Goal: Information Seeking & Learning: Learn about a topic

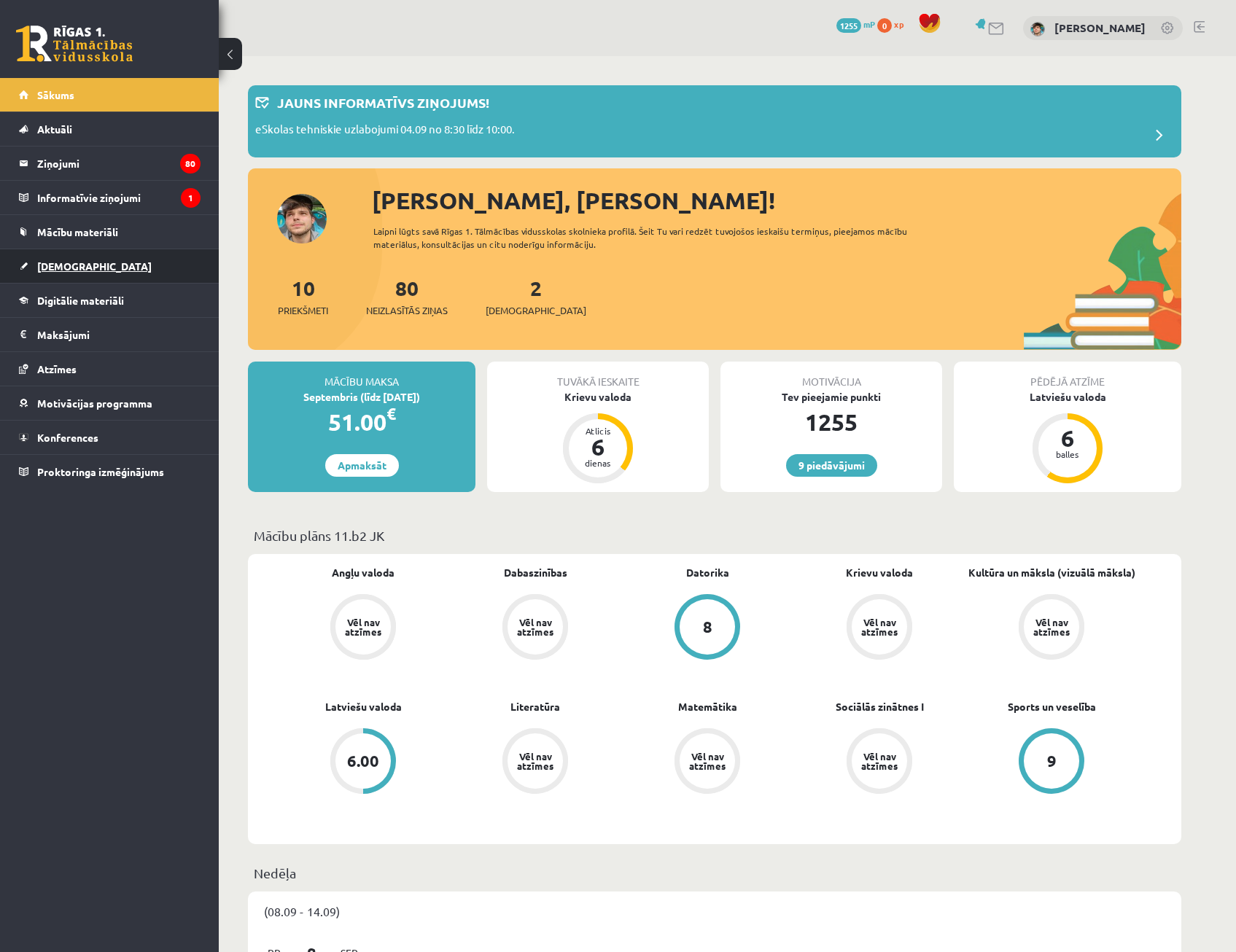
click at [53, 269] on span "[DEMOGRAPHIC_DATA]" at bounding box center [94, 267] width 115 height 13
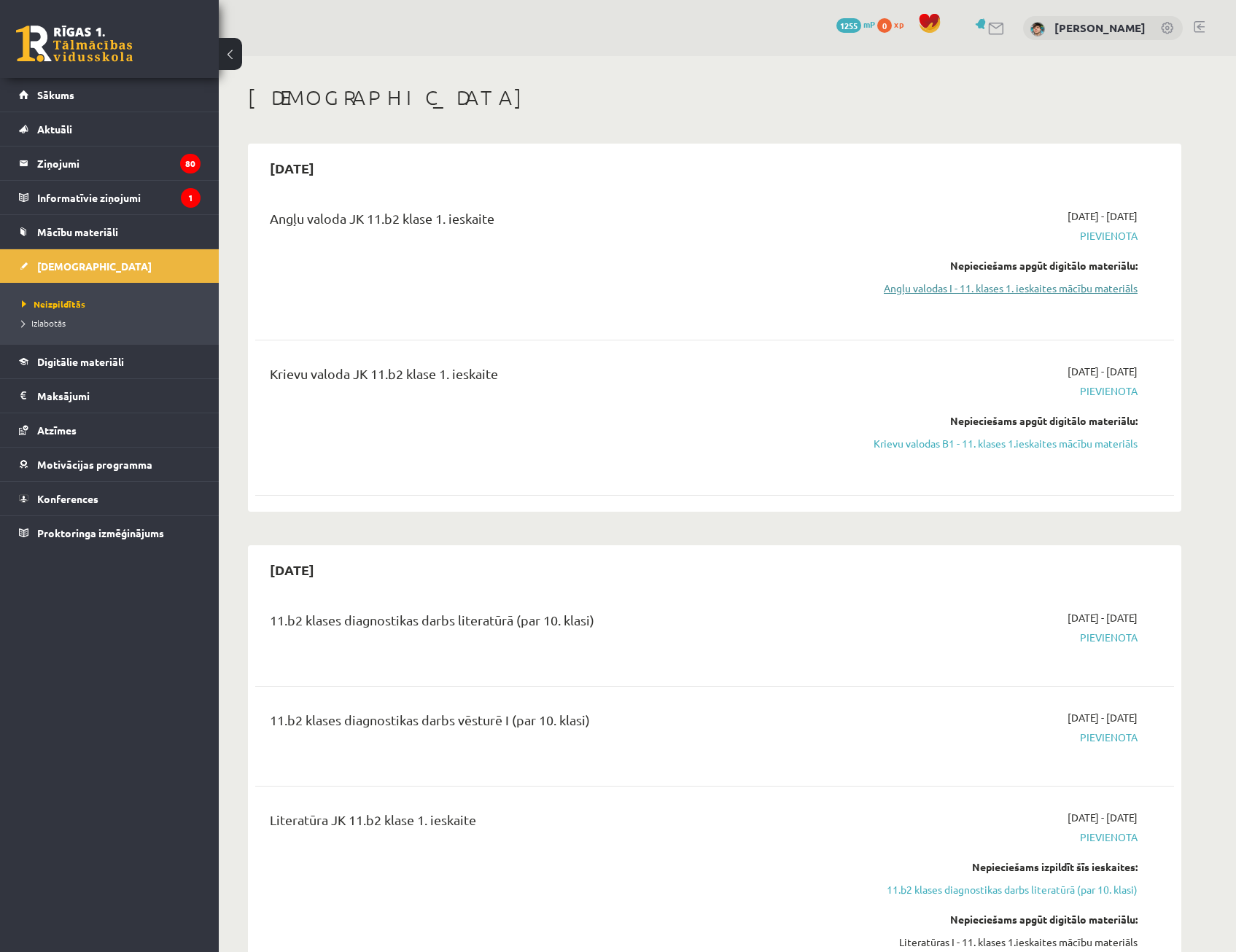
click at [1084, 286] on link "Angļu valodas I - 11. klases 1. ieskaites mācību materiāls" at bounding box center [1000, 288] width 275 height 16
click at [935, 290] on link "Angļu valodas I - 11. klases 1. ieskaites mācību materiāls" at bounding box center [1000, 288] width 275 height 16
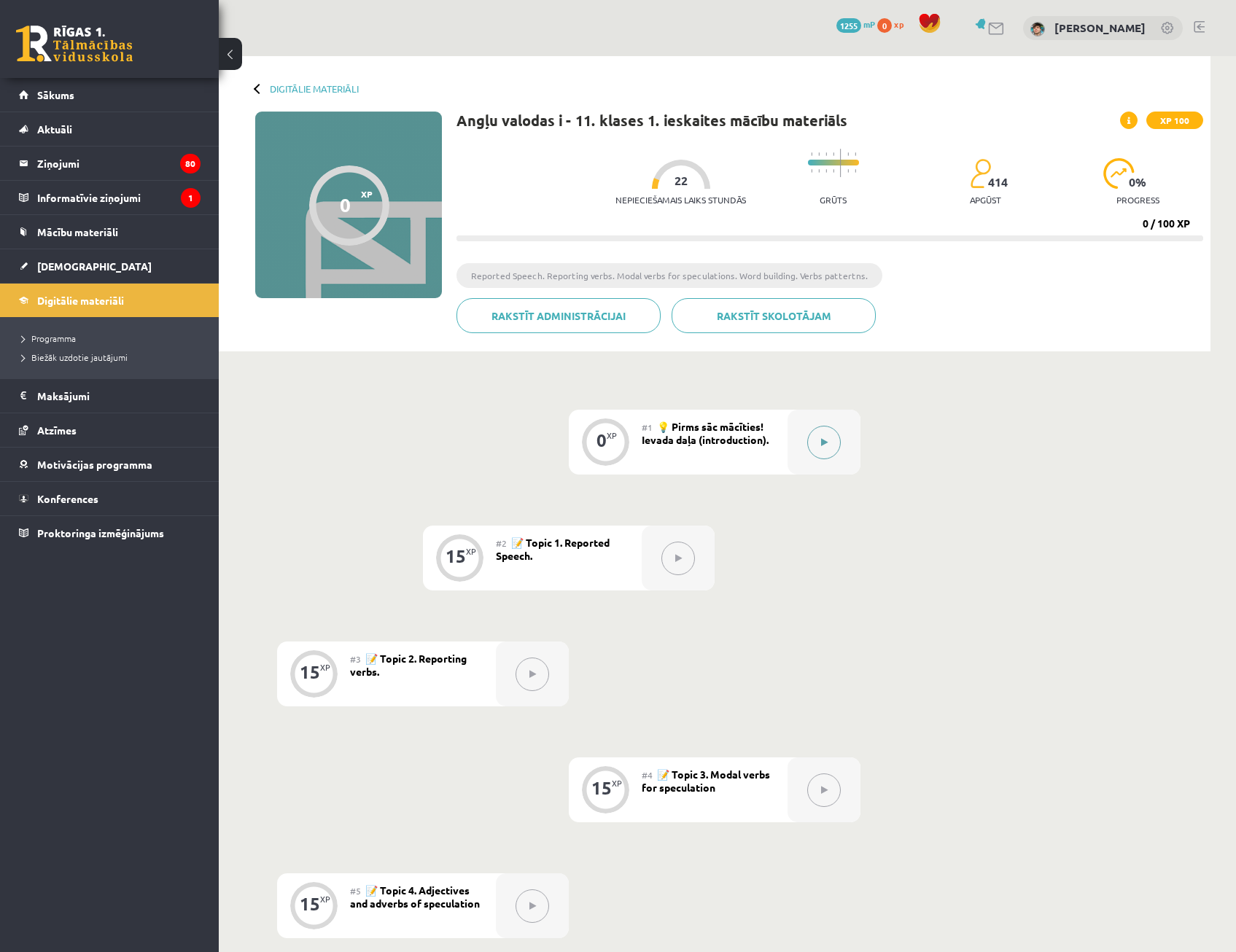
click at [829, 446] on button at bounding box center [824, 442] width 33 height 33
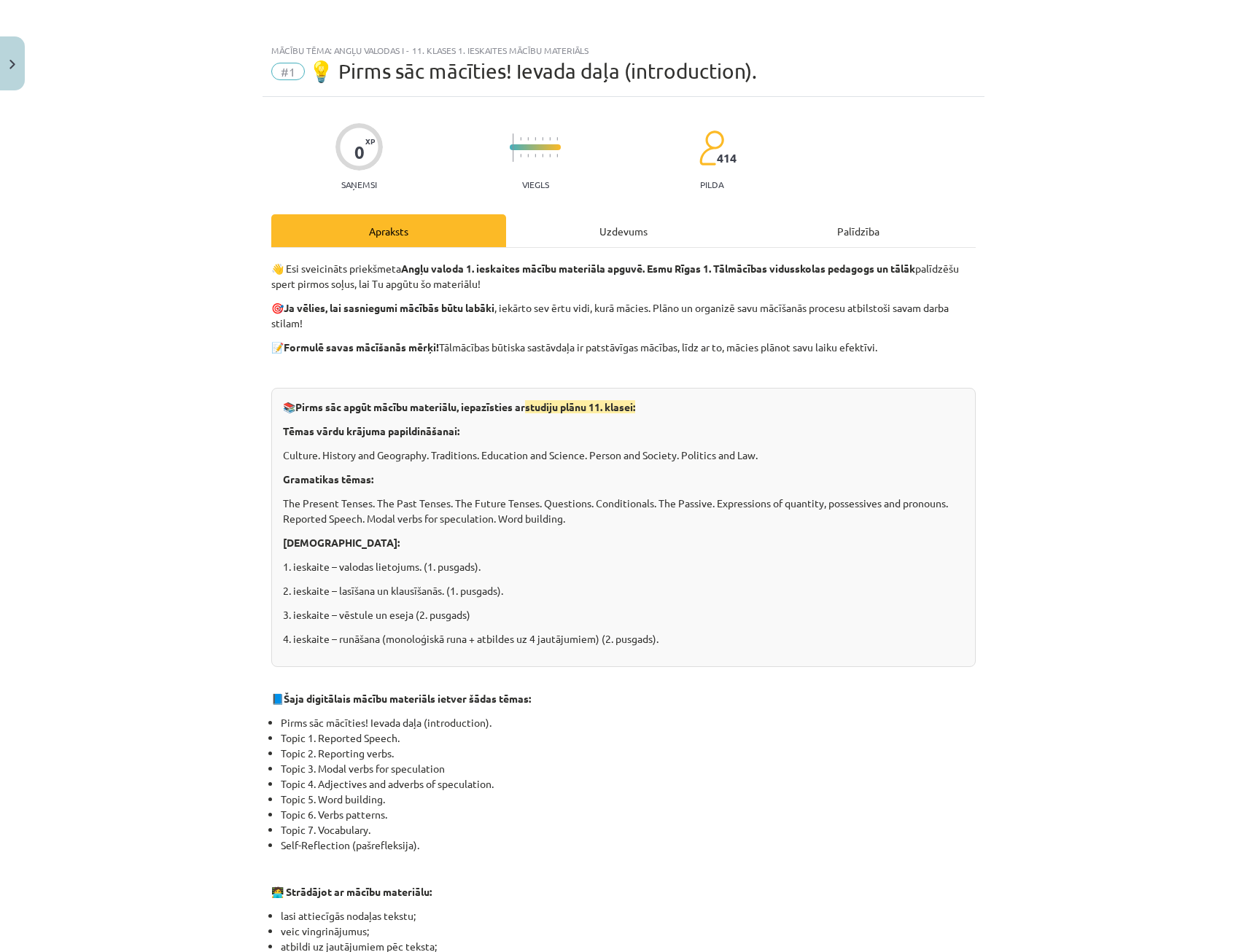
click at [603, 239] on div "Uzdevums" at bounding box center [623, 230] width 235 height 33
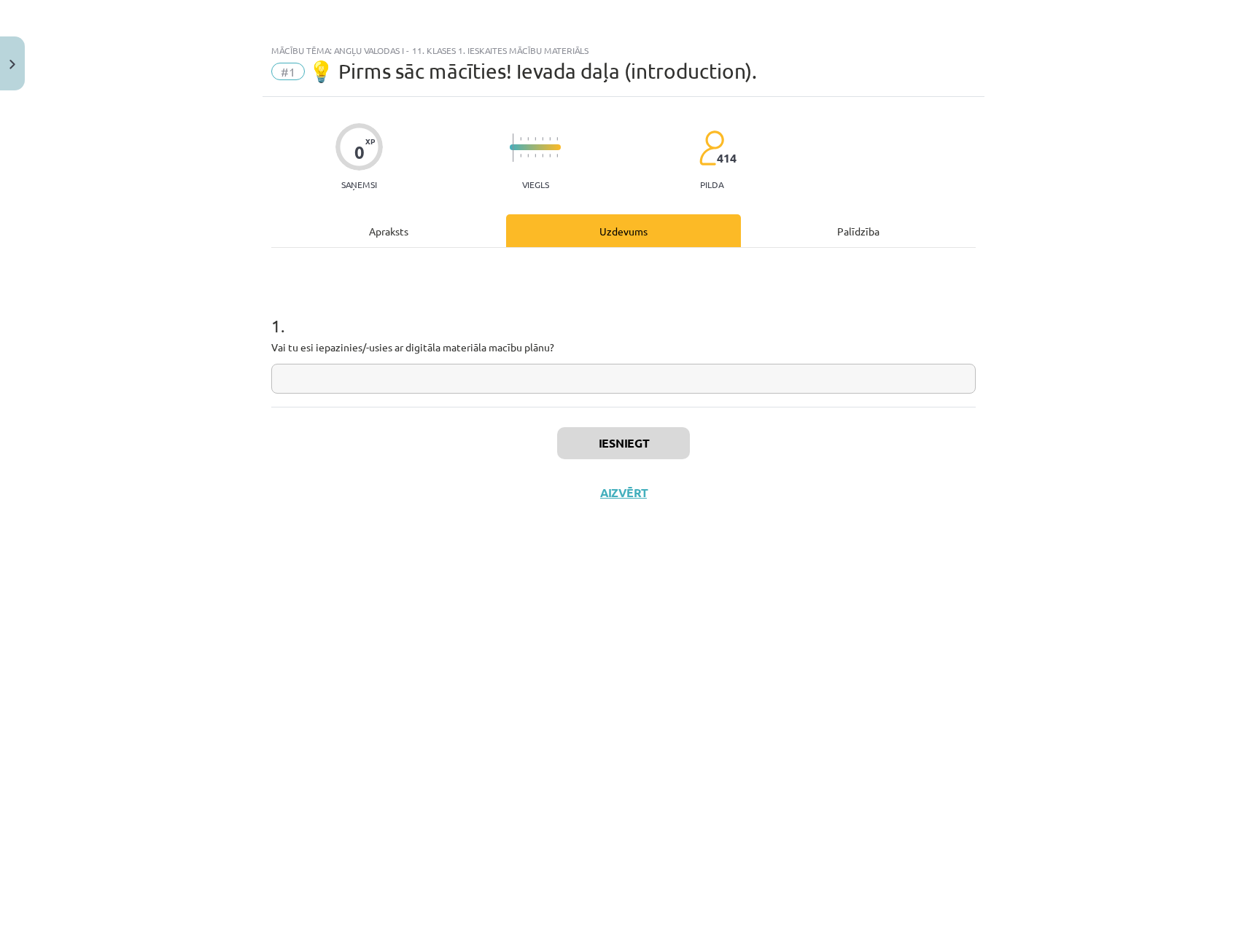
click at [465, 383] on input "text" at bounding box center [623, 378] width 704 height 30
type input "**********"
click at [498, 458] on div "Iesniegt Aizvērt" at bounding box center [623, 457] width 704 height 102
click at [612, 449] on button "Iesniegt" at bounding box center [623, 443] width 133 height 32
click at [634, 500] on button "Nākamā nodarbība" at bounding box center [623, 502] width 143 height 33
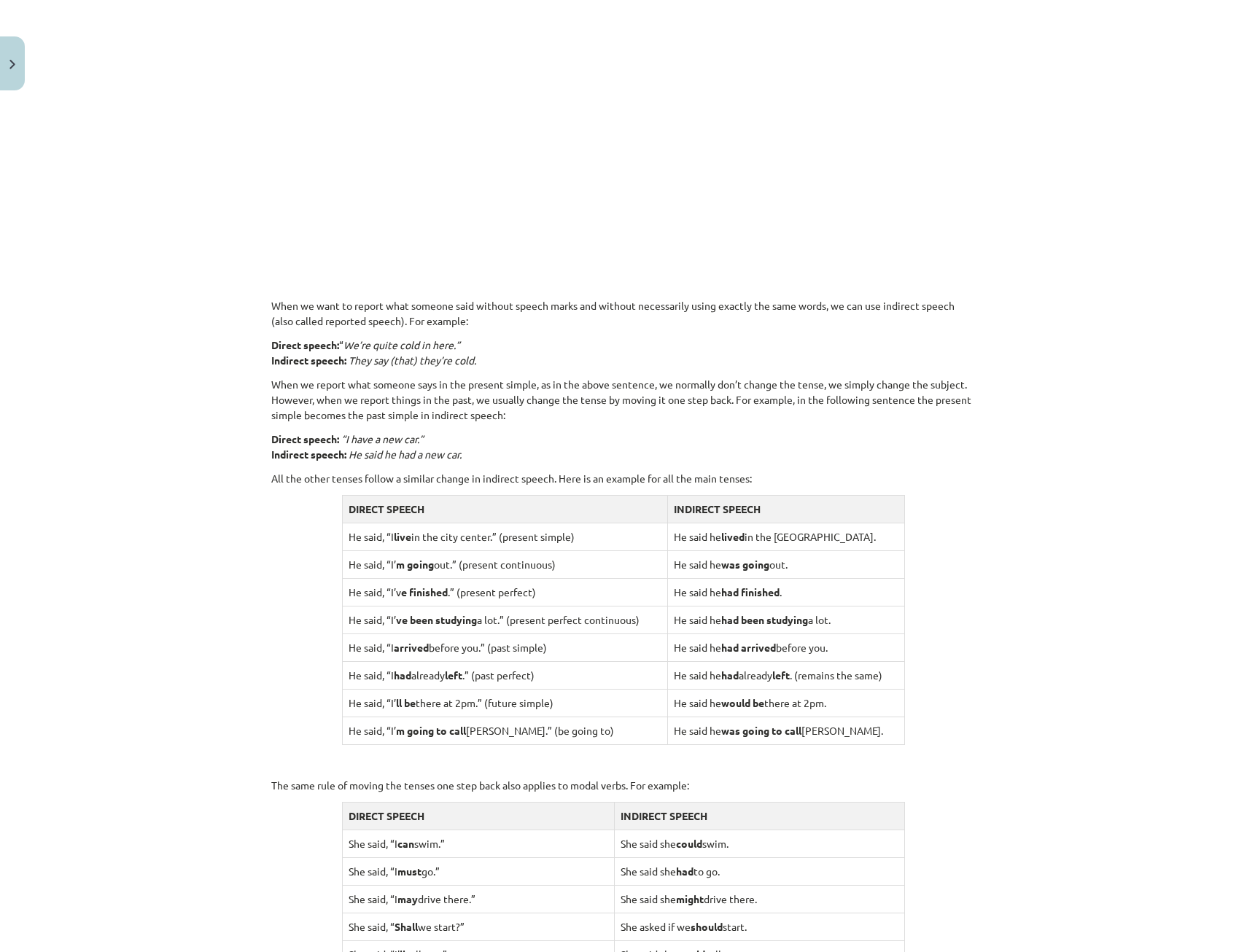
scroll to position [802, 0]
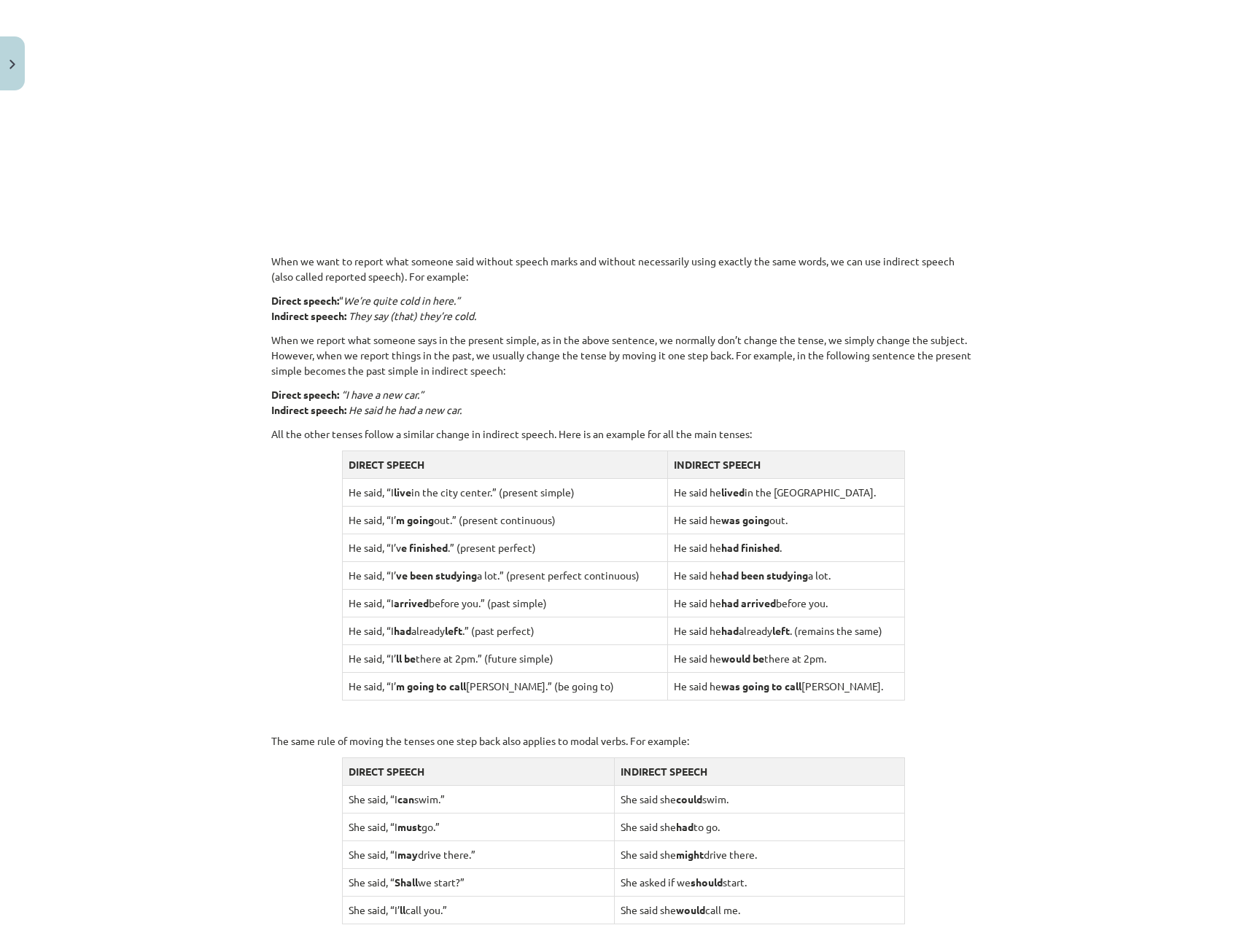
drag, startPoint x: 636, startPoint y: 441, endPoint x: 61, endPoint y: 503, distance: 578.3
click at [54, 500] on div "Mācību tēma: Angļu valodas i - 11. klases 1. ieskaites mācību materiāls #2 📝 To…" at bounding box center [624, 476] width 1247 height 952
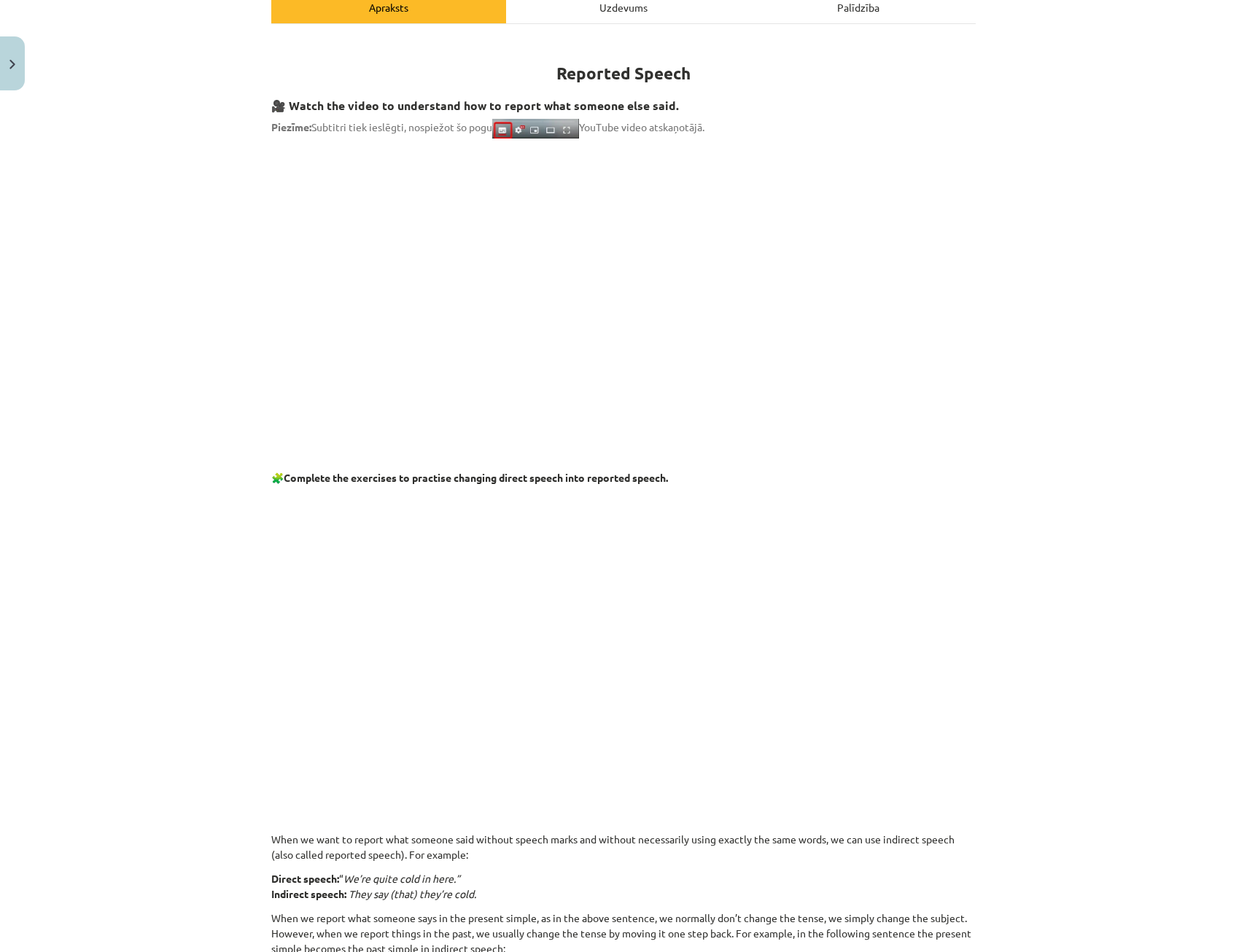
scroll to position [0, 0]
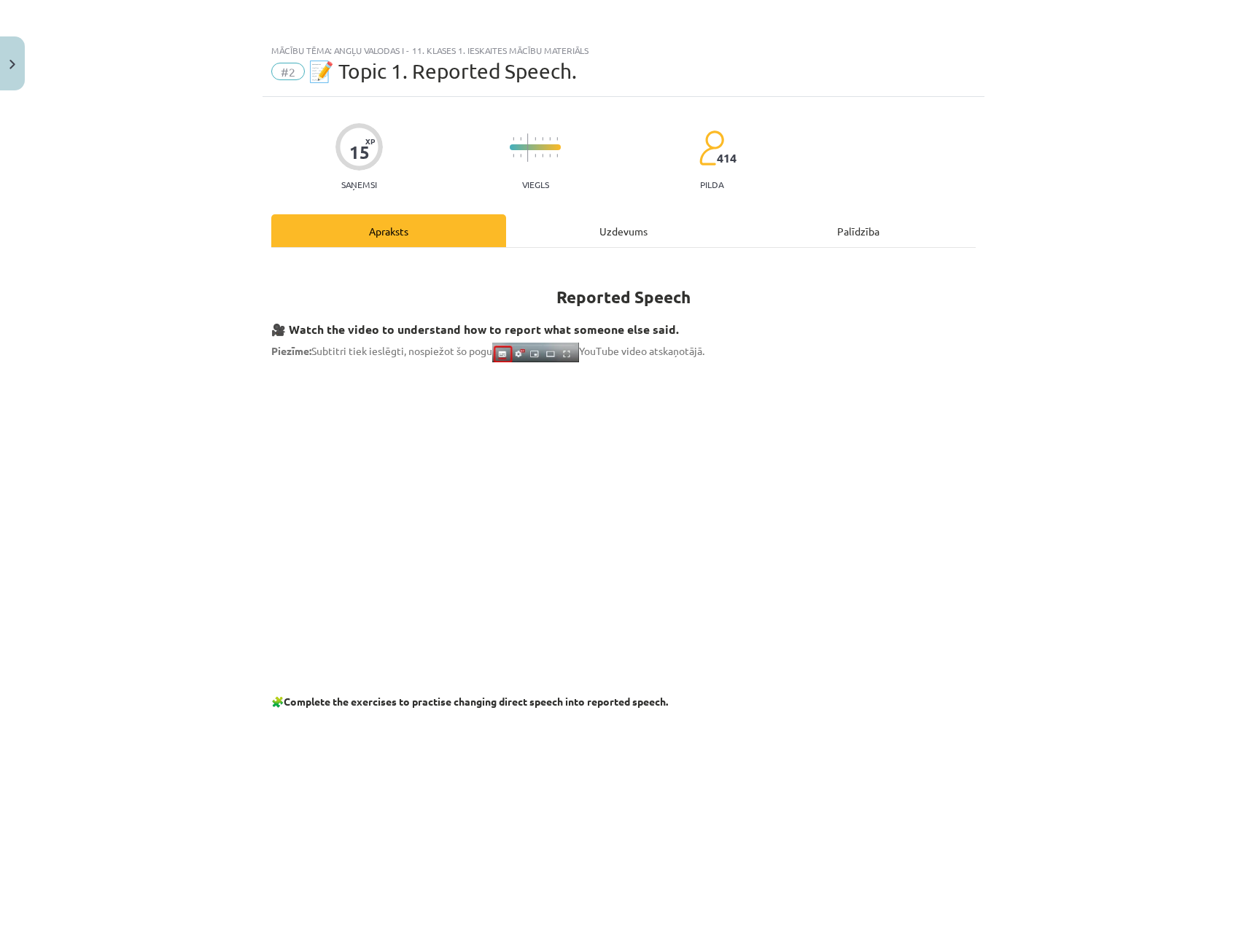
click at [613, 224] on div "Uzdevums" at bounding box center [623, 230] width 235 height 33
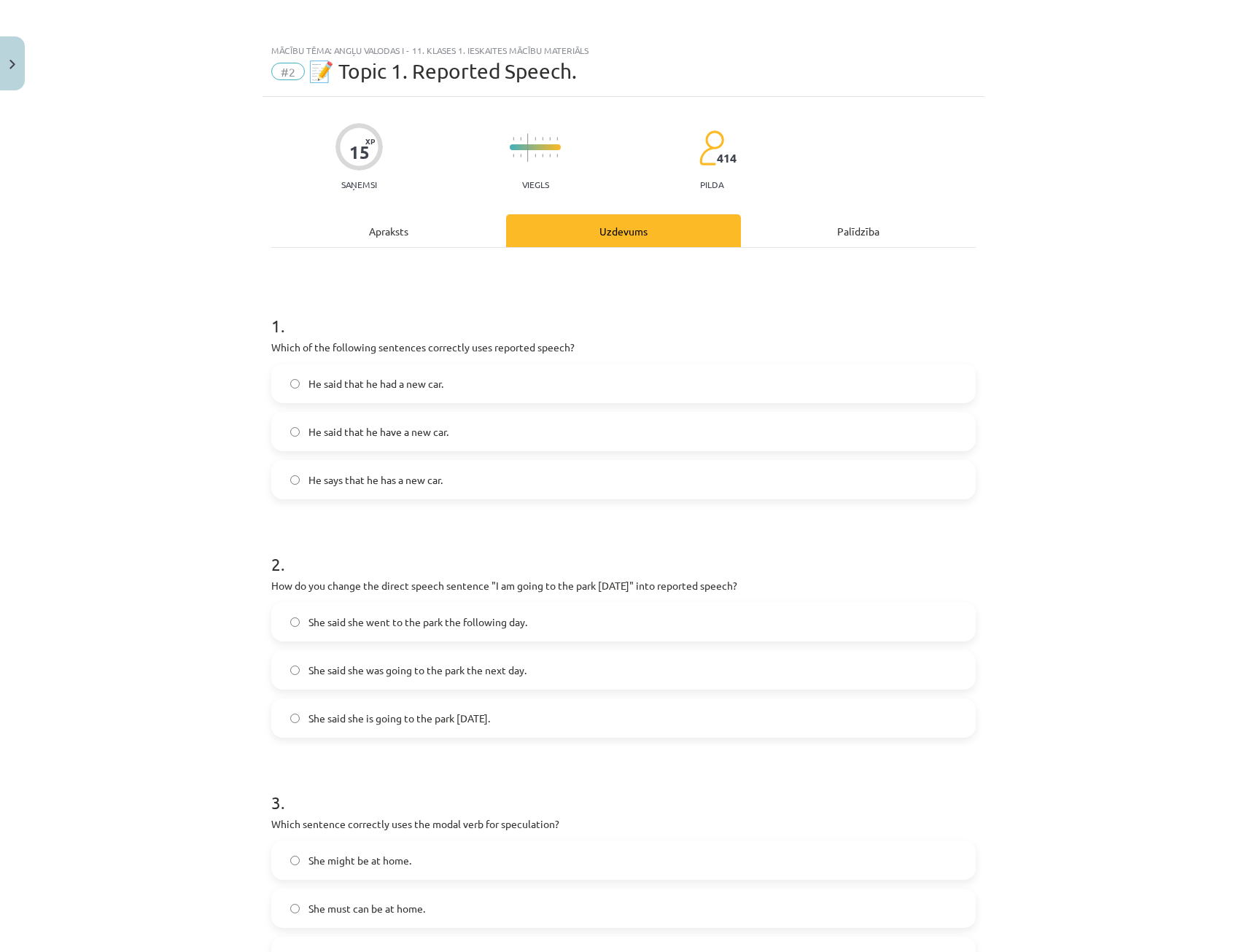
scroll to position [36, 0]
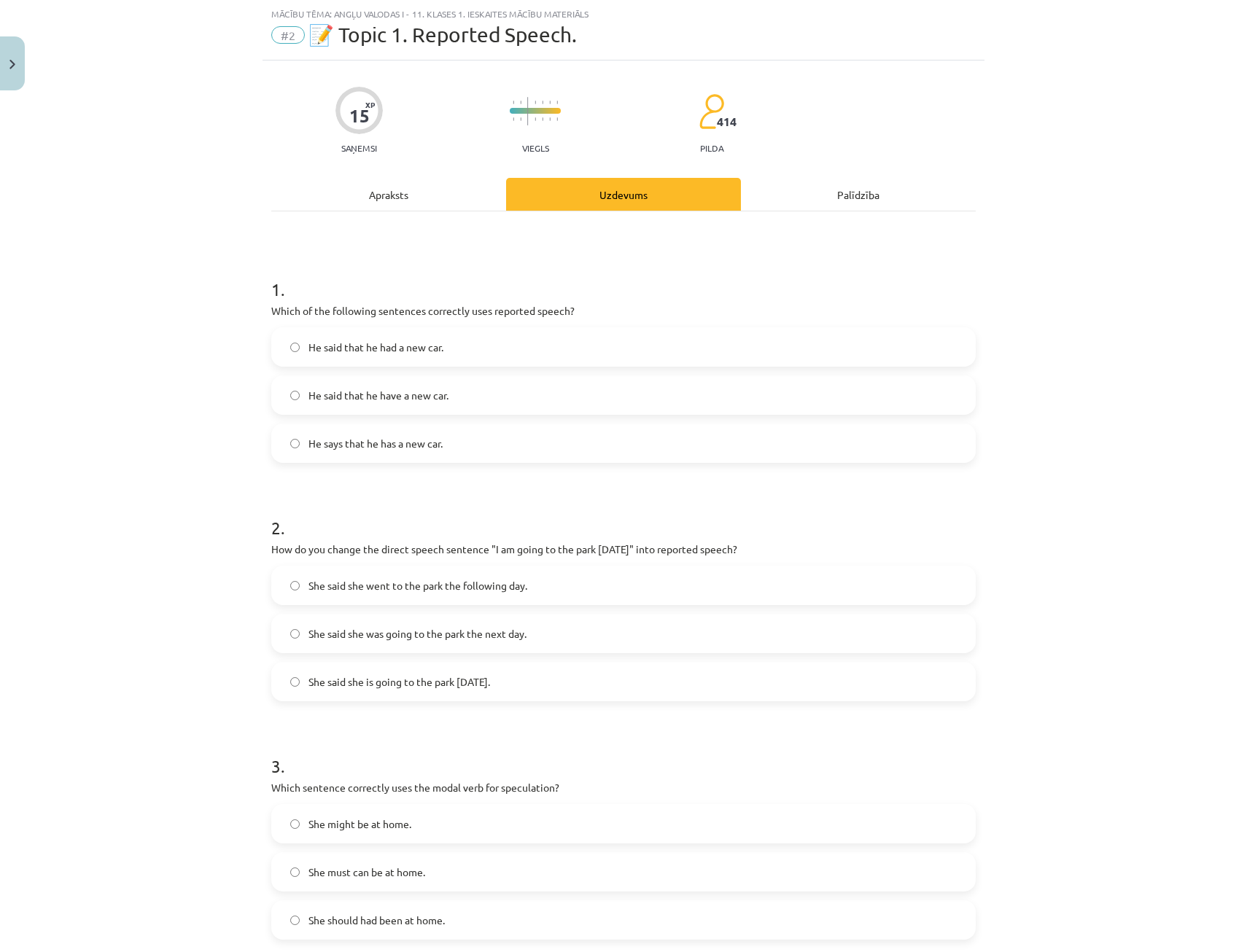
click at [410, 204] on div "Apraksts" at bounding box center [388, 194] width 235 height 33
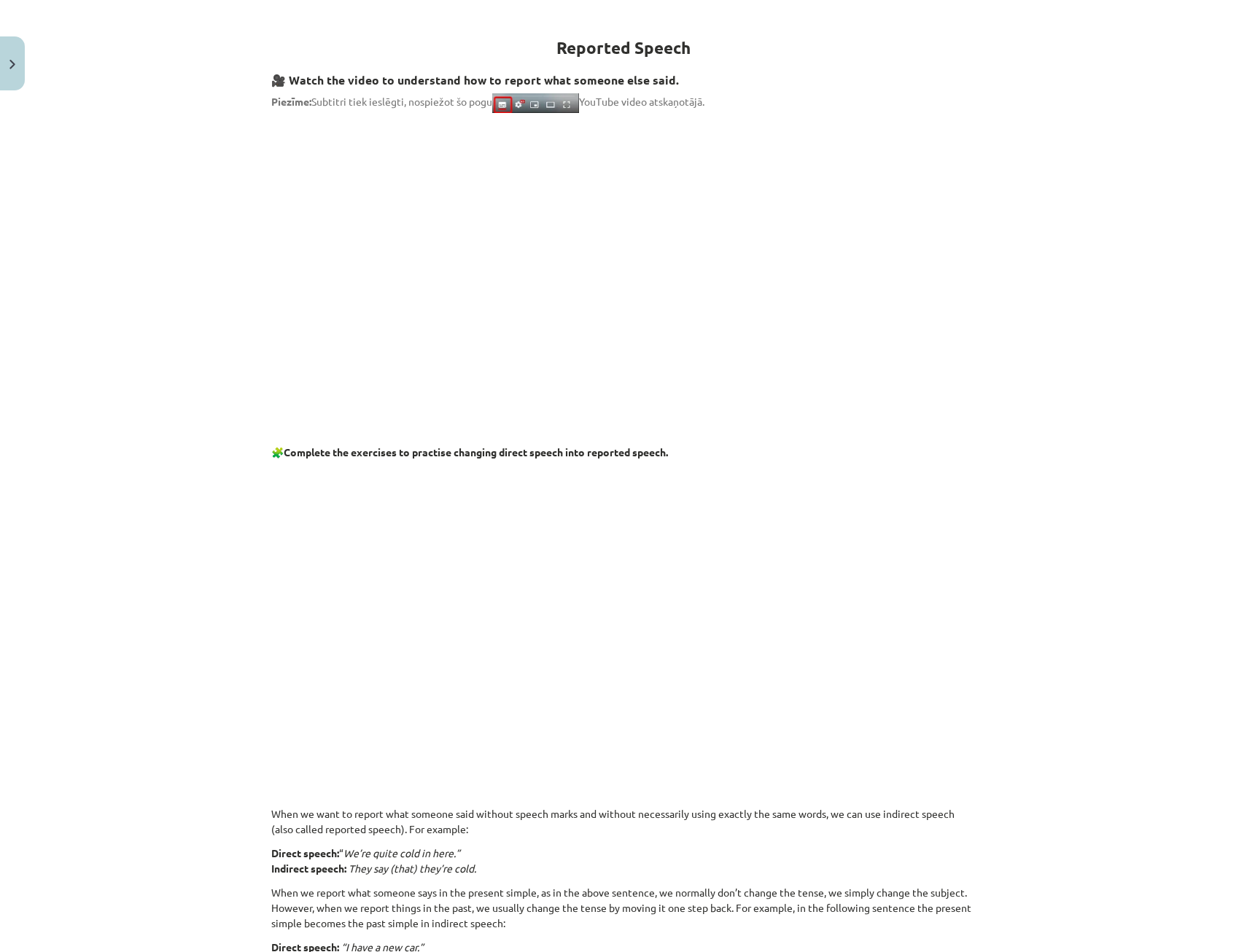
scroll to position [182, 0]
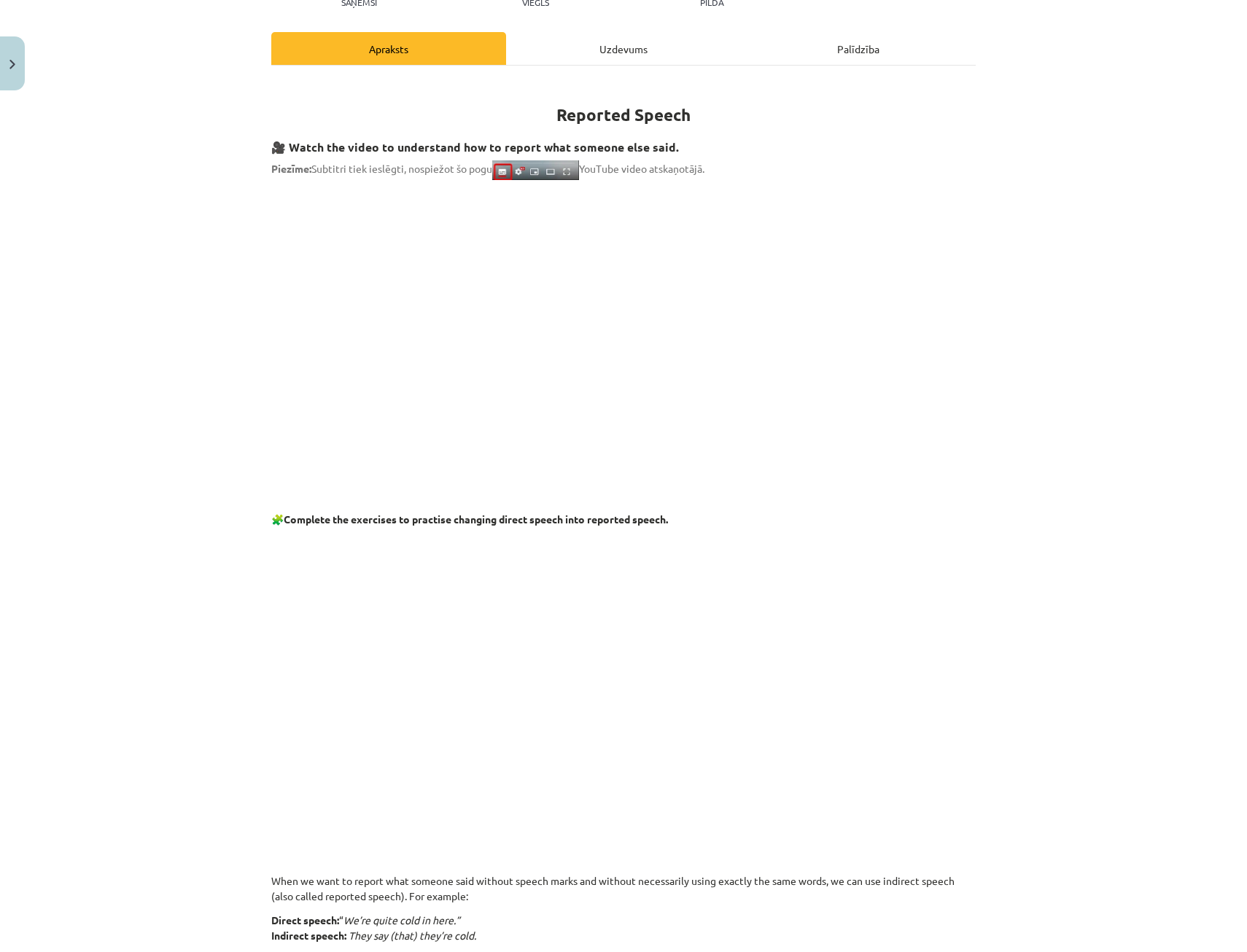
click at [573, 54] on div "Uzdevums" at bounding box center [623, 48] width 235 height 33
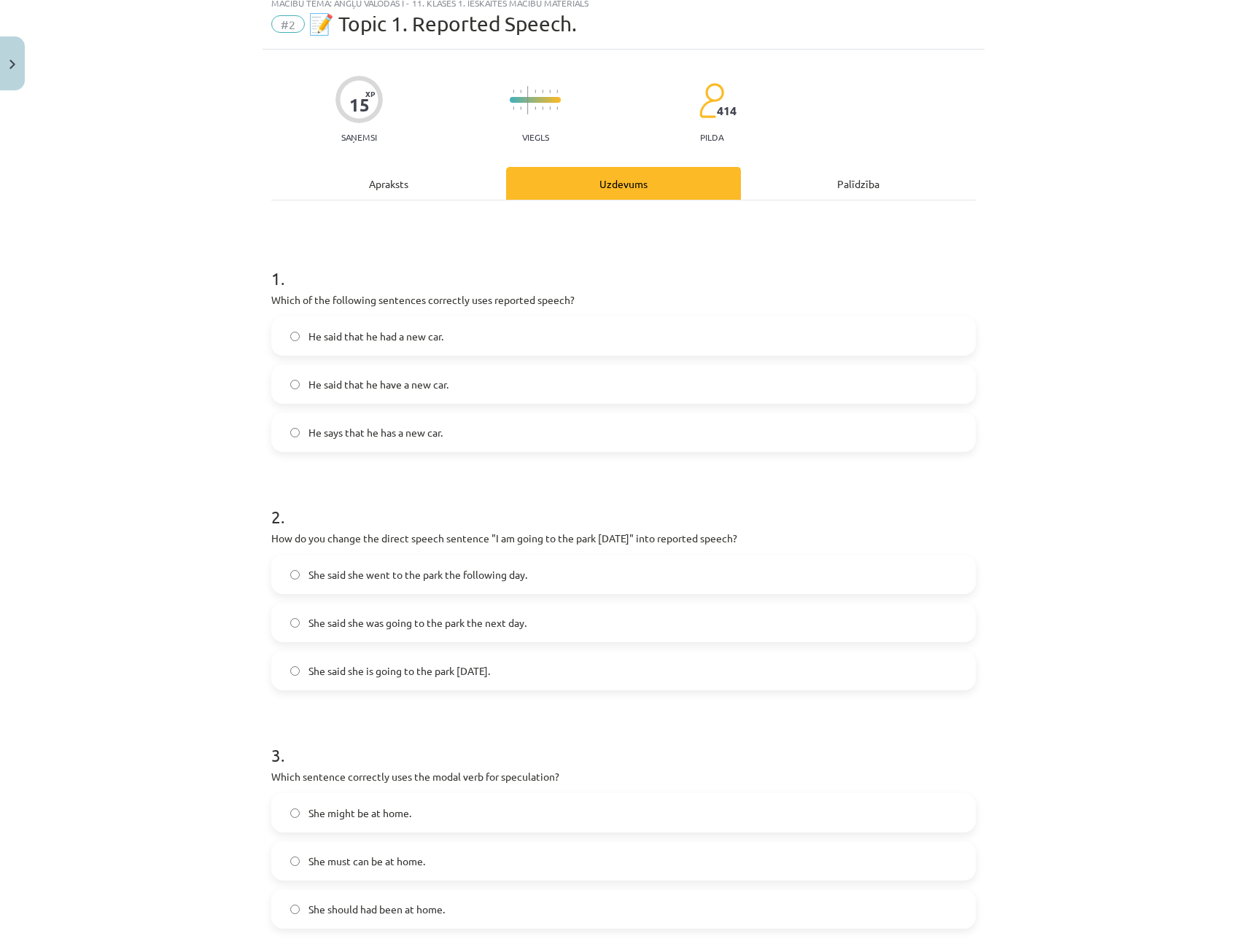
scroll to position [36, 0]
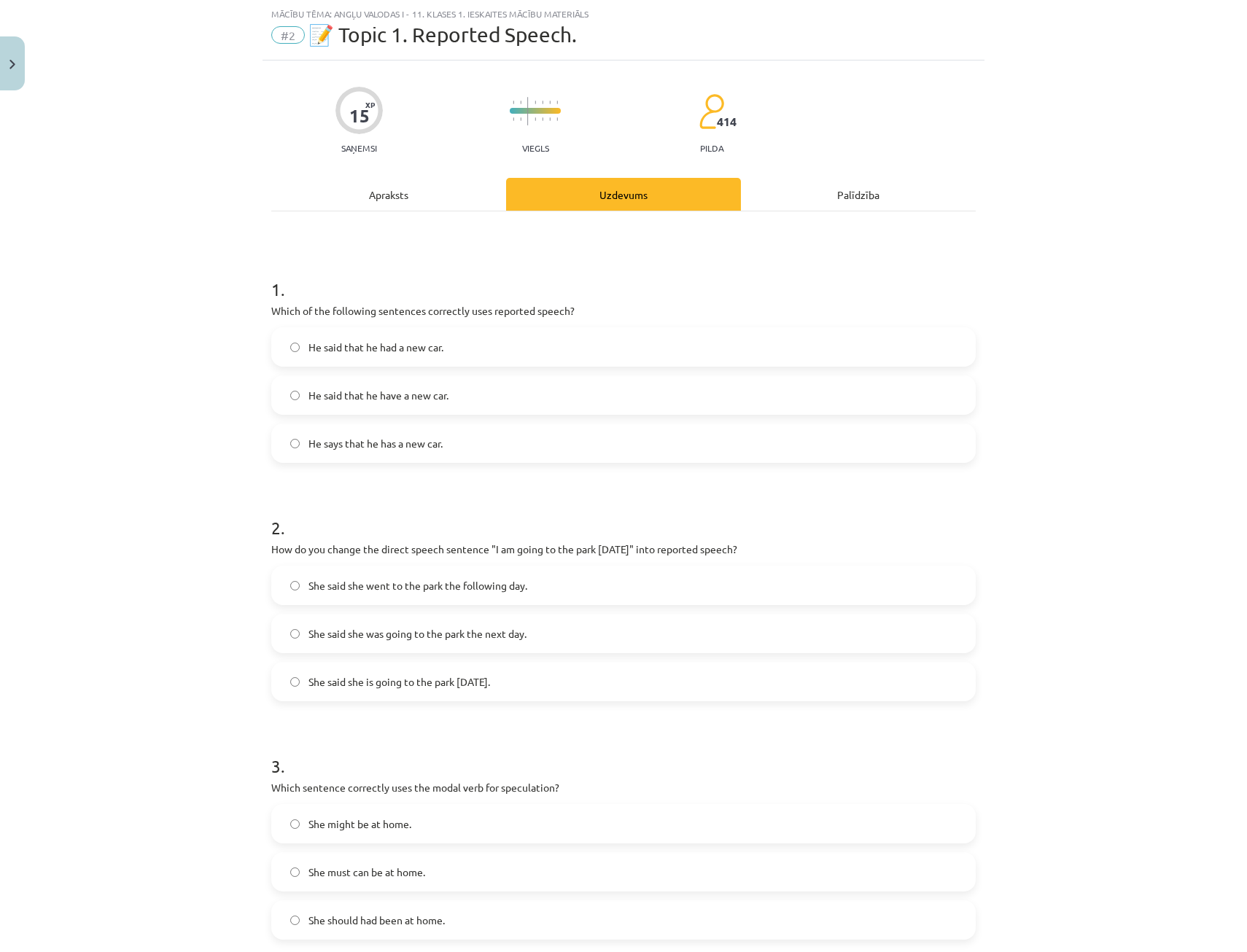
click at [405, 192] on div "Apraksts" at bounding box center [388, 194] width 235 height 33
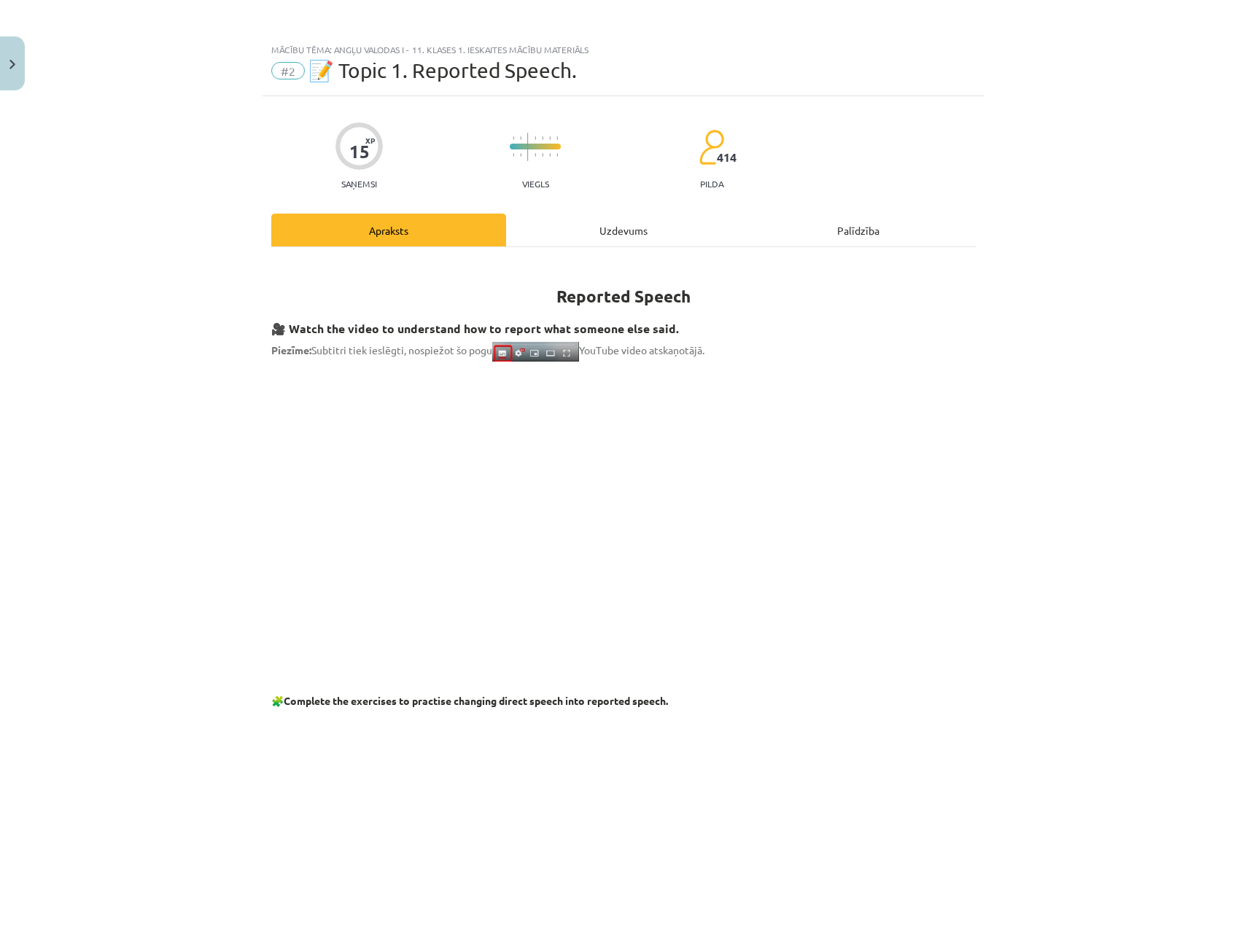
scroll to position [0, 0]
click at [569, 221] on div "Uzdevums" at bounding box center [623, 230] width 235 height 33
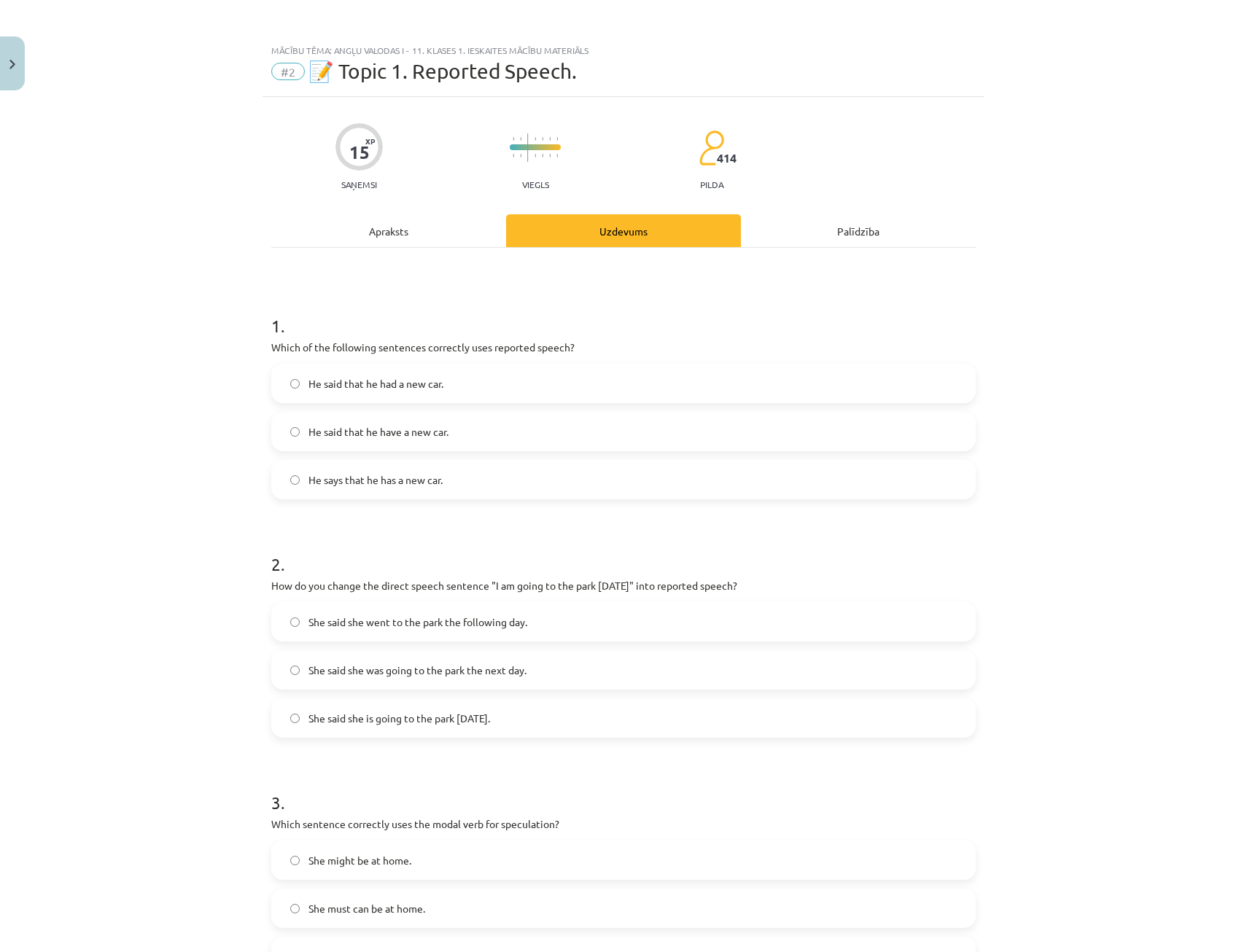
scroll to position [36, 0]
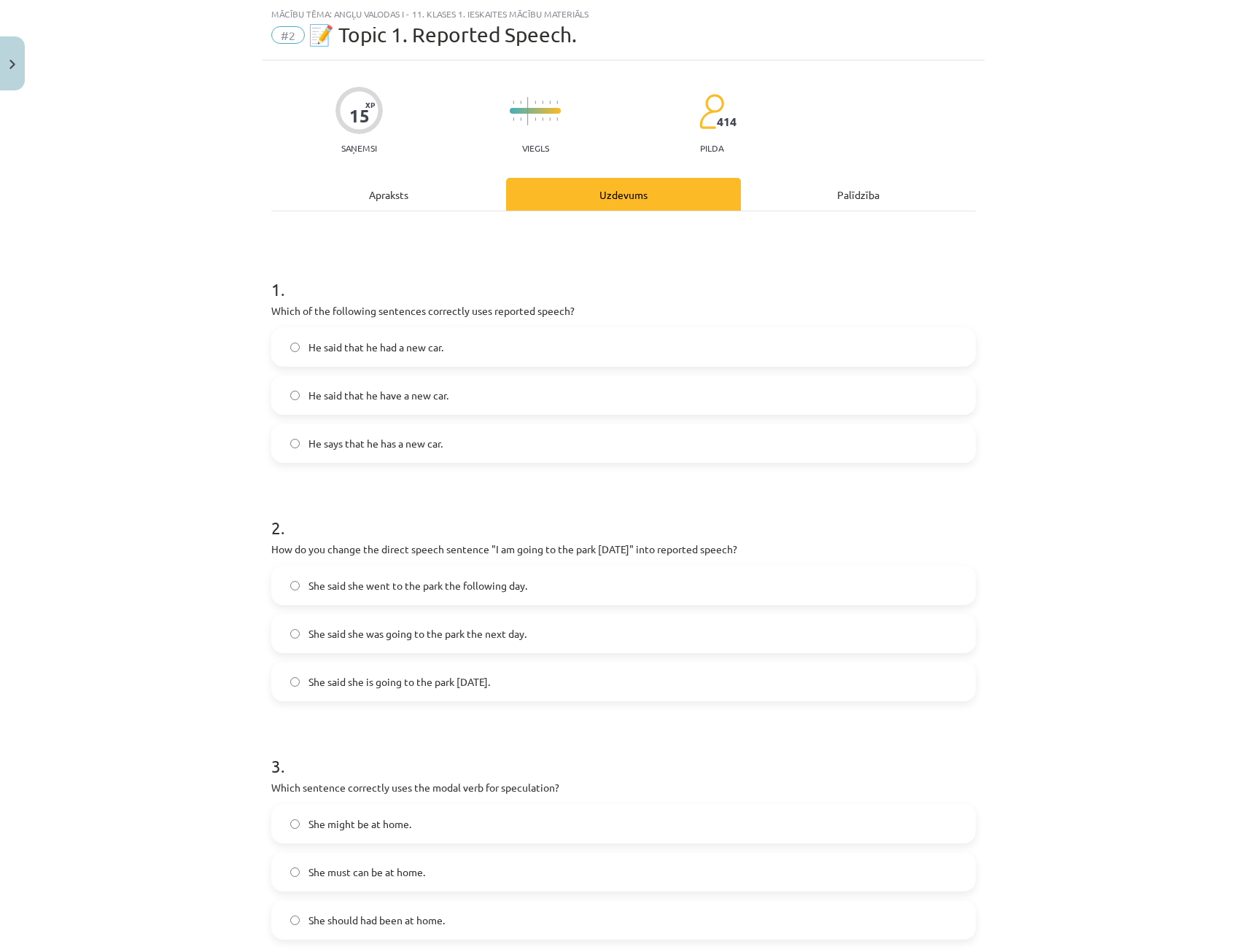
click at [364, 439] on span "He says that he has a new car." at bounding box center [375, 443] width 134 height 16
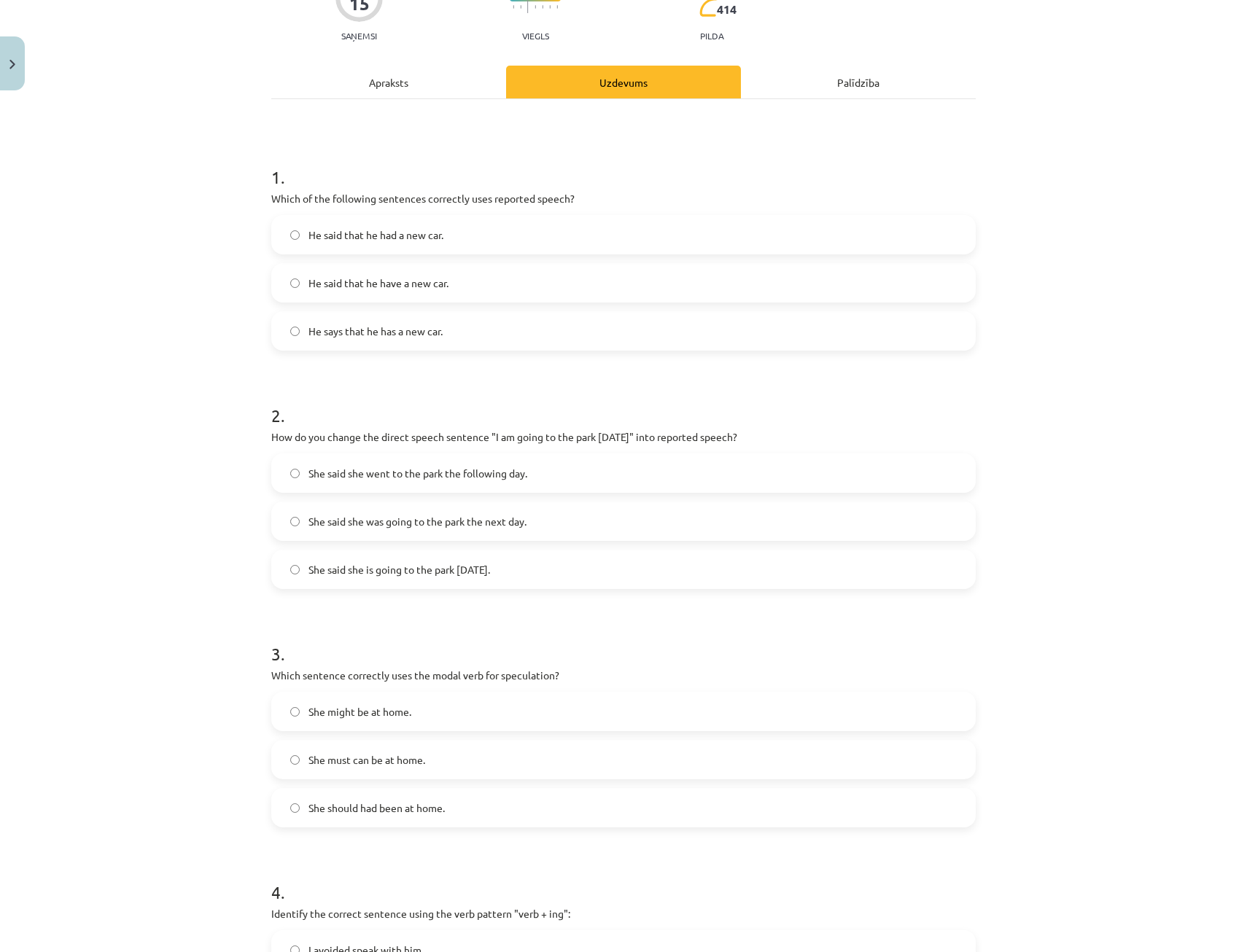
scroll to position [182, 0]
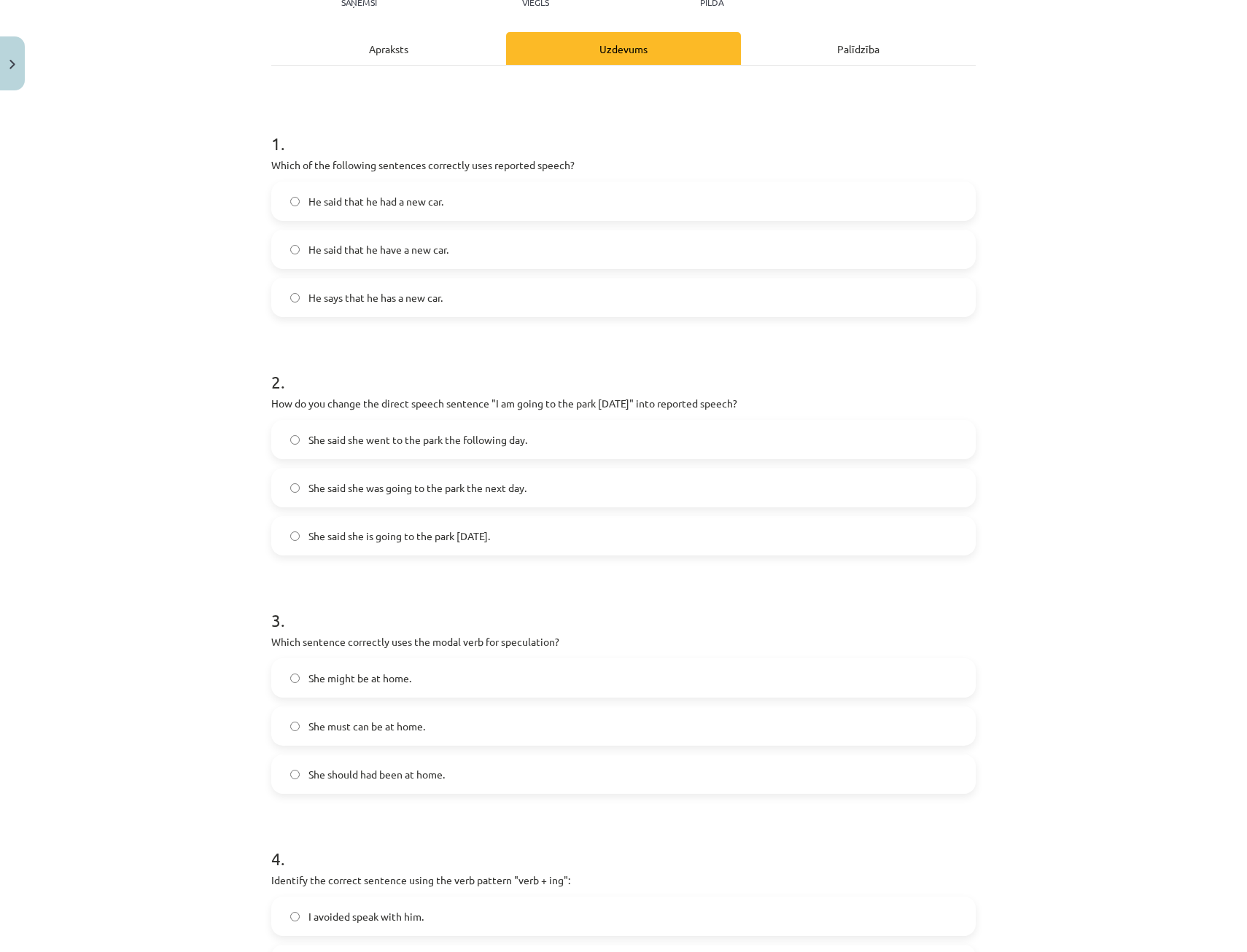
click at [344, 544] on label "She said she is going to the park tomorrow." at bounding box center [623, 535] width 701 height 36
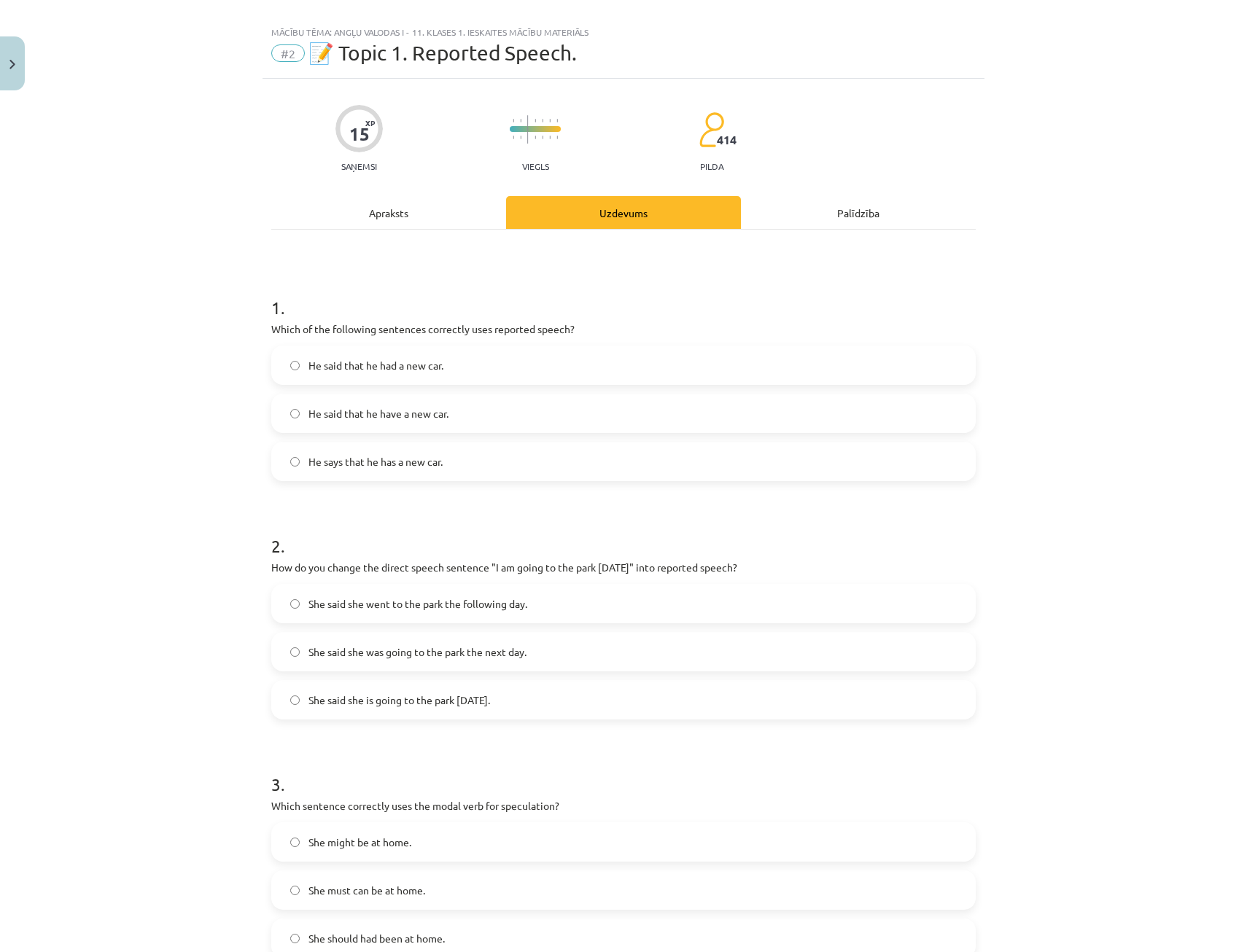
scroll to position [0, 0]
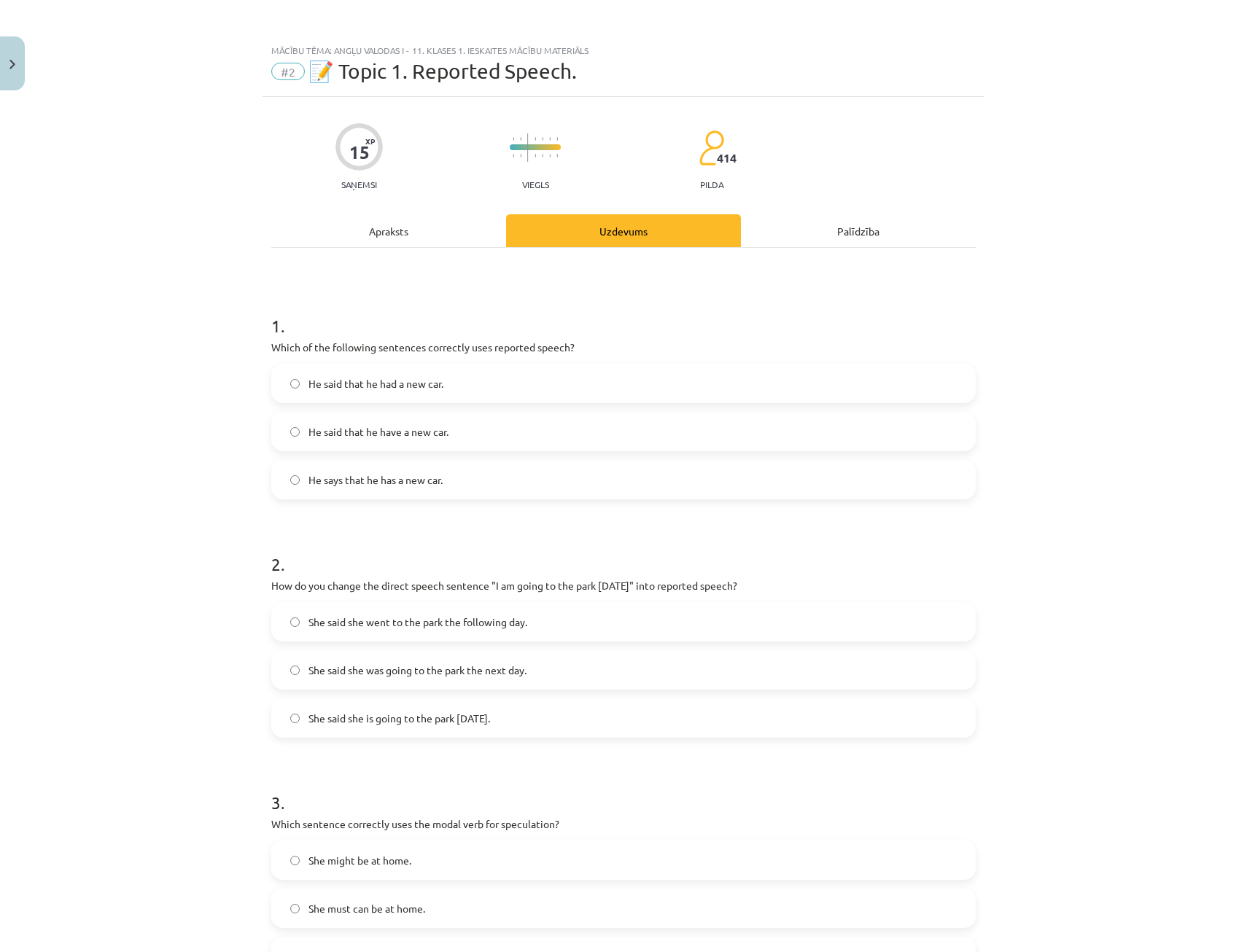
click at [409, 242] on div "Apraksts" at bounding box center [388, 230] width 235 height 33
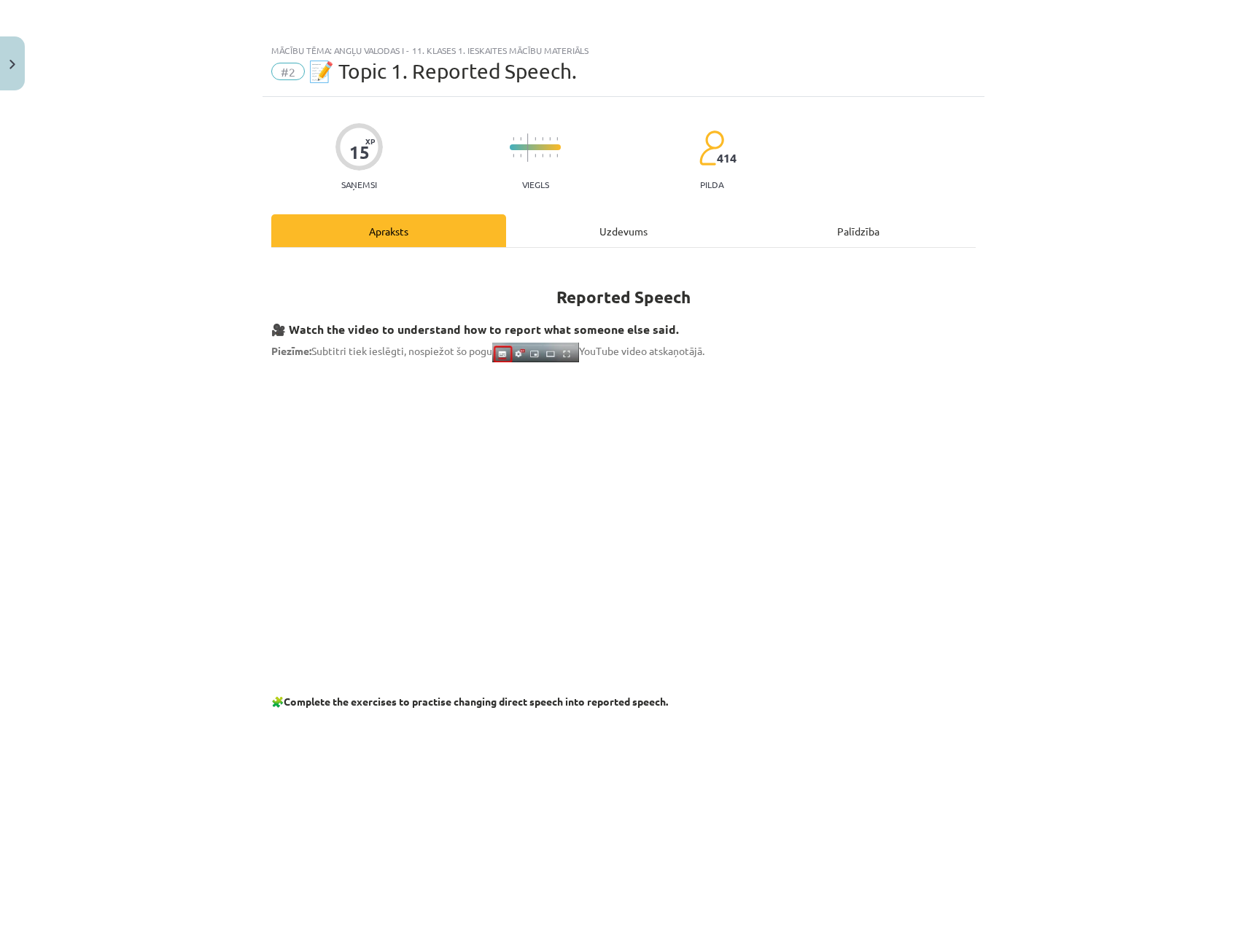
click at [610, 235] on div "Uzdevums" at bounding box center [623, 230] width 235 height 33
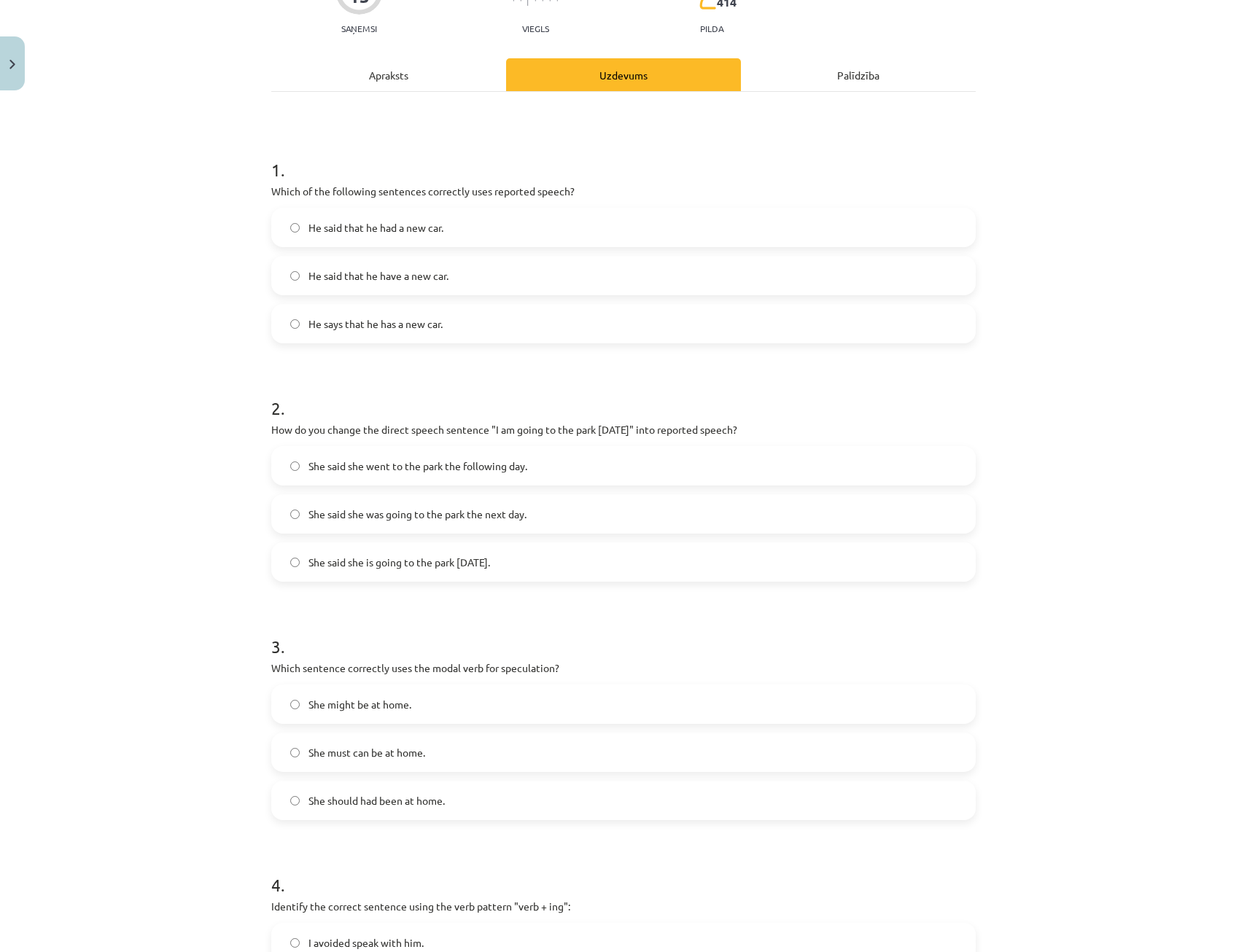
scroll to position [182, 0]
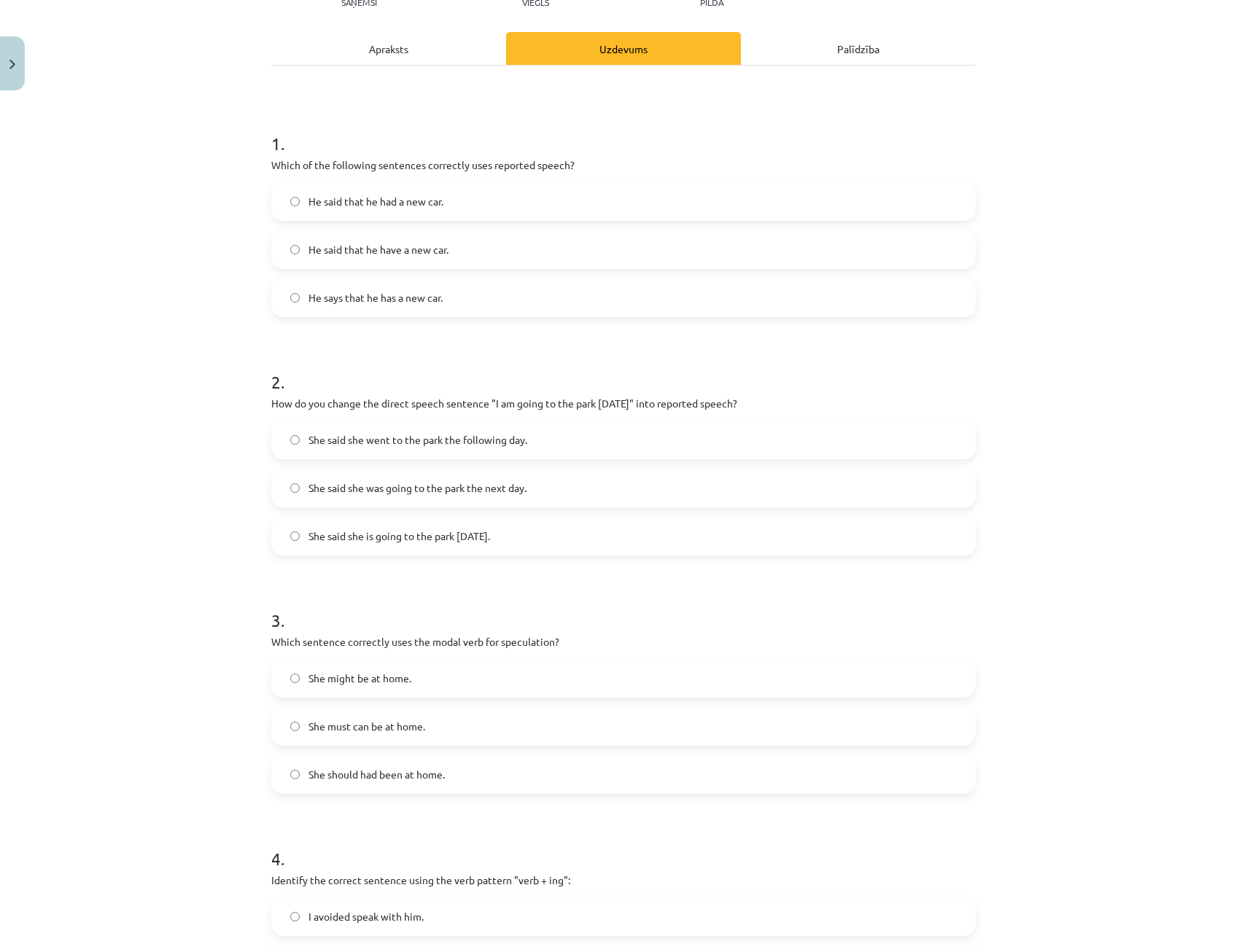
click at [397, 36] on div "Apraksts" at bounding box center [388, 48] width 235 height 33
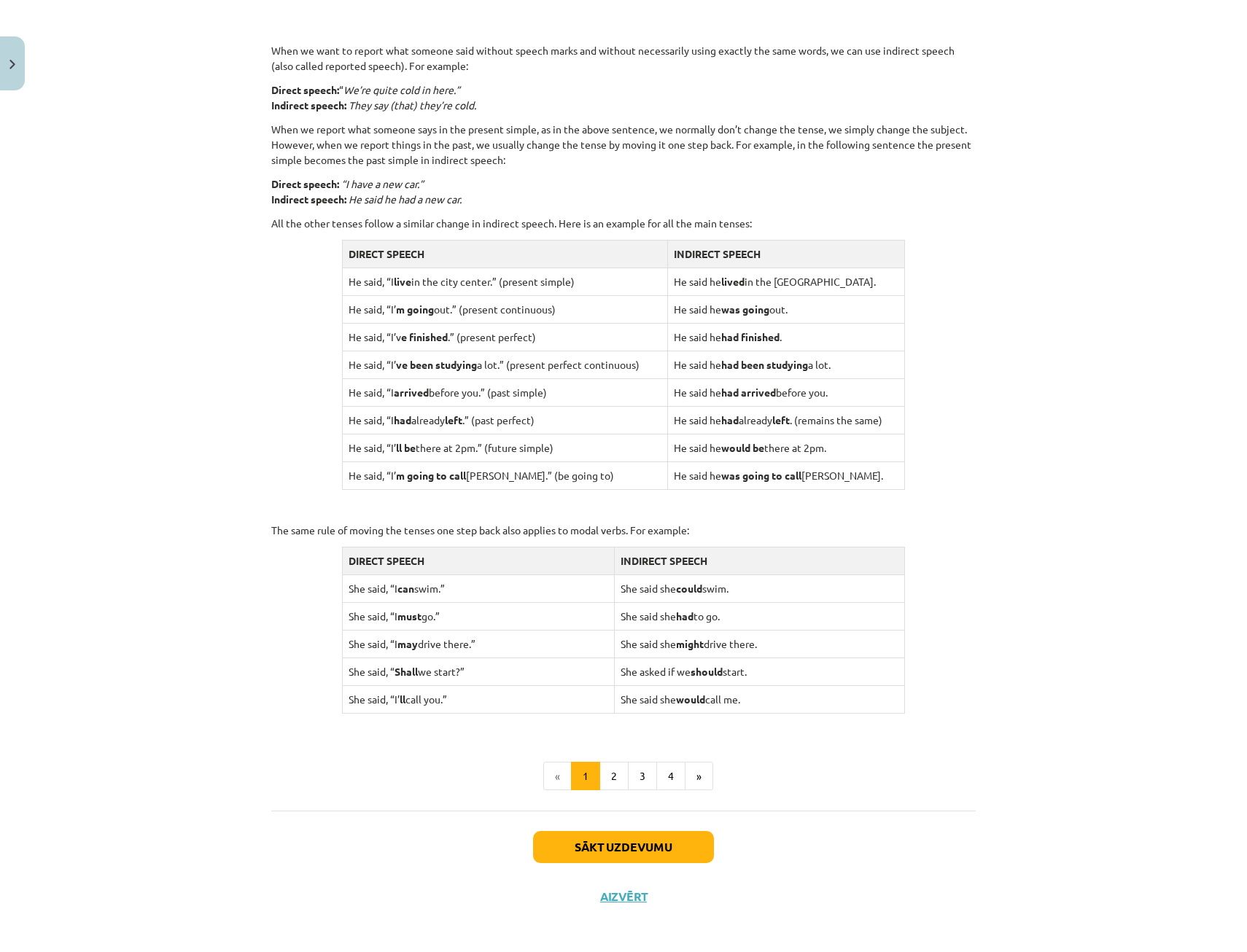
scroll to position [1019, 0]
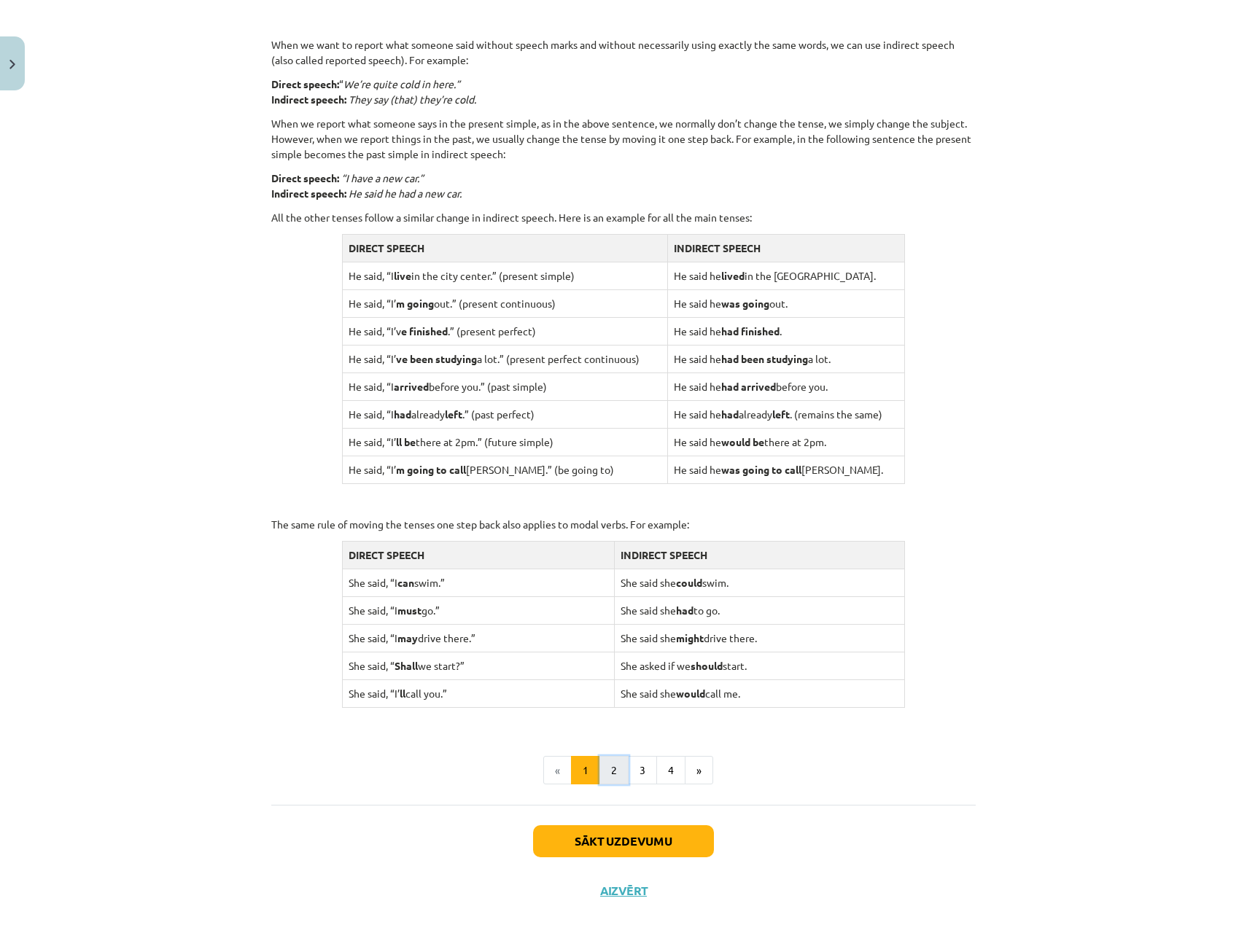
click at [608, 768] on button "2" at bounding box center [613, 770] width 29 height 29
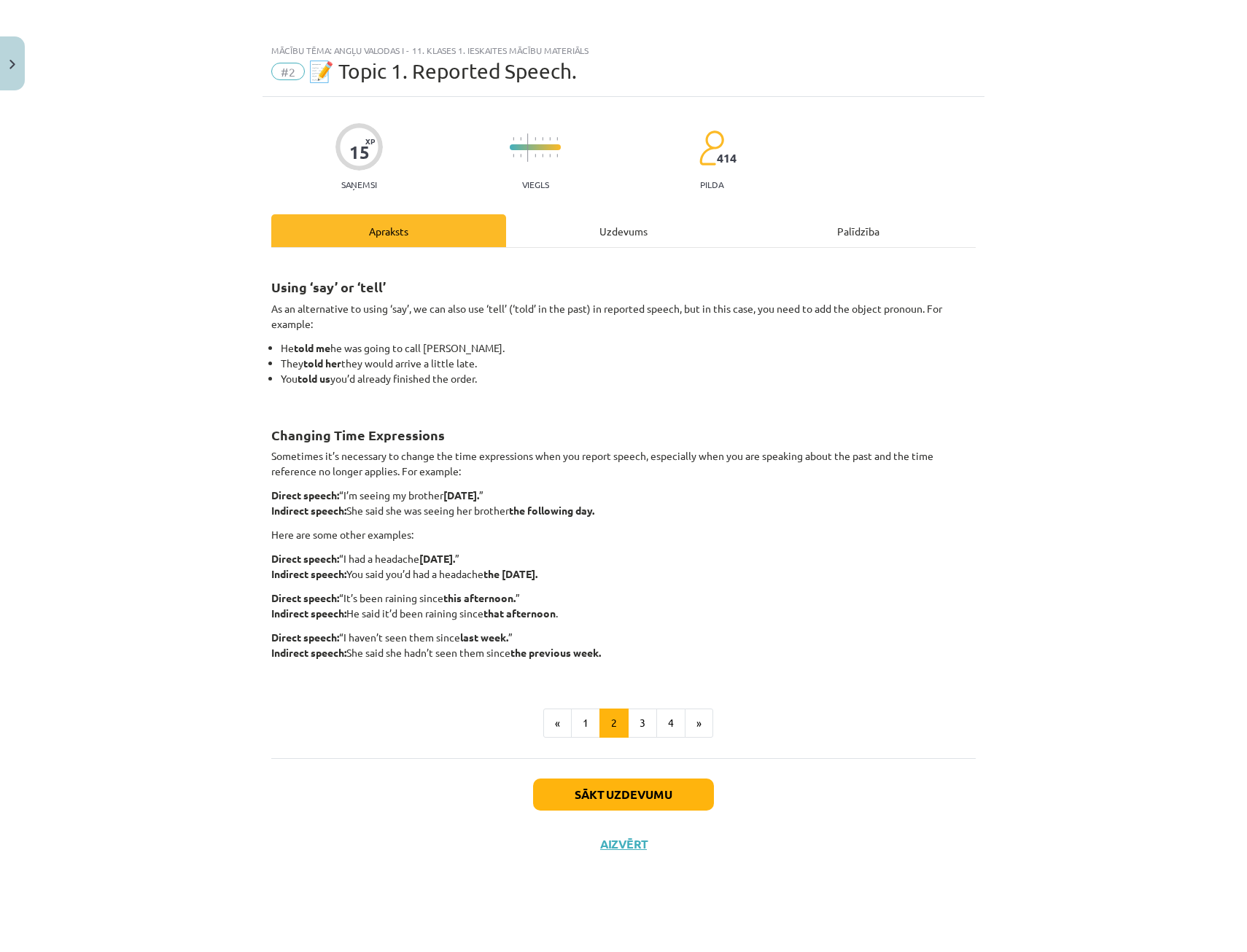
click at [641, 237] on div "Uzdevums" at bounding box center [623, 230] width 235 height 33
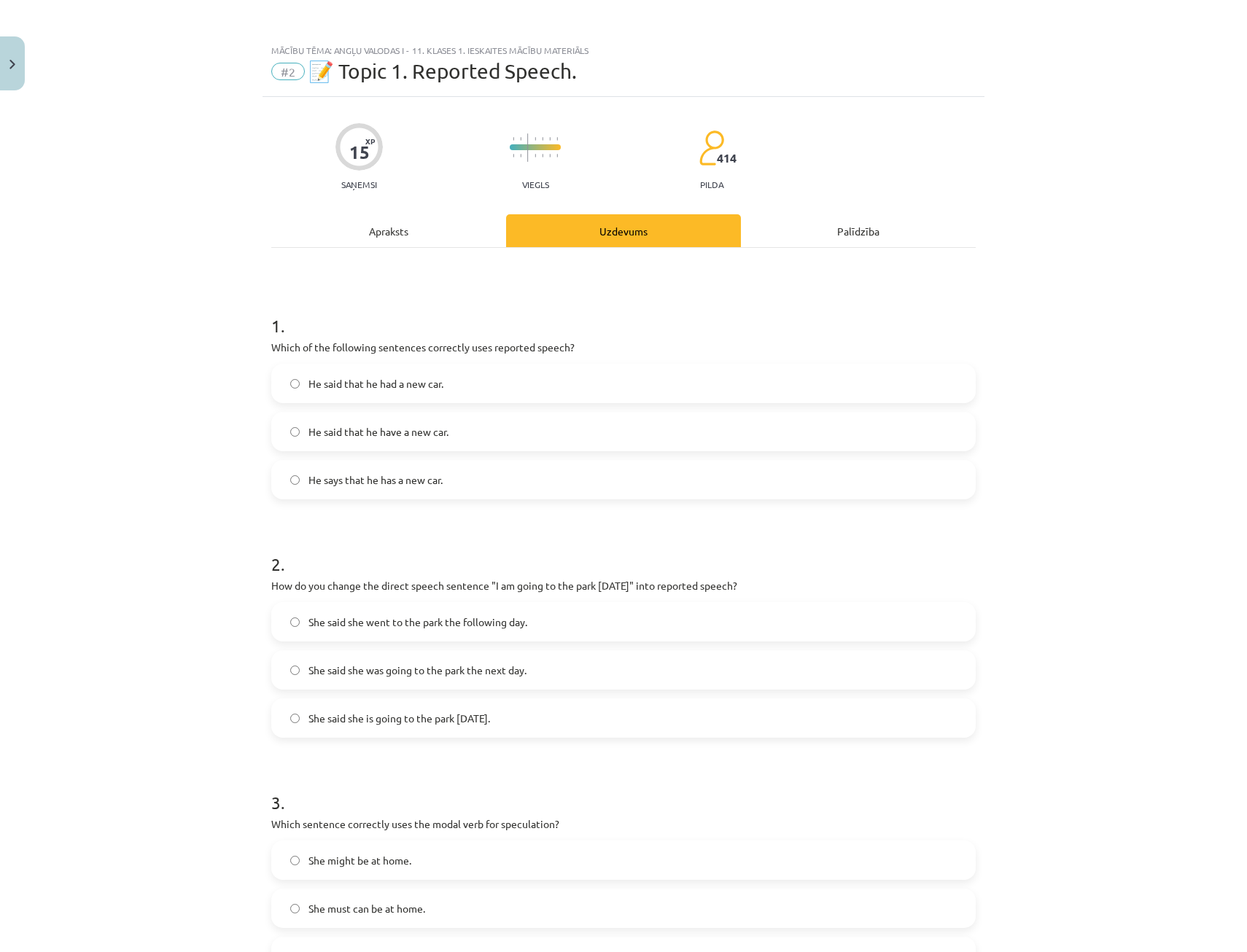
click at [388, 242] on div "Apraksts" at bounding box center [388, 230] width 235 height 33
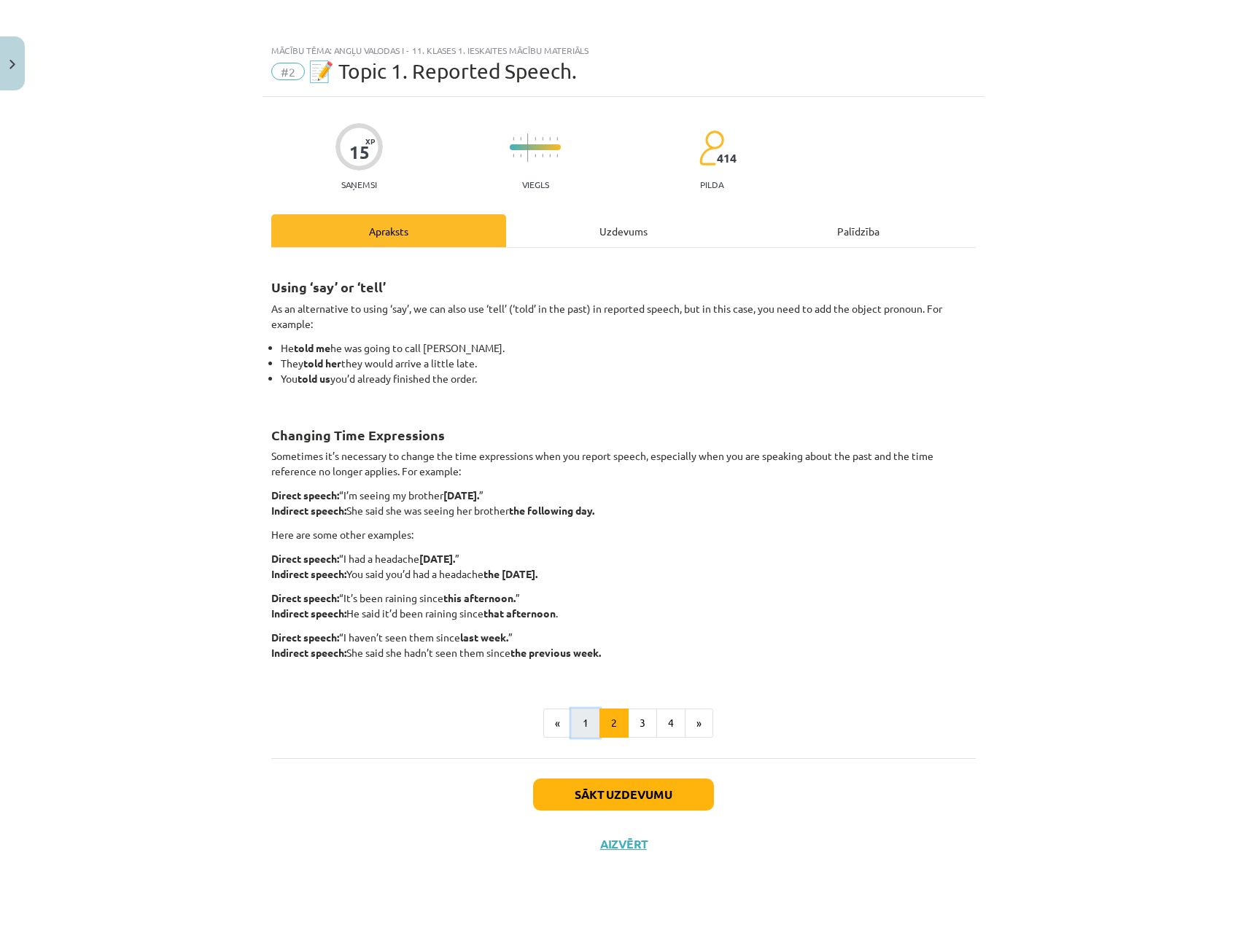
click at [589, 716] on button "1" at bounding box center [585, 723] width 29 height 29
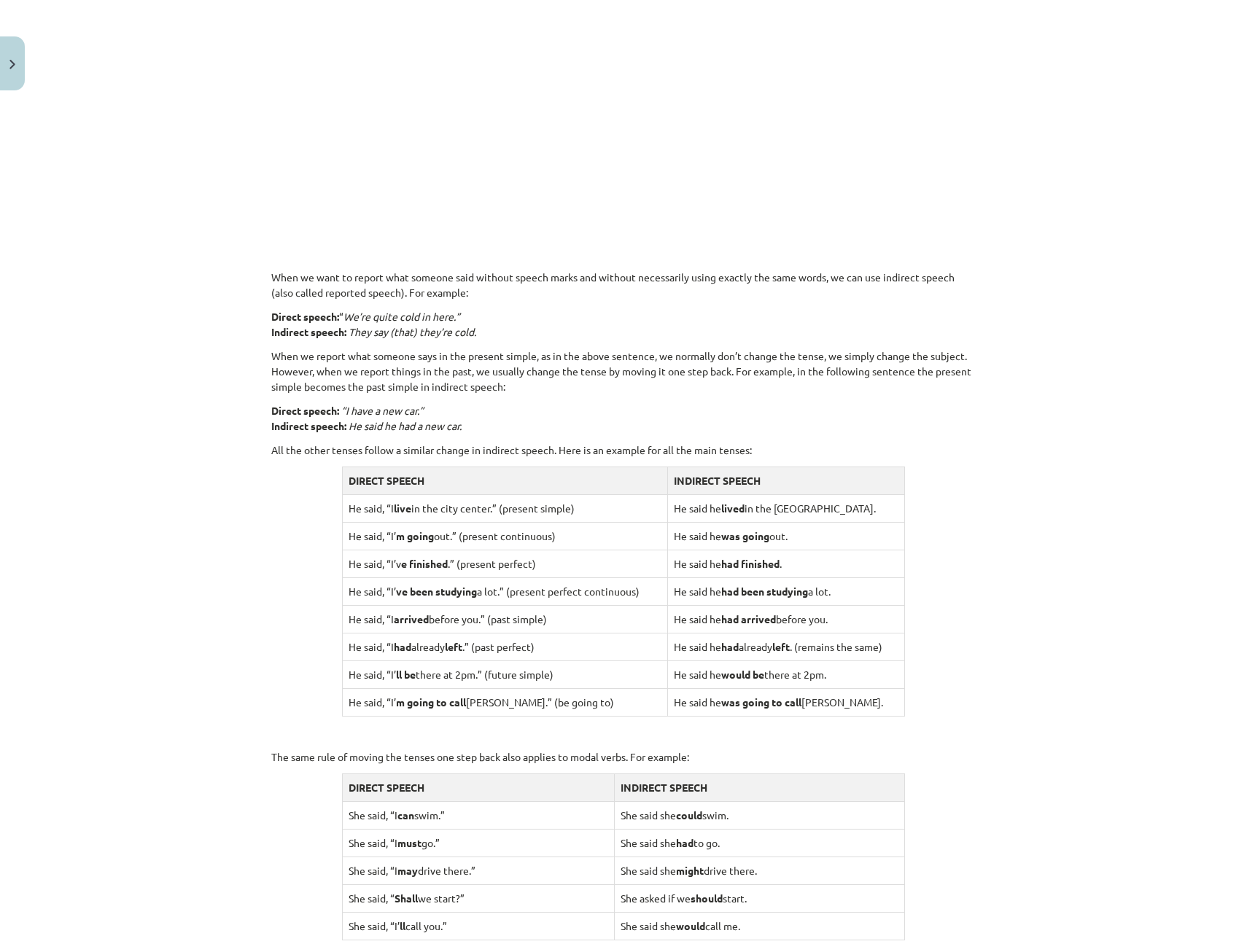
scroll to position [1019, 0]
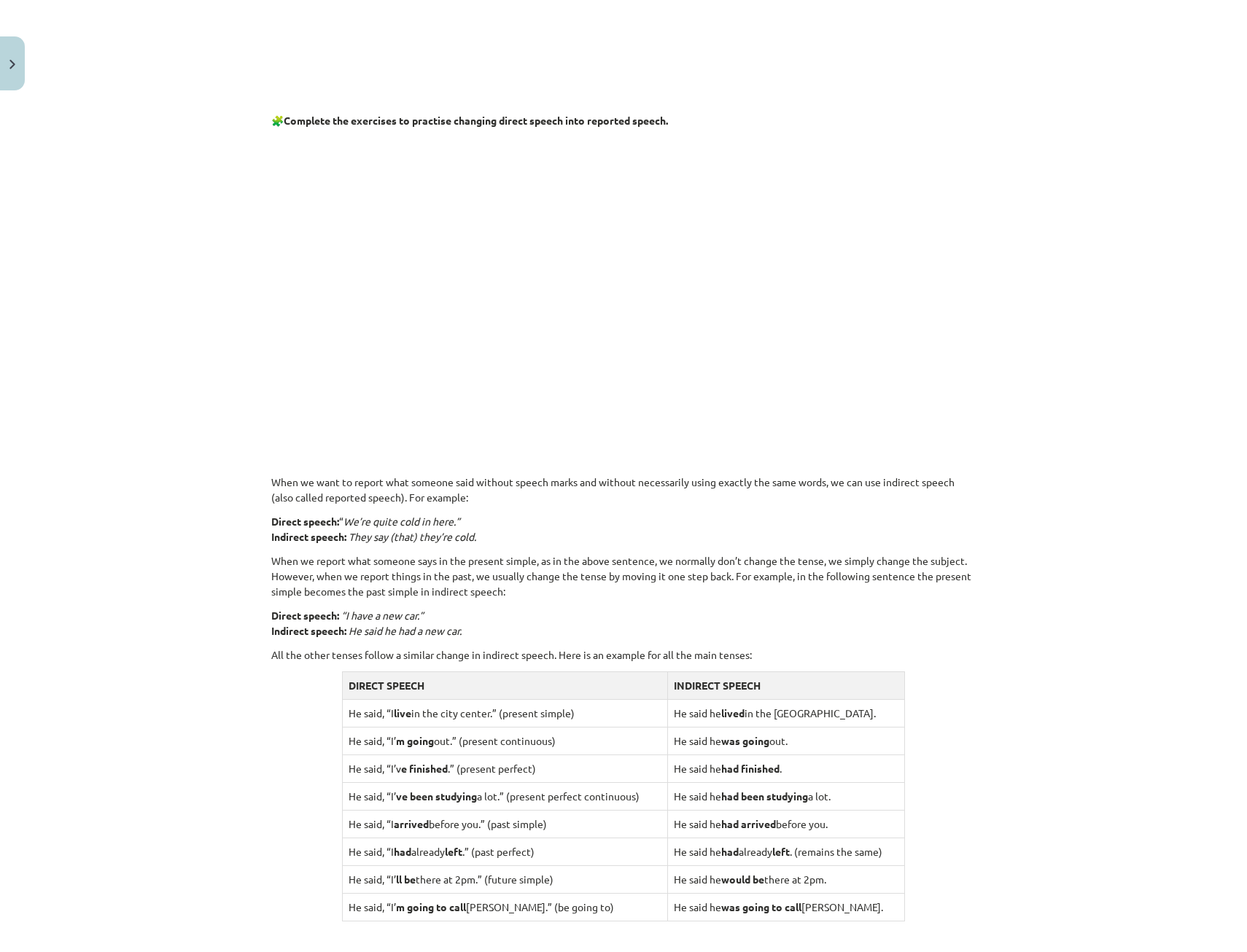
drag, startPoint x: 609, startPoint y: 611, endPoint x: 601, endPoint y: 587, distance: 25.3
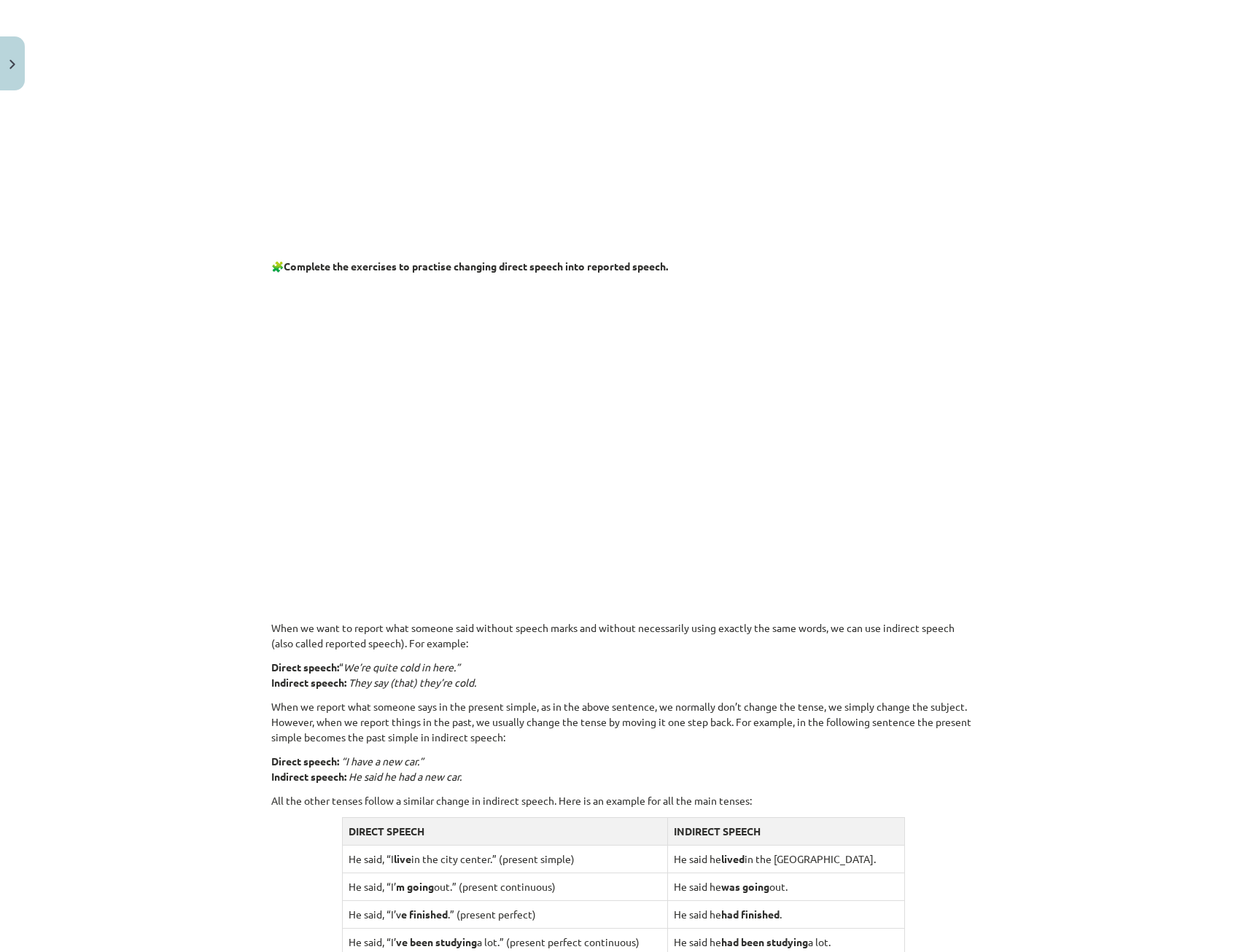
scroll to position [0, 0]
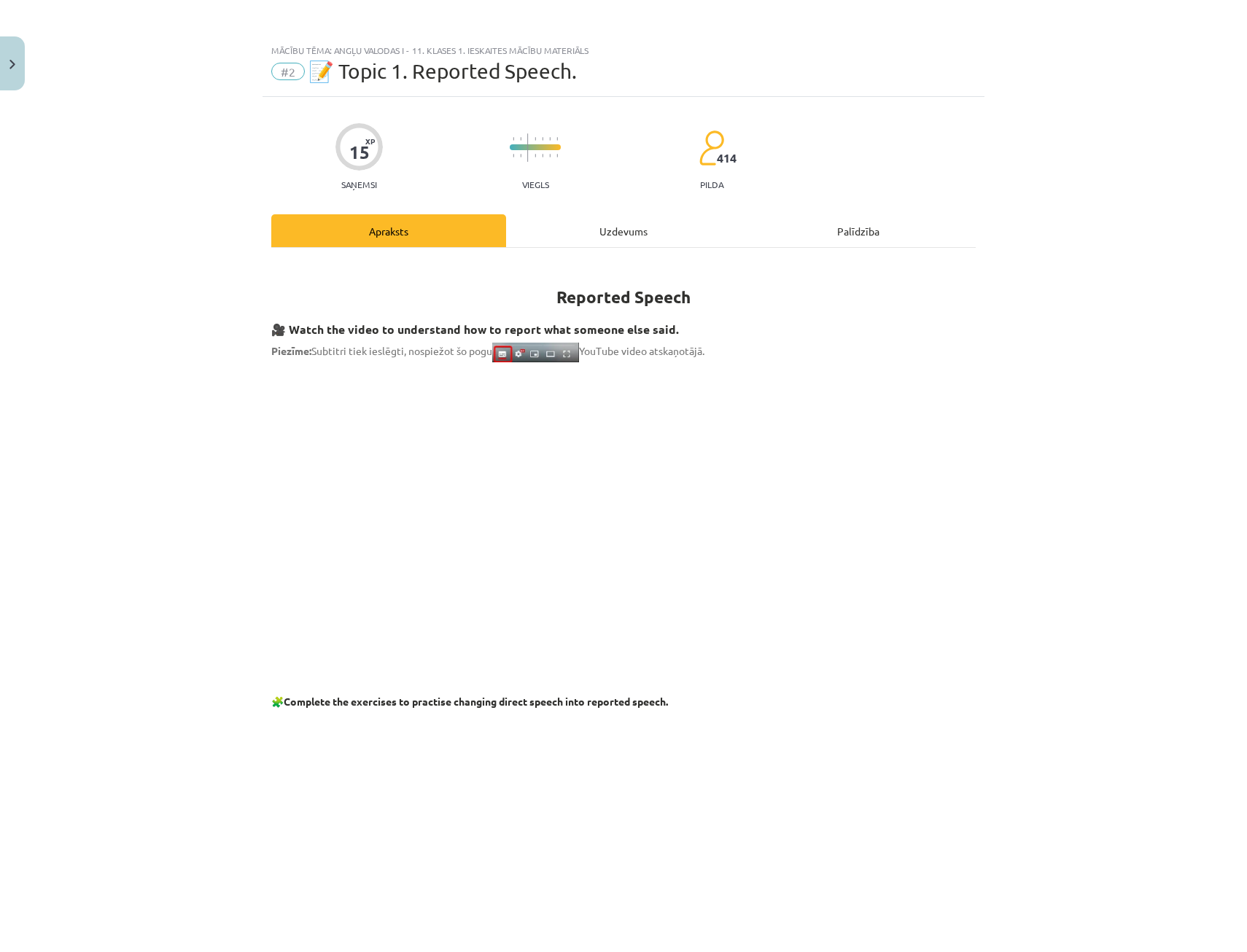
click at [614, 233] on div "Uzdevums" at bounding box center [623, 230] width 235 height 33
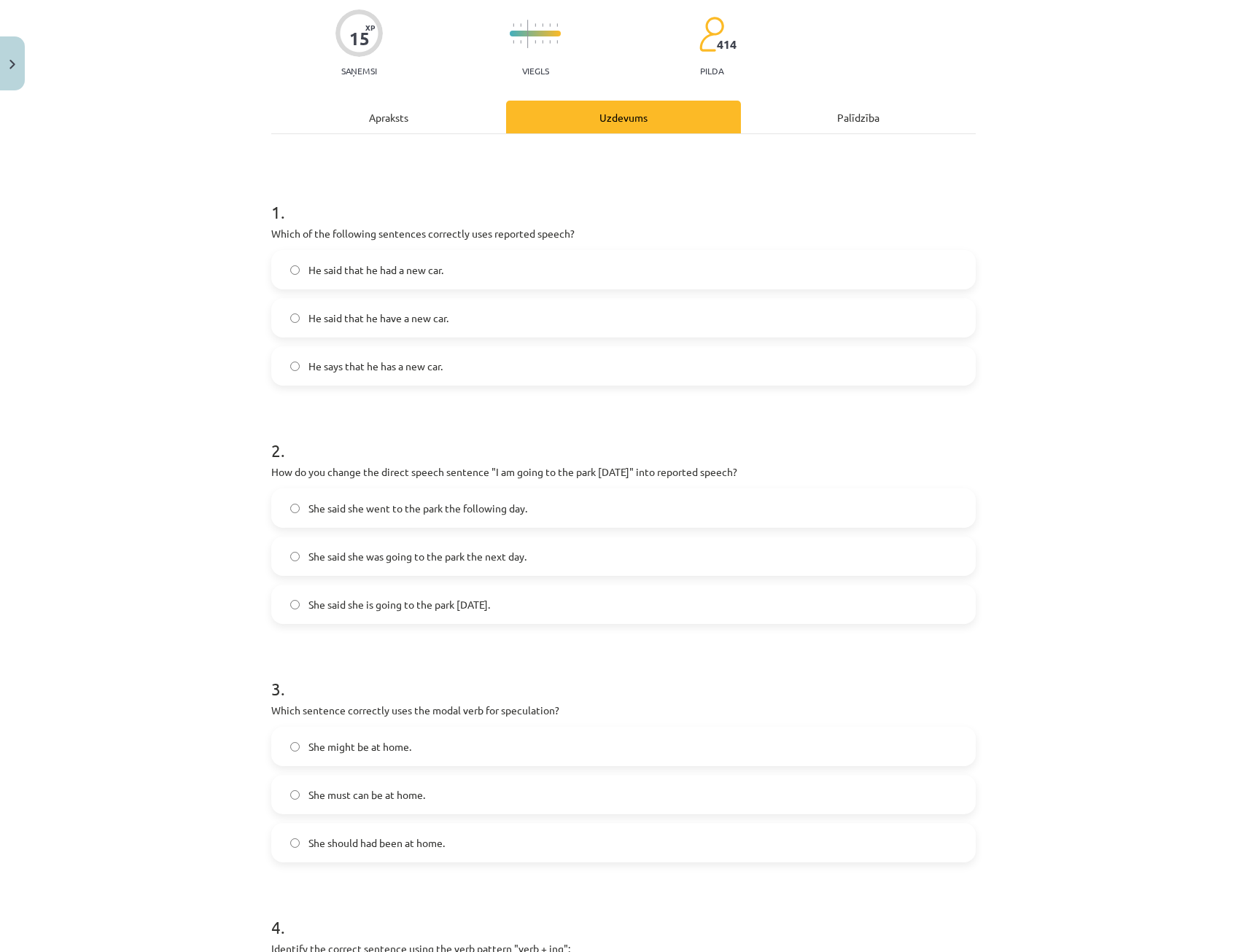
scroll to position [328, 0]
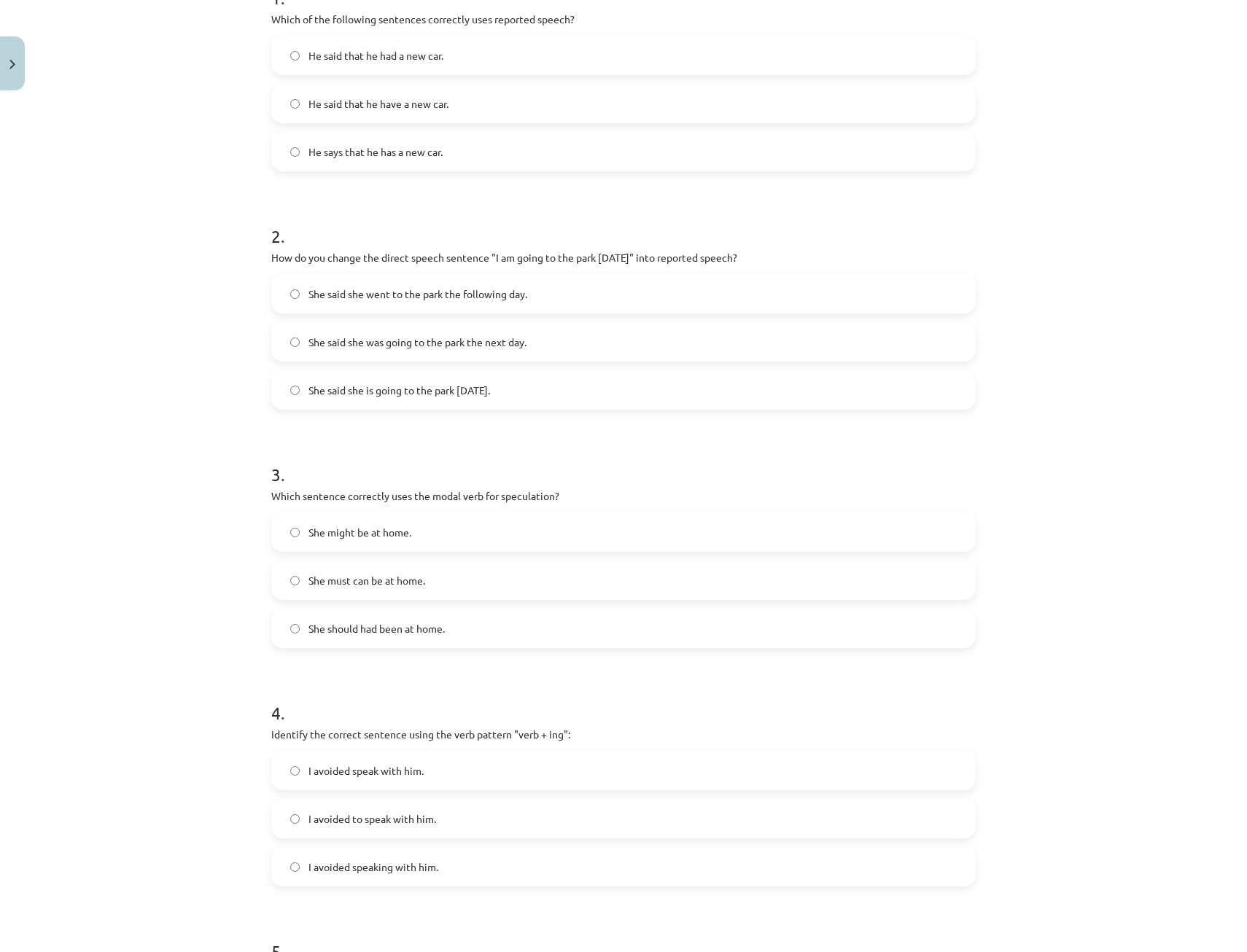
click at [339, 631] on span "She should had been at home." at bounding box center [377, 628] width 136 height 16
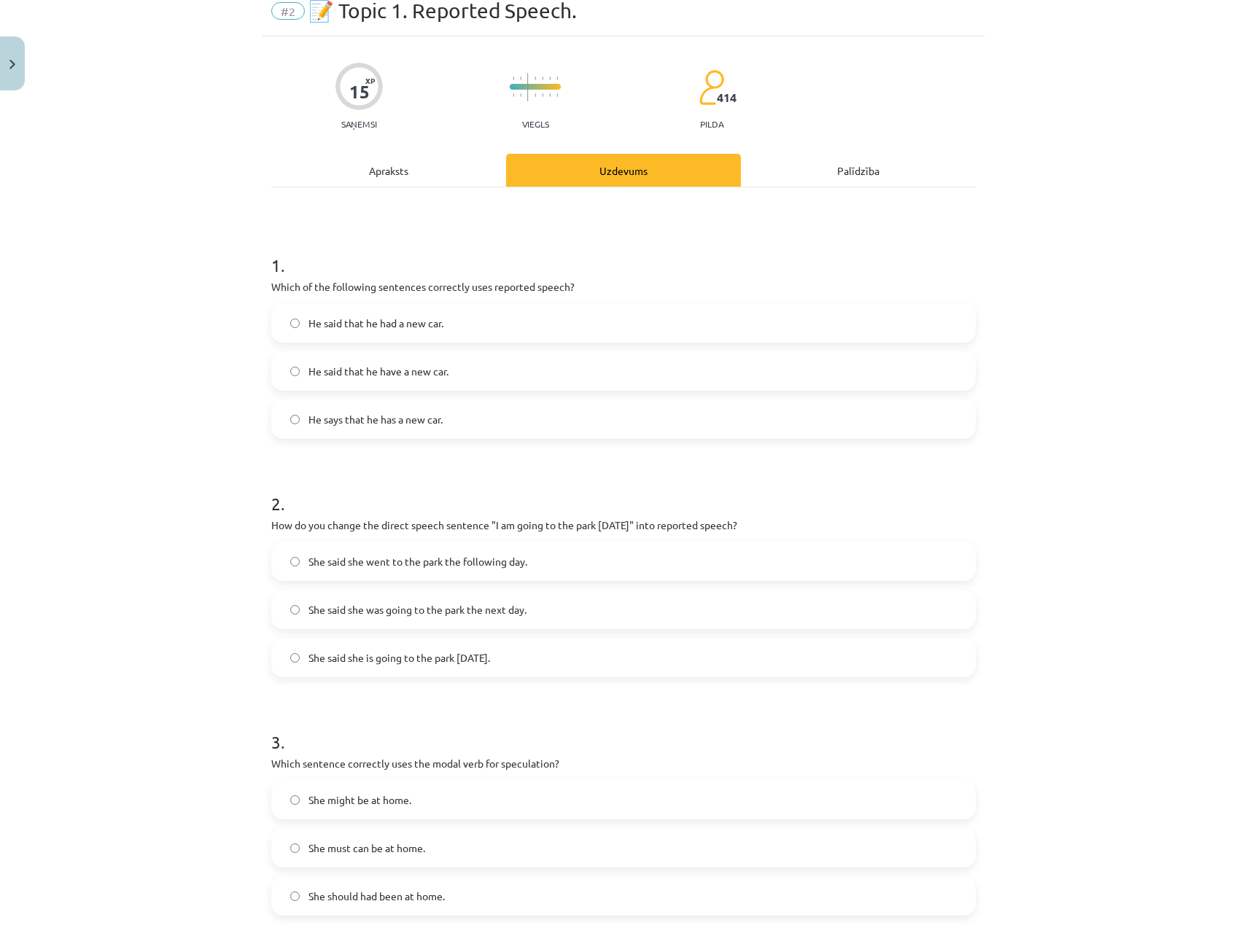
scroll to position [0, 0]
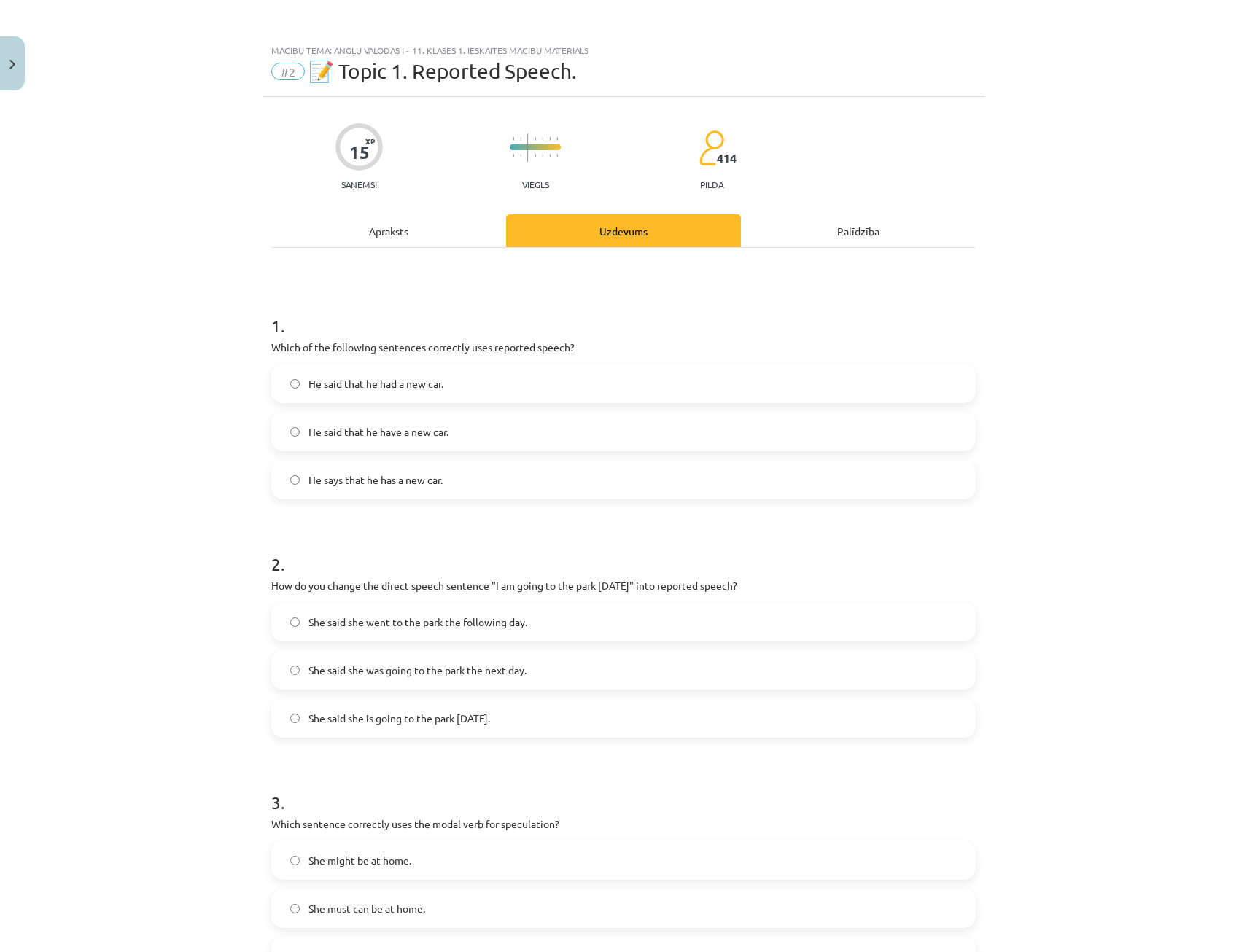
click at [386, 239] on div "Apraksts" at bounding box center [388, 230] width 235 height 33
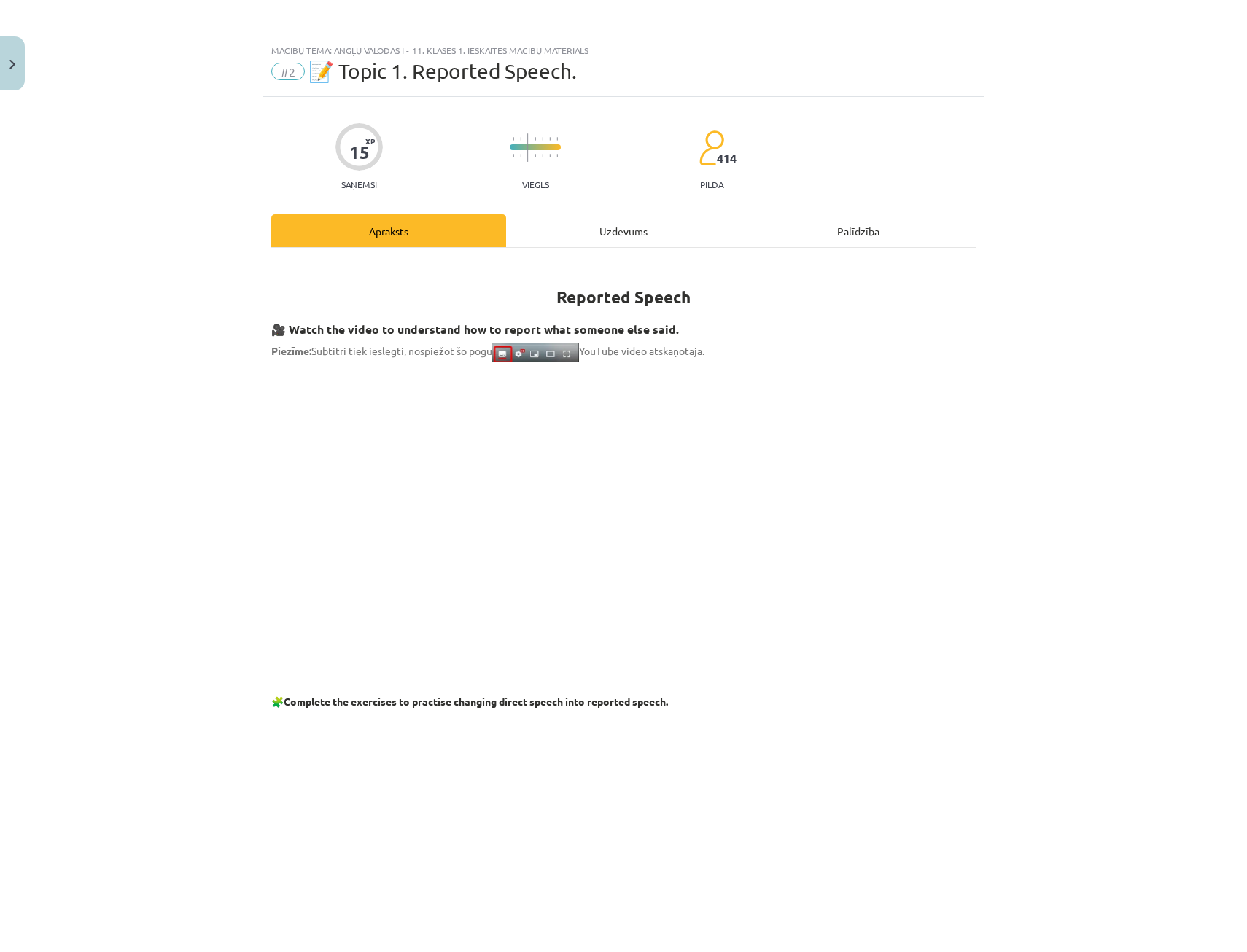
click at [582, 232] on div "Uzdevums" at bounding box center [623, 230] width 235 height 33
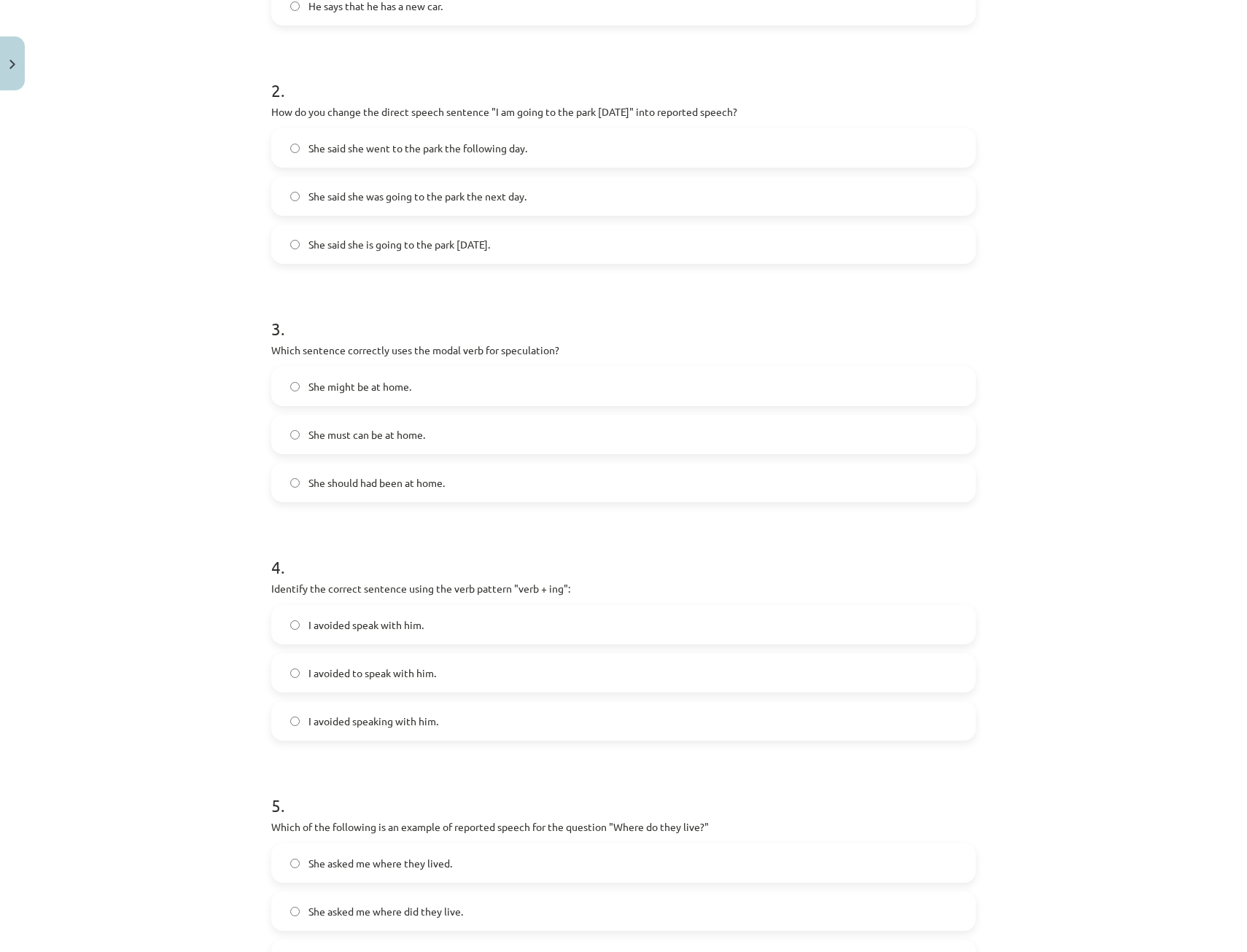
scroll to position [547, 0]
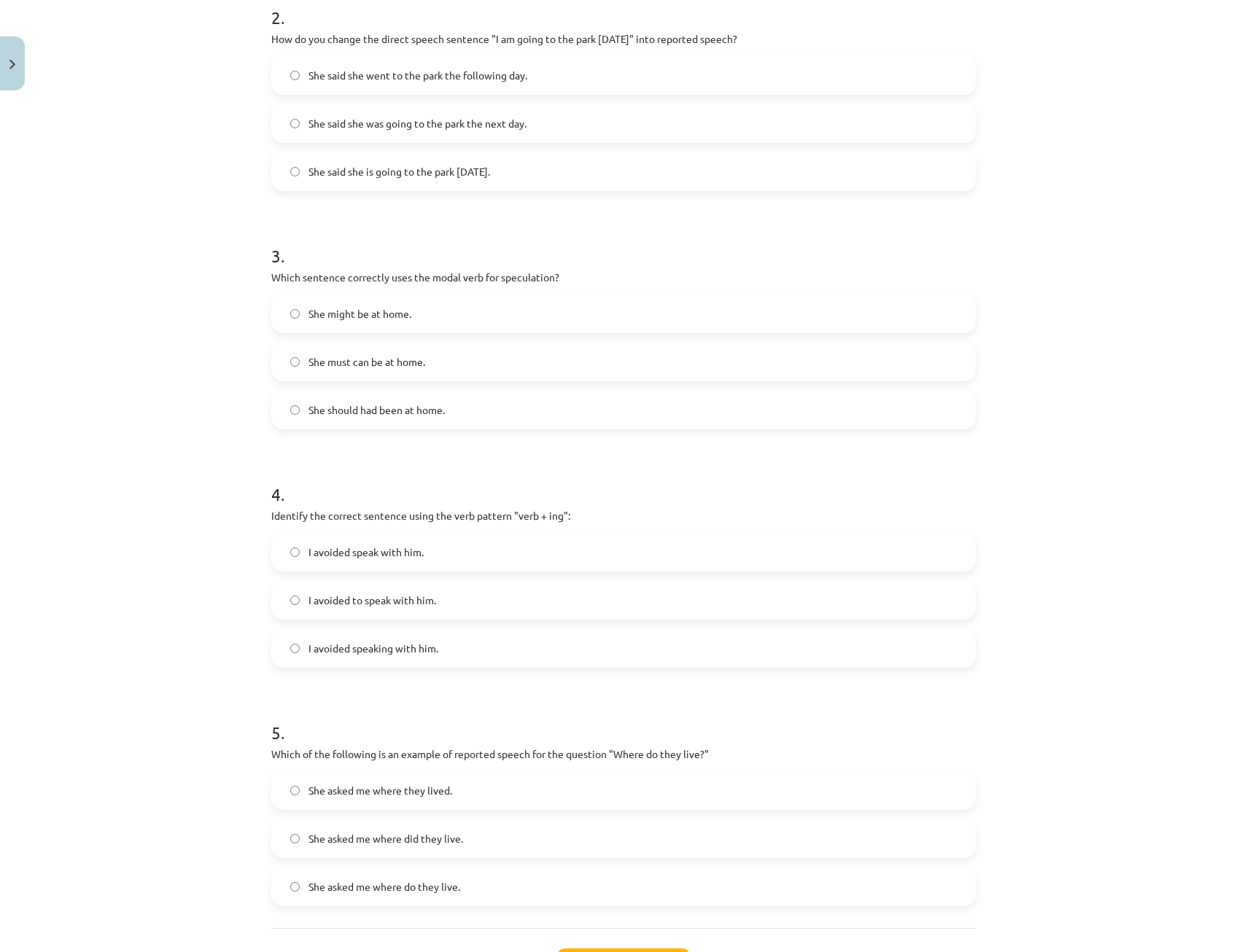
click at [313, 315] on span "She might be at home." at bounding box center [360, 314] width 103 height 16
click at [372, 650] on span "I avoided speaking with him." at bounding box center [373, 648] width 130 height 16
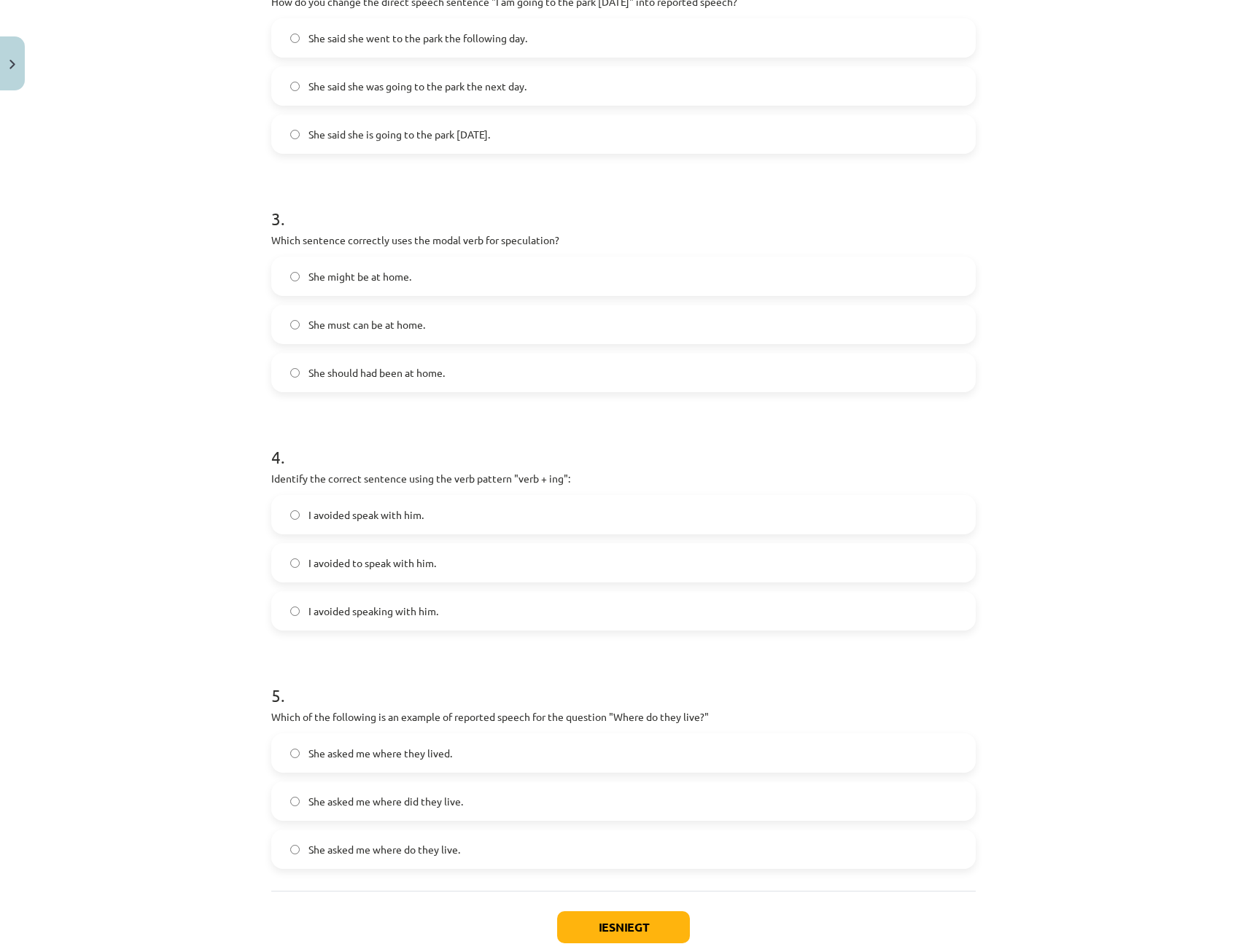
scroll to position [670, 0]
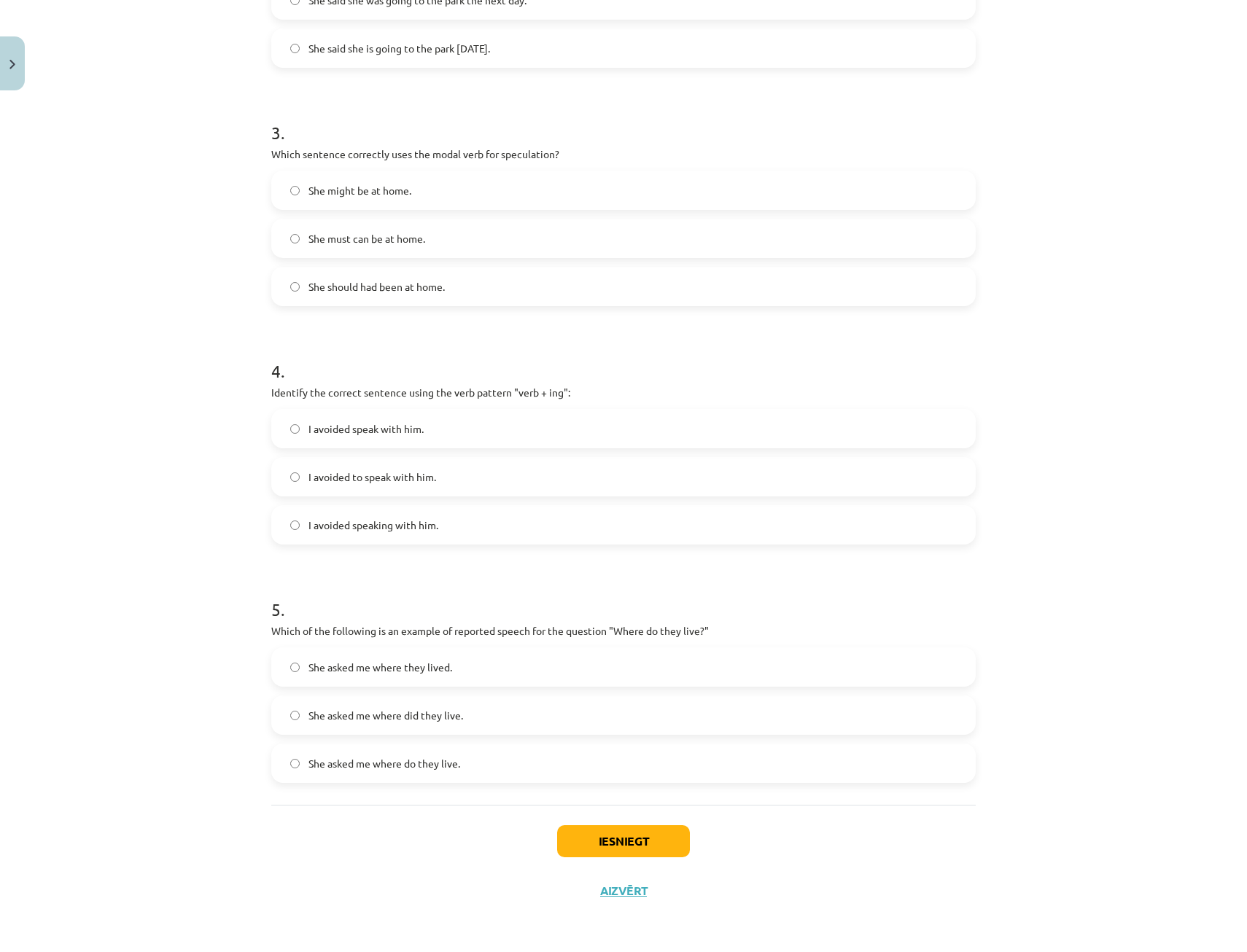
click at [412, 763] on span "She asked me where do they live." at bounding box center [384, 763] width 152 height 16
click at [629, 843] on button "Iesniegt" at bounding box center [623, 841] width 133 height 32
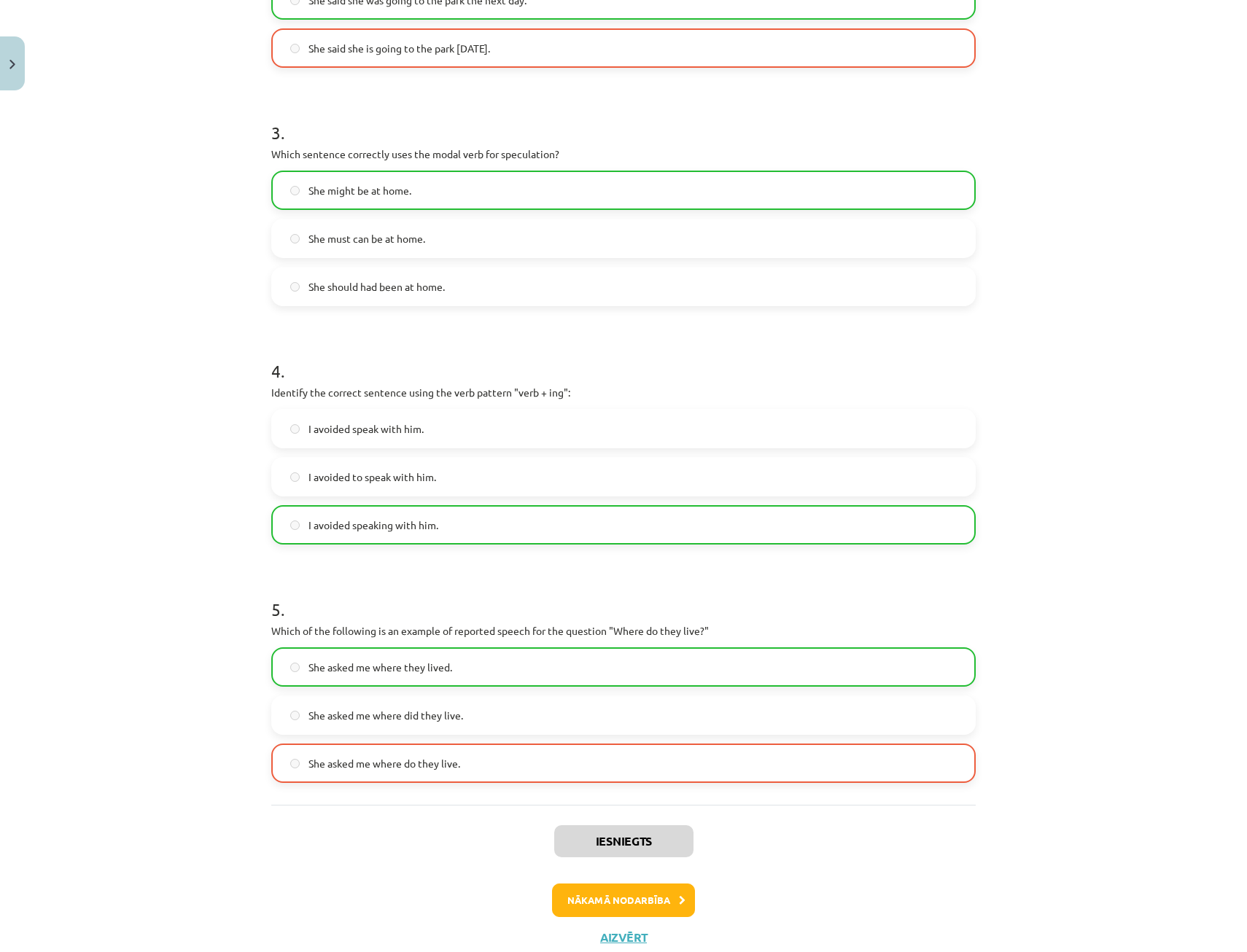
click at [384, 674] on span "She asked me where they lived." at bounding box center [381, 667] width 144 height 16
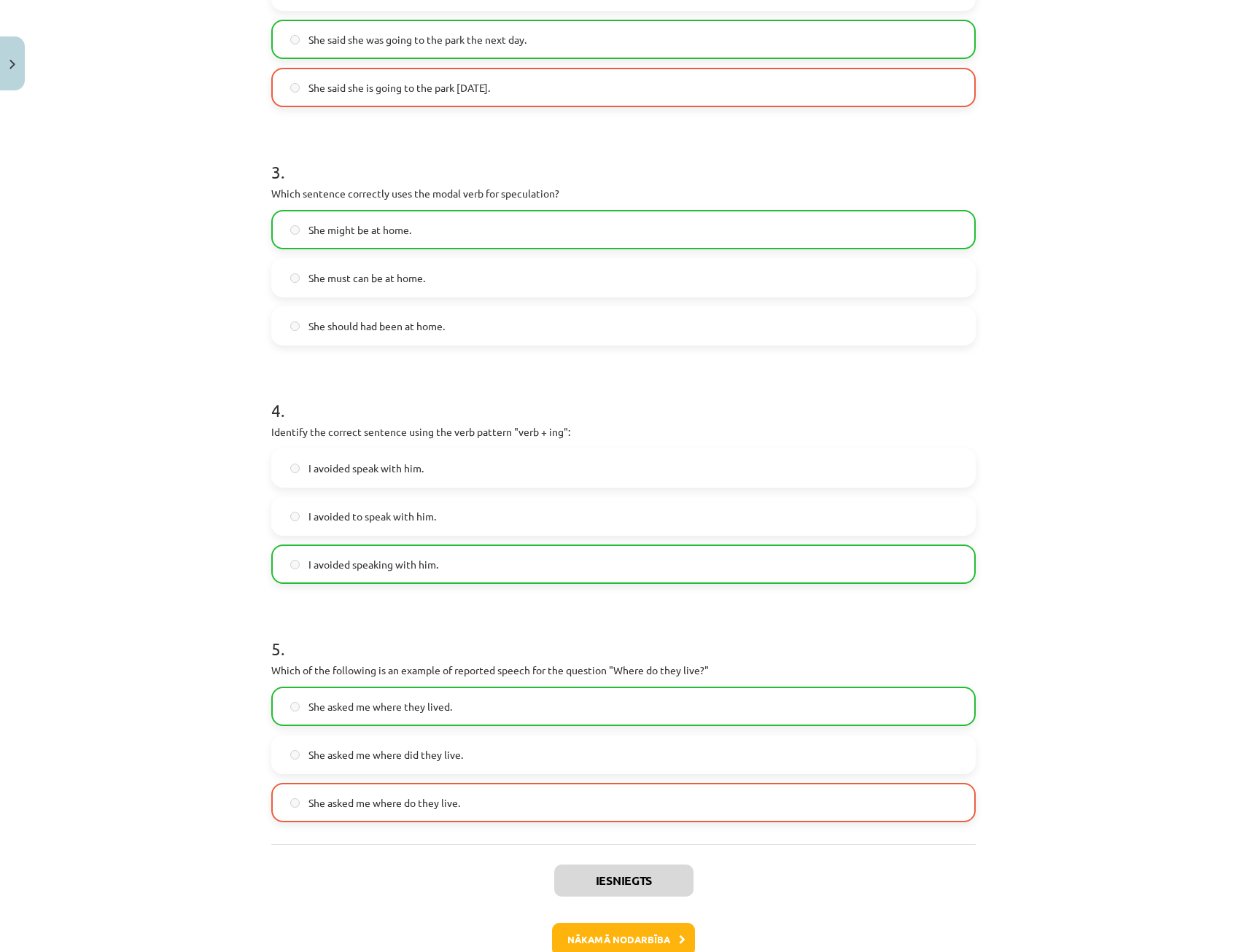
scroll to position [717, 0]
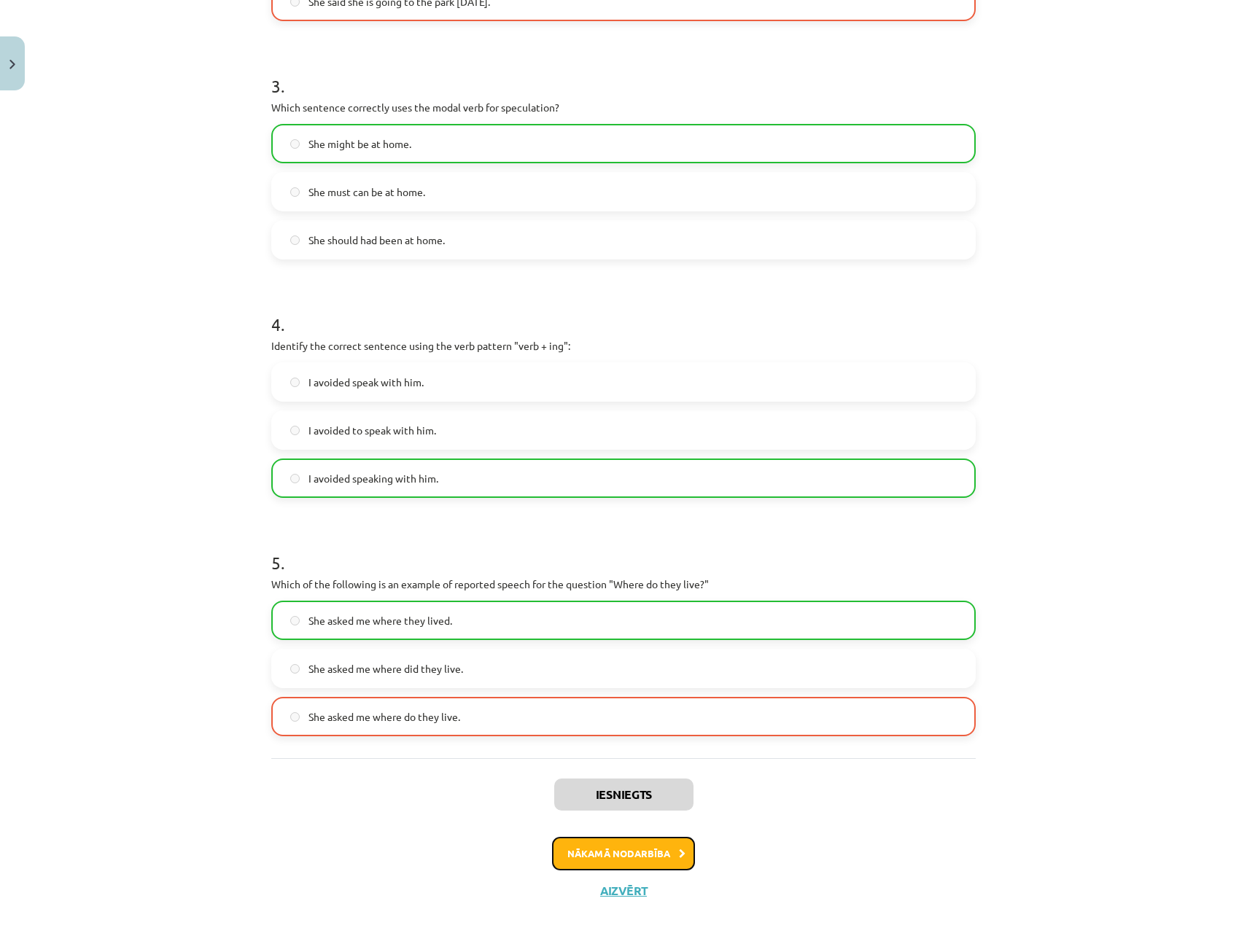
click at [623, 851] on button "Nākamā nodarbība" at bounding box center [623, 853] width 143 height 33
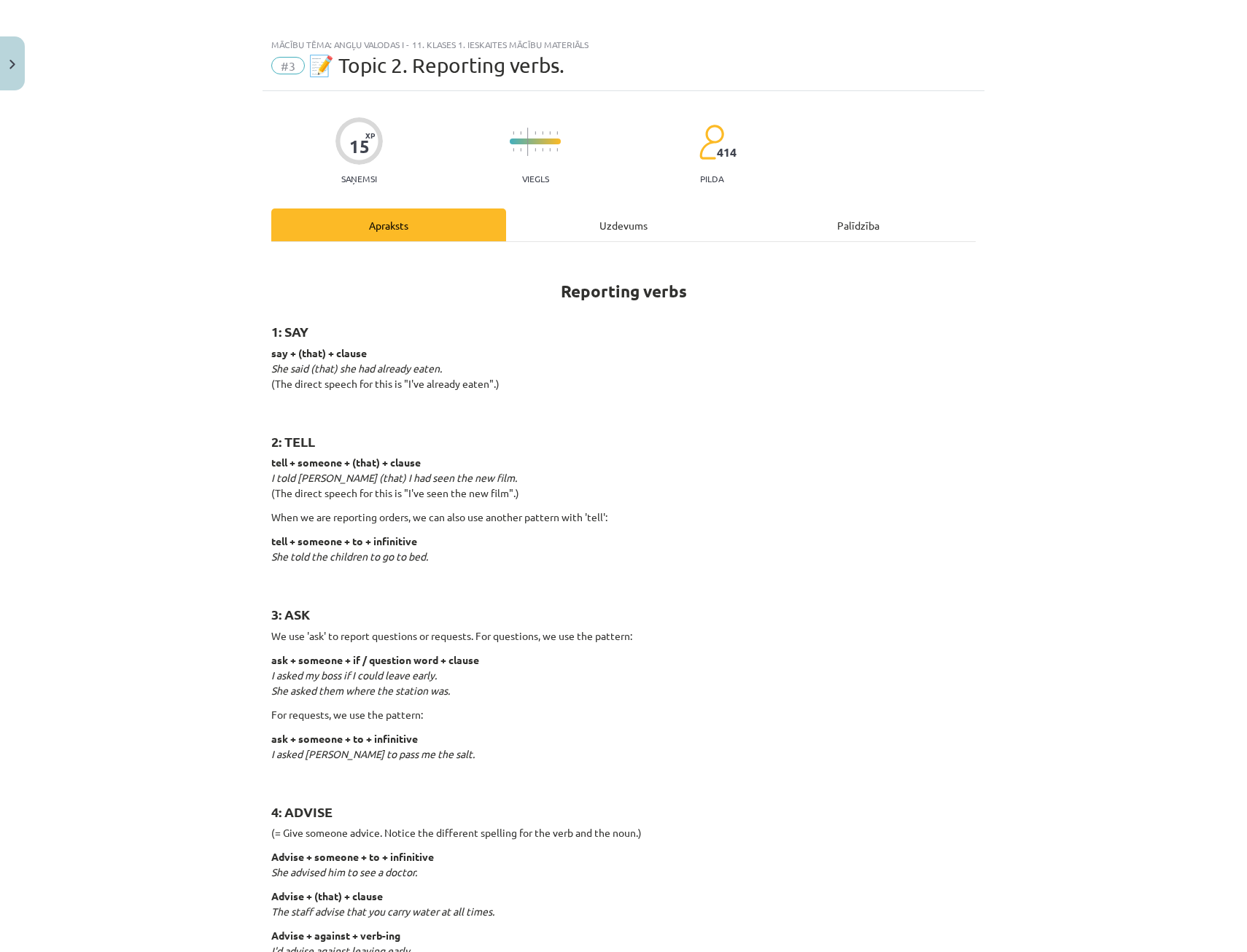
scroll to position [0, 0]
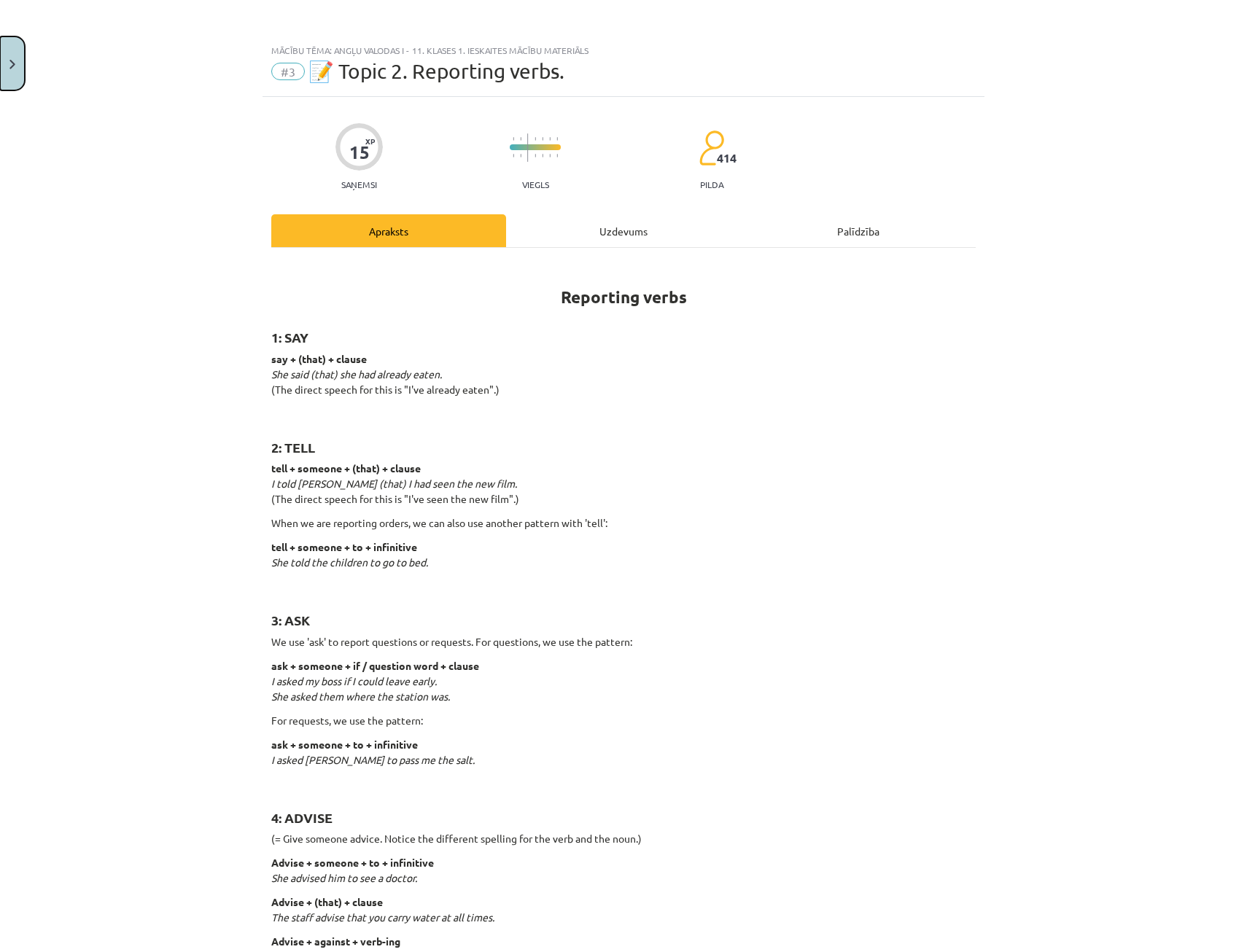
click at [18, 64] on button "Close" at bounding box center [12, 63] width 24 height 54
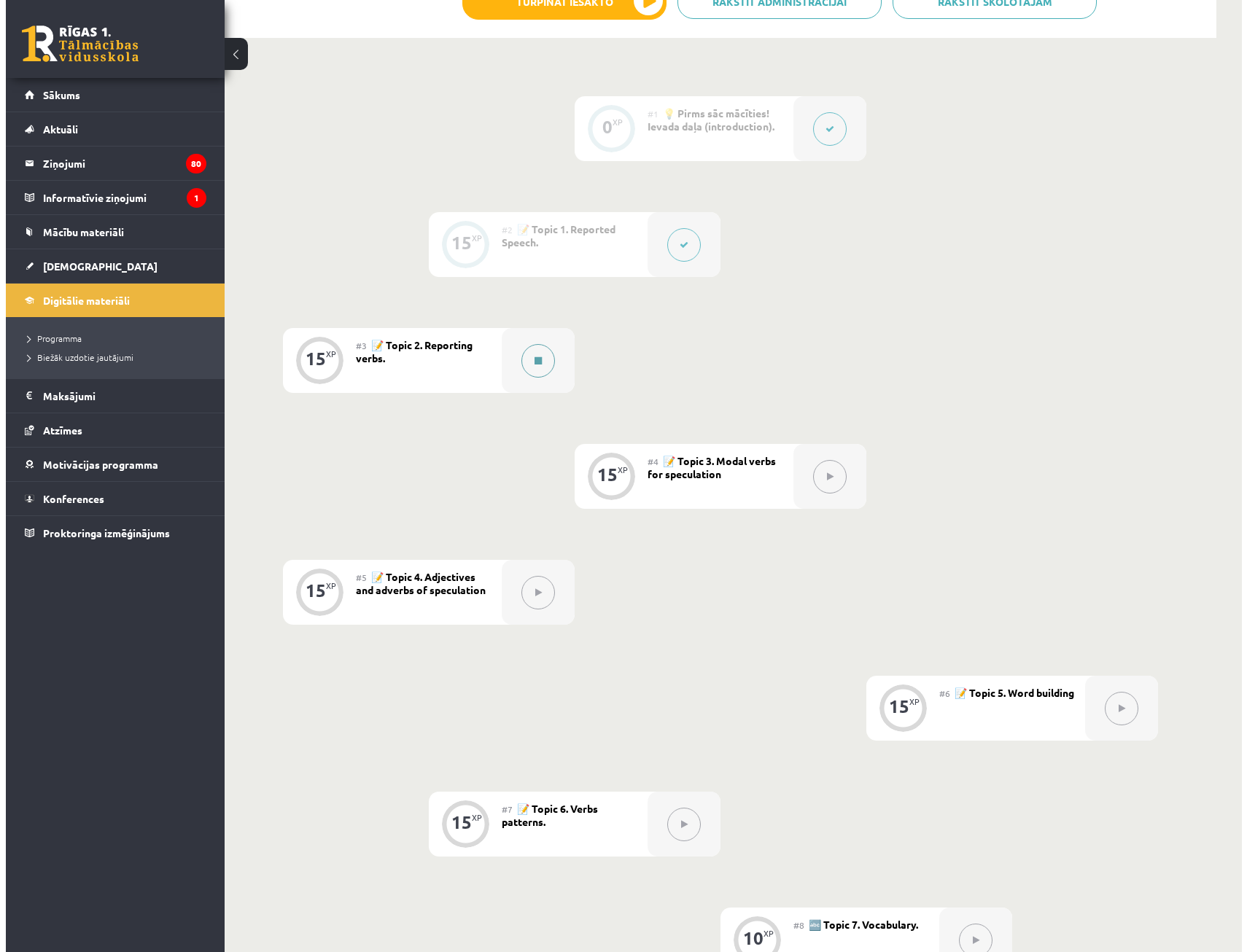
scroll to position [269, 0]
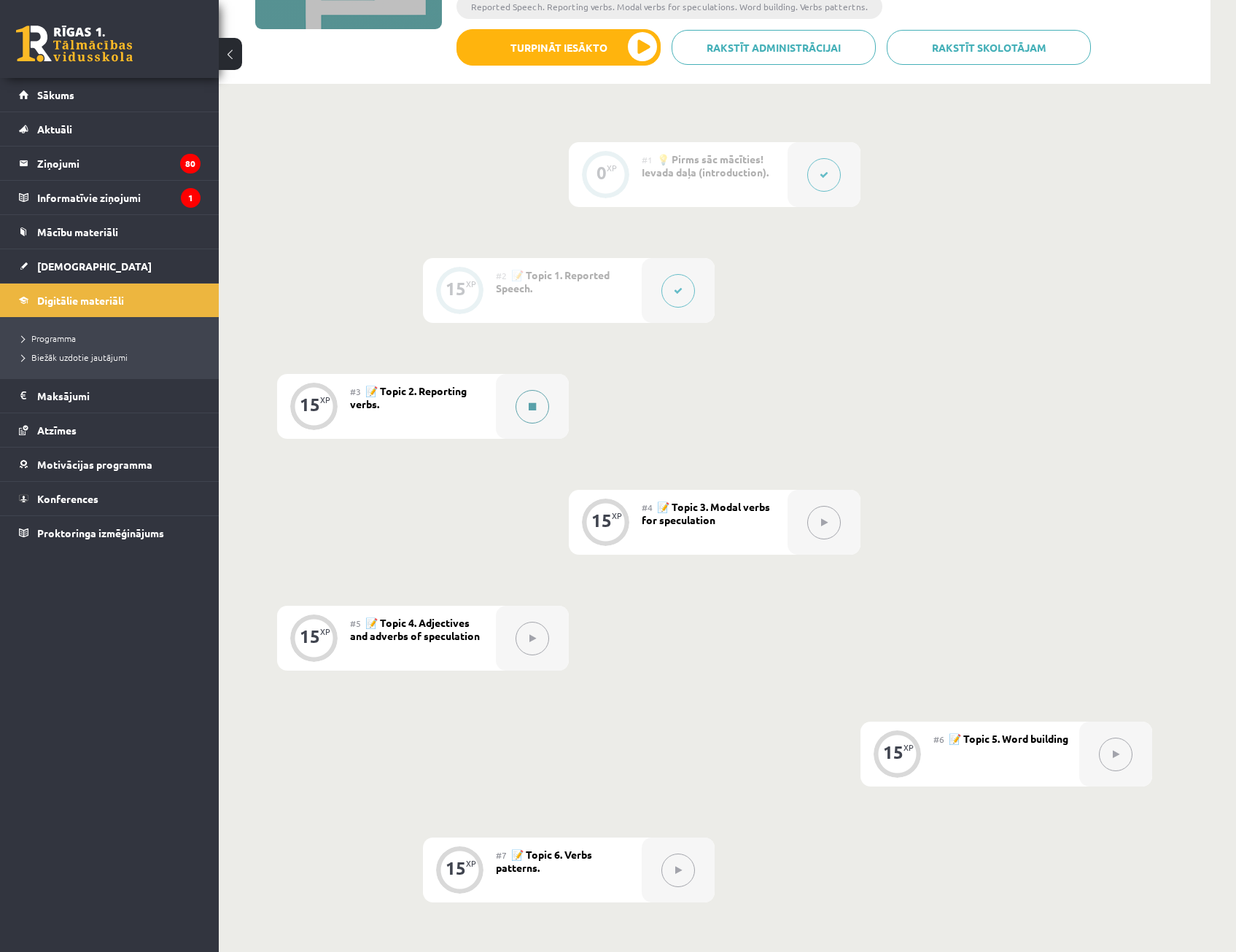
click at [517, 411] on button at bounding box center [532, 406] width 33 height 33
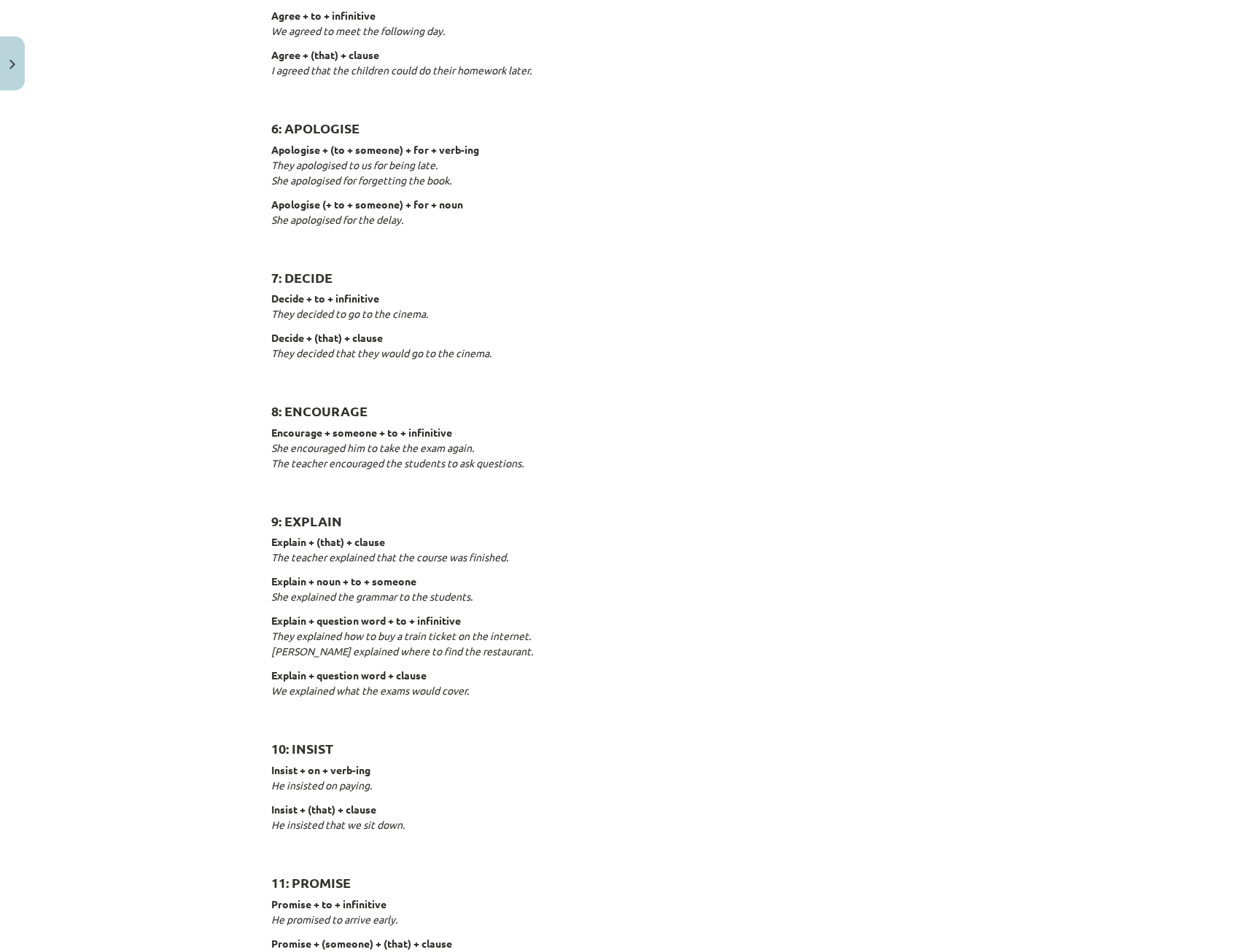
scroll to position [1862, 0]
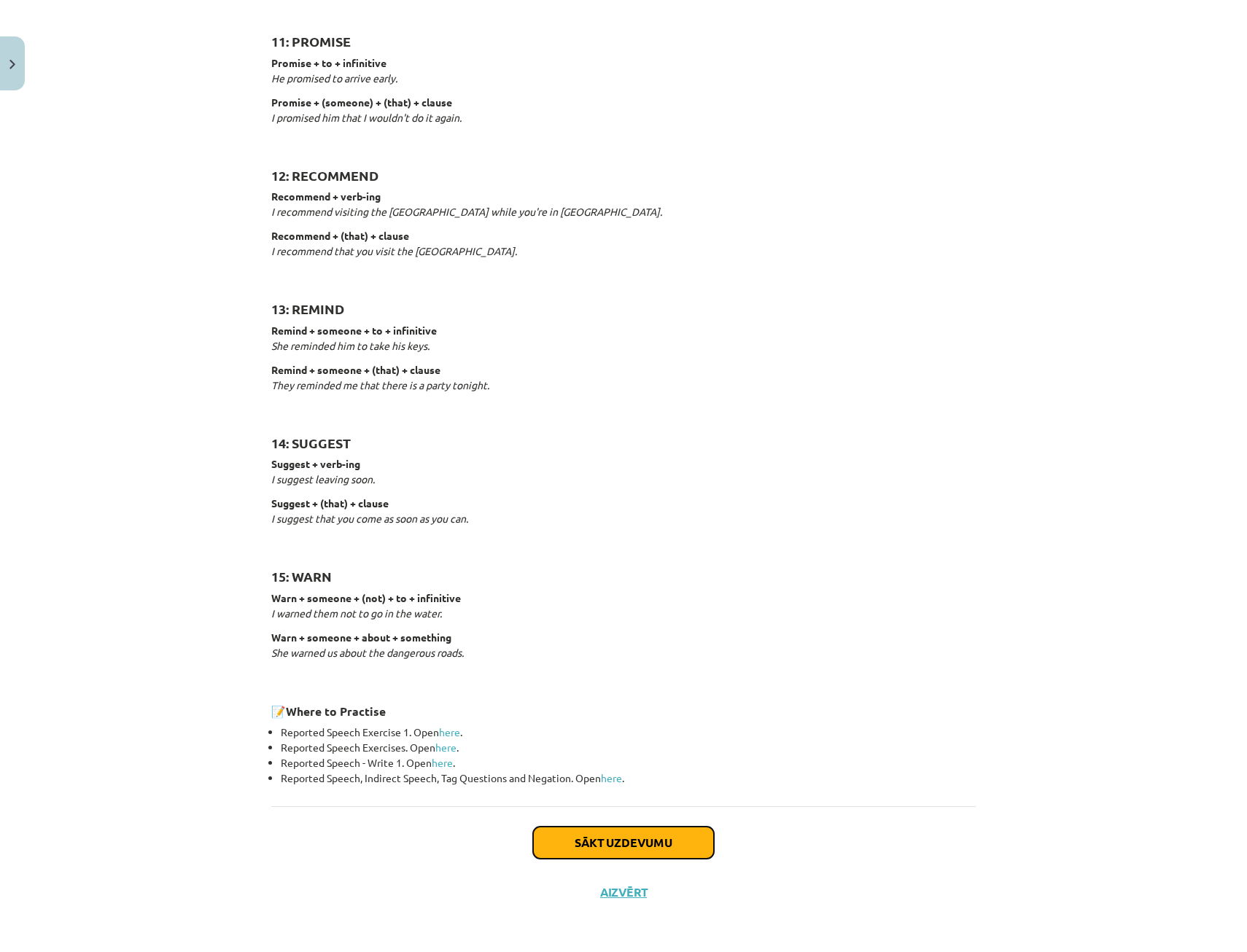
click at [660, 833] on button "Sākt uzdevumu" at bounding box center [624, 842] width 181 height 32
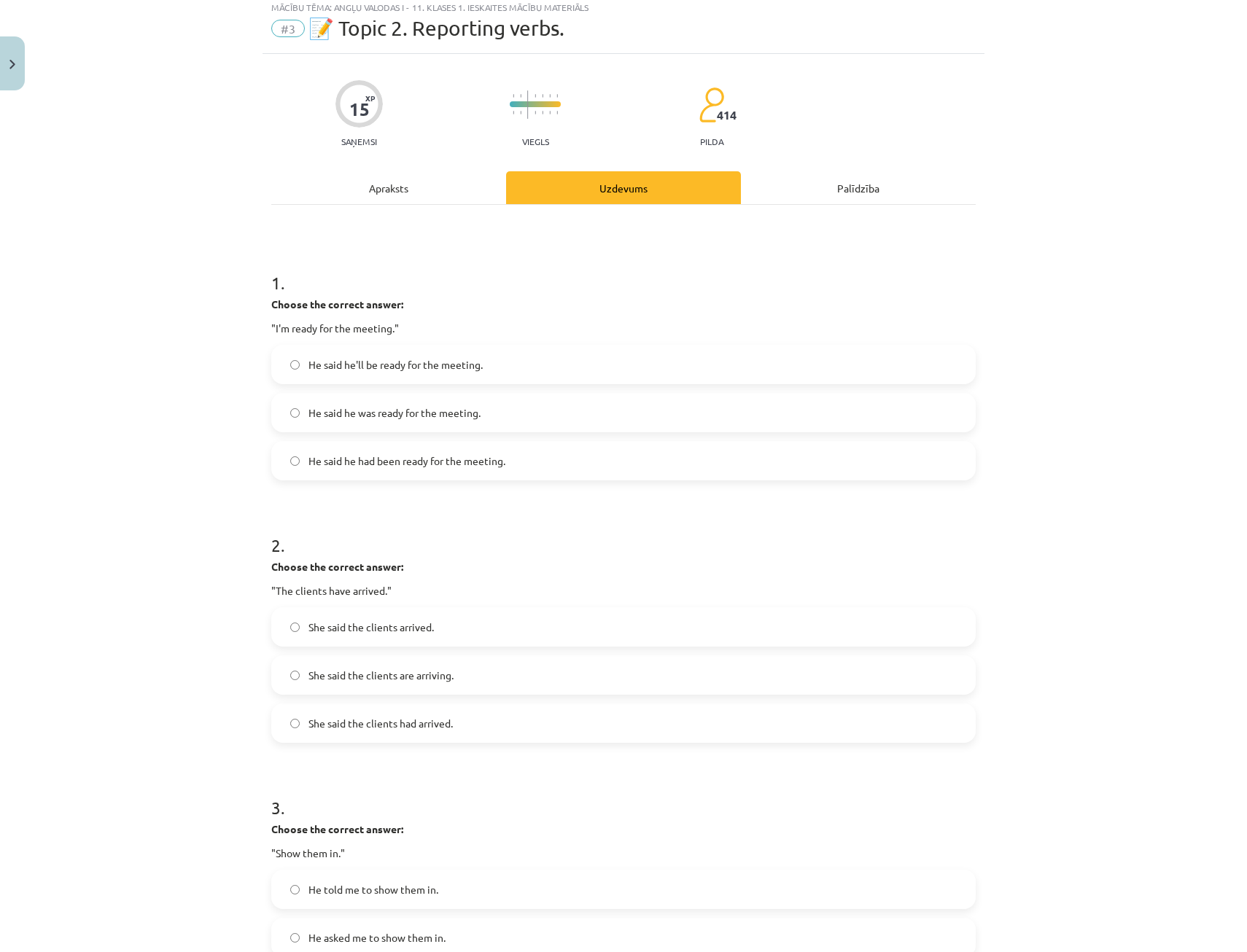
scroll to position [36, 0]
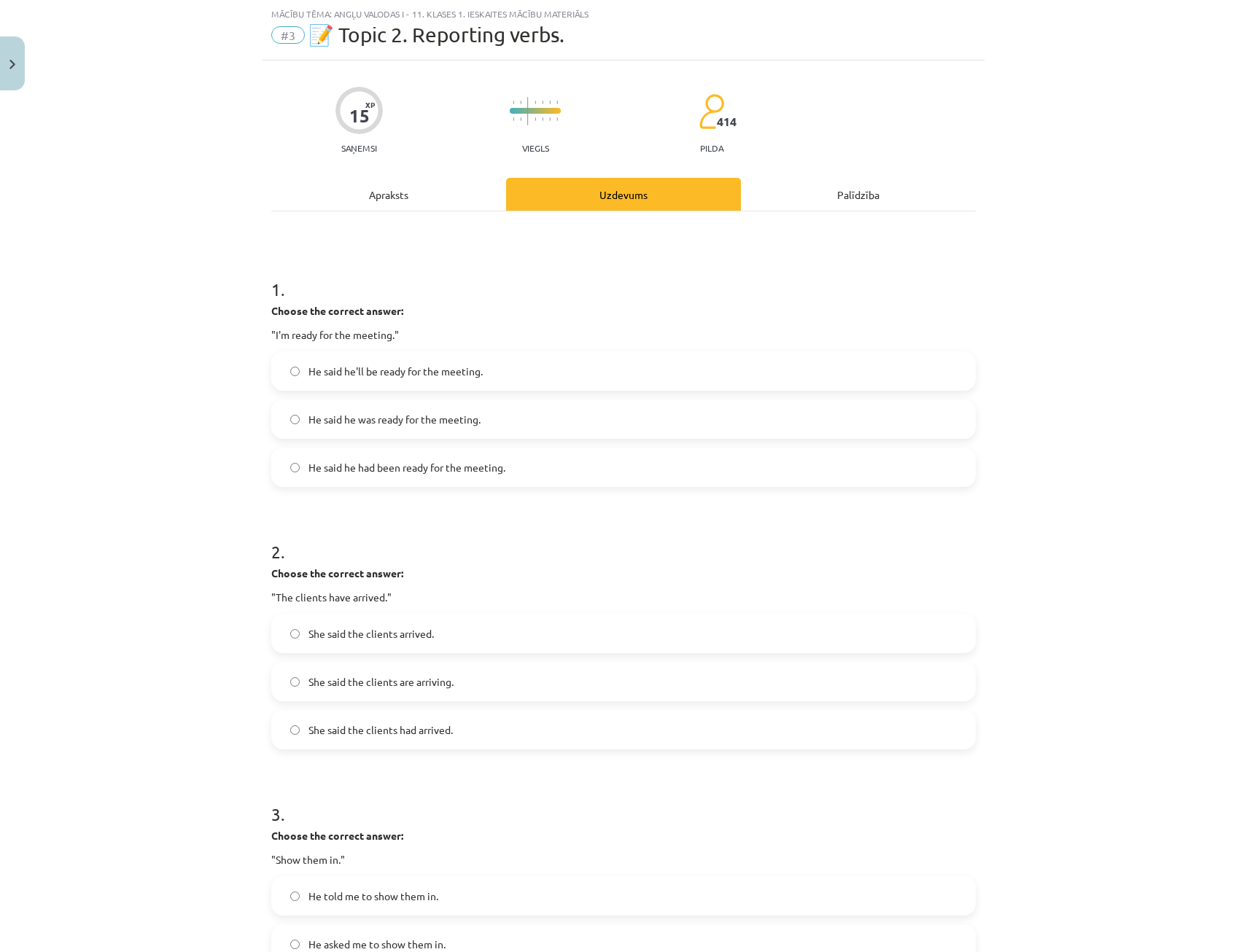
click at [409, 198] on div "Apraksts" at bounding box center [388, 194] width 235 height 33
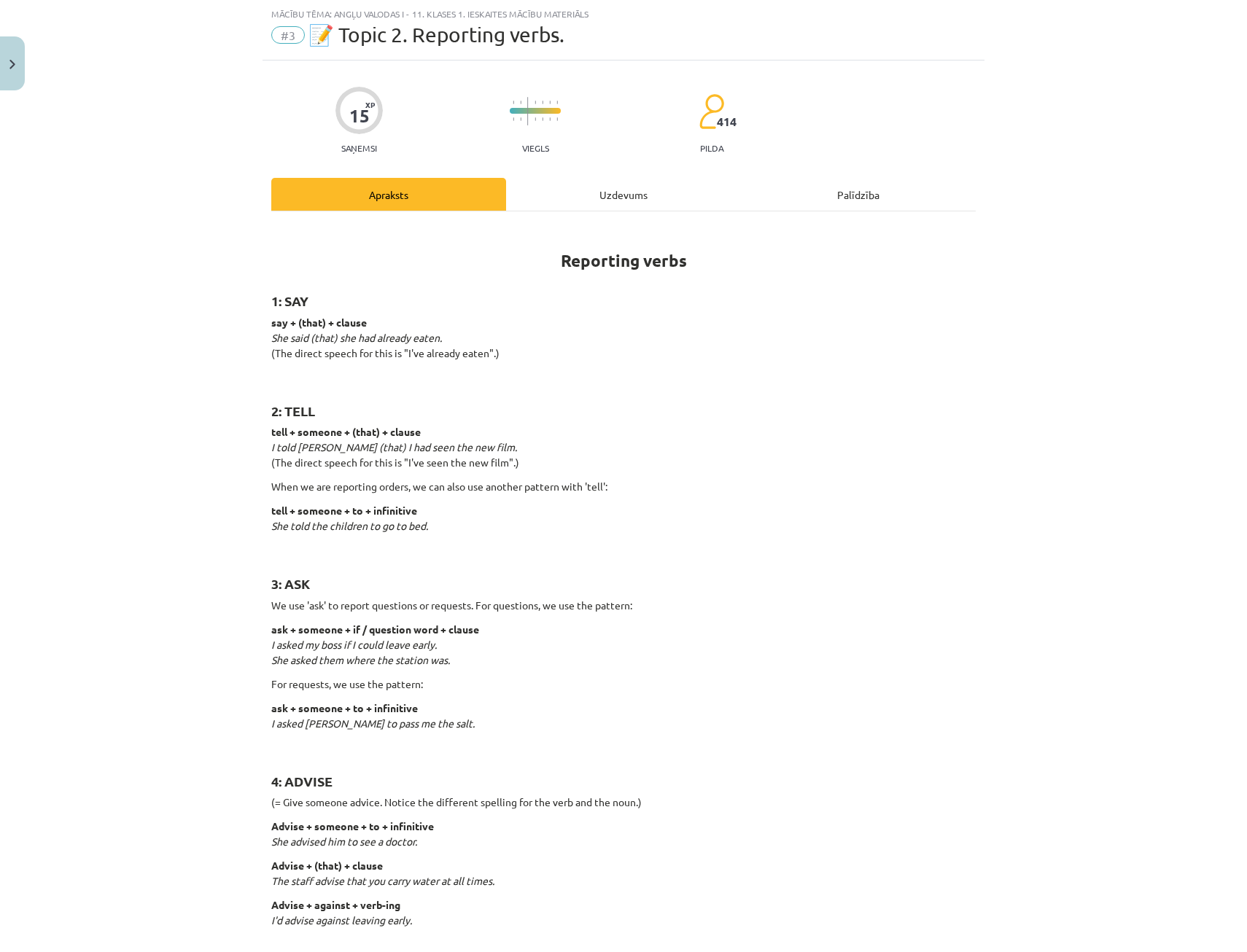
click at [599, 210] on div "Uzdevums" at bounding box center [623, 194] width 235 height 33
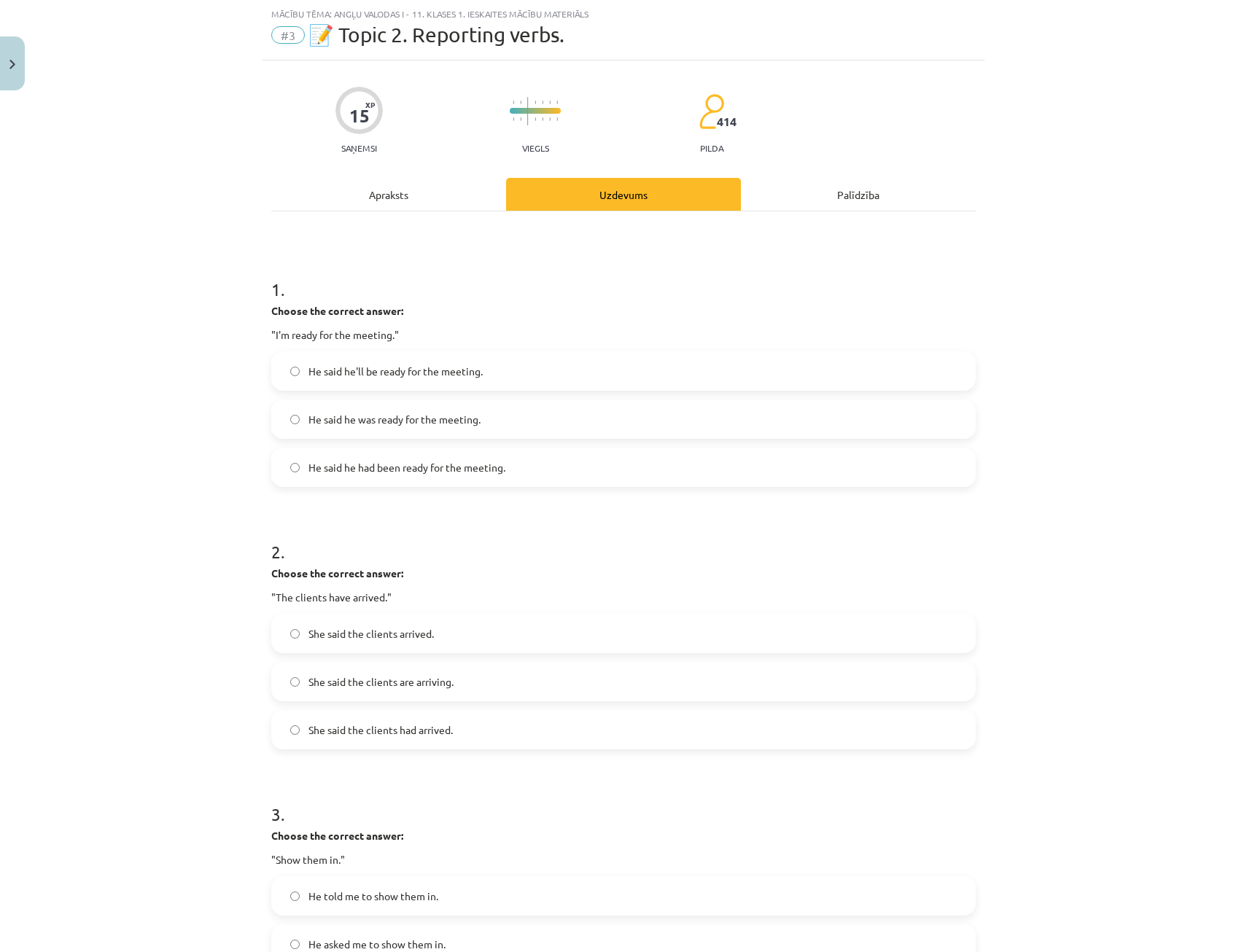
click at [390, 195] on div "Apraksts" at bounding box center [388, 194] width 235 height 33
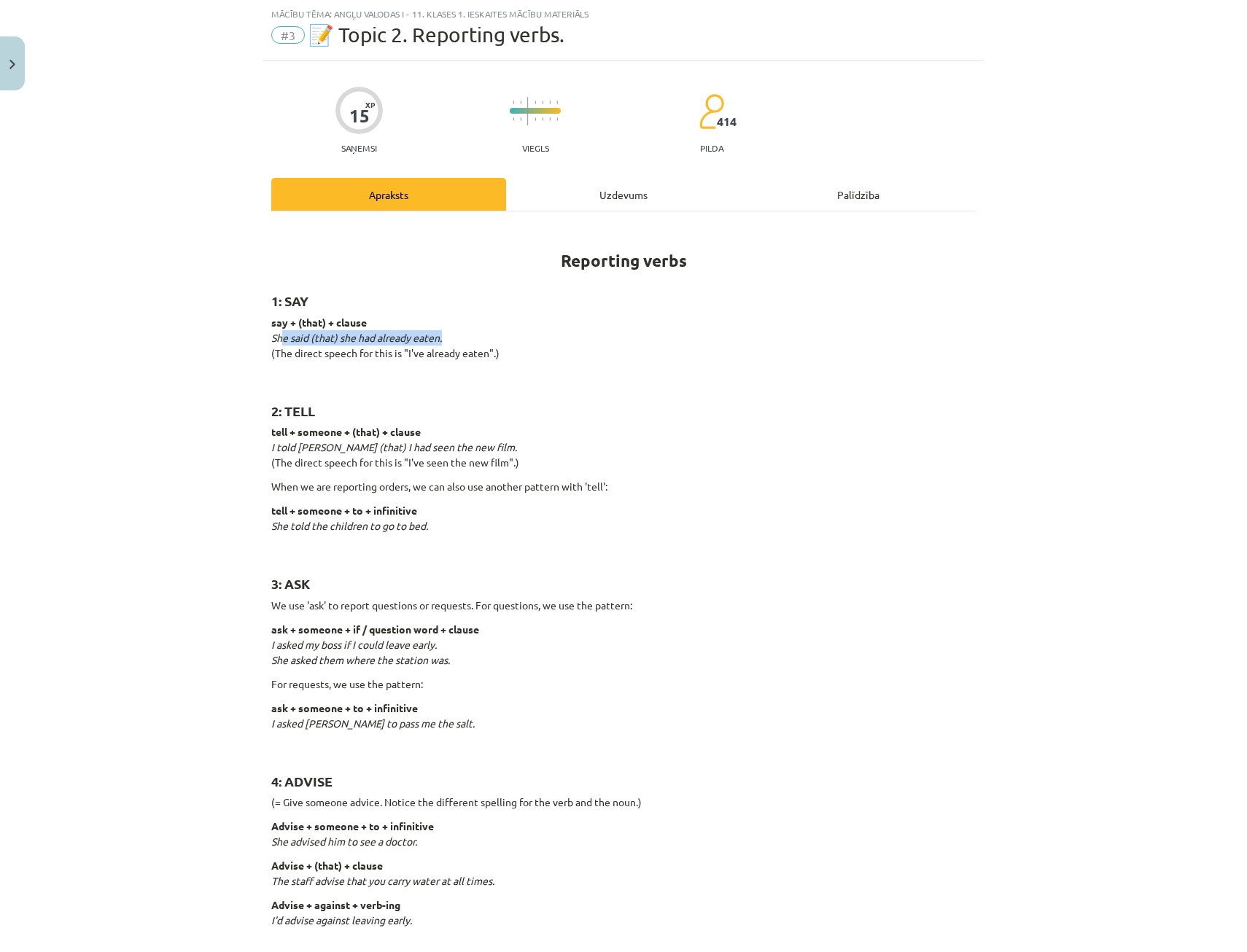
drag, startPoint x: 274, startPoint y: 338, endPoint x: 467, endPoint y: 343, distance: 193.1
click at [467, 343] on p "say + (that) + clause She said (that) she had already eaten. (The direct speech…" at bounding box center [623, 345] width 704 height 61
drag, startPoint x: 467, startPoint y: 343, endPoint x: 460, endPoint y: 389, distance: 46.5
click at [460, 389] on h2 "2: TELL" at bounding box center [623, 403] width 704 height 36
drag, startPoint x: 271, startPoint y: 354, endPoint x: 492, endPoint y: 357, distance: 221.0
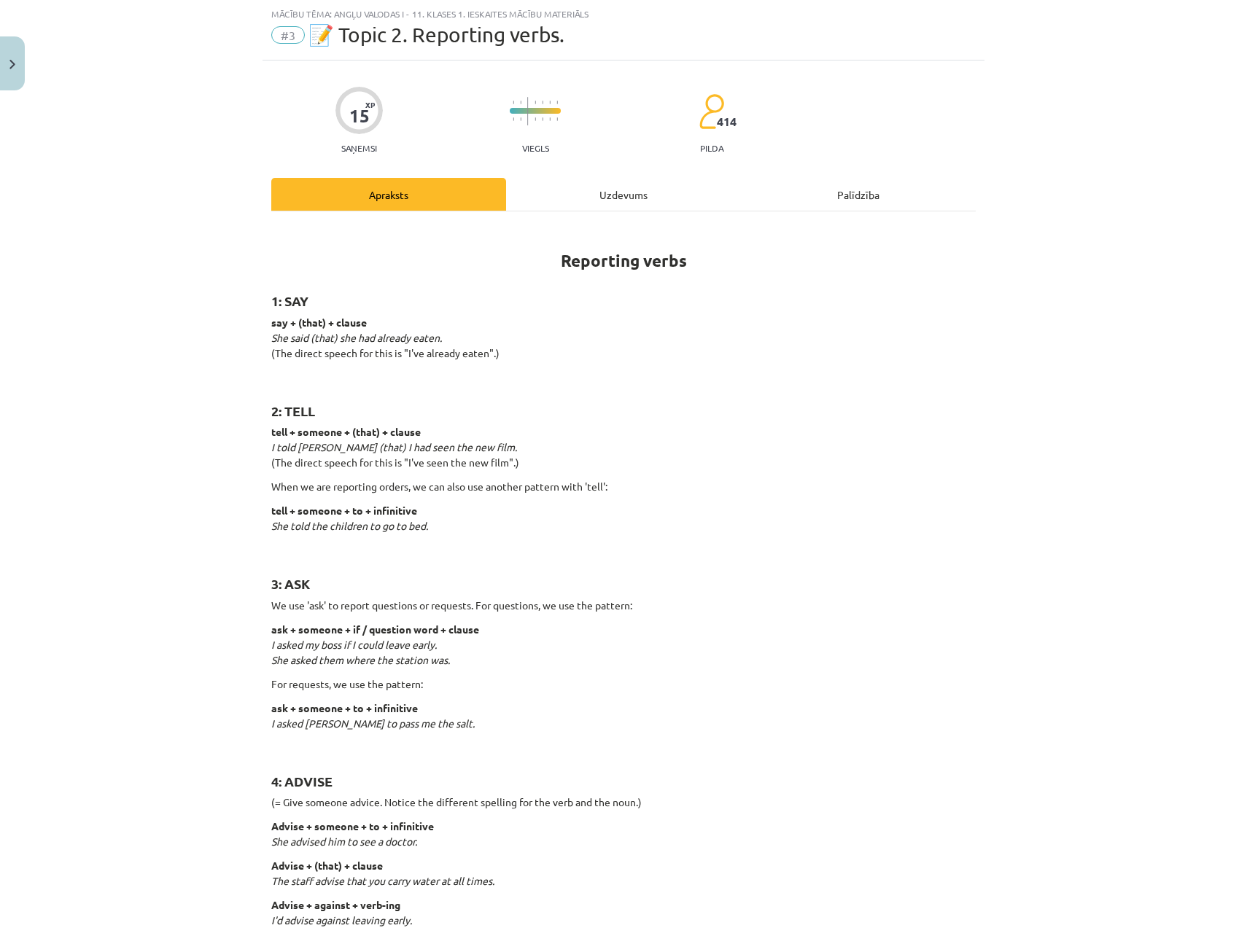
click at [492, 357] on p "say + (that) + clause She said (that) she had already eaten. (The direct speech…" at bounding box center [623, 345] width 704 height 61
drag, startPoint x: 492, startPoint y: 357, endPoint x: 496, endPoint y: 413, distance: 56.1
click at [496, 413] on h2 "2: TELL" at bounding box center [623, 403] width 704 height 36
drag, startPoint x: 346, startPoint y: 357, endPoint x: 380, endPoint y: 359, distance: 34.1
click at [379, 359] on p "say + (that) + clause She said (that) she had already eaten. (The direct speech…" at bounding box center [623, 345] width 704 height 61
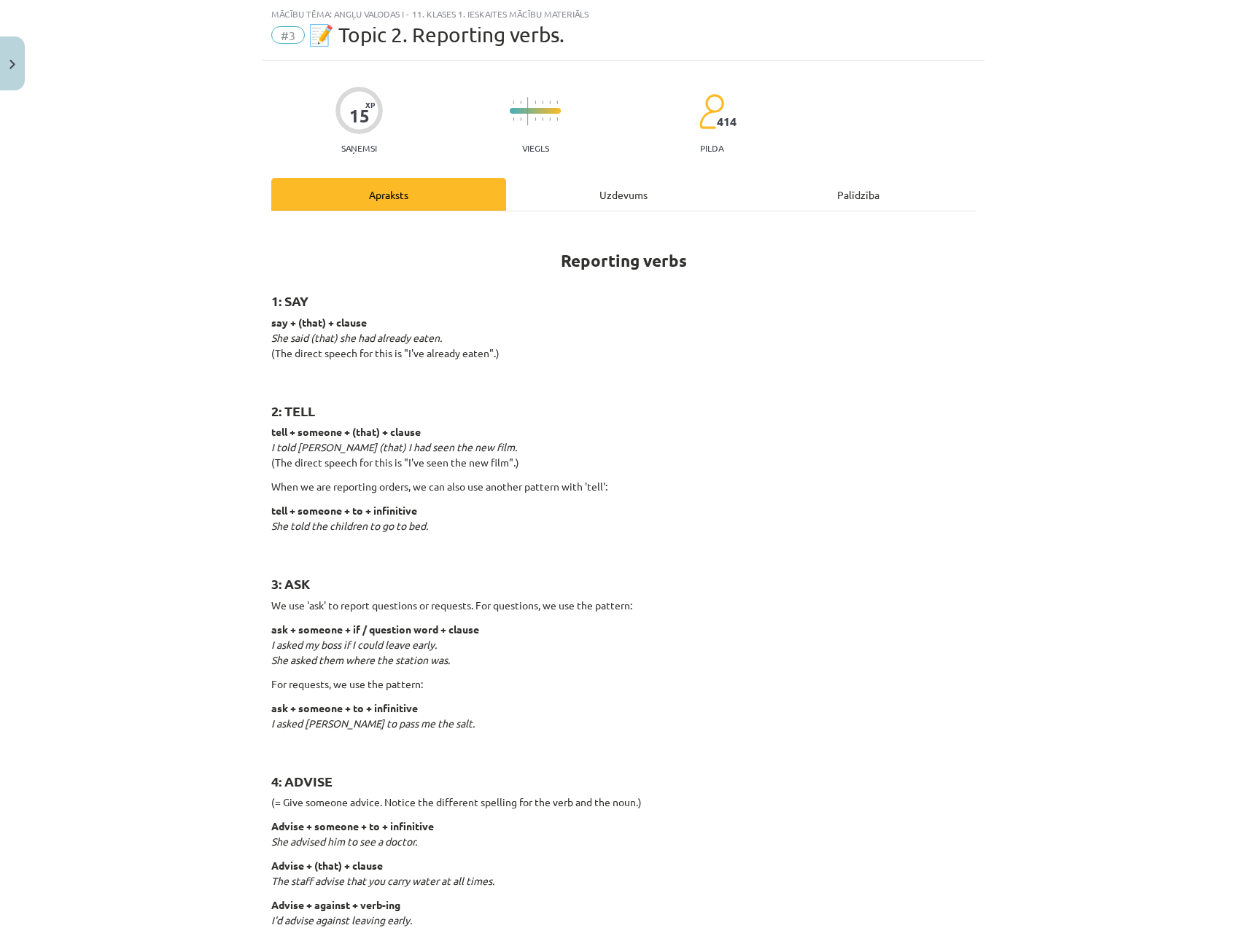
drag, startPoint x: 380, startPoint y: 359, endPoint x: 406, endPoint y: 397, distance: 46.0
click at [406, 397] on h2 "2: TELL" at bounding box center [623, 403] width 704 height 36
drag, startPoint x: 397, startPoint y: 359, endPoint x: 424, endPoint y: 358, distance: 27.0
click at [424, 358] on p "say + (that) + clause She said (that) she had already eaten. (The direct speech…" at bounding box center [623, 345] width 704 height 61
drag, startPoint x: 424, startPoint y: 358, endPoint x: 433, endPoint y: 388, distance: 31.3
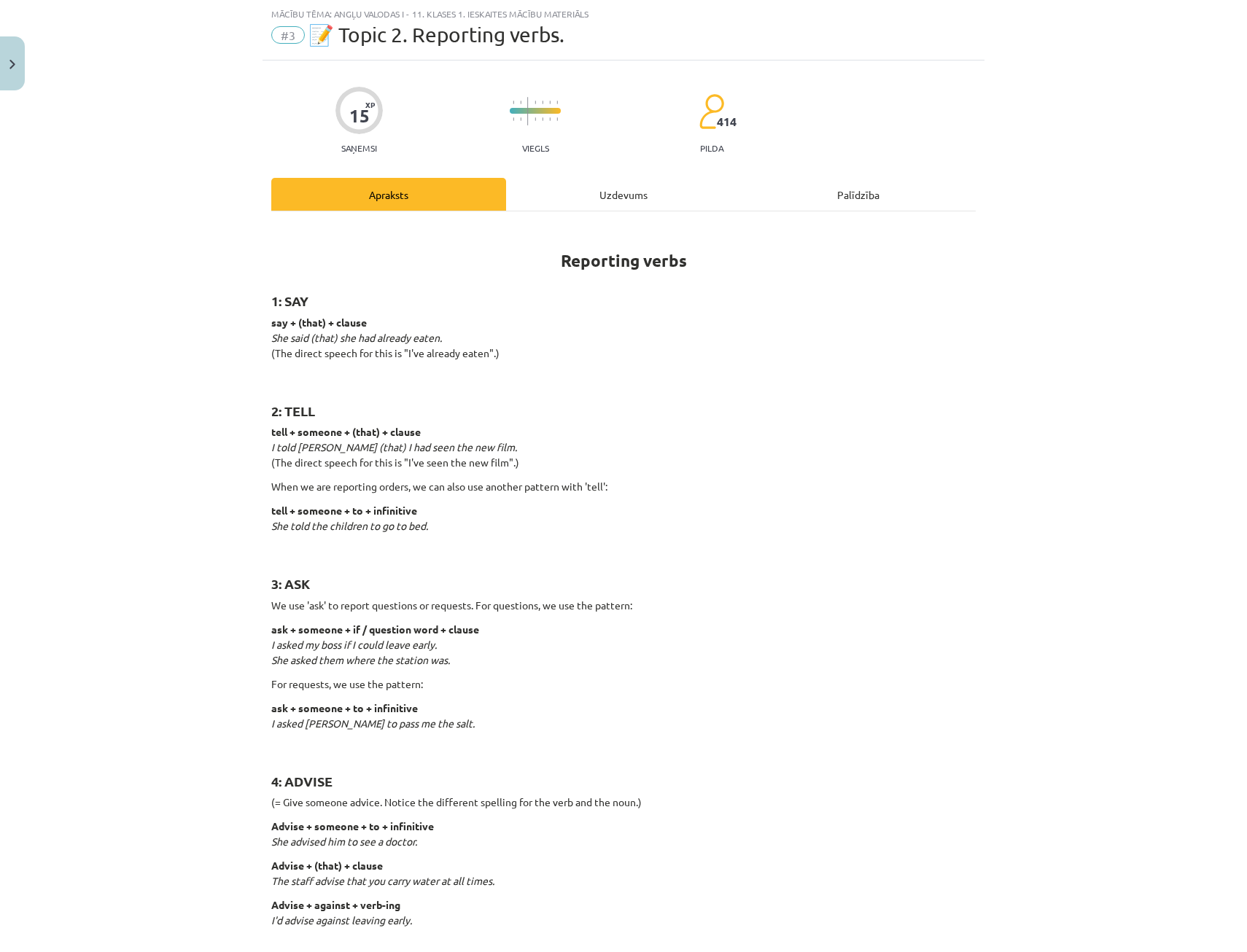
click at [433, 388] on h2 "2: TELL" at bounding box center [623, 403] width 704 height 36
click at [577, 204] on div "Uzdevums" at bounding box center [623, 194] width 235 height 33
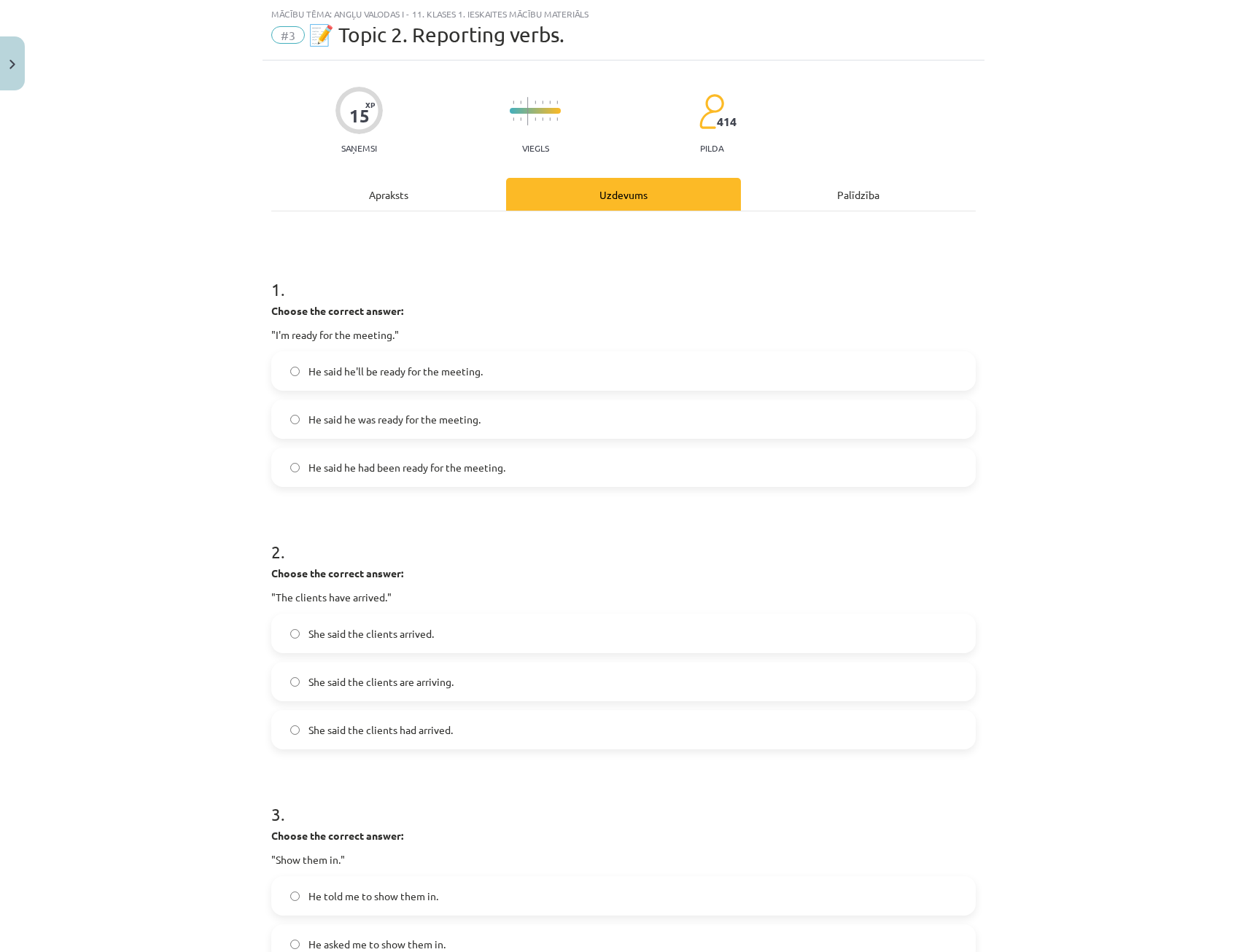
drag, startPoint x: 509, startPoint y: 405, endPoint x: 458, endPoint y: 321, distance: 98.3
click at [458, 321] on div "Choose the correct answer: "I'm ready for the meeting."" at bounding box center [623, 323] width 704 height 39
click at [395, 418] on span "He said he was ready for the meeting." at bounding box center [395, 419] width 172 height 16
click at [413, 181] on div "Apraksts" at bounding box center [388, 194] width 235 height 33
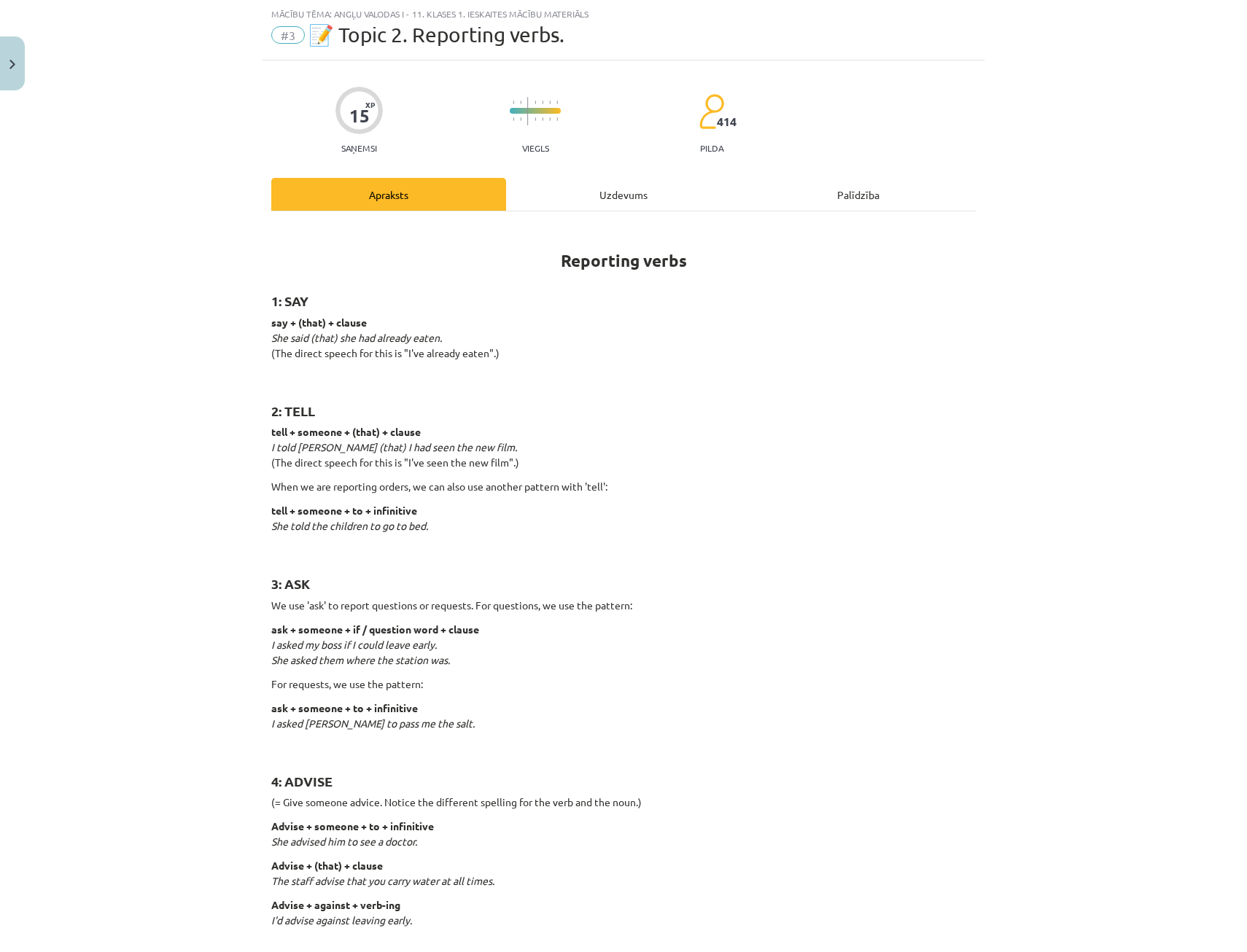
click at [590, 201] on div "Uzdevums" at bounding box center [623, 194] width 235 height 33
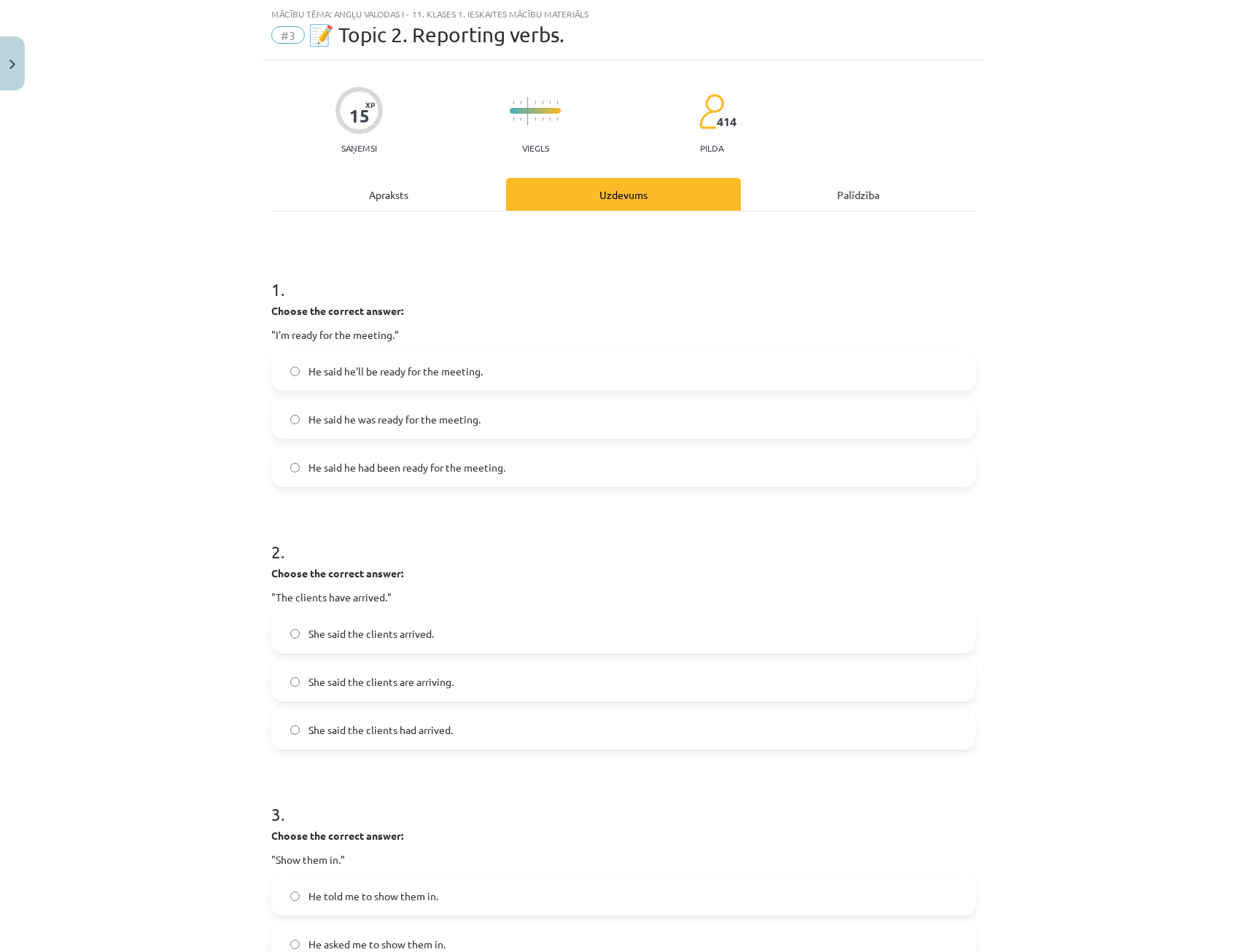
drag, startPoint x: 365, startPoint y: 472, endPoint x: 350, endPoint y: 449, distance: 27.5
drag, startPoint x: 350, startPoint y: 449, endPoint x: 145, endPoint y: 631, distance: 274.1
click at [145, 631] on div "Mācību tēma: Angļu valodas i - 11. klases 1. ieskaites mācību materiāls #3 📝 To…" at bounding box center [624, 476] width 1247 height 952
click at [364, 472] on span "He said he had been ready for the meeting." at bounding box center [407, 467] width 197 height 16
click at [375, 164] on div "15 XP Saņemsi Viegls 414 pilda Apraksts Uzdevums Palīdzība 1 . Choose the corre…" at bounding box center [623, 865] width 722 height 1609
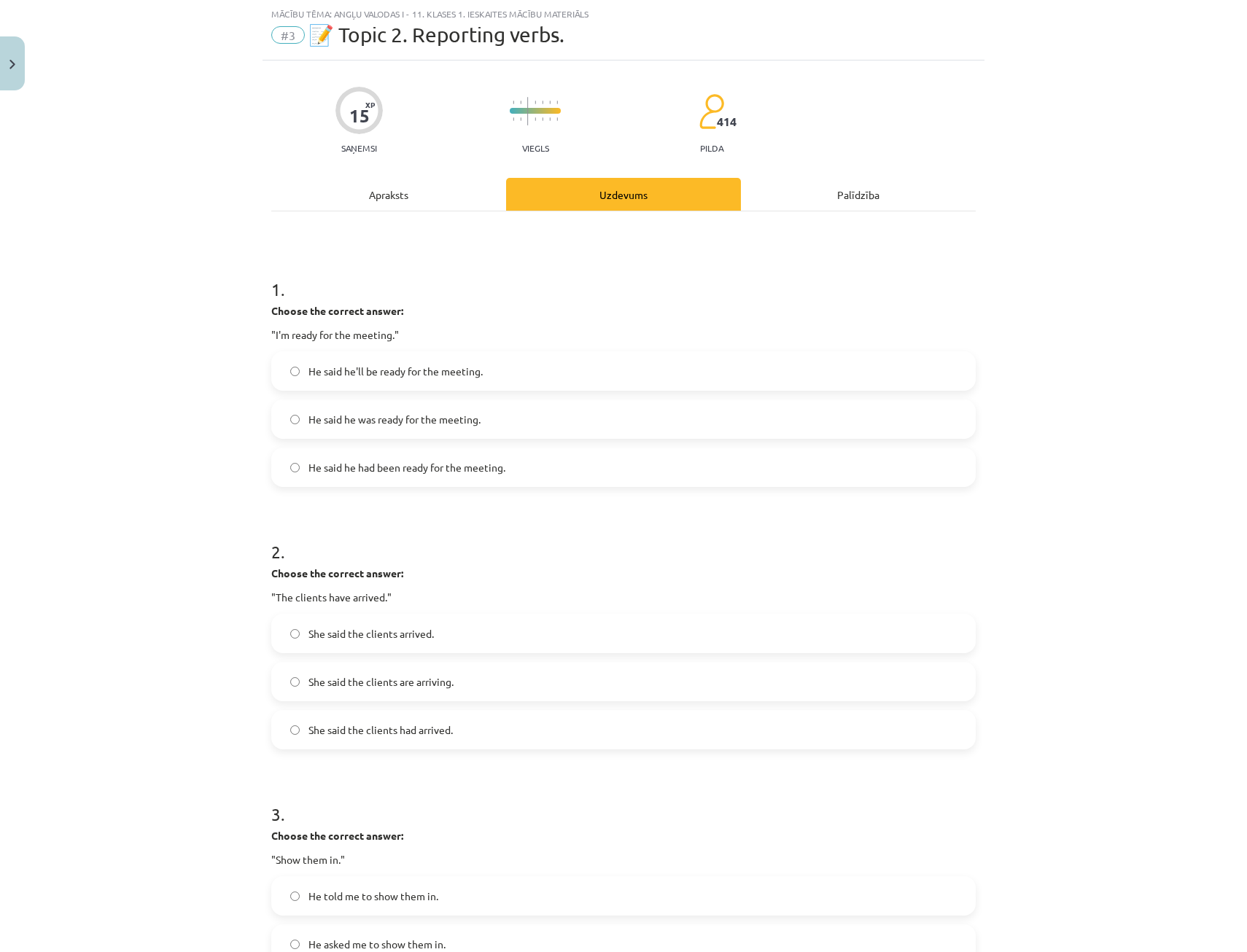
click at [375, 195] on div "Apraksts" at bounding box center [388, 194] width 235 height 33
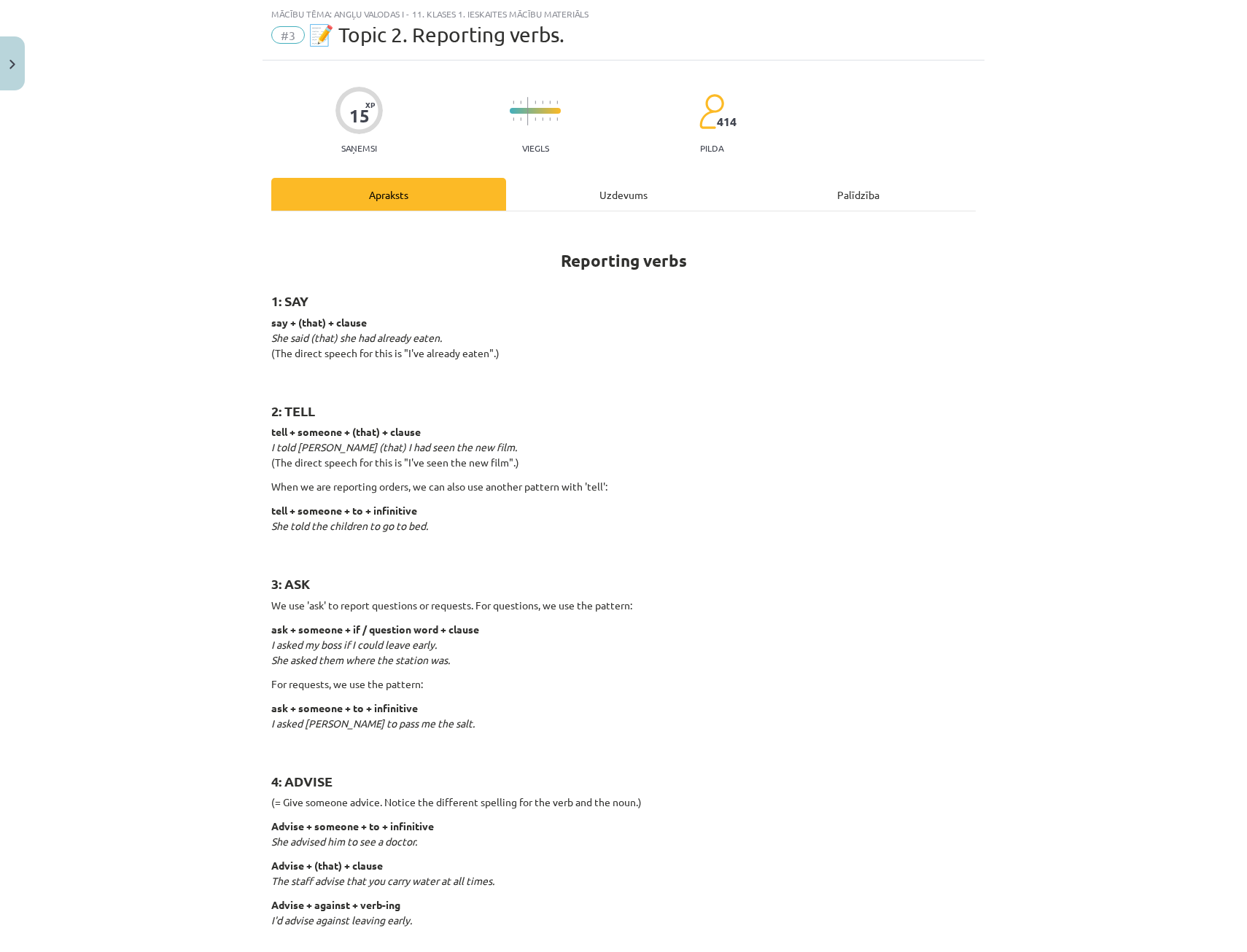
click at [558, 184] on div "Uzdevums" at bounding box center [623, 194] width 235 height 33
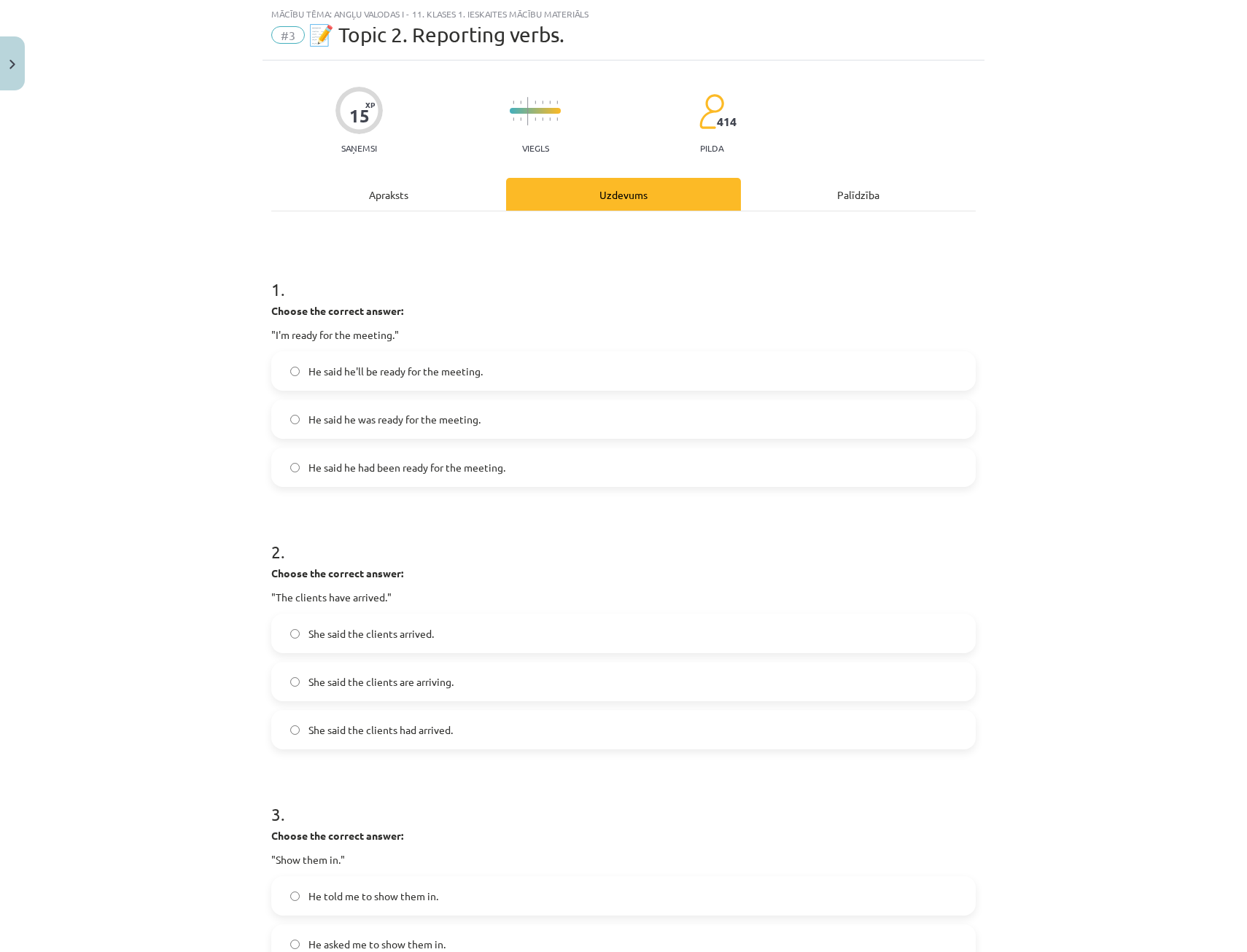
click at [392, 206] on div "Apraksts" at bounding box center [388, 194] width 235 height 33
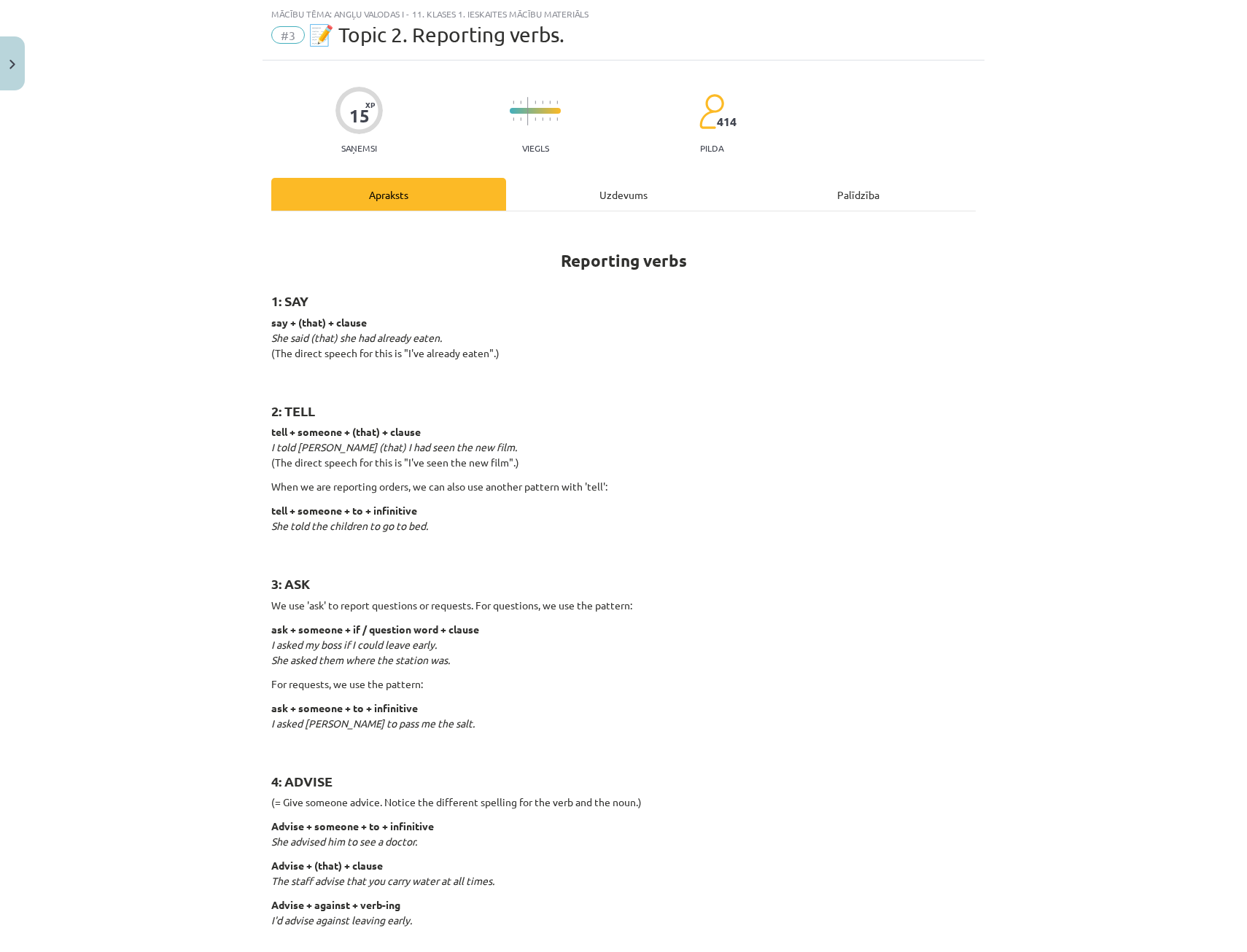
click at [590, 201] on div "Uzdevums" at bounding box center [623, 194] width 235 height 33
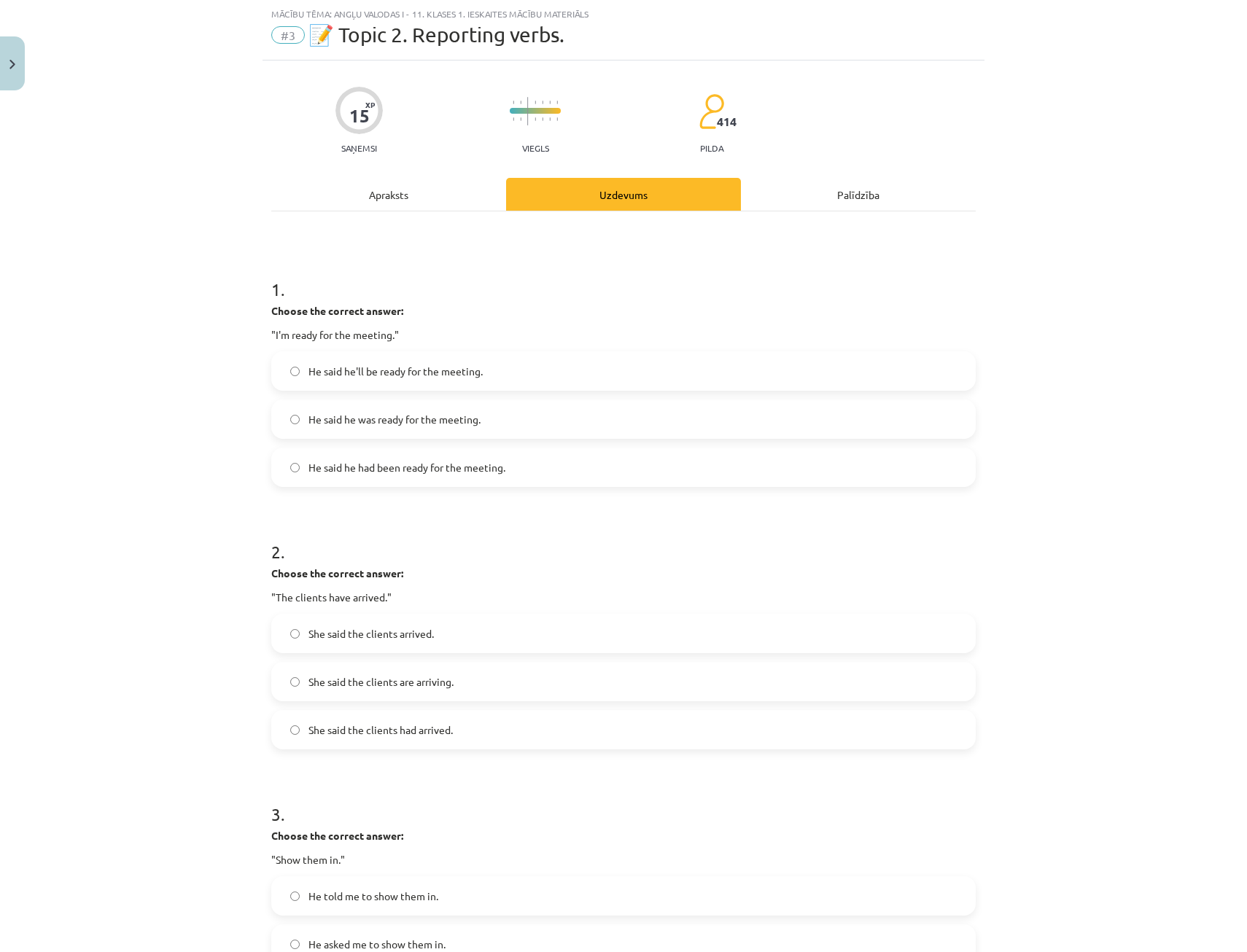
click at [375, 429] on label "He said he was ready for the meeting." at bounding box center [623, 419] width 701 height 36
click at [376, 206] on div "Apraksts" at bounding box center [388, 194] width 235 height 33
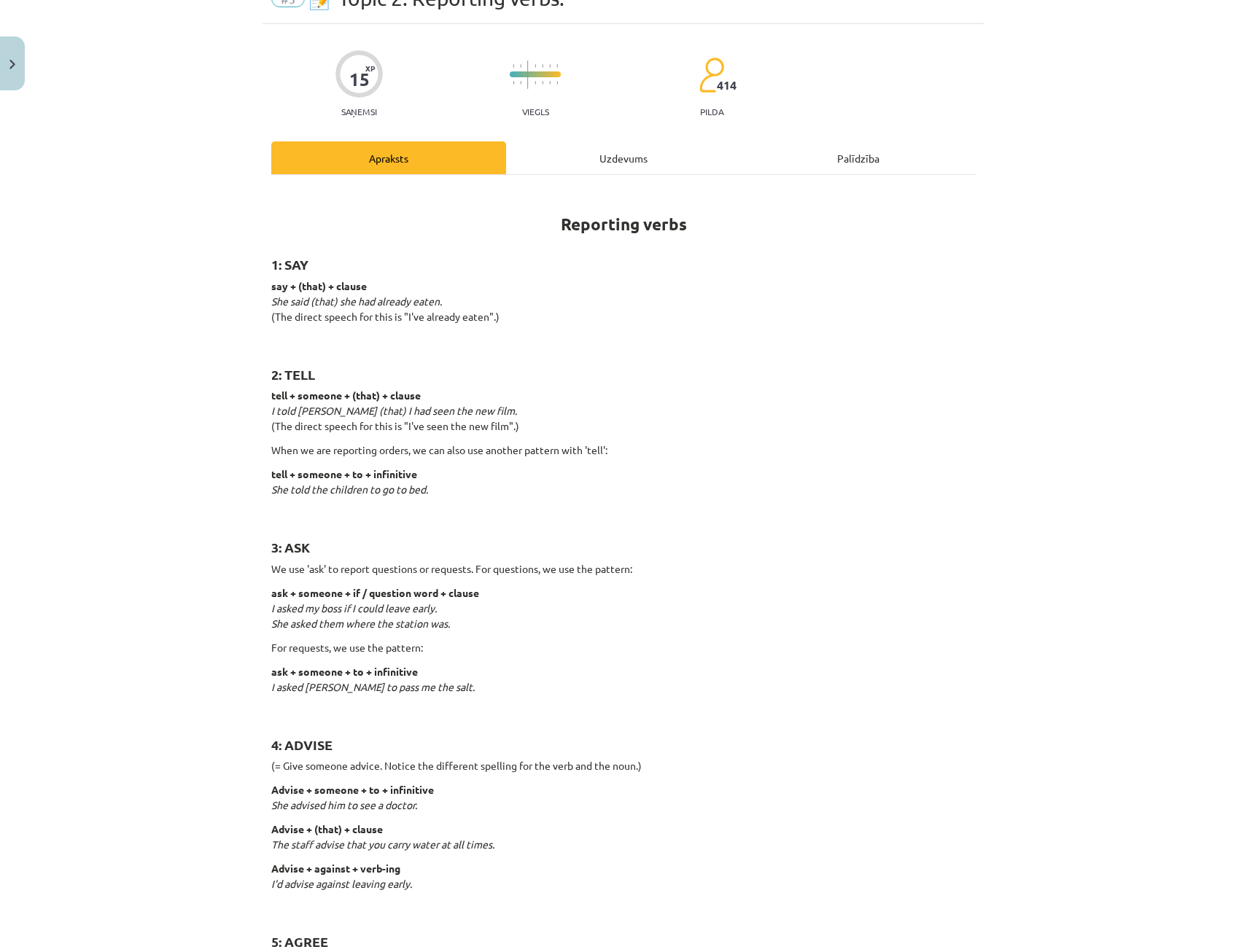
scroll to position [110, 0]
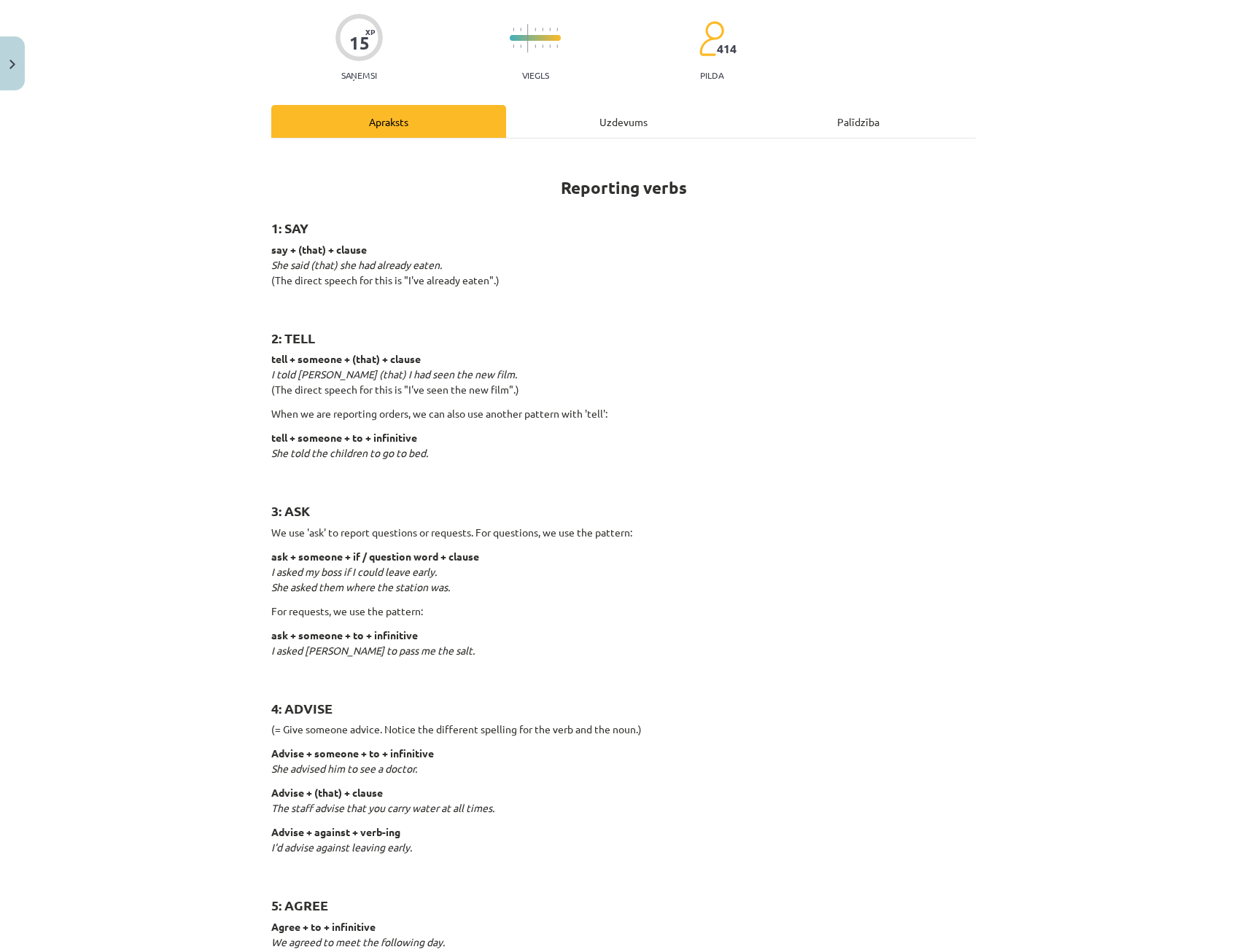
click at [597, 110] on div "Uzdevums" at bounding box center [623, 121] width 235 height 33
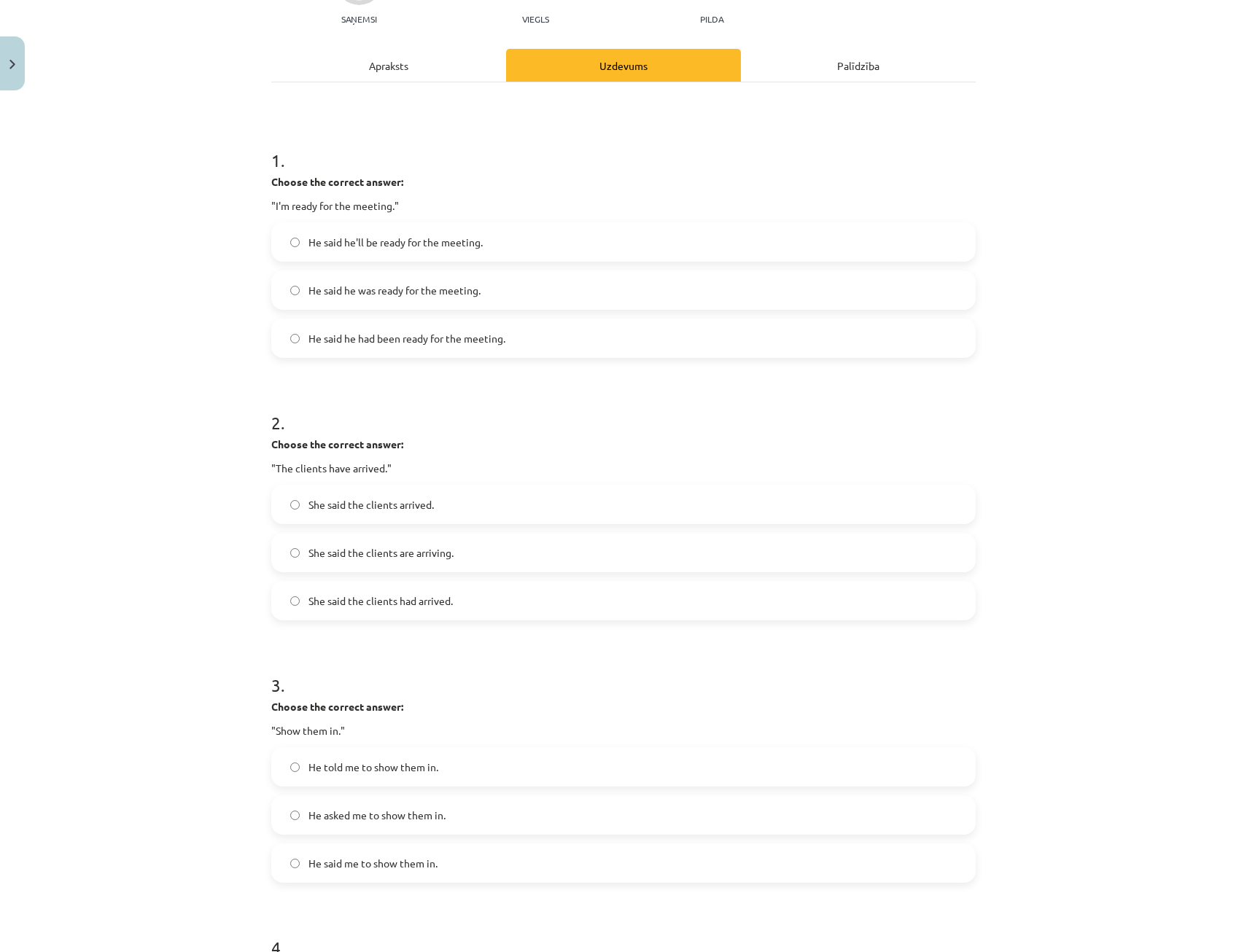
scroll to position [255, 0]
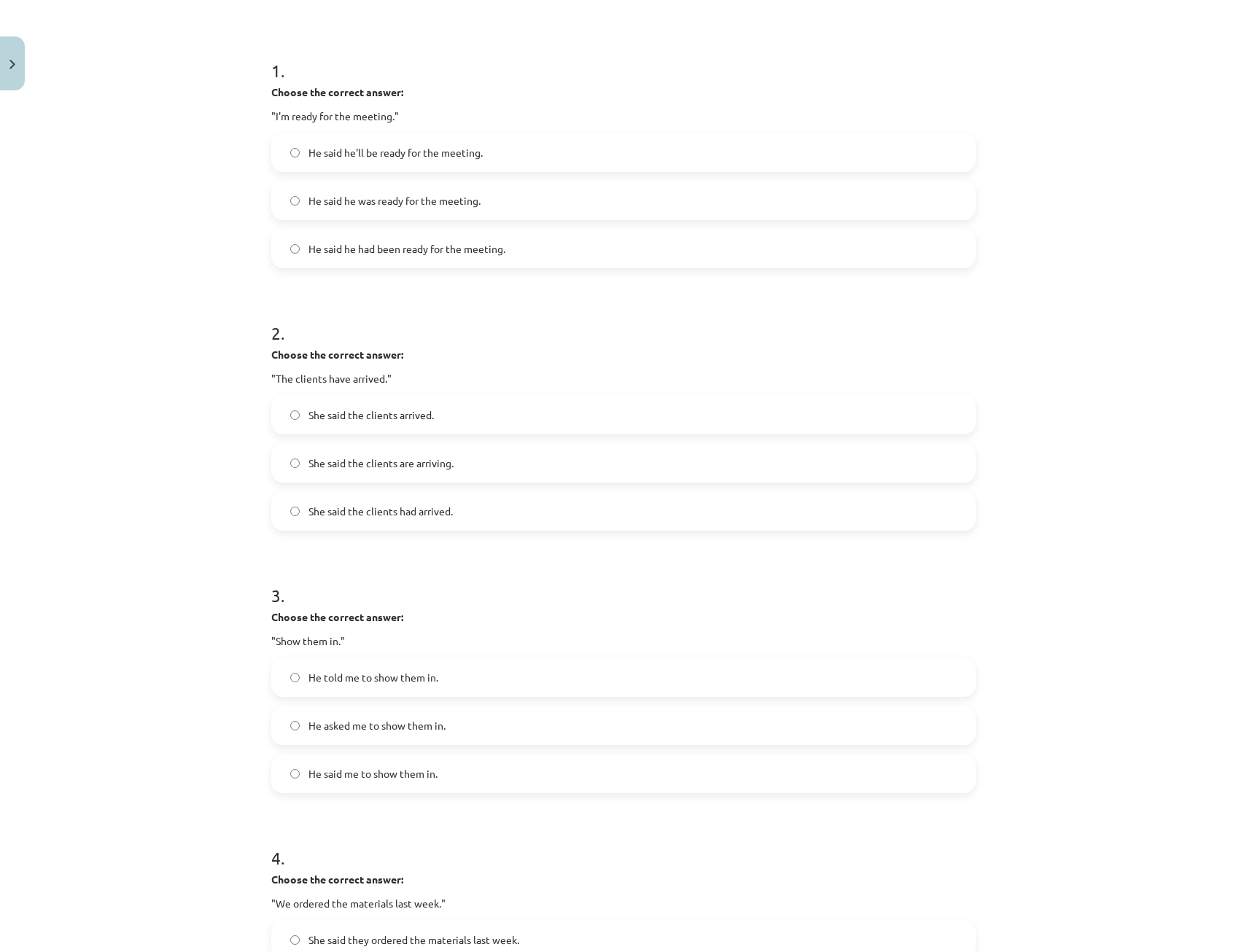
click at [402, 520] on label "She said the clients had arrived." at bounding box center [623, 511] width 701 height 36
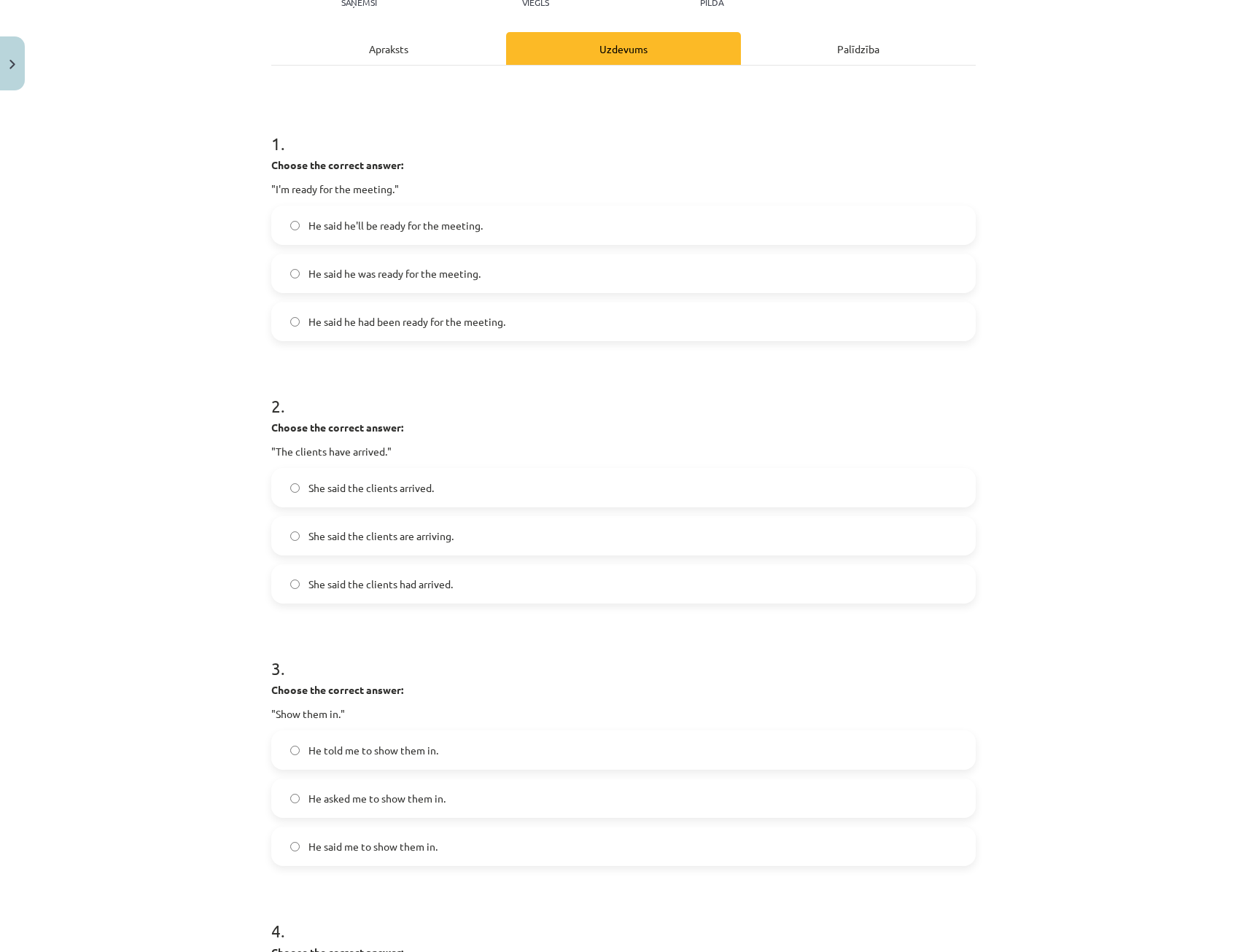
click at [401, 47] on div "Apraksts" at bounding box center [388, 48] width 235 height 33
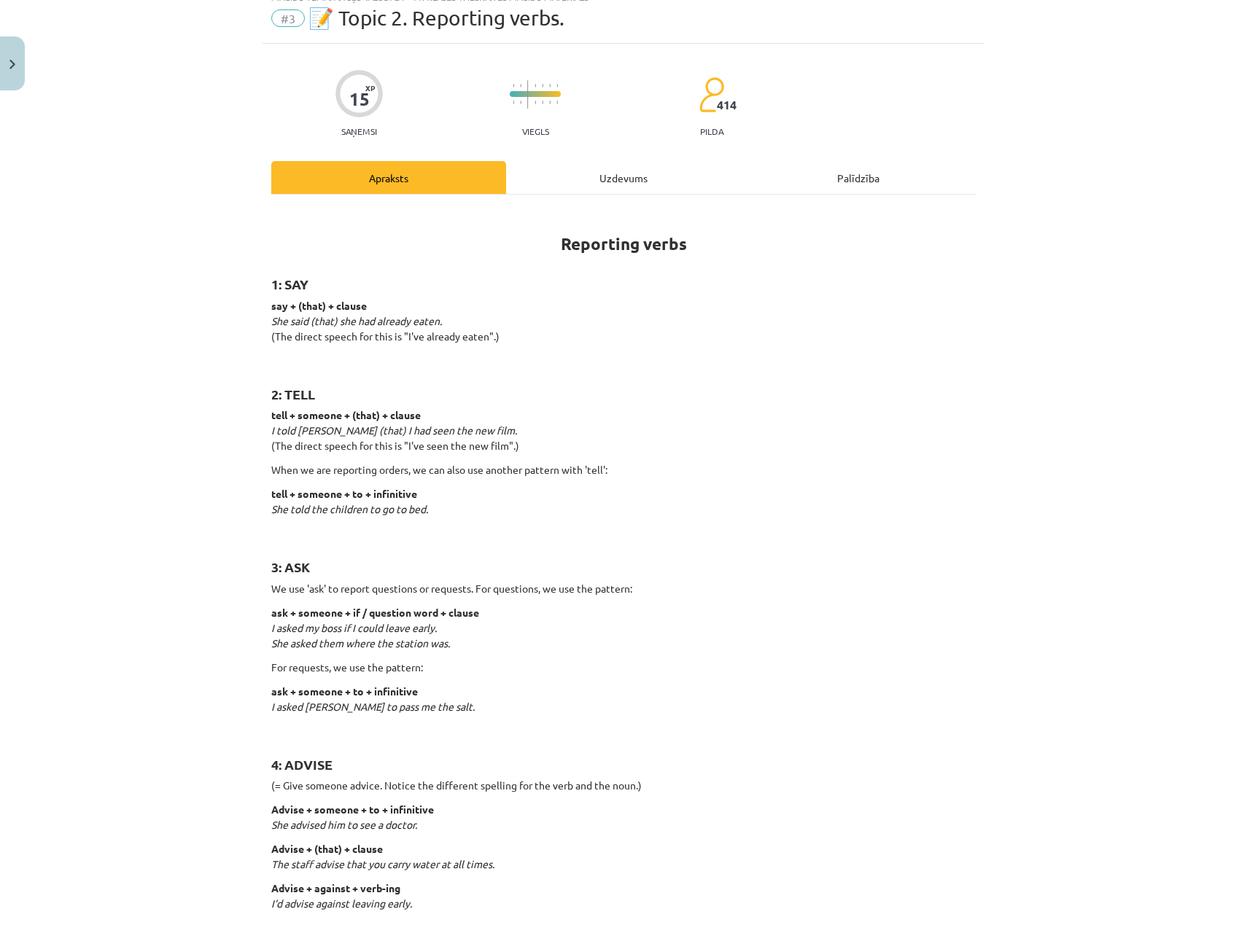
scroll to position [36, 0]
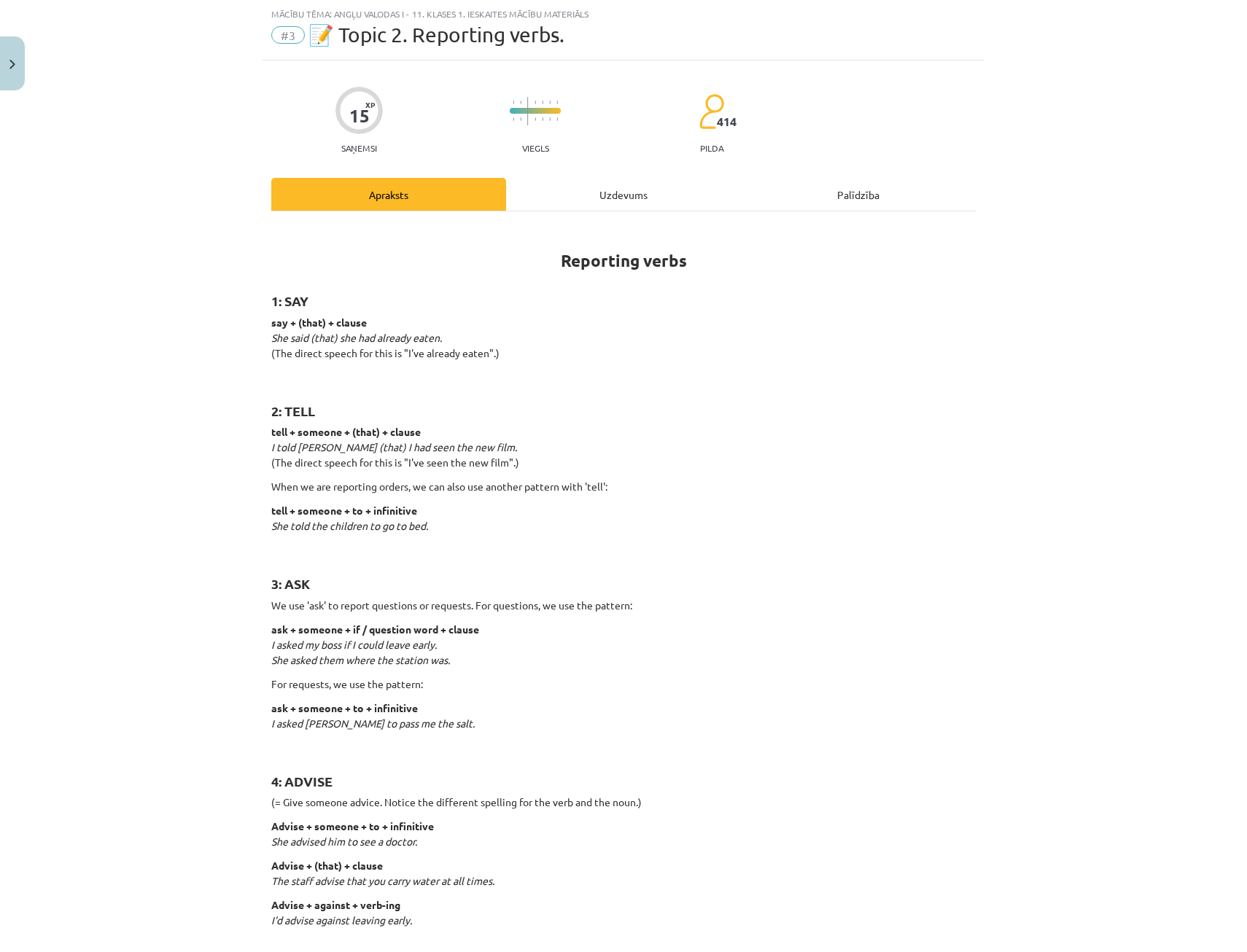
click at [621, 207] on div "Uzdevums" at bounding box center [623, 194] width 235 height 33
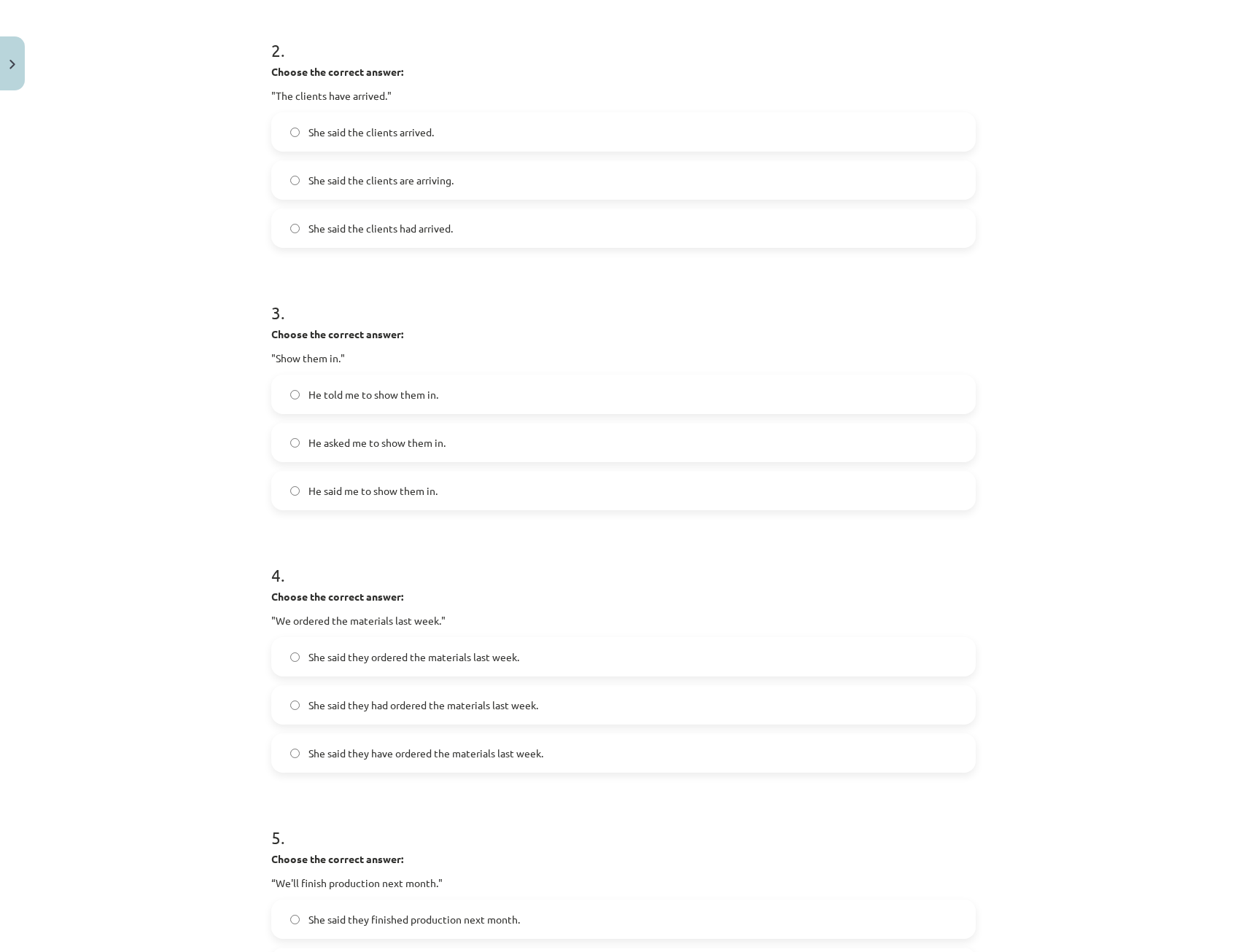
scroll to position [499, 0]
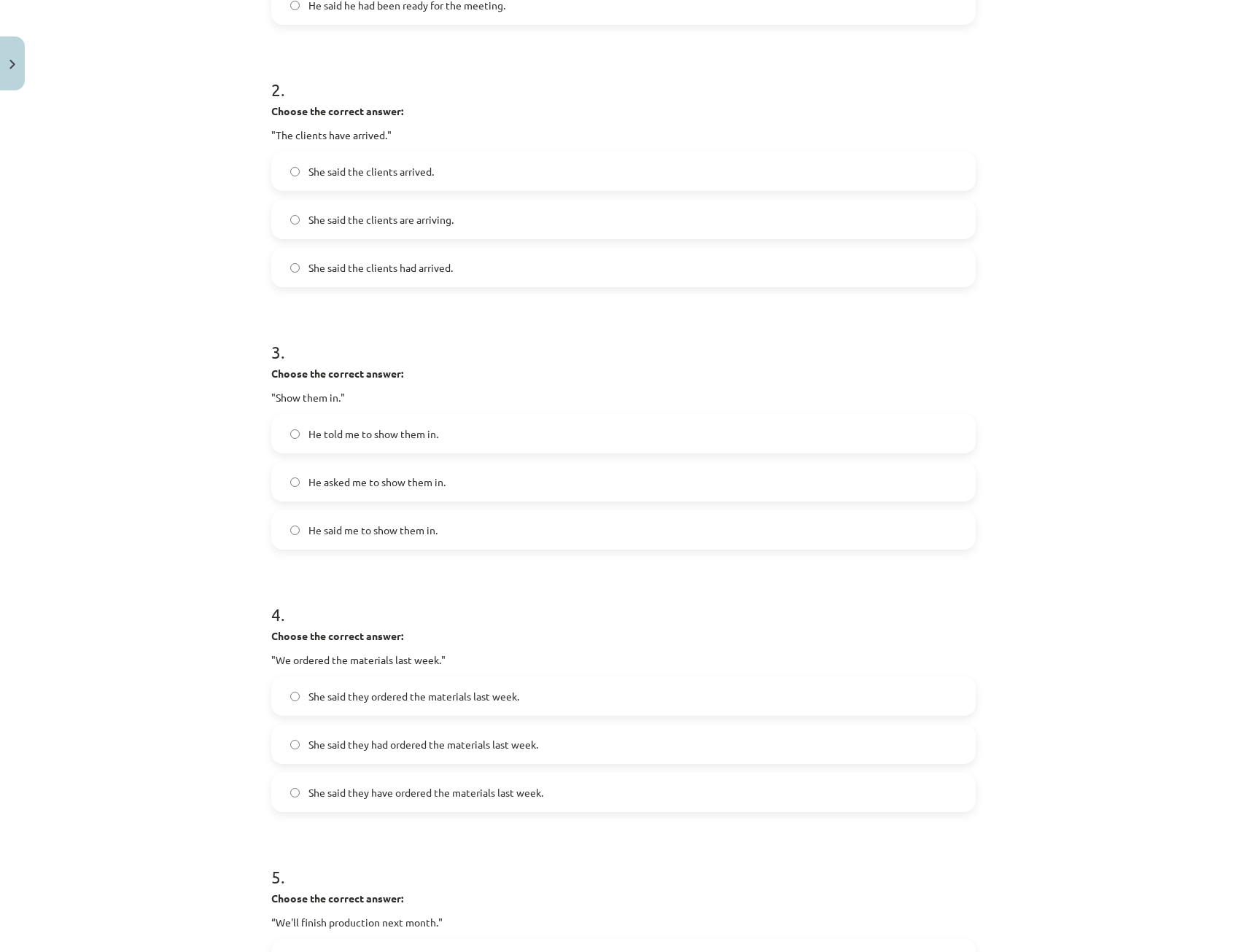
click at [341, 491] on label "He asked me to show them in." at bounding box center [623, 481] width 701 height 36
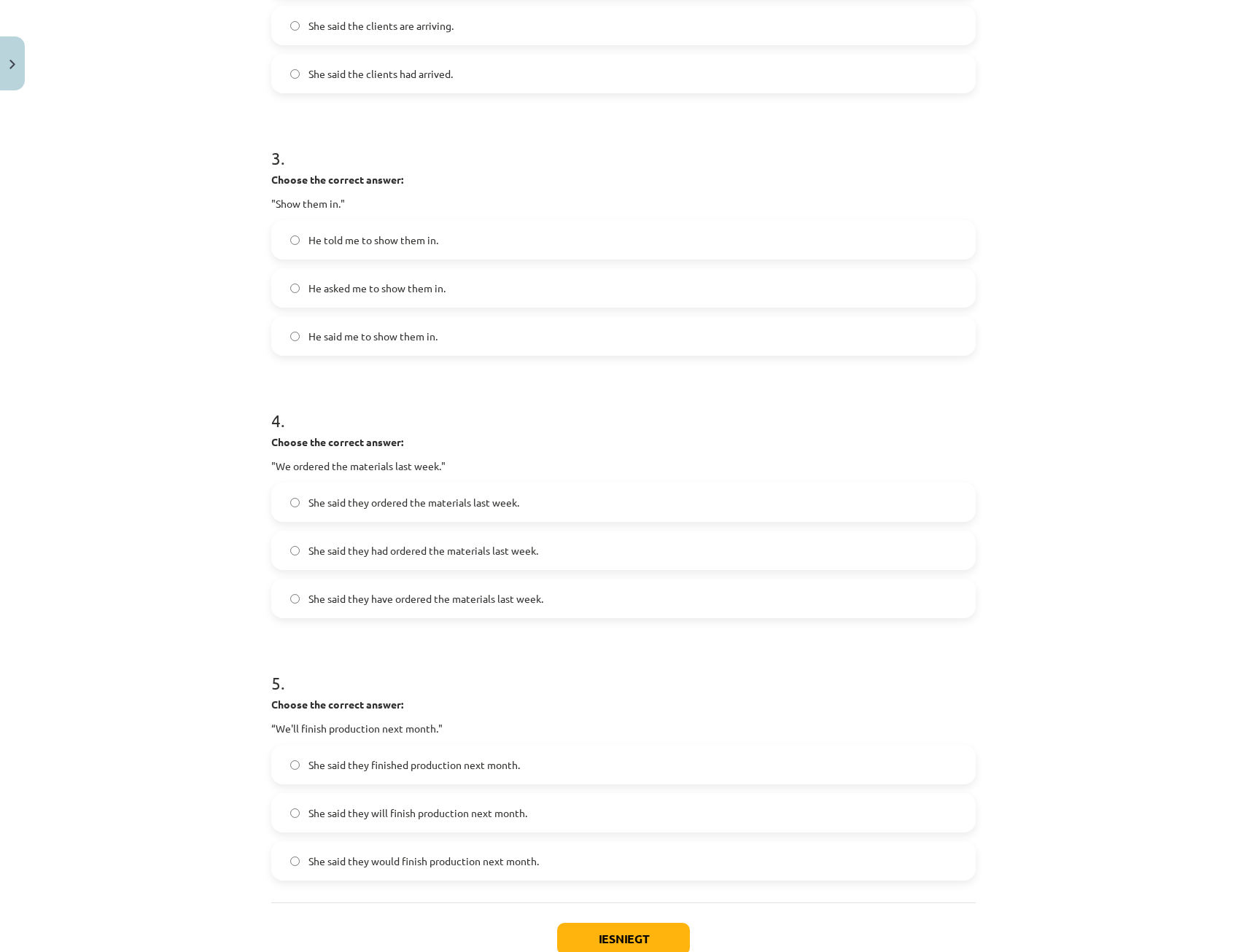
scroll to position [717, 0]
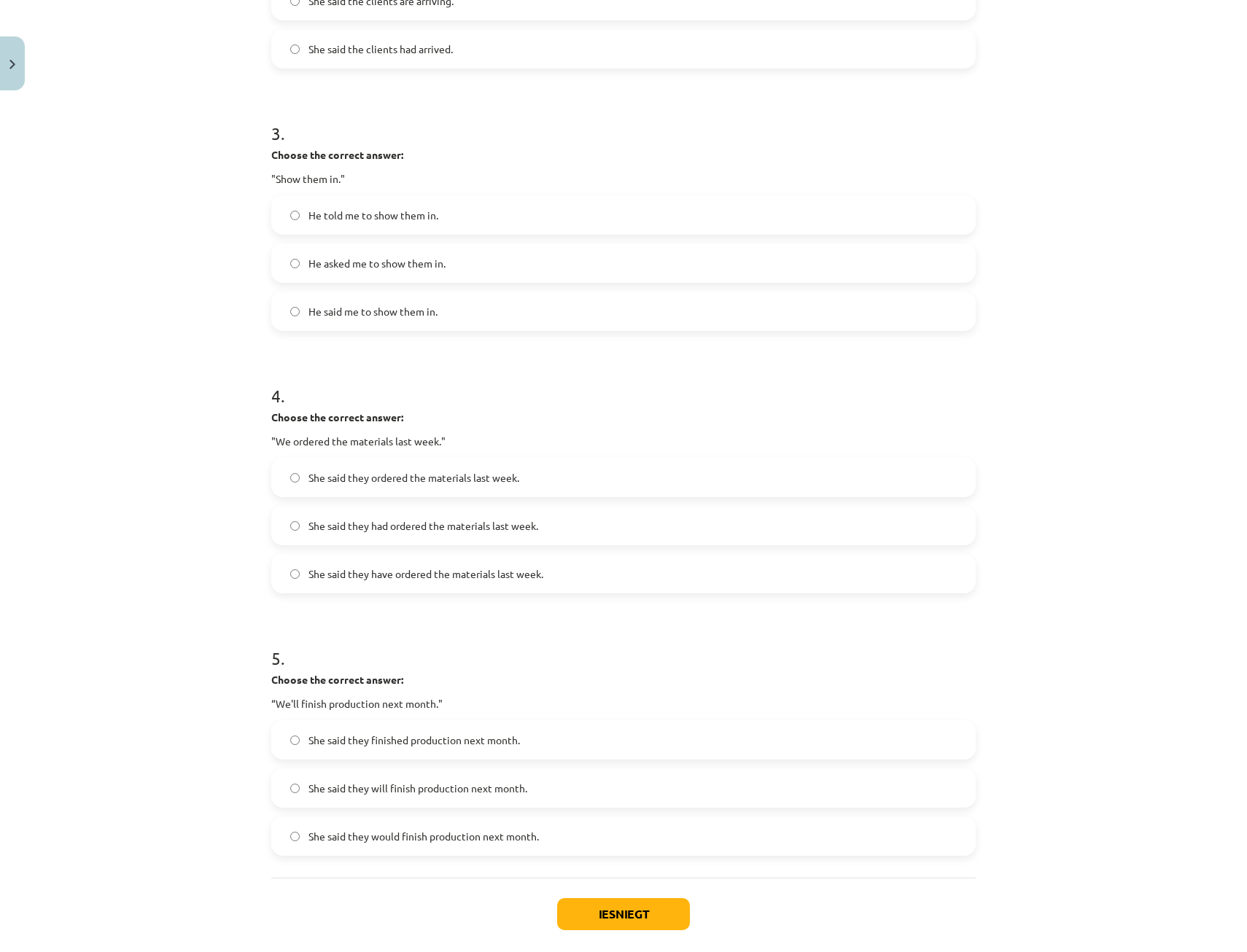
click at [389, 537] on label "She said they had ordered the materials last week." at bounding box center [623, 525] width 701 height 36
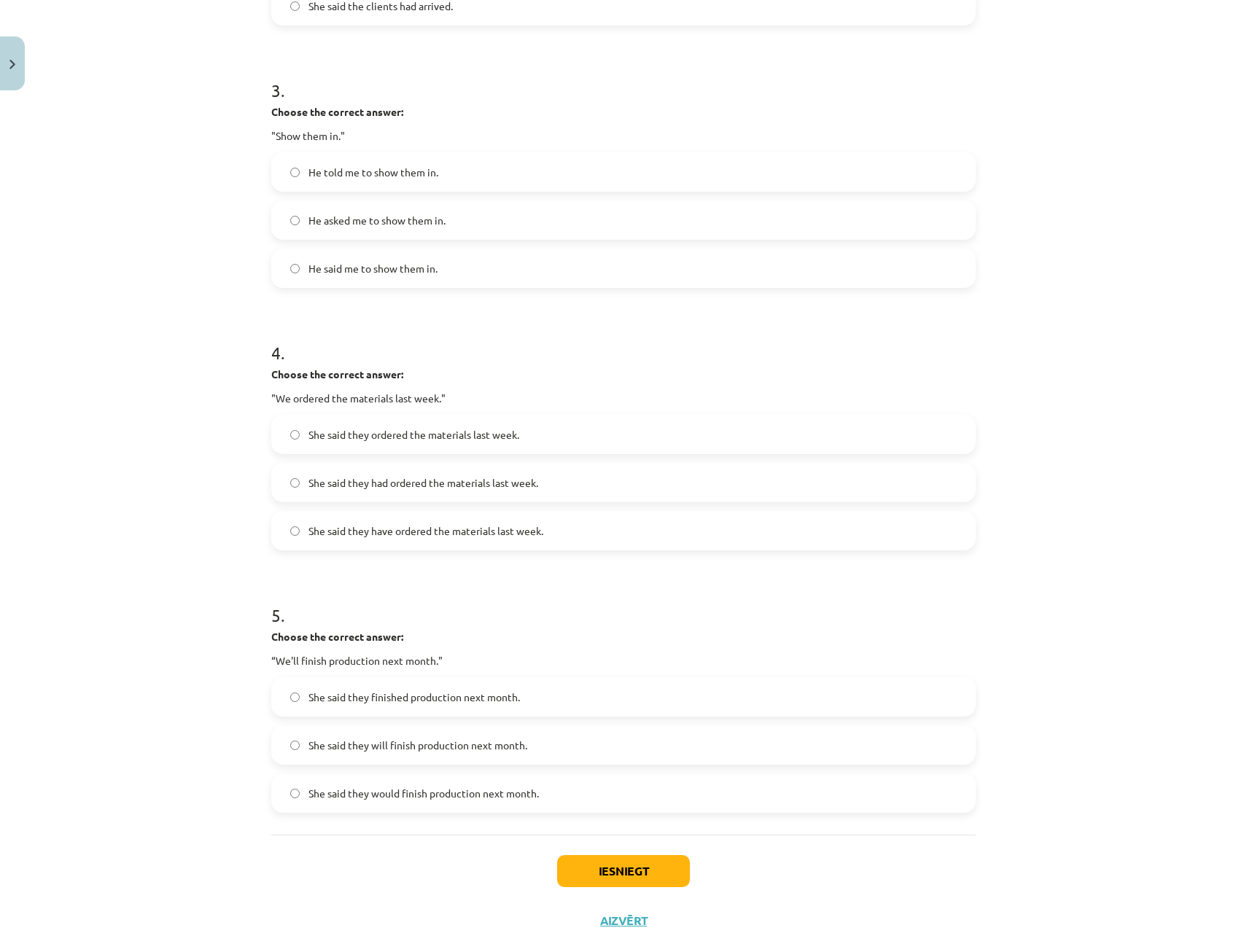
scroll to position [790, 0]
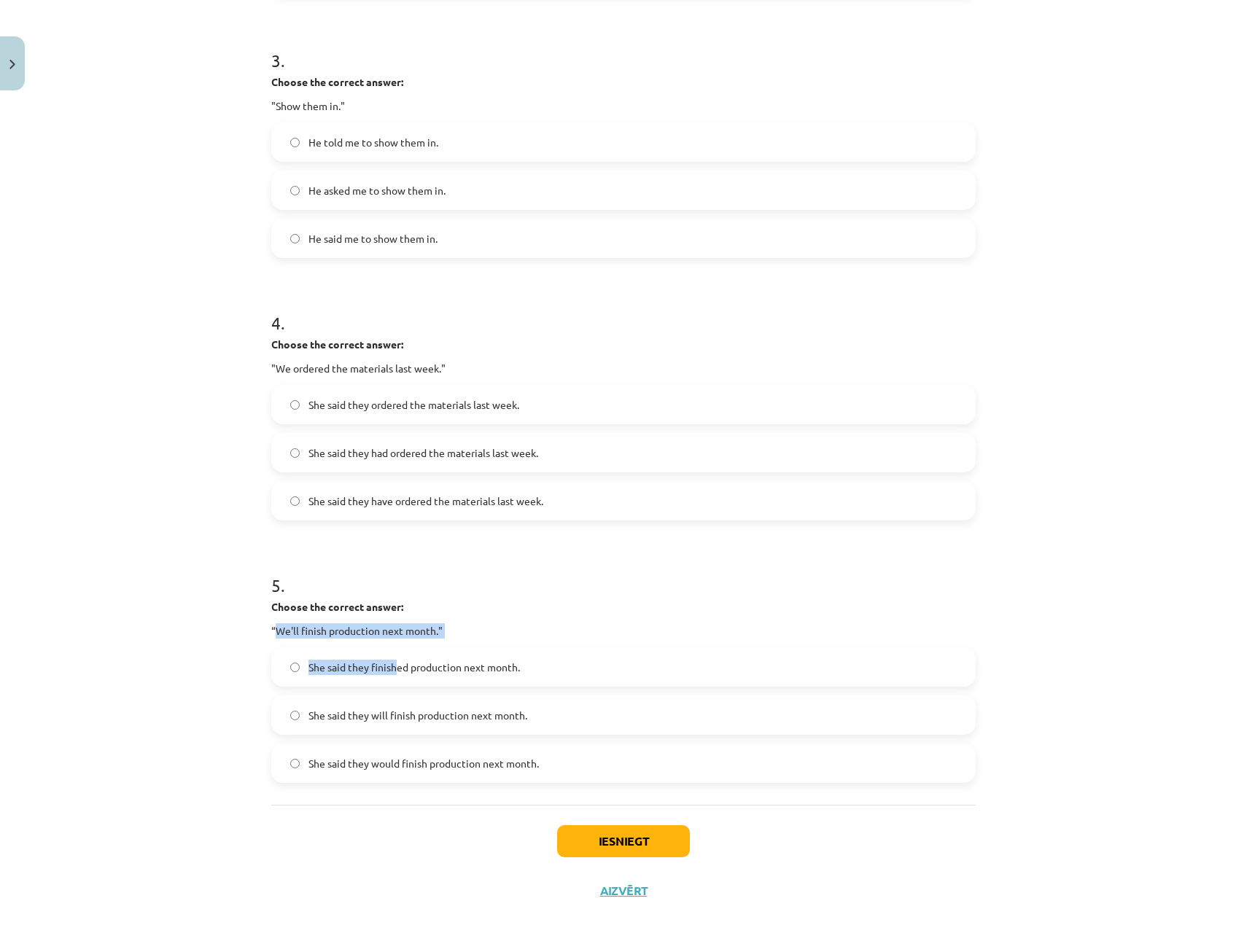
drag, startPoint x: 281, startPoint y: 631, endPoint x: 394, endPoint y: 641, distance: 113.4
click at [393, 641] on div "5 . Choose the correct answer: “We'll finish production next month." She said t…" at bounding box center [623, 666] width 704 height 233
drag, startPoint x: 394, startPoint y: 641, endPoint x: 496, endPoint y: 630, distance: 102.6
click at [497, 630] on p "“We'll finish production next month."" at bounding box center [623, 631] width 704 height 16
click at [401, 715] on span "She said they will finish production next month." at bounding box center [418, 715] width 218 height 16
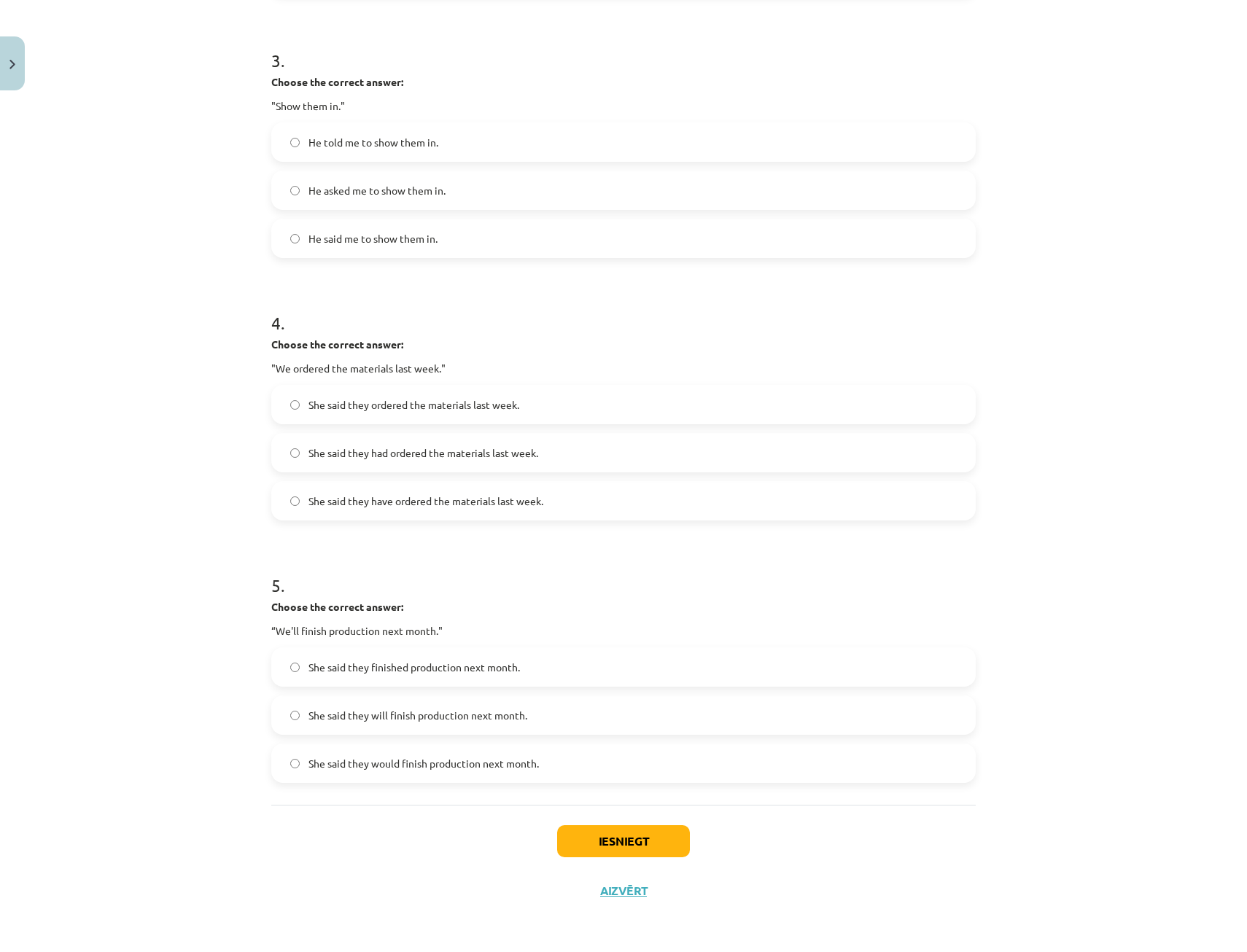
click at [440, 762] on span "She said they would finish production next month." at bounding box center [424, 763] width 230 height 16
click at [630, 838] on button "Iesniegt" at bounding box center [623, 841] width 133 height 32
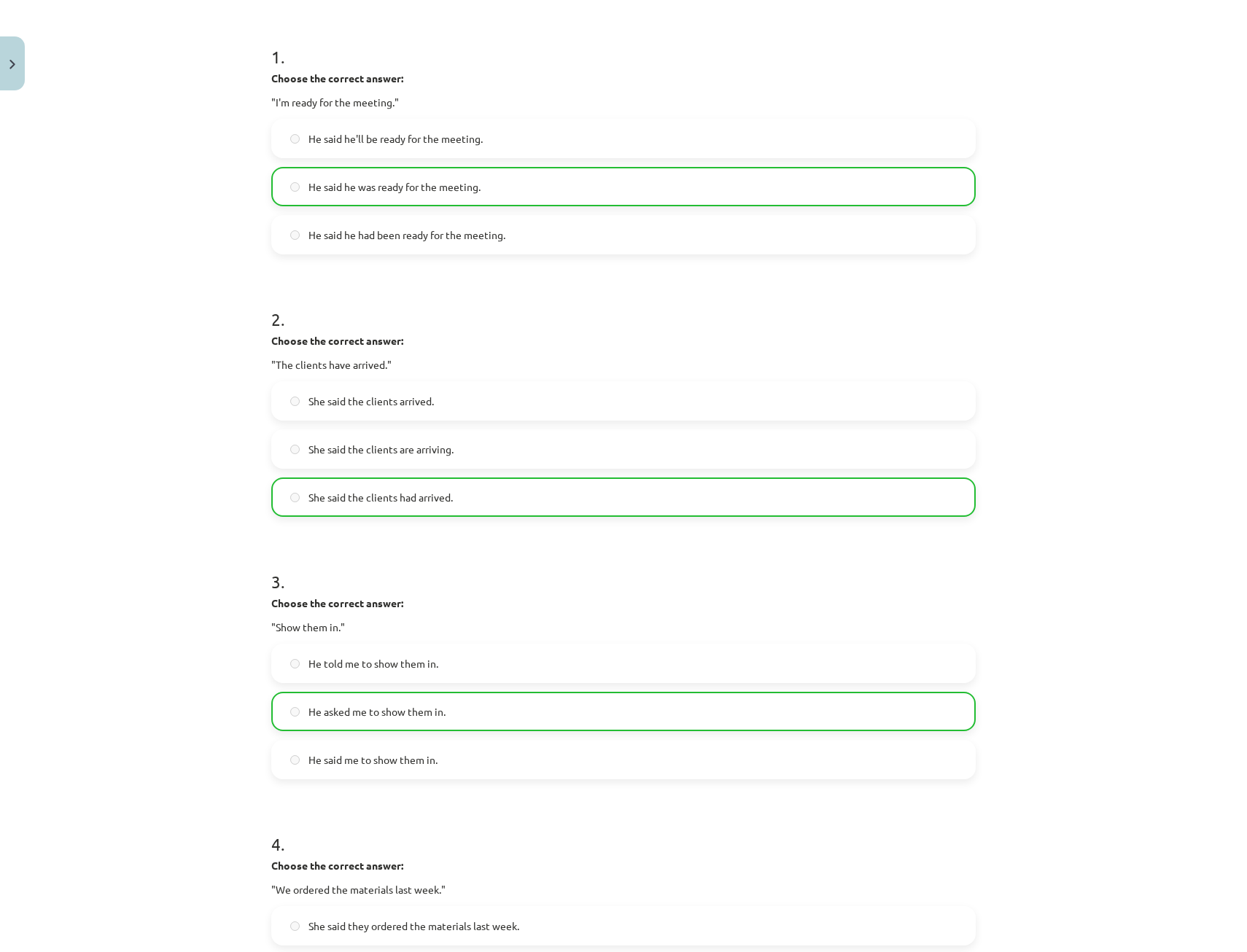
scroll to position [837, 0]
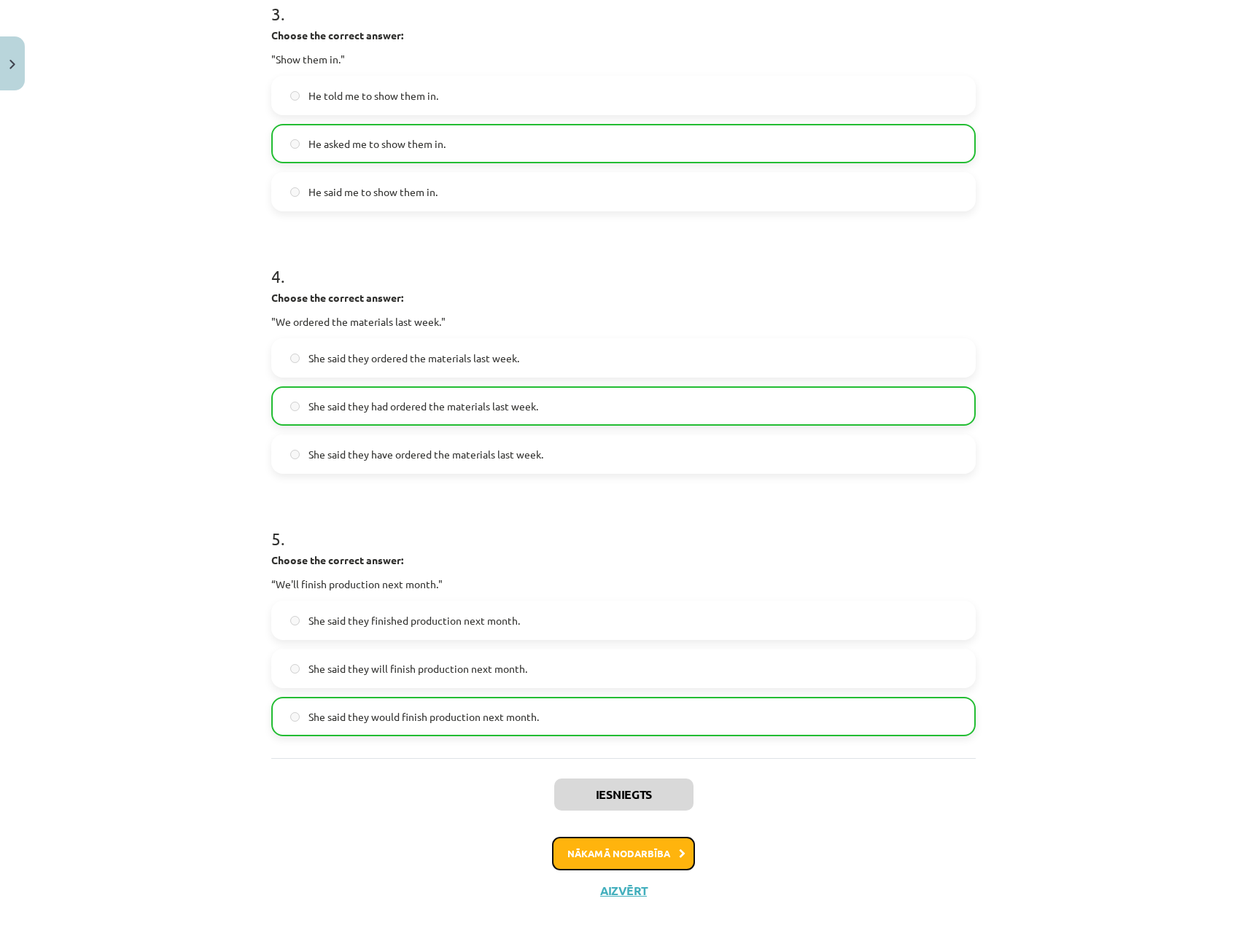
click at [606, 851] on button "Nākamā nodarbība" at bounding box center [623, 853] width 143 height 33
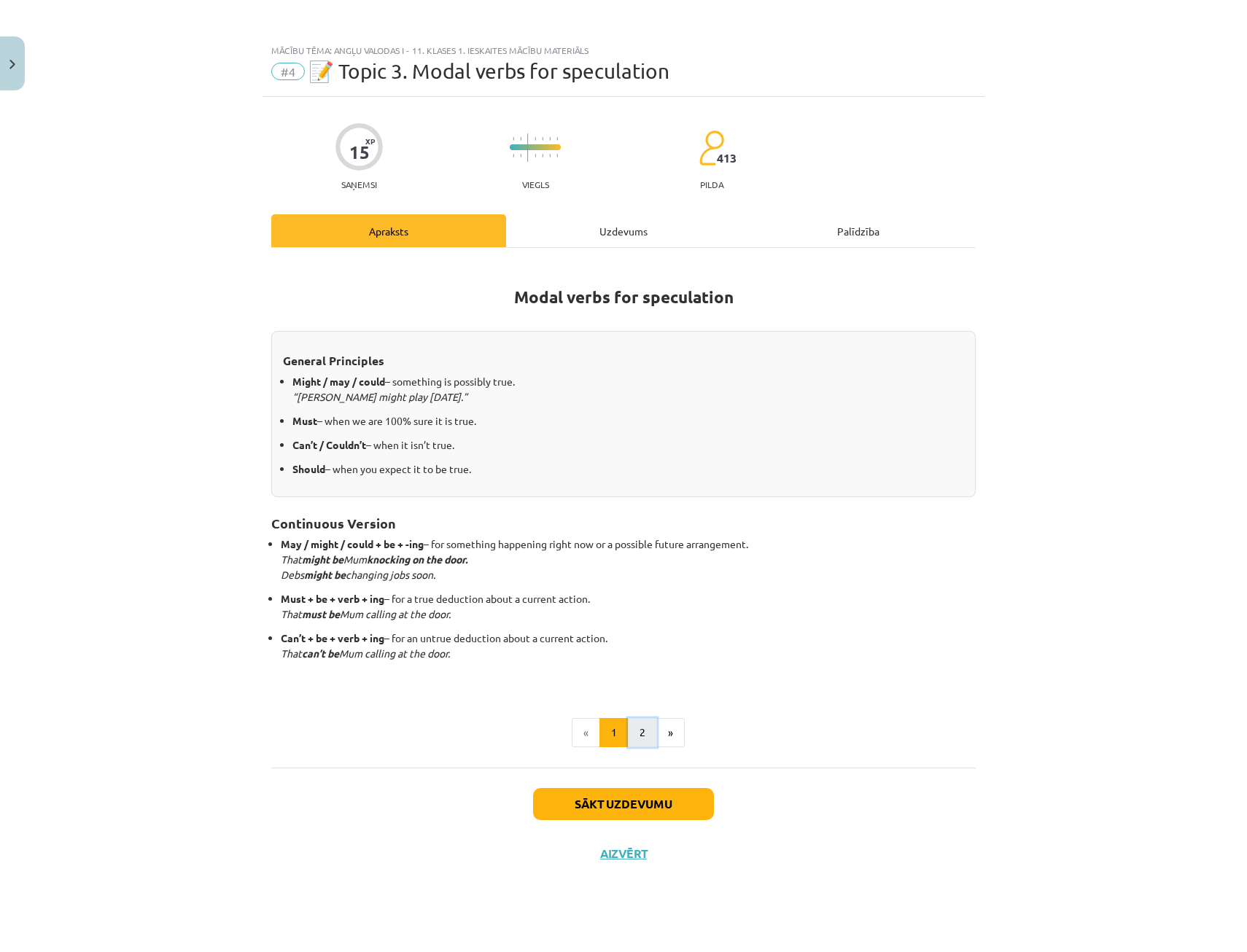
click at [644, 731] on button "2" at bounding box center [642, 732] width 29 height 29
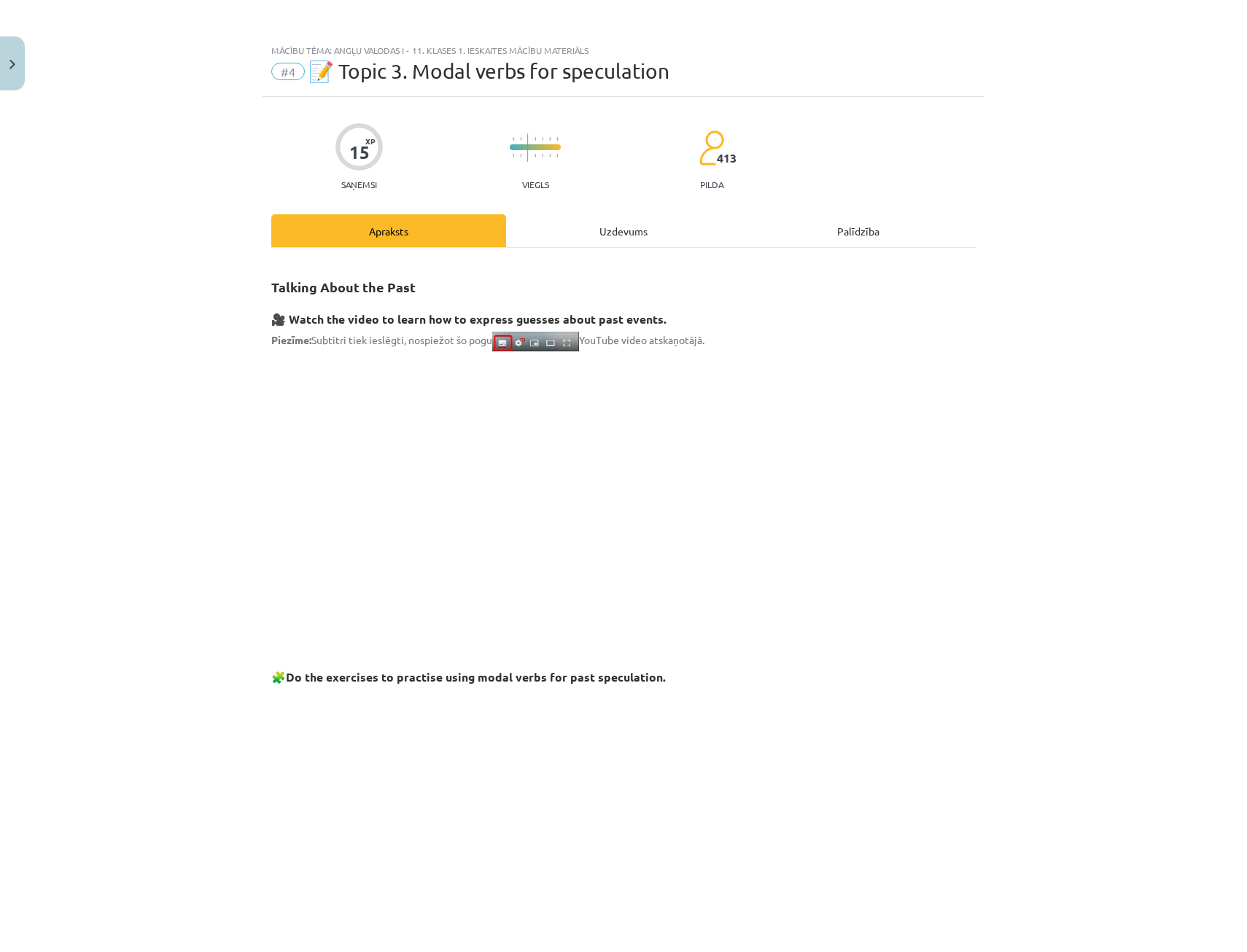
click at [589, 232] on div "Uzdevums" at bounding box center [623, 230] width 235 height 33
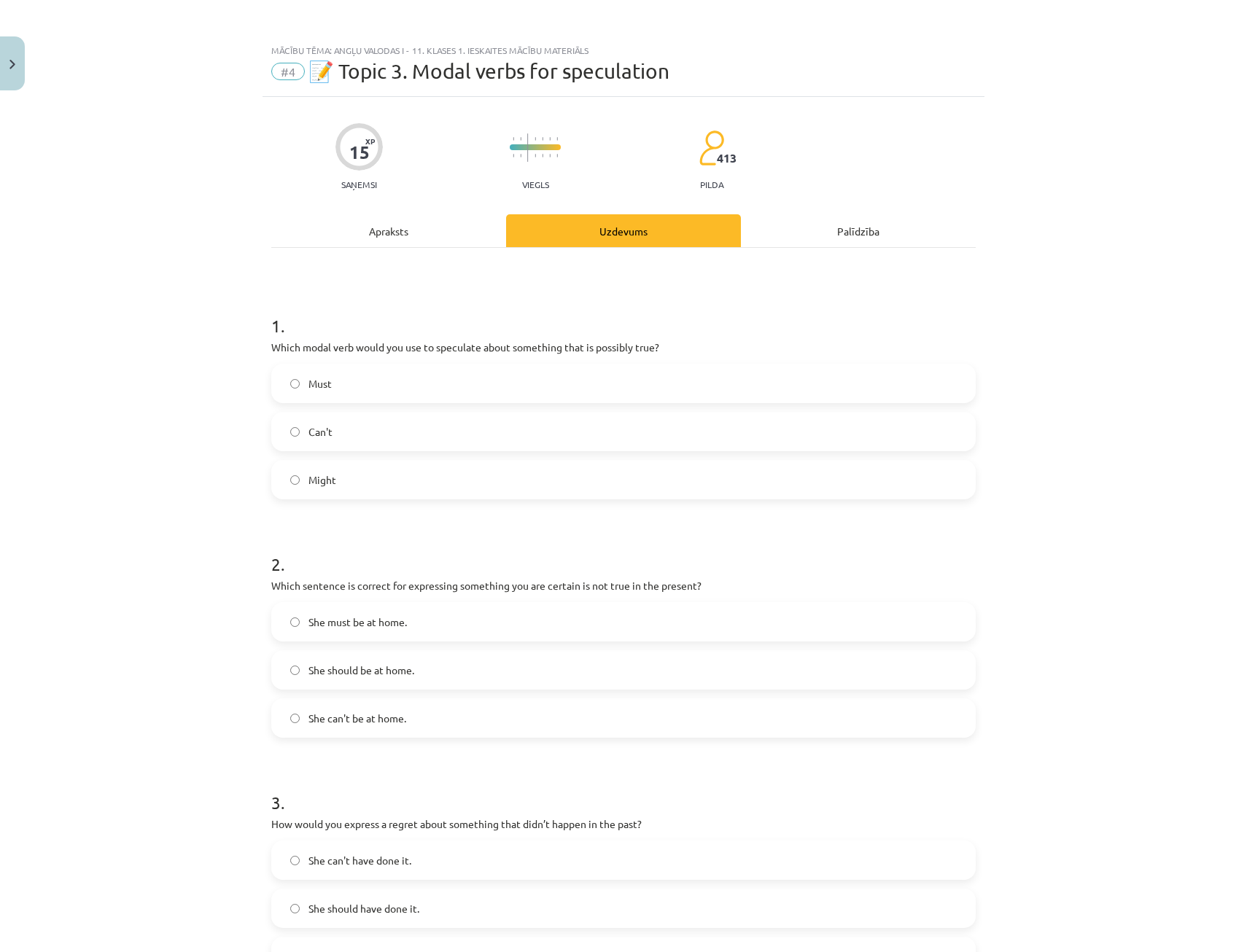
scroll to position [36, 0]
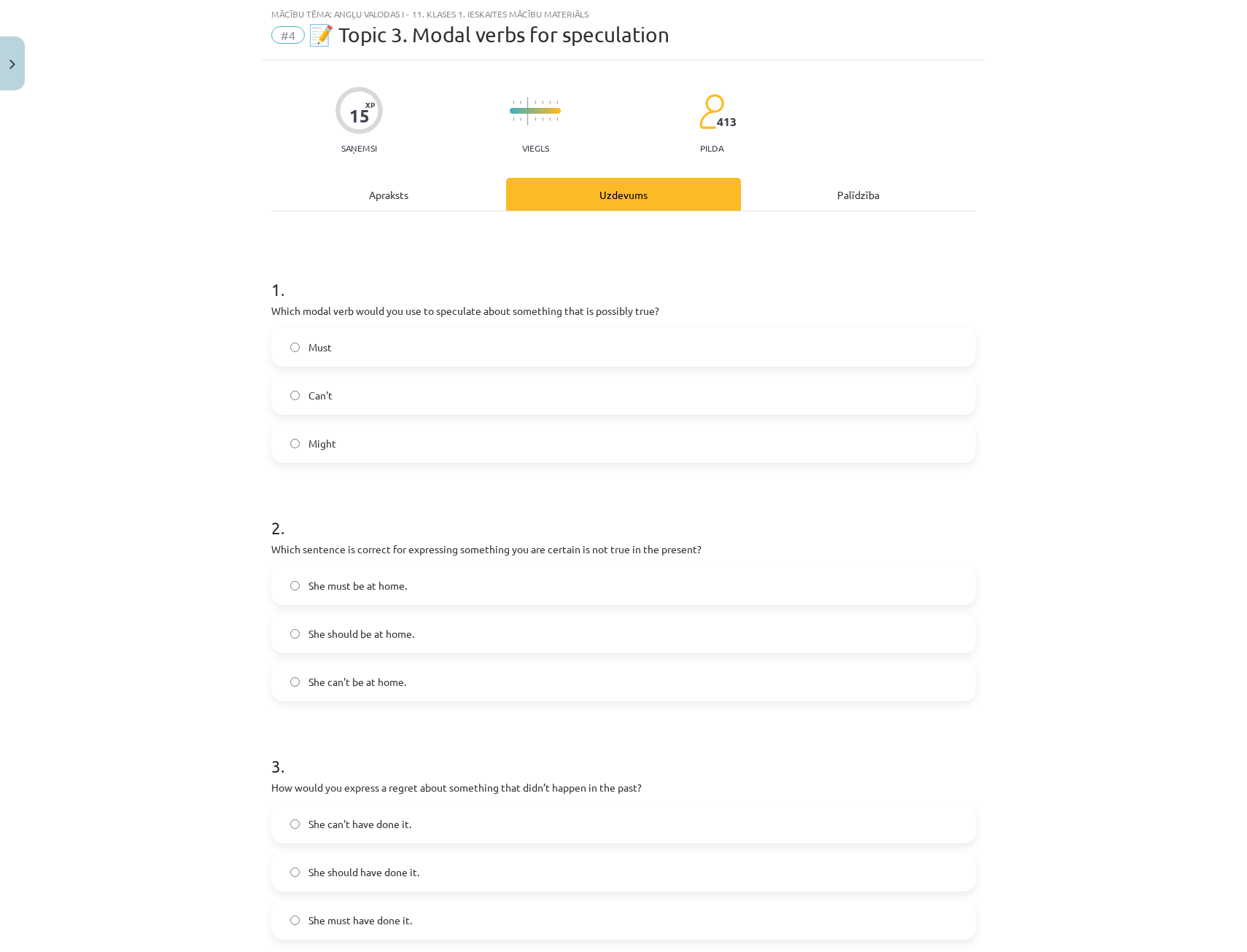
click at [460, 440] on label "Might" at bounding box center [623, 443] width 701 height 36
click at [413, 630] on label "She should be at home." at bounding box center [623, 633] width 701 height 36
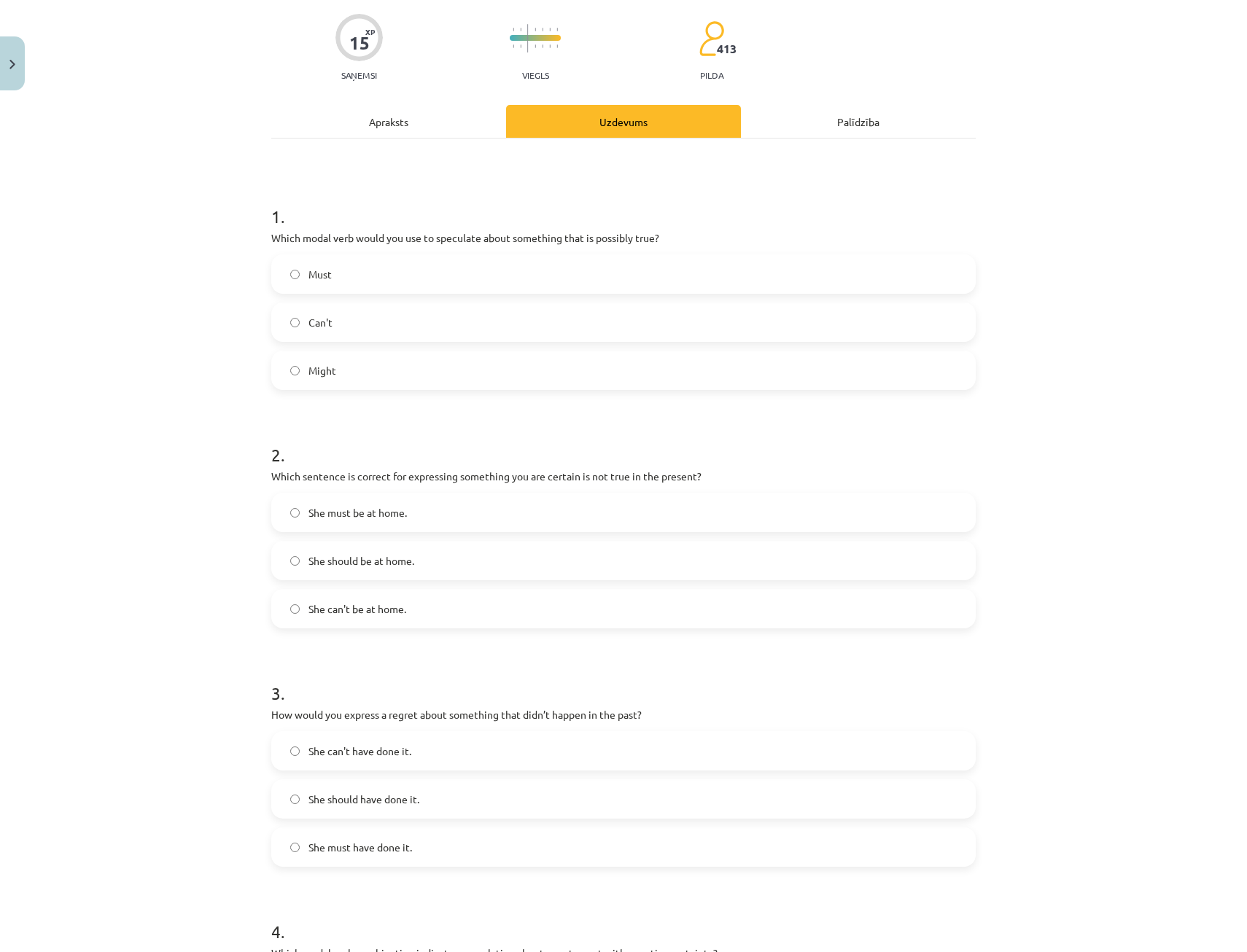
click at [255, 554] on div "Mācību tēma: Angļu valodas i - 11. klases 1. ieskaites mācību materiāls #4 📝 To…" at bounding box center [624, 476] width 1247 height 952
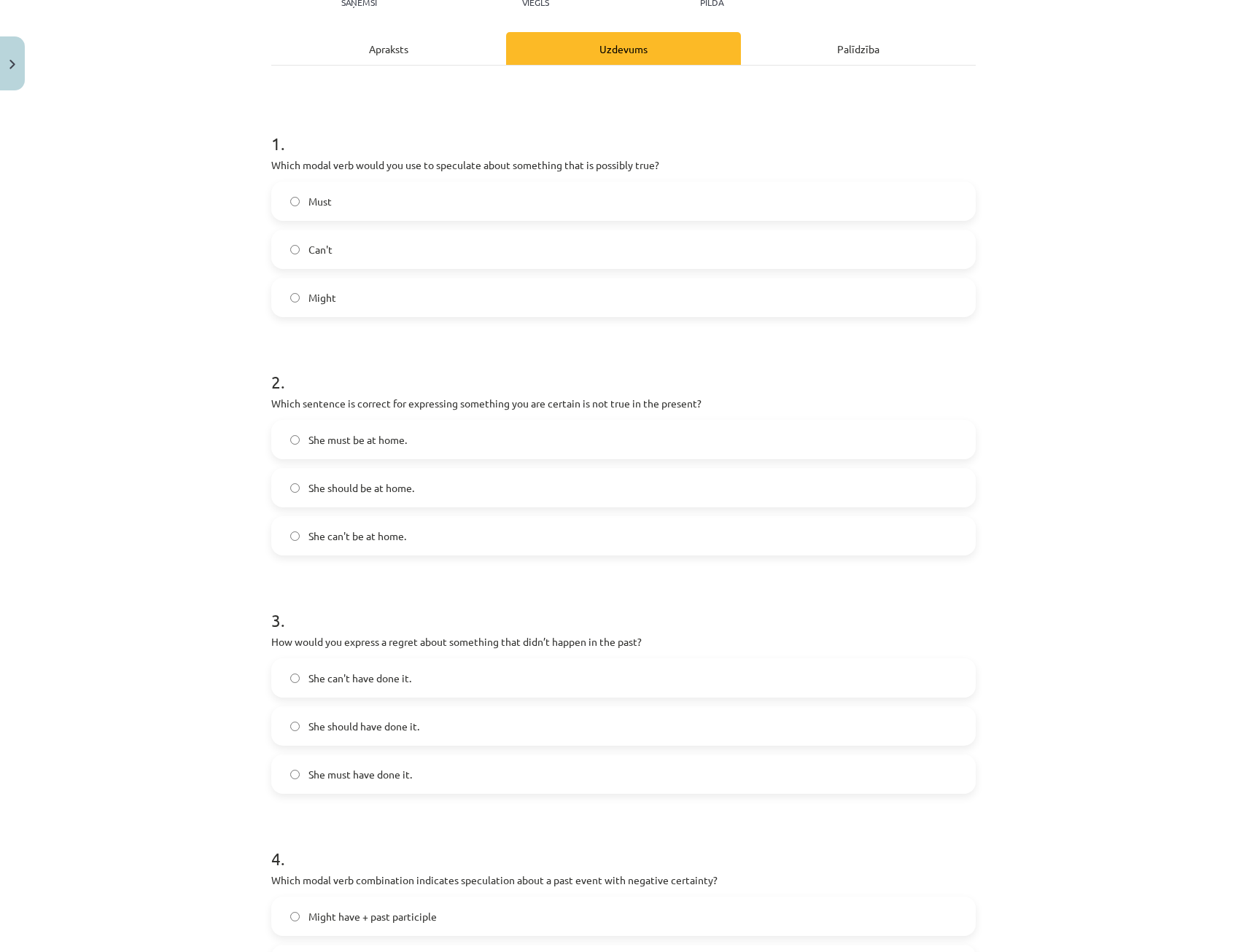
scroll to position [255, 0]
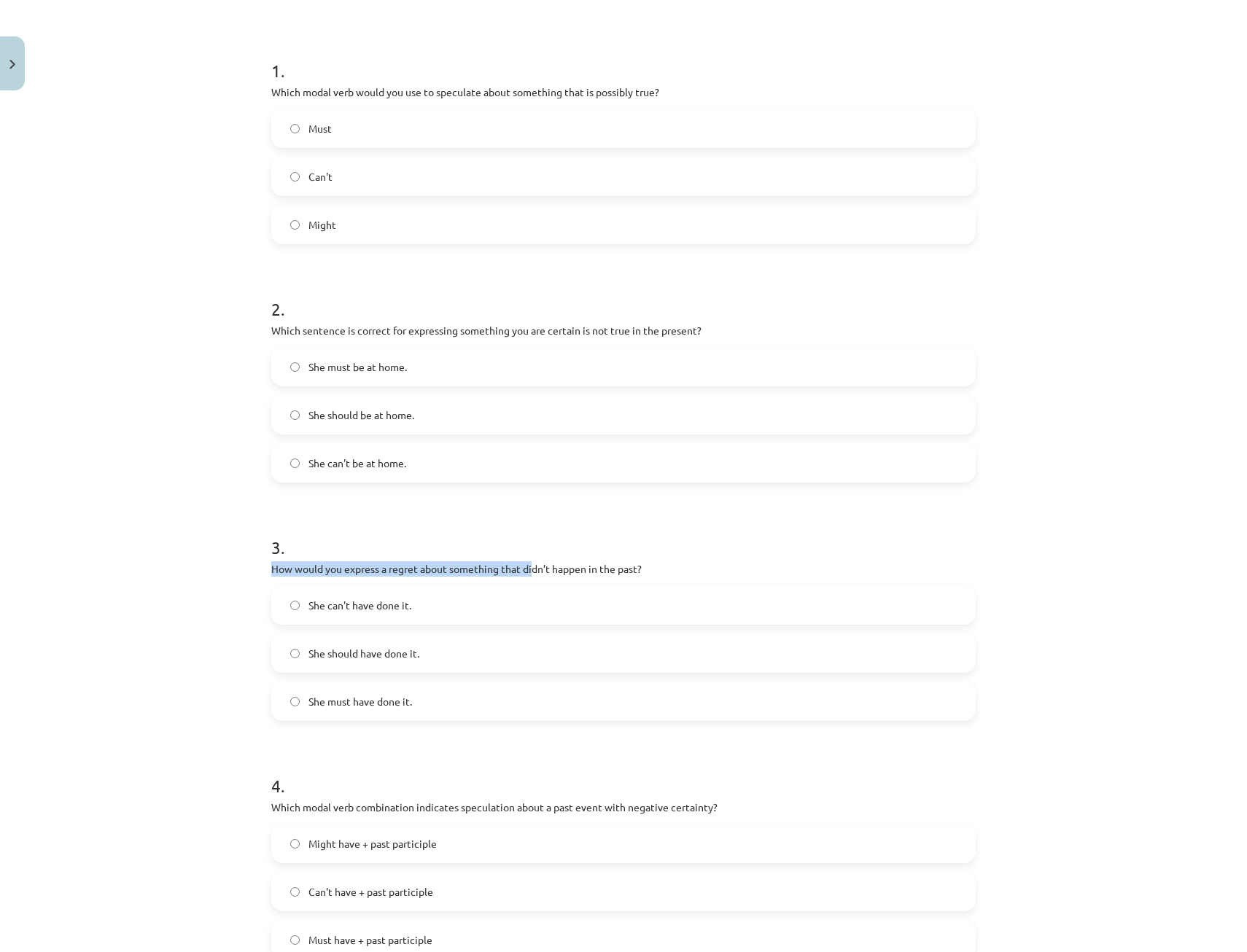
drag, startPoint x: 267, startPoint y: 574, endPoint x: 531, endPoint y: 574, distance: 264.0
click at [531, 574] on p "How would you express a regret about something that didn’t happen in the past?" at bounding box center [623, 569] width 704 height 16
drag, startPoint x: 531, startPoint y: 574, endPoint x: 369, endPoint y: 606, distance: 165.1
click at [369, 606] on span "She can't have done it." at bounding box center [360, 605] width 103 height 16
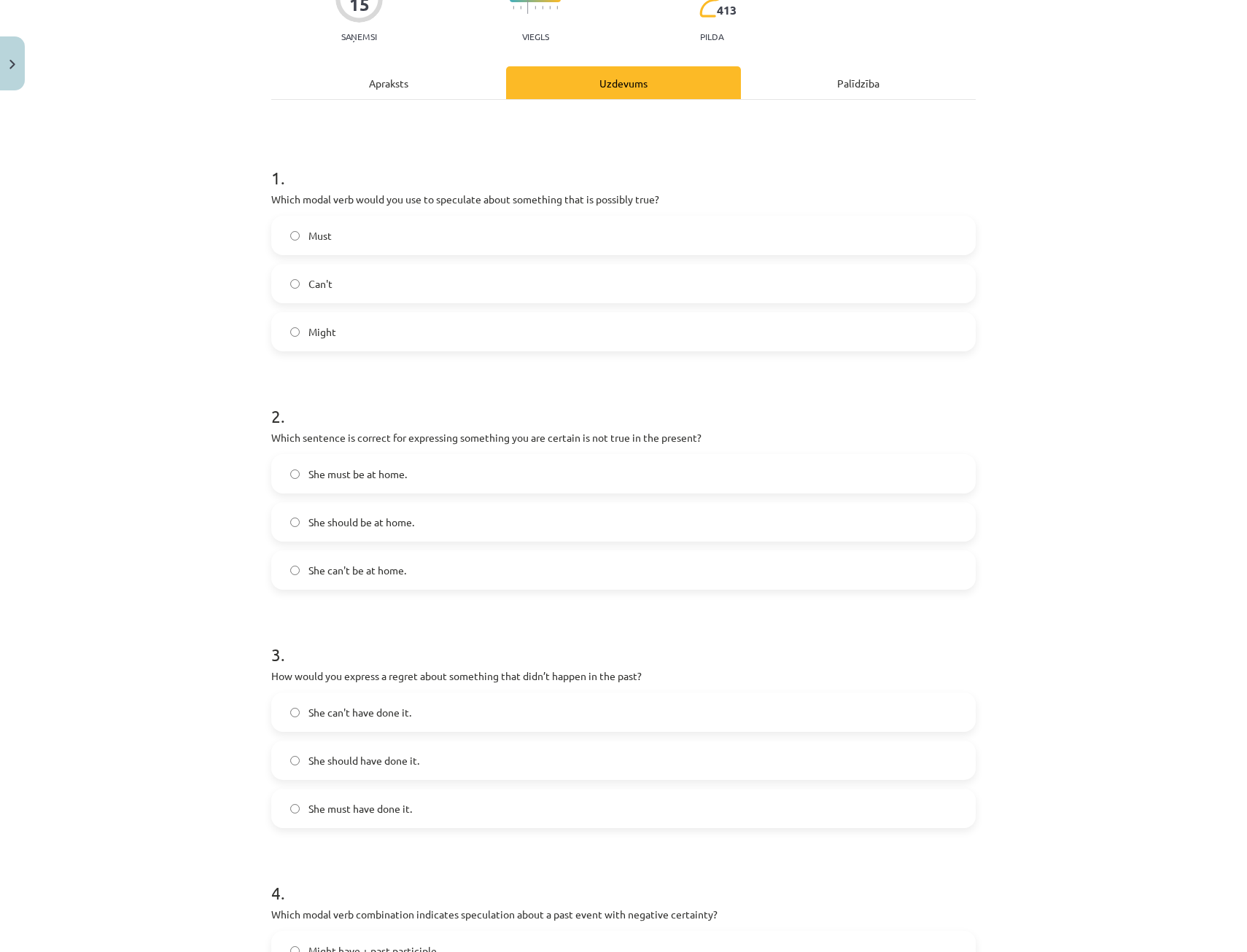
scroll to position [110, 0]
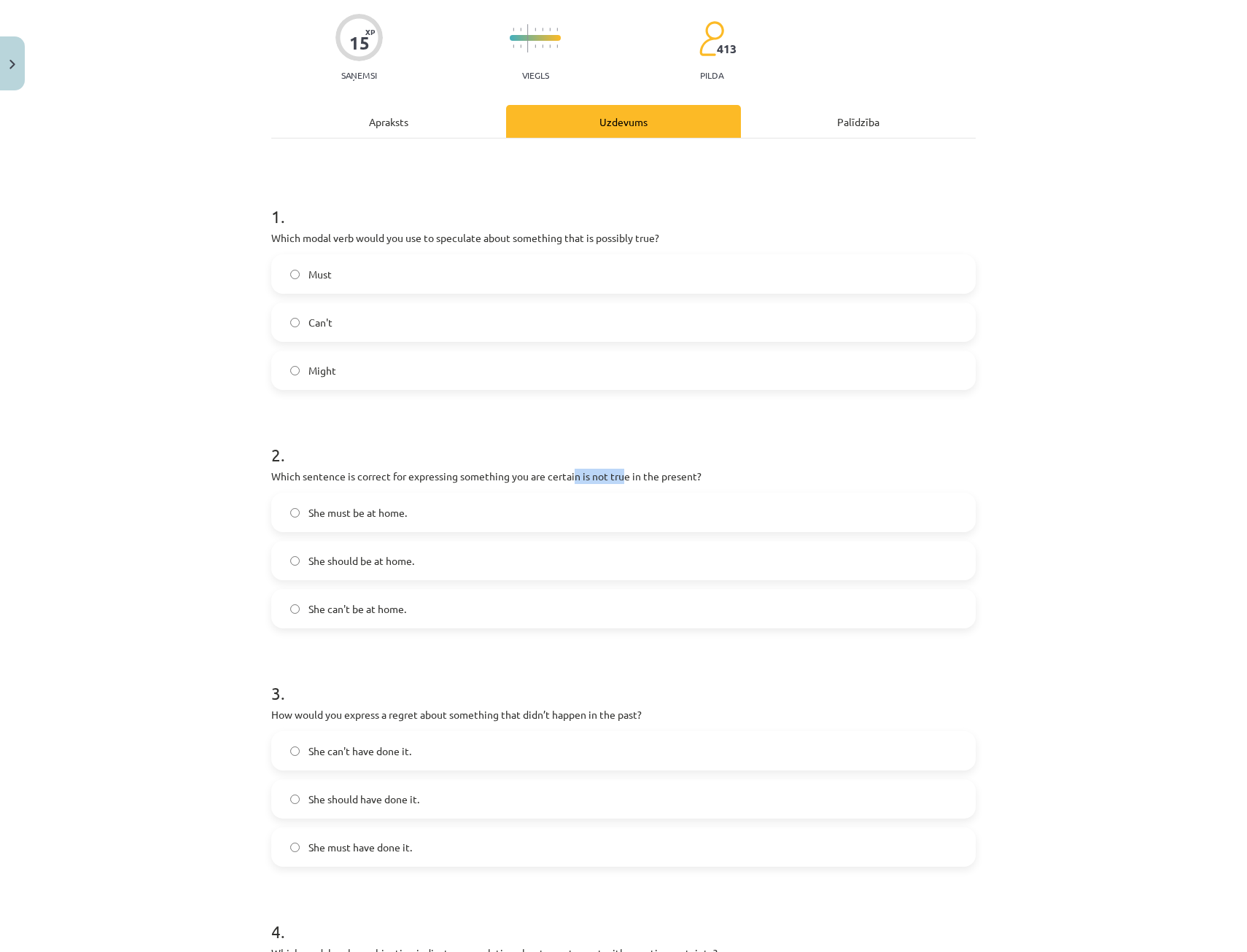
drag, startPoint x: 571, startPoint y: 483, endPoint x: 618, endPoint y: 477, distance: 47.4
click at [618, 477] on p "Which sentence is correct for expressing something you are certain is not true …" at bounding box center [623, 476] width 704 height 16
click at [385, 603] on span "She can't be at home." at bounding box center [358, 609] width 98 height 16
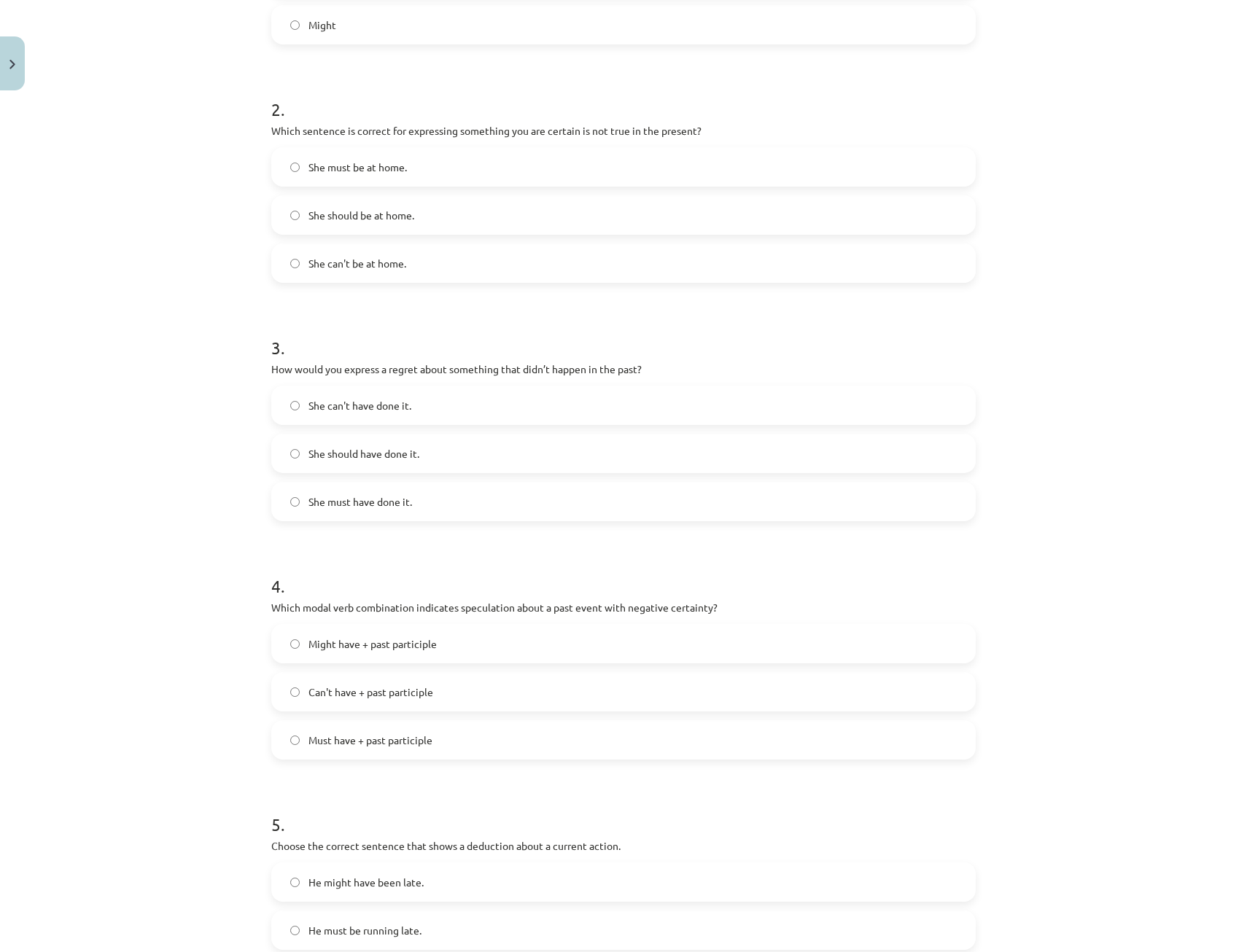
scroll to position [547, 0]
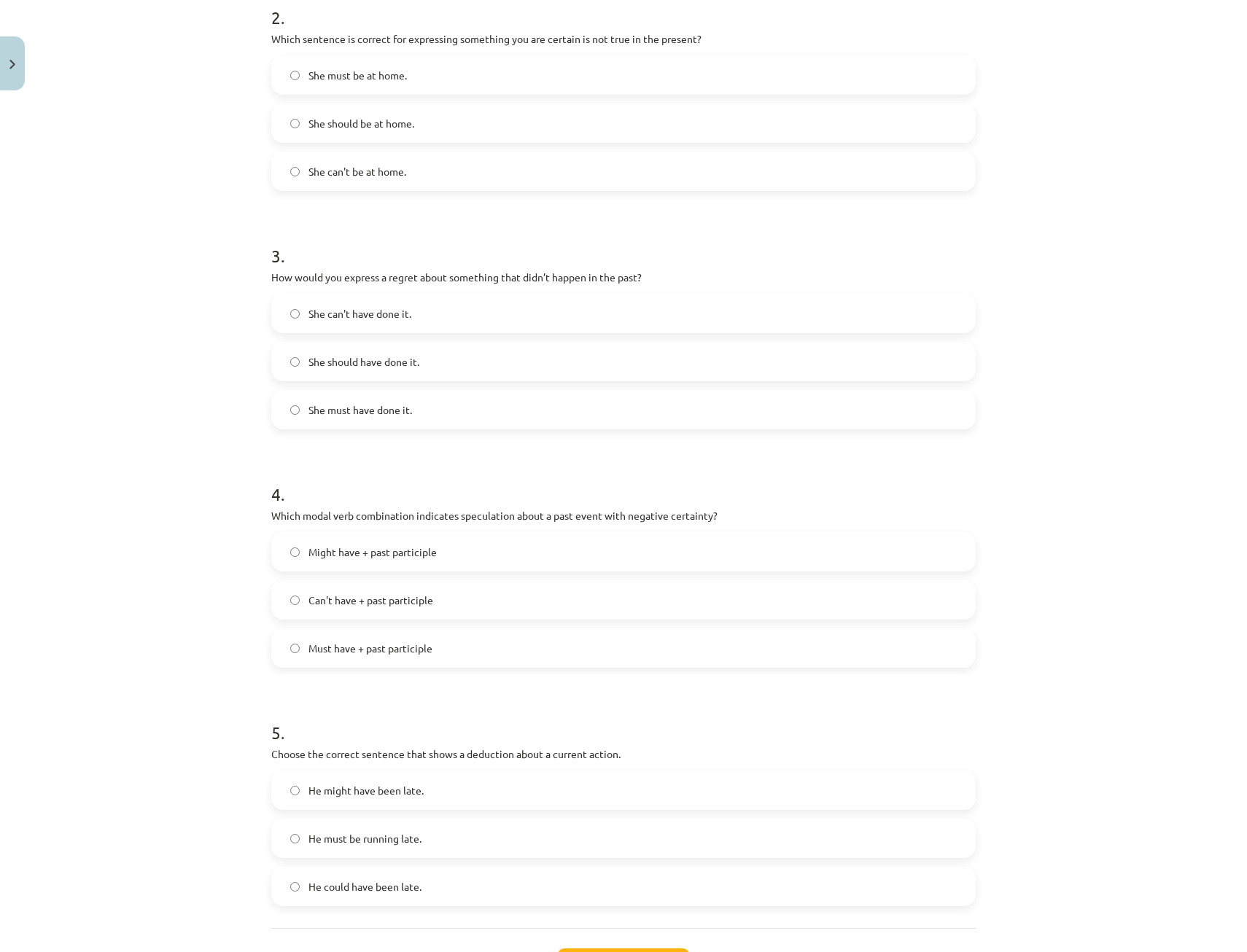
click at [360, 606] on span "Can't have + past participle" at bounding box center [371, 600] width 124 height 16
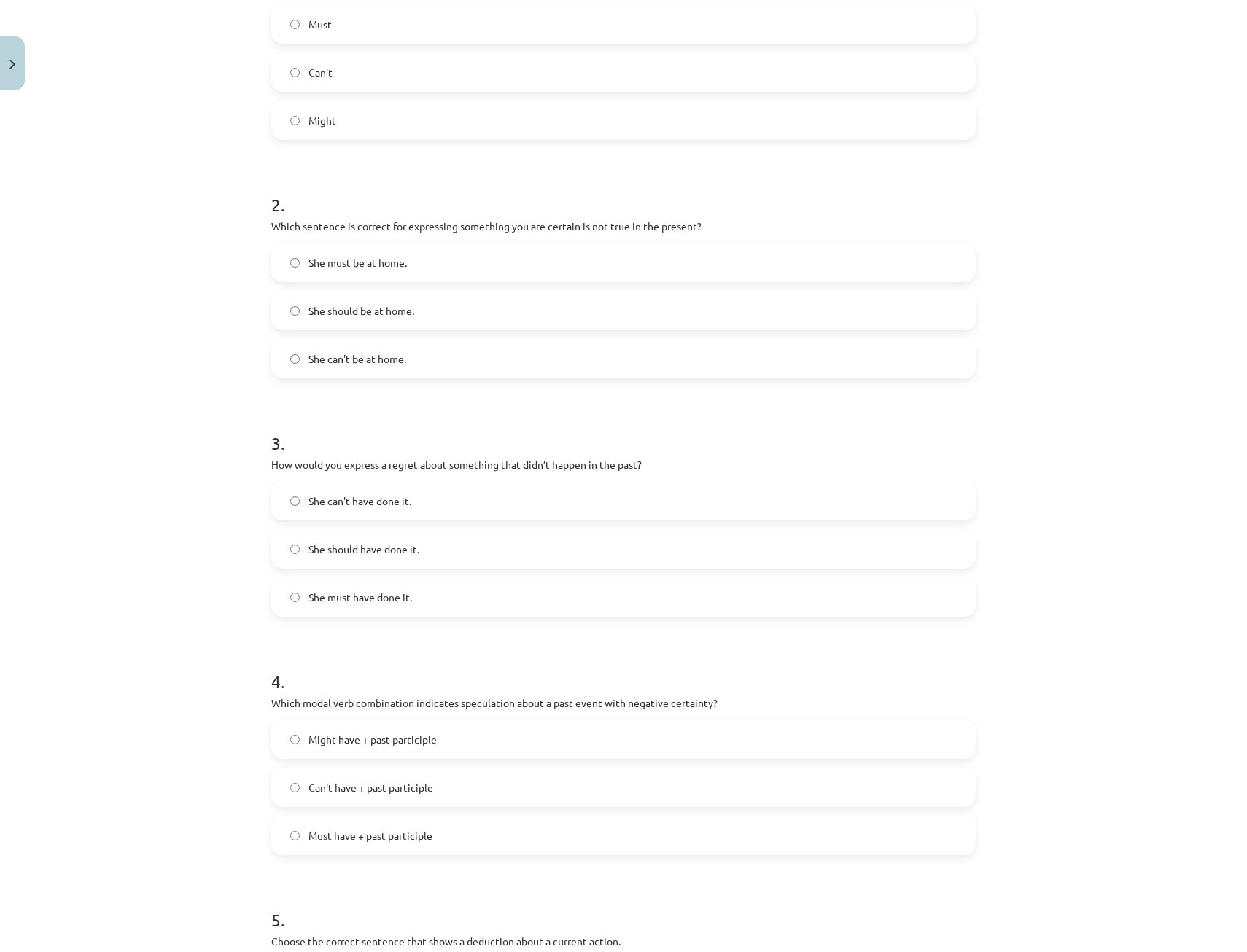
scroll to position [401, 0]
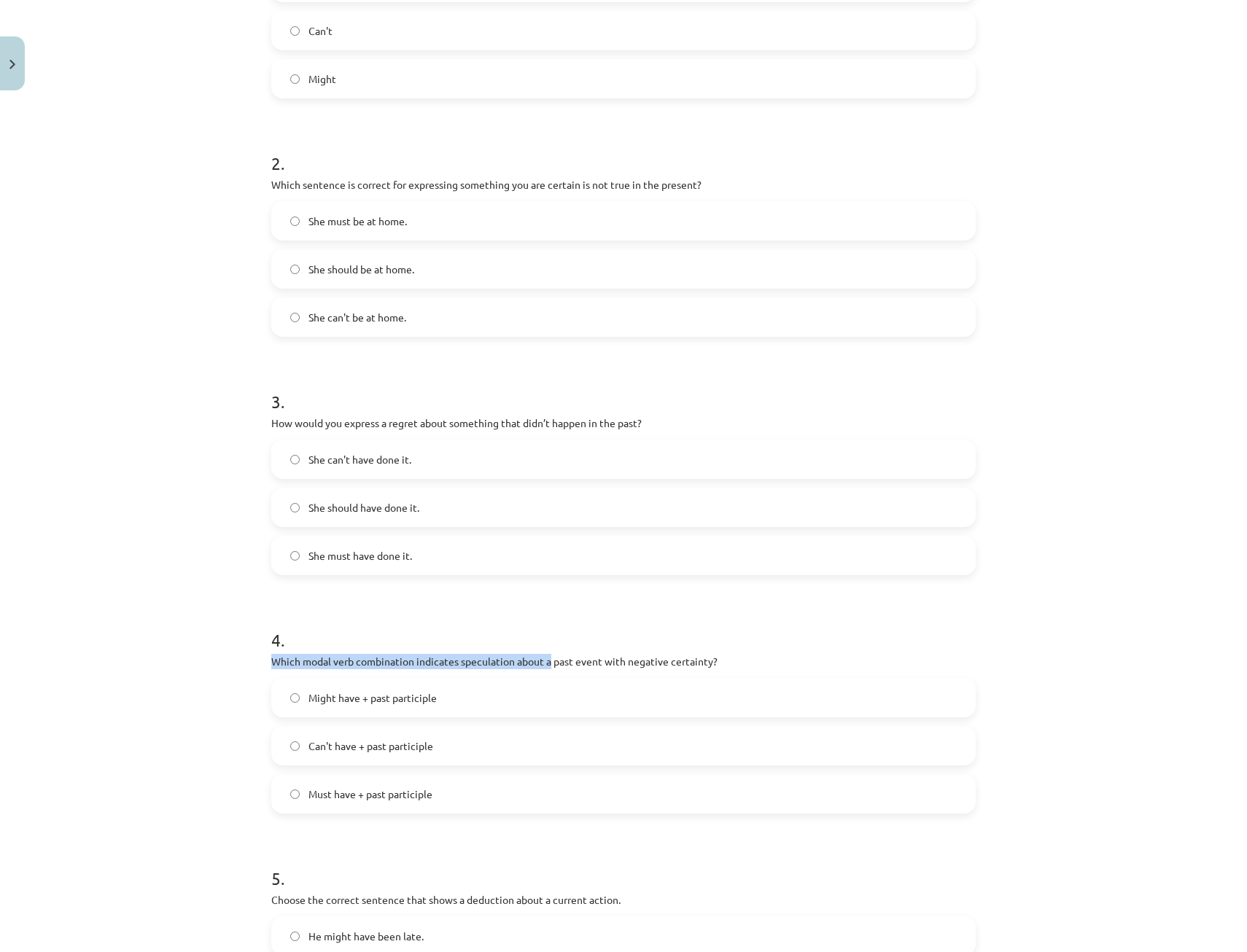
drag, startPoint x: 270, startPoint y: 657, endPoint x: 544, endPoint y: 654, distance: 274.0
click at [544, 654] on p "Which modal verb combination indicates speculation about a past event with nega…" at bounding box center [623, 661] width 704 height 16
drag, startPoint x: 544, startPoint y: 654, endPoint x: 484, endPoint y: 619, distance: 69.5
click at [484, 619] on h1 "4 ." at bounding box center [623, 626] width 704 height 45
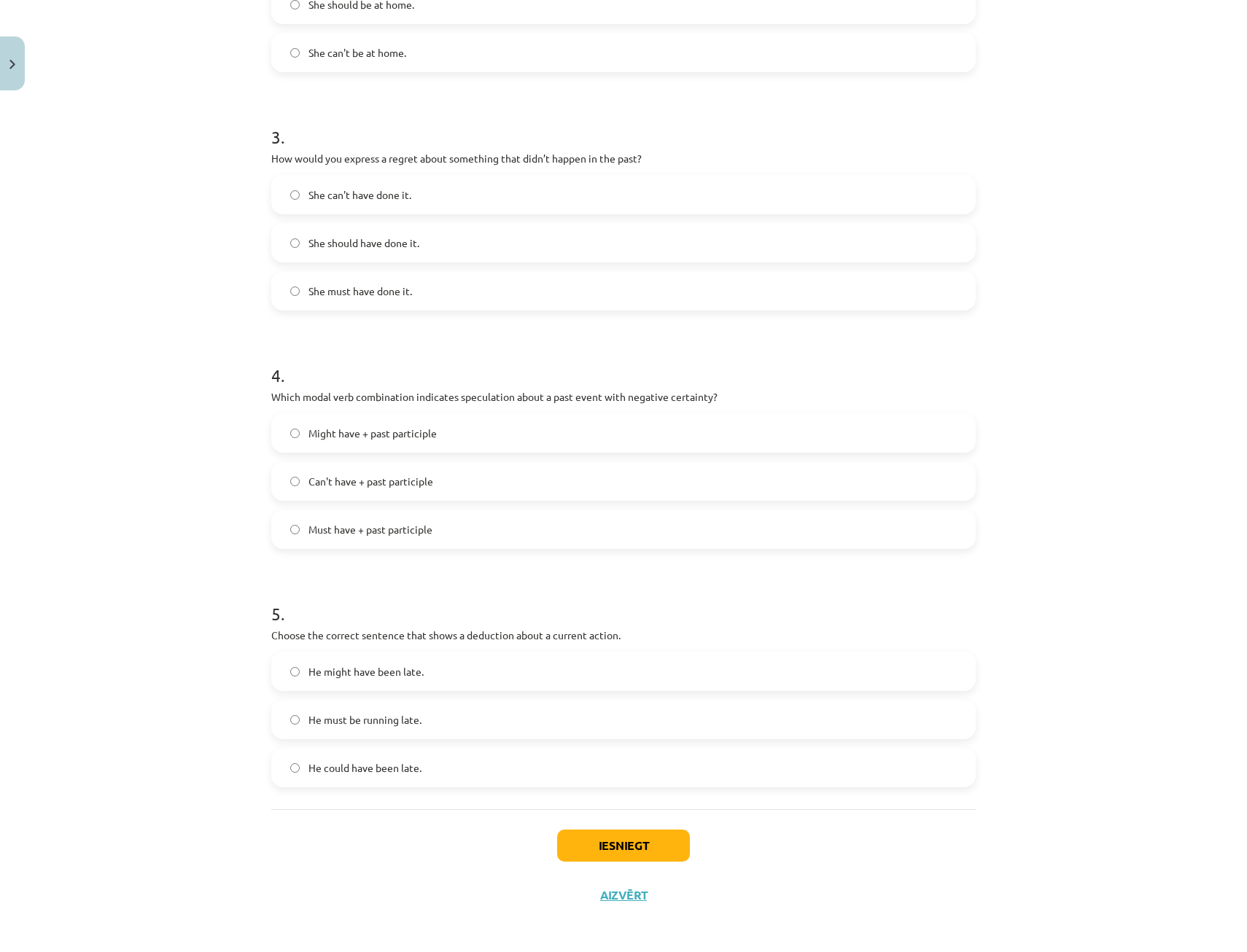
scroll to position [670, 0]
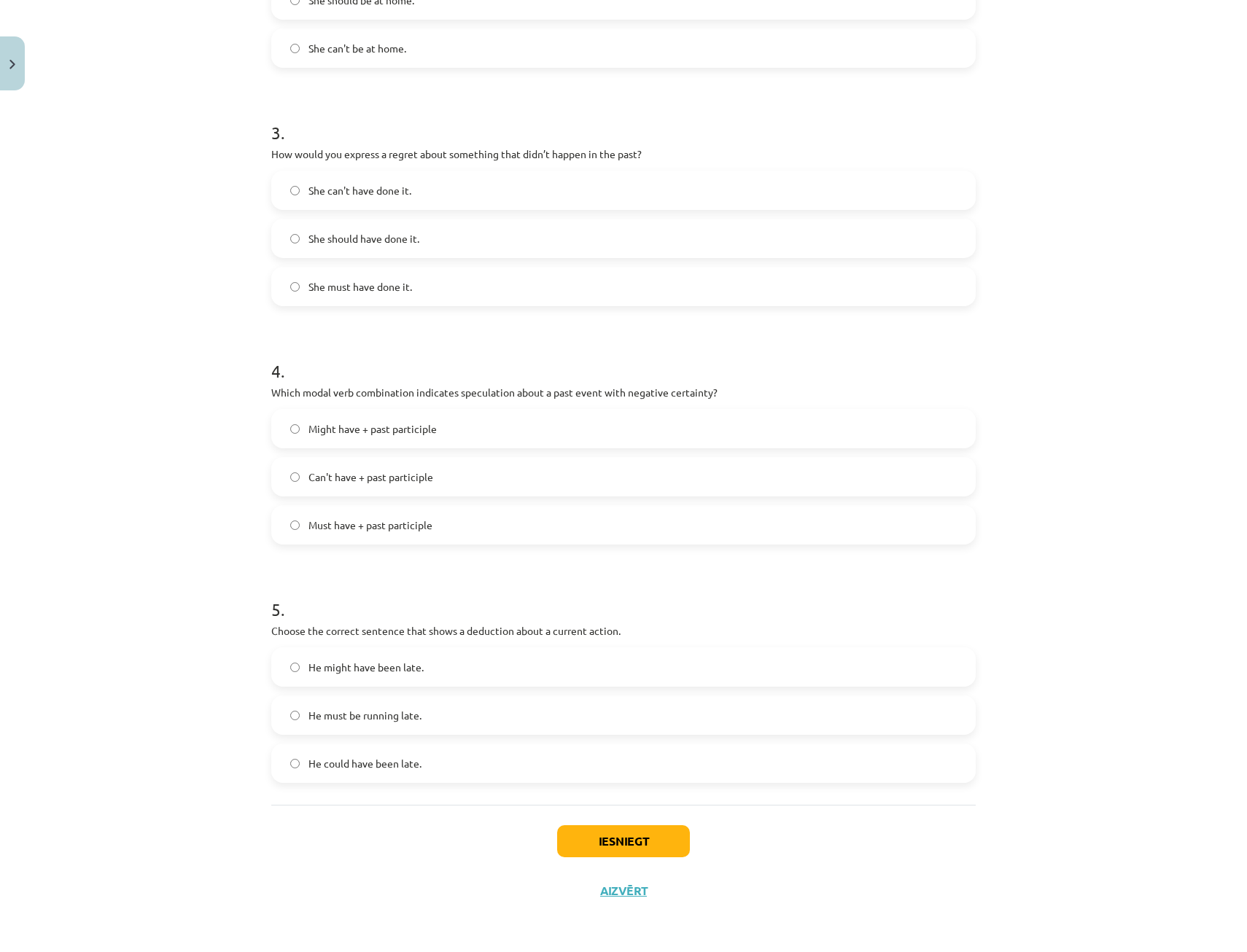
click at [318, 709] on span "He must be running late." at bounding box center [365, 715] width 113 height 16
click at [581, 845] on button "Iesniegt" at bounding box center [623, 841] width 133 height 32
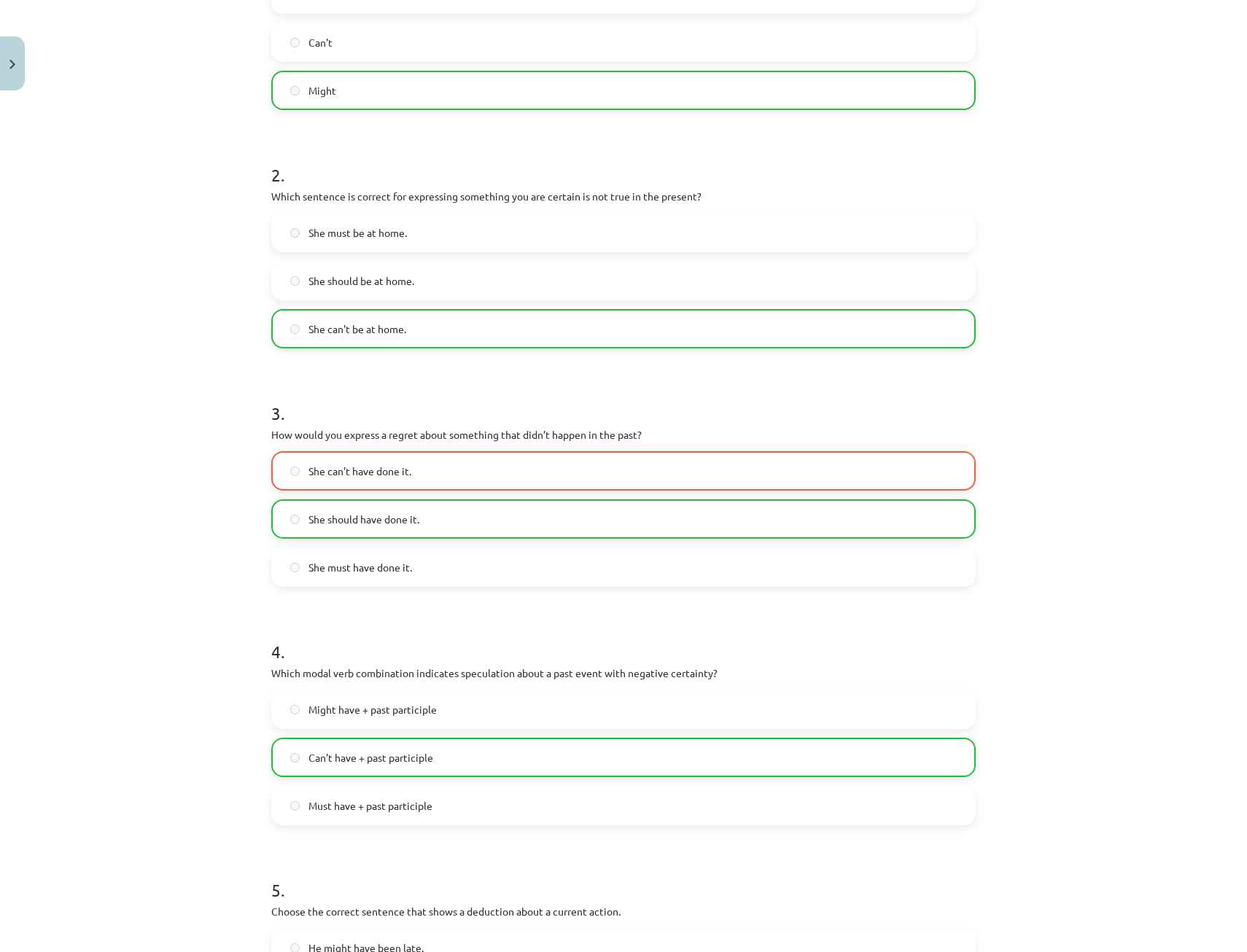
scroll to position [717, 0]
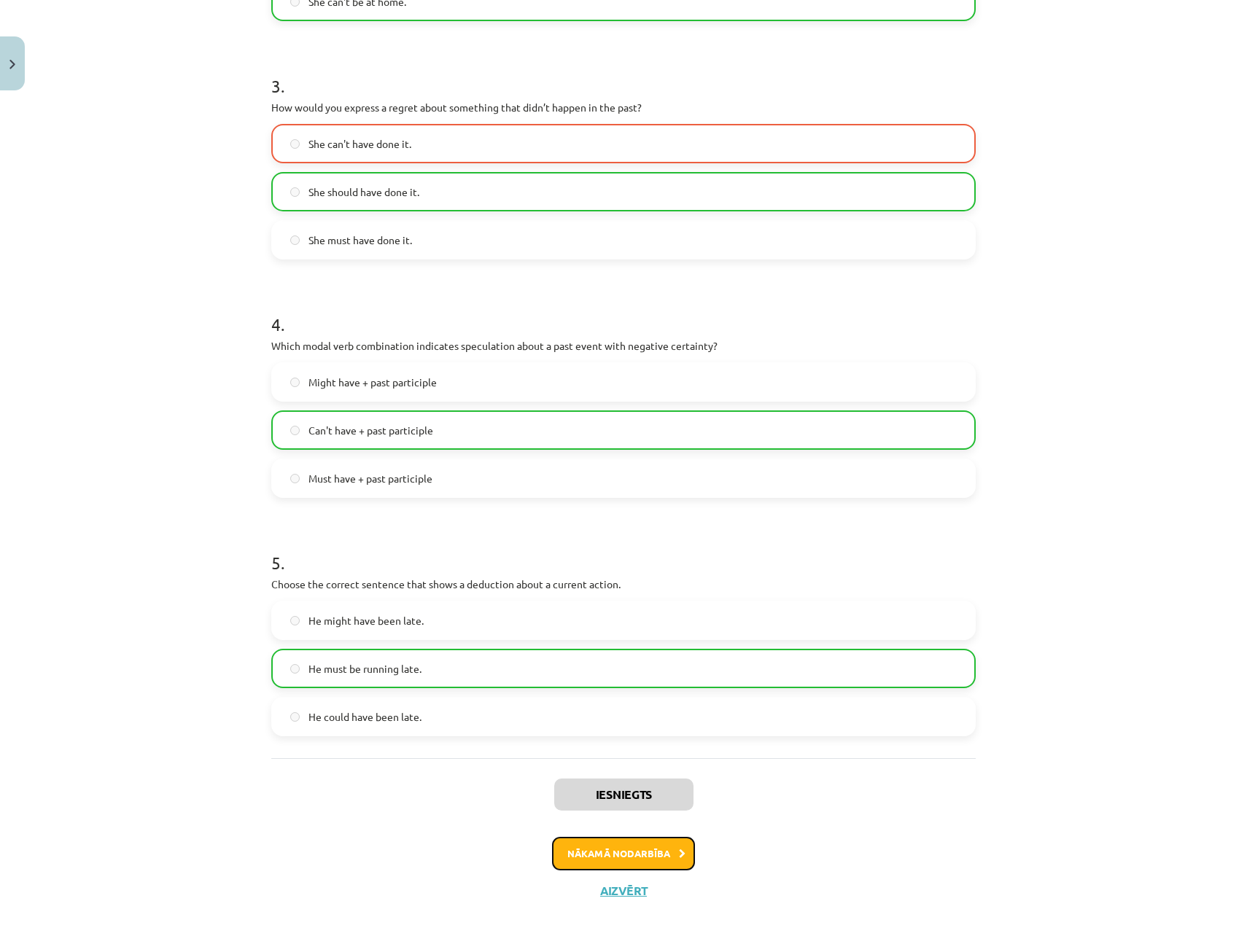
click at [616, 842] on button "Nākamā nodarbība" at bounding box center [623, 853] width 143 height 33
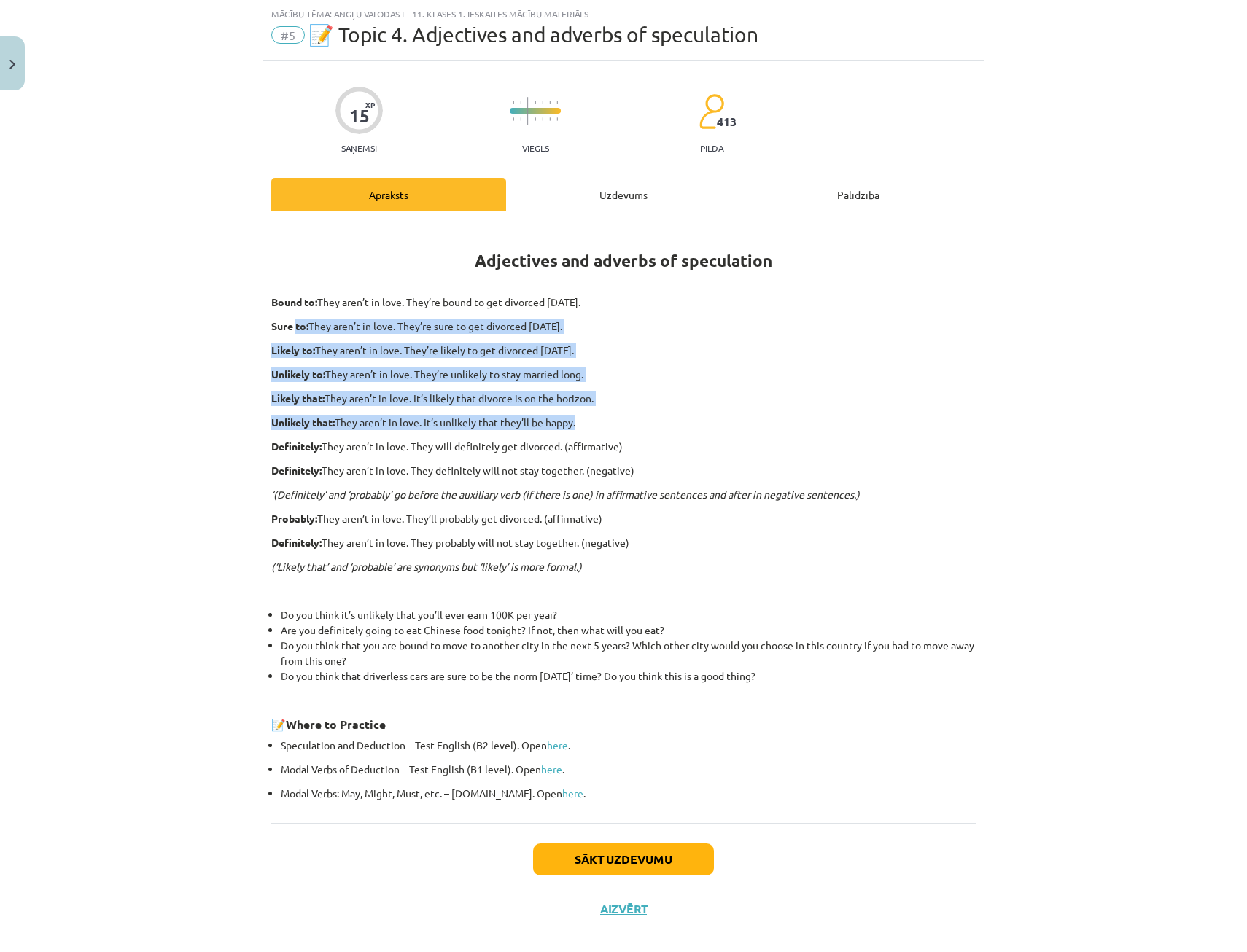
drag, startPoint x: 292, startPoint y: 313, endPoint x: 658, endPoint y: 408, distance: 378.1
click at [653, 409] on div "Adjectives and adverbs of speculation Bound to: They aren’t in love. They’re bo…" at bounding box center [623, 512] width 704 height 577
drag, startPoint x: 658, startPoint y: 408, endPoint x: 686, endPoint y: 401, distance: 28.9
click at [686, 401] on p "Likely that: They aren’t in love. It’s likely that divorce is on the horizon." at bounding box center [623, 398] width 704 height 16
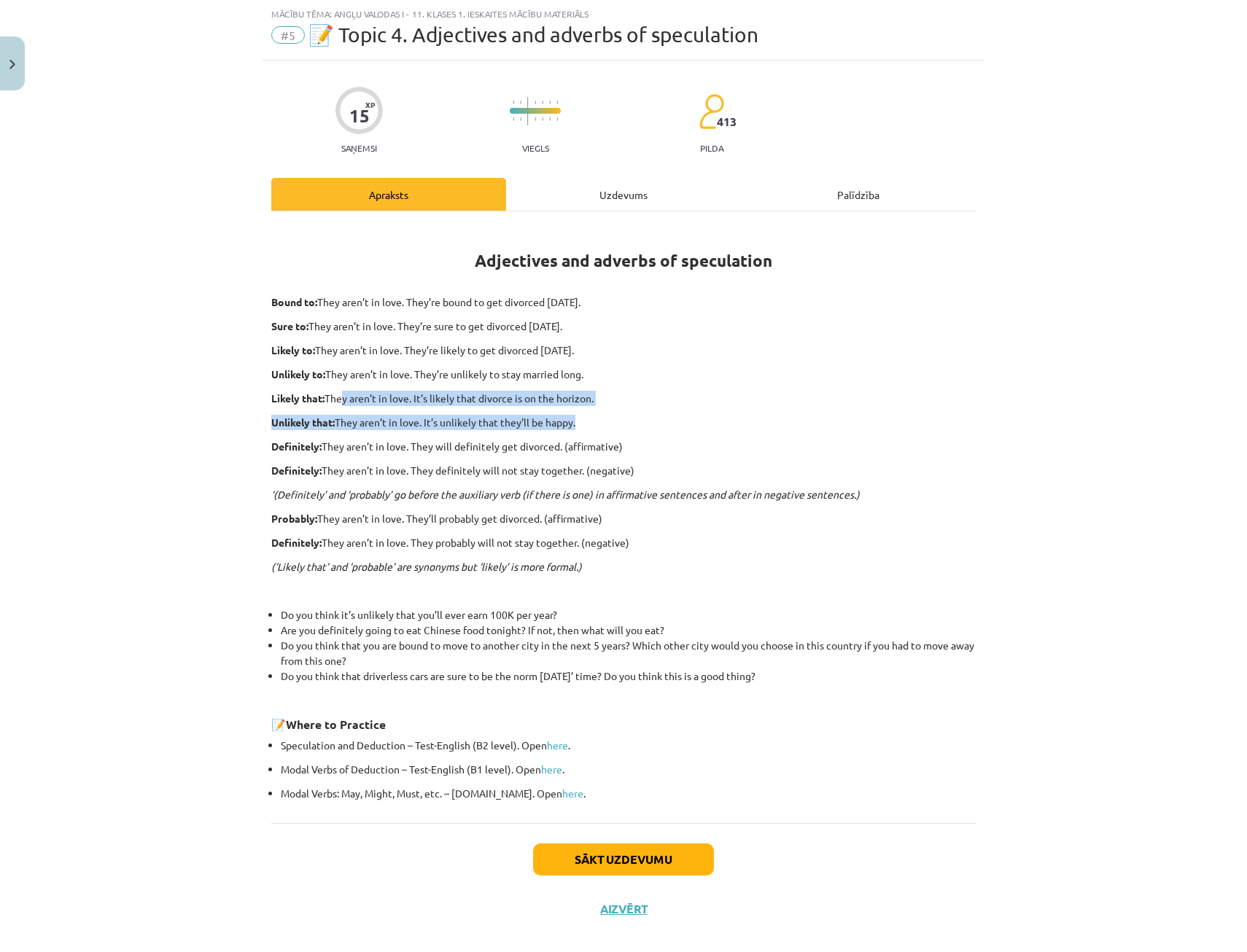
drag, startPoint x: 333, startPoint y: 395, endPoint x: 605, endPoint y: 407, distance: 272.3
click at [605, 407] on div "Adjectives and adverbs of speculation Bound to: They aren’t in love. They’re bo…" at bounding box center [623, 512] width 704 height 577
drag, startPoint x: 605, startPoint y: 407, endPoint x: 613, endPoint y: 413, distance: 10.0
click at [613, 413] on div "Adjectives and adverbs of speculation Bound to: They aren’t in love. They’re bo…" at bounding box center [623, 512] width 704 height 577
click at [613, 197] on div "Uzdevums" at bounding box center [623, 194] width 235 height 33
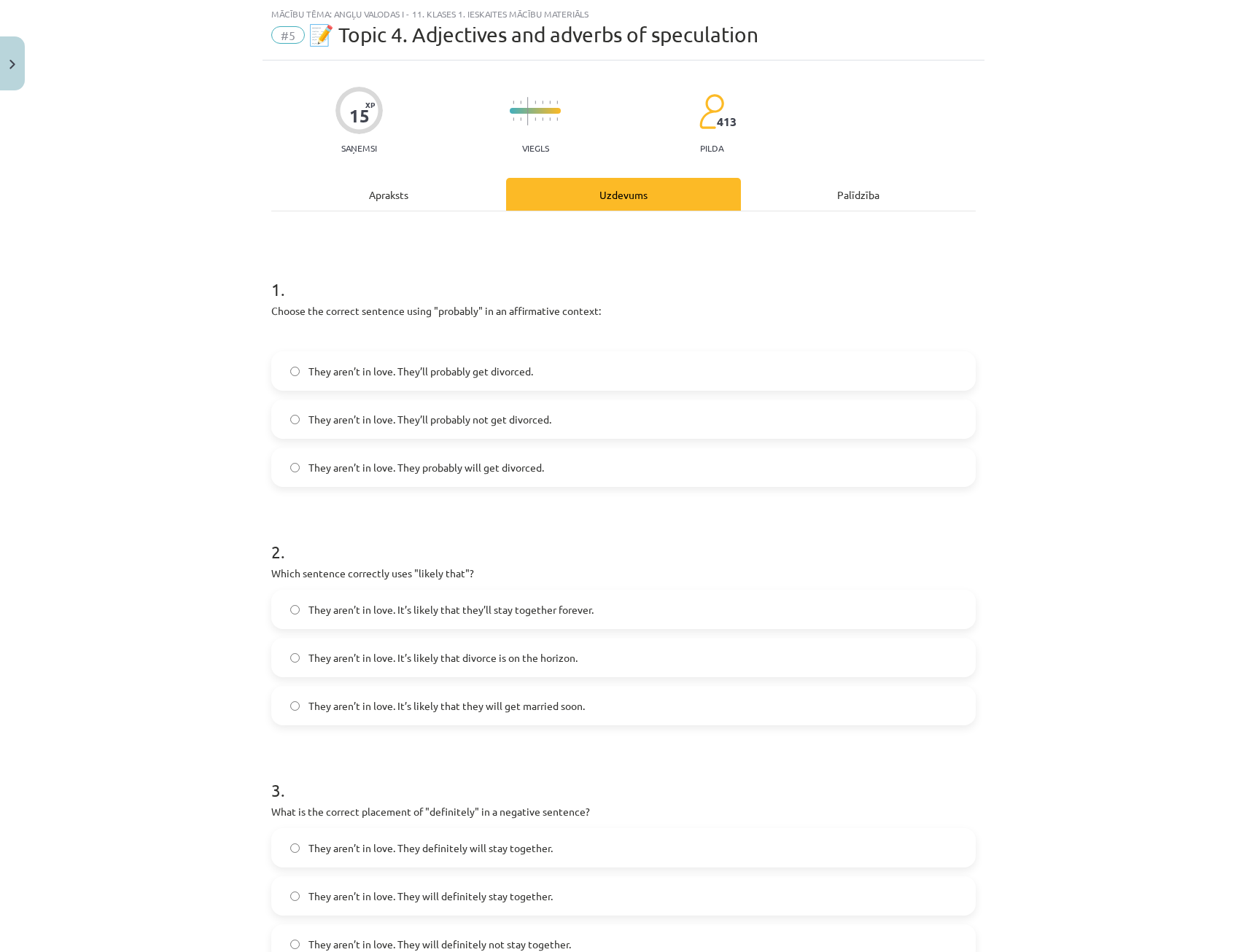
click at [325, 188] on div "Apraksts" at bounding box center [388, 194] width 235 height 33
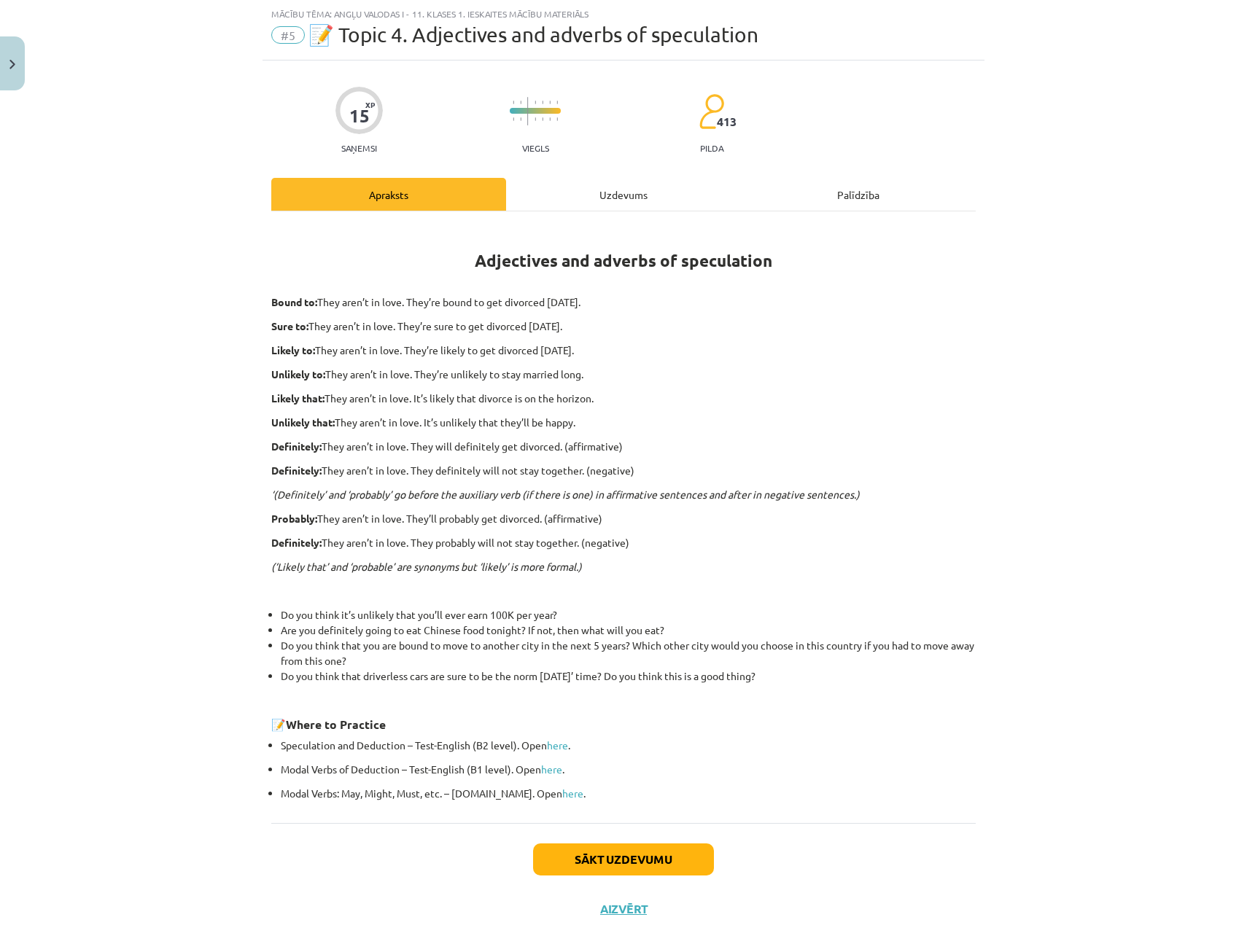
drag, startPoint x: 324, startPoint y: 354, endPoint x: 611, endPoint y: 346, distance: 287.1
click at [609, 346] on p "Likely to: They aren’t in love. They’re likely to get divorced within six month…" at bounding box center [623, 350] width 704 height 16
drag, startPoint x: 611, startPoint y: 346, endPoint x: 667, endPoint y: 376, distance: 63.5
click at [667, 376] on p "Unlikely to: They aren’t in love. They’re unlikely to stay married long." at bounding box center [623, 374] width 704 height 16
drag, startPoint x: 429, startPoint y: 323, endPoint x: 492, endPoint y: 324, distance: 63.0
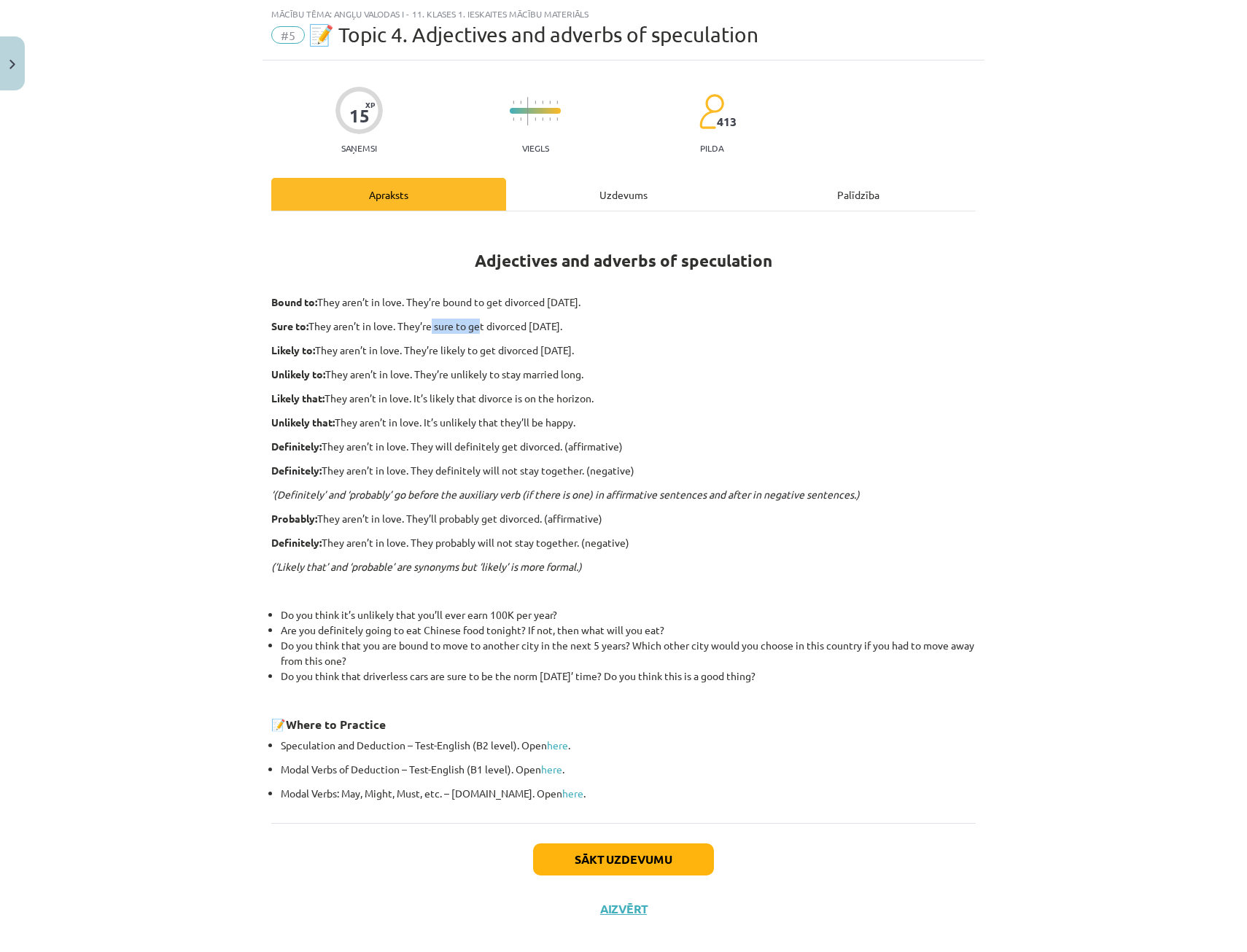
click at [492, 324] on p "Sure to: They aren’t in love. They’re sure to get divorced within six months." at bounding box center [623, 326] width 704 height 16
drag, startPoint x: 492, startPoint y: 324, endPoint x: 576, endPoint y: 383, distance: 102.6
click at [576, 383] on div "Adjectives and adverbs of speculation Bound to: They aren’t in love. They’re bo…" at bounding box center [623, 512] width 704 height 577
drag, startPoint x: 576, startPoint y: 383, endPoint x: 481, endPoint y: 319, distance: 114.5
click at [481, 319] on p "Sure to: They aren’t in love. They’re sure to get divorced within six months." at bounding box center [623, 326] width 704 height 16
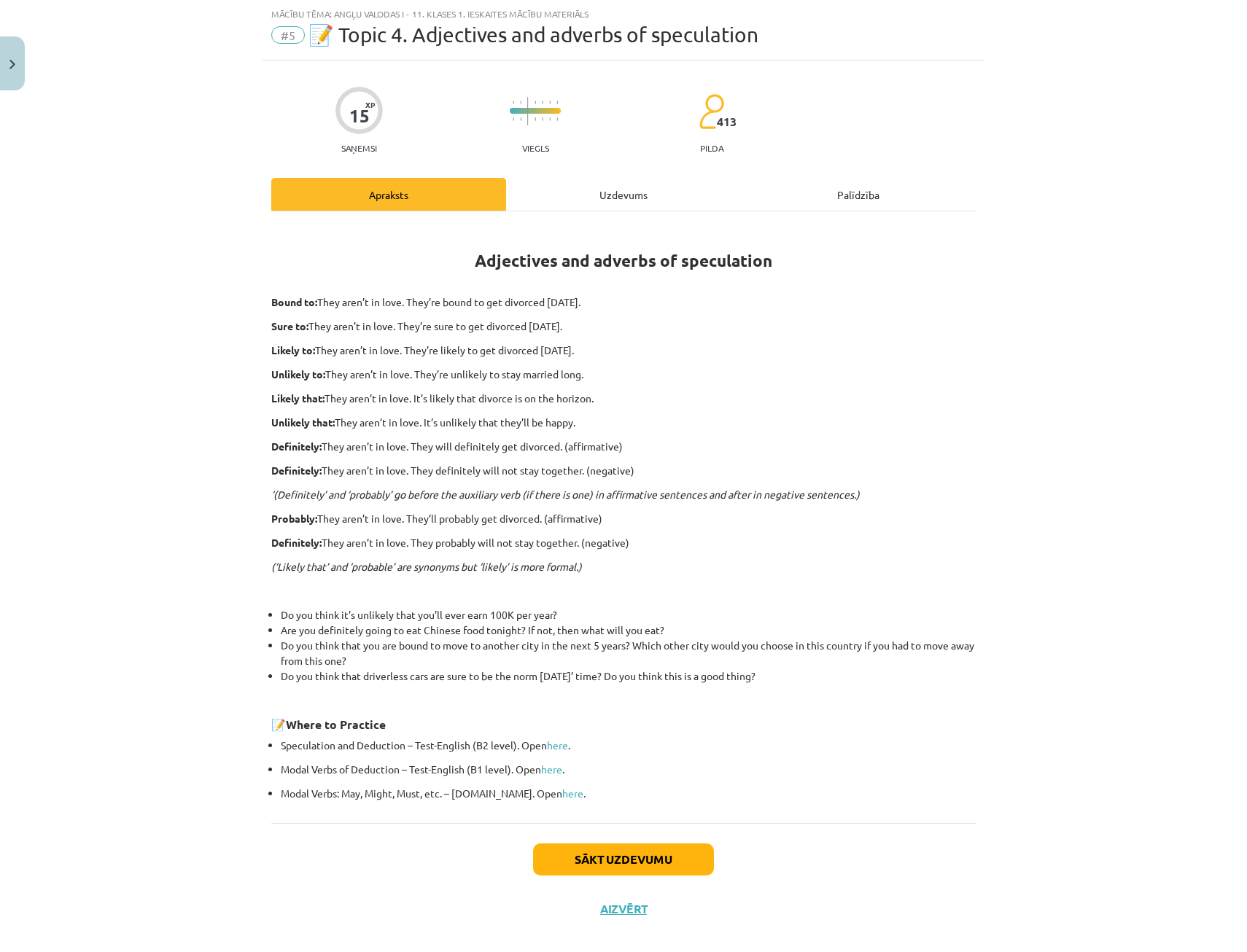
click at [375, 309] on div "Adjectives and adverbs of speculation Bound to: They aren’t in love. They’re bo…" at bounding box center [623, 512] width 704 height 577
drag, startPoint x: 375, startPoint y: 309, endPoint x: 300, endPoint y: 301, distance: 75.4
click at [300, 301] on strong "Bound to:" at bounding box center [294, 302] width 46 height 13
drag, startPoint x: 314, startPoint y: 352, endPoint x: 323, endPoint y: 372, distance: 21.9
click at [323, 372] on div "Adjectives and adverbs of speculation Bound to: They aren’t in love. They’re bo…" at bounding box center [623, 512] width 704 height 577
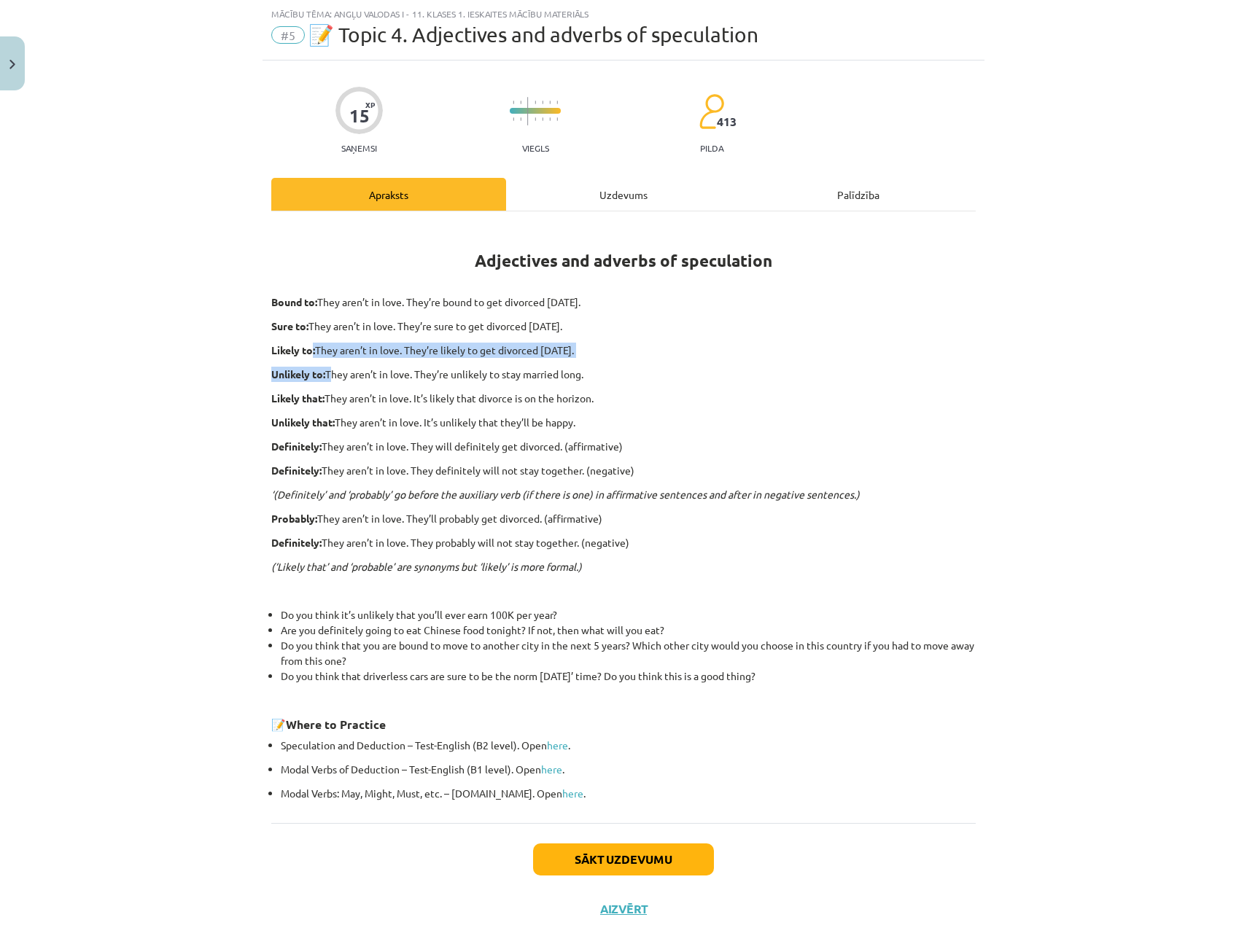
drag, startPoint x: 323, startPoint y: 372, endPoint x: 325, endPoint y: 380, distance: 8.2
click at [325, 380] on p "Unlikely to: They aren’t in love. They’re unlikely to stay married long." at bounding box center [623, 374] width 704 height 16
drag, startPoint x: 330, startPoint y: 372, endPoint x: 355, endPoint y: 372, distance: 25.0
click at [353, 372] on p "Unlikely to: They aren’t in love. They’re unlikely to stay married long." at bounding box center [623, 374] width 704 height 16
click at [613, 204] on div "Uzdevums" at bounding box center [623, 194] width 235 height 33
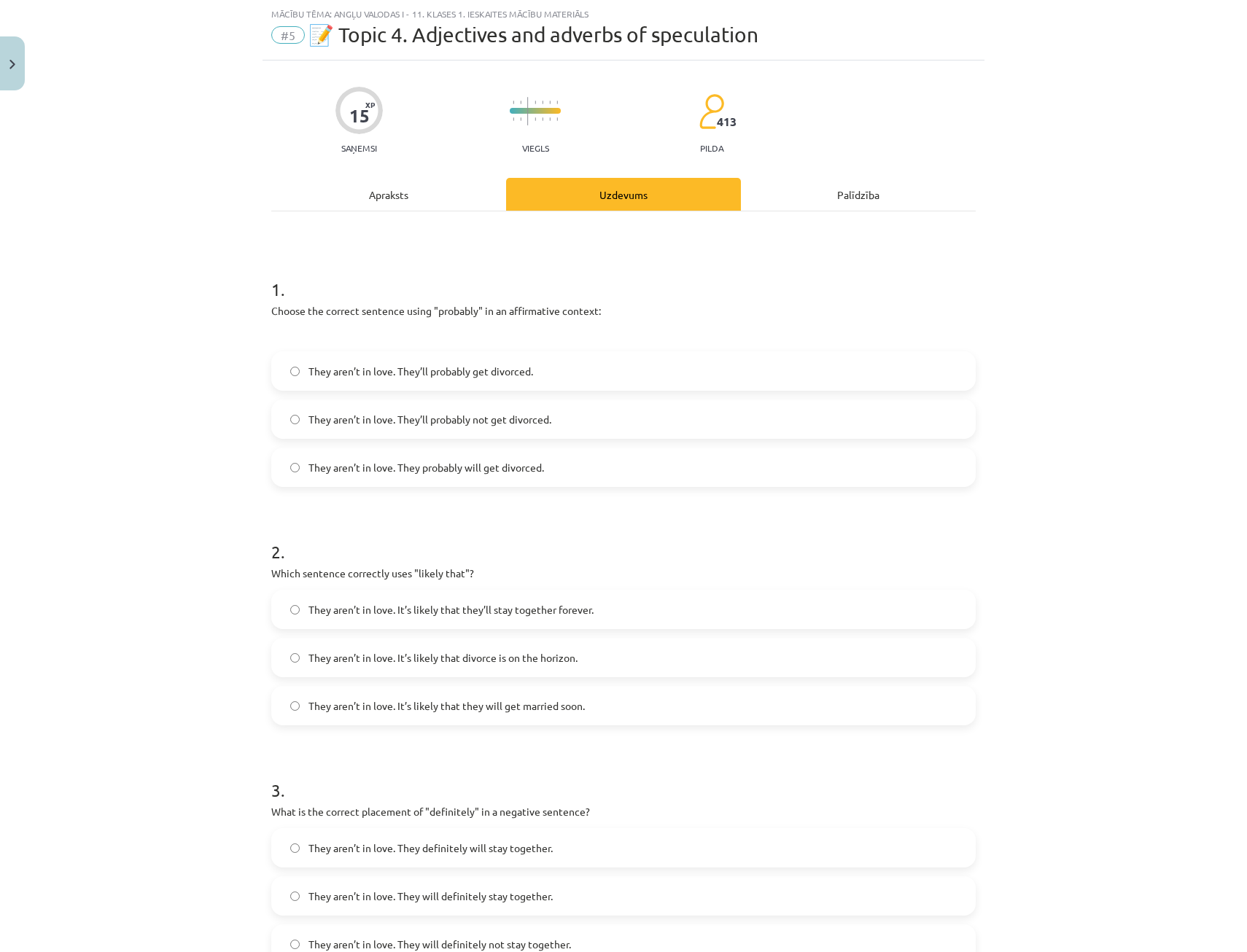
click at [396, 190] on div "Apraksts" at bounding box center [388, 194] width 235 height 33
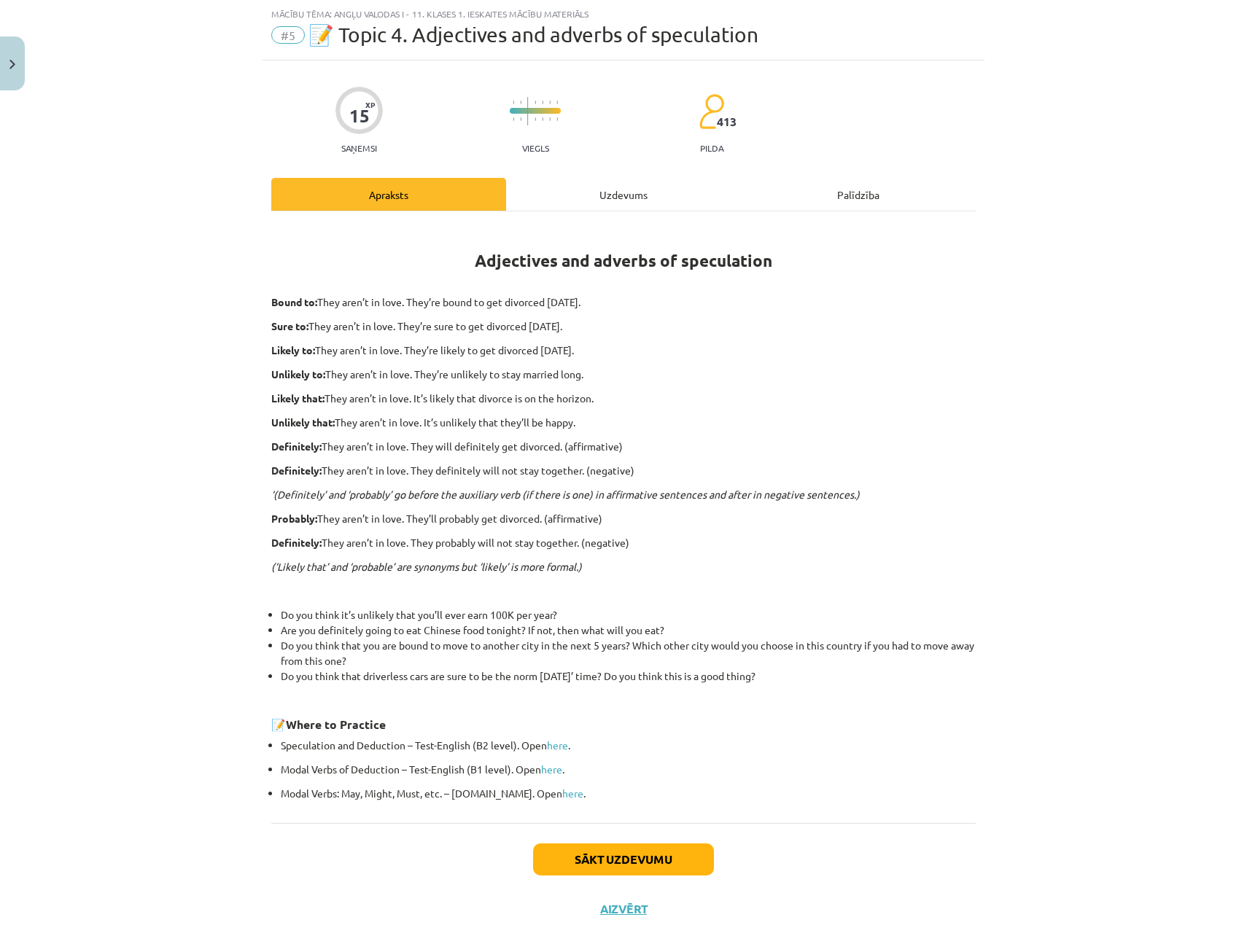
click at [599, 187] on div "Uzdevums" at bounding box center [623, 194] width 235 height 33
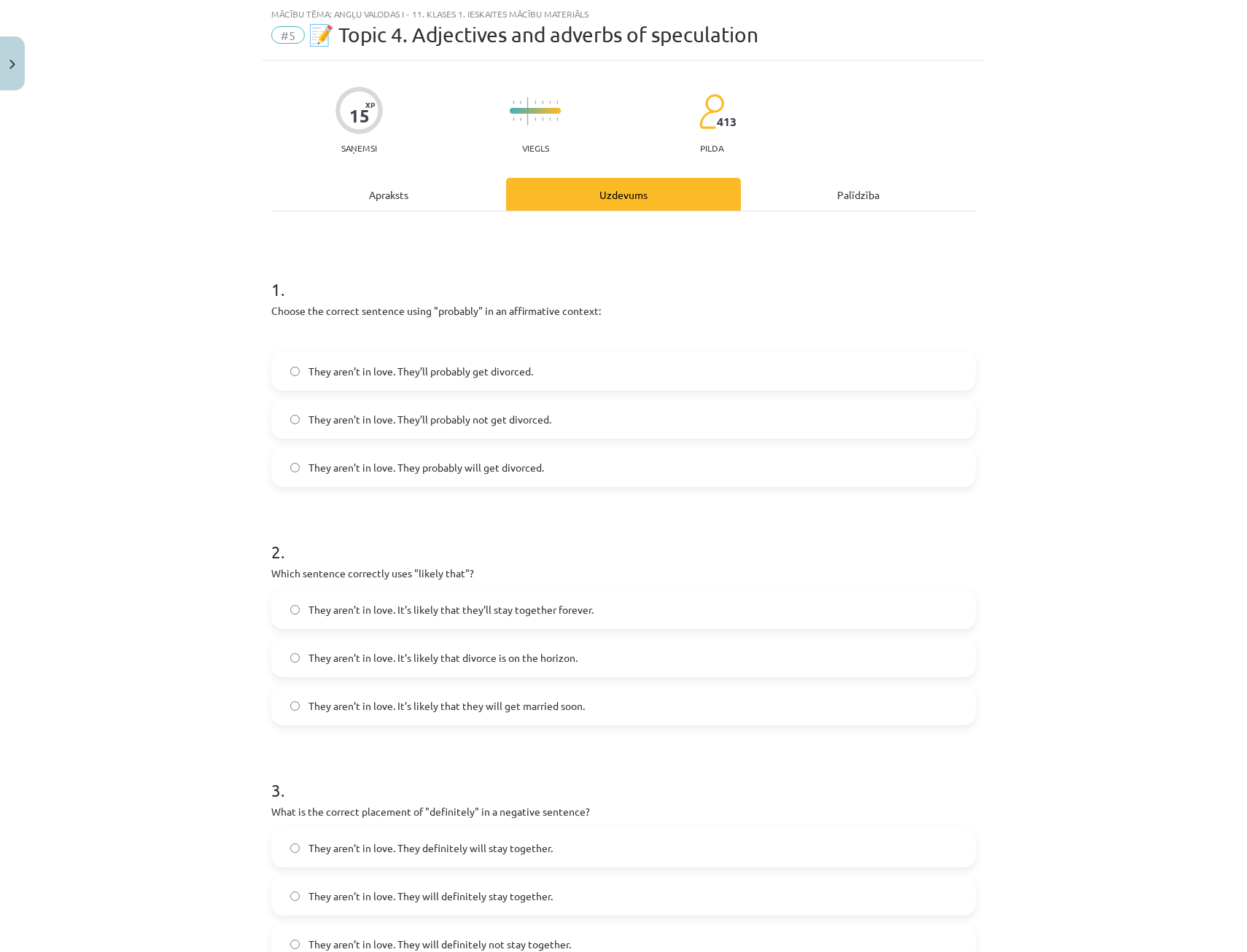
click at [388, 199] on div "Apraksts" at bounding box center [388, 194] width 235 height 33
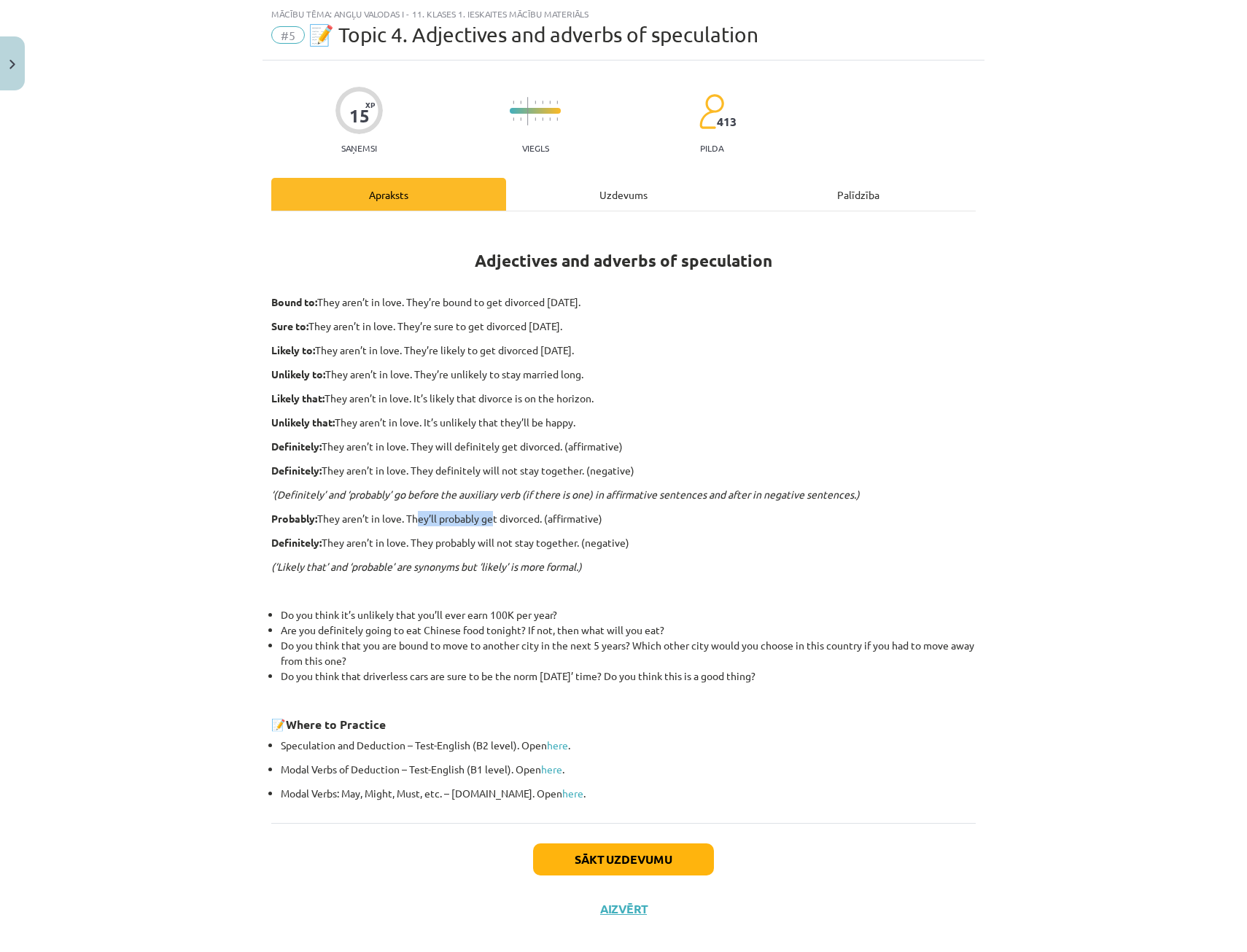
drag, startPoint x: 410, startPoint y: 514, endPoint x: 489, endPoint y: 523, distance: 79.5
click at [489, 523] on p "Probably: They aren’t in love. They’ll probably get divorced. (affirmative)" at bounding box center [623, 518] width 704 height 16
click at [601, 178] on div "15 XP Saņemsi Viegls 413 pilda Apraksts Uzdevums Palīdzība Adjectives and adver…" at bounding box center [623, 497] width 722 height 874
click at [601, 183] on div "Uzdevums" at bounding box center [623, 194] width 235 height 33
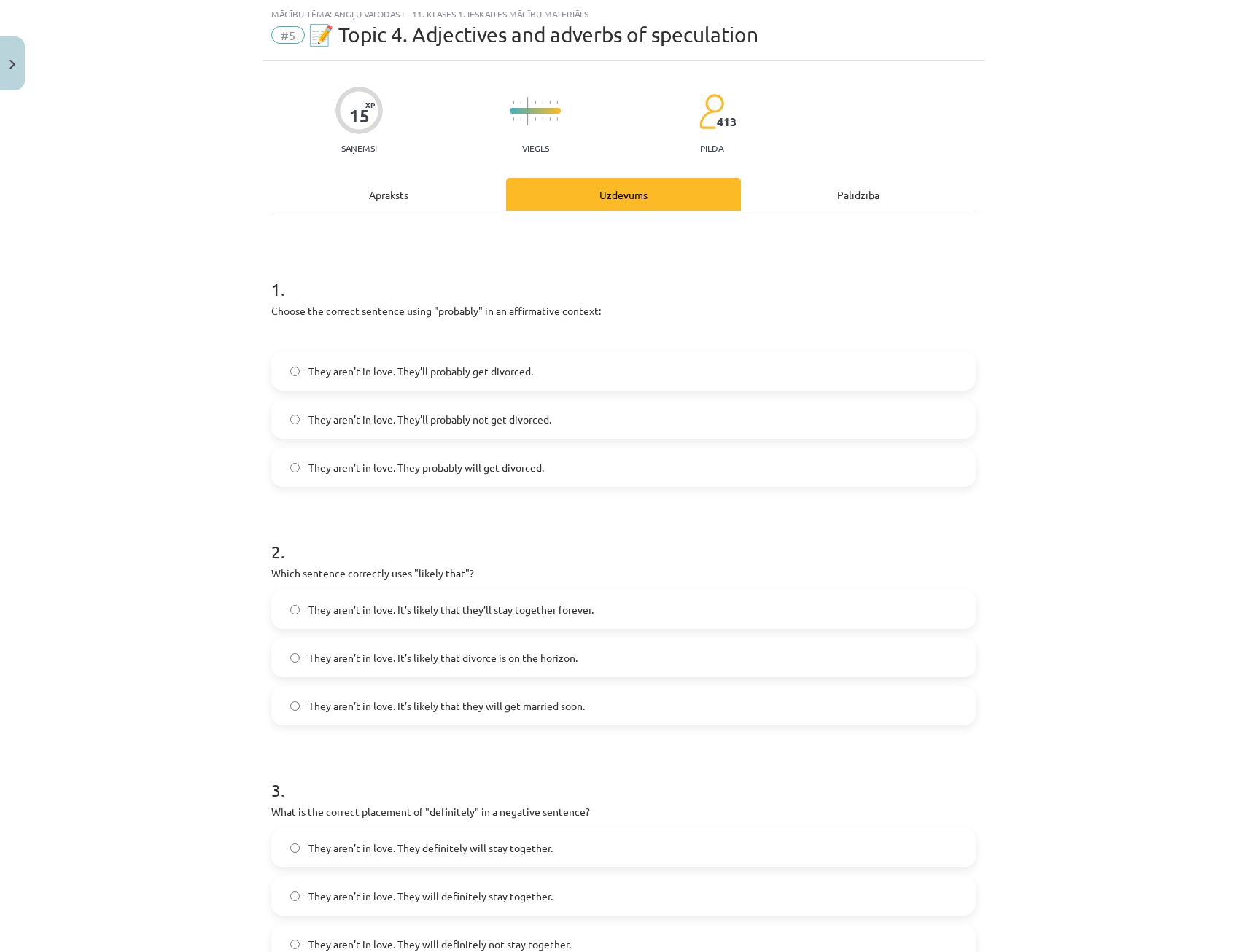
click at [475, 367] on span "They aren’t in love. They’ll probably get divorced." at bounding box center [421, 371] width 224 height 16
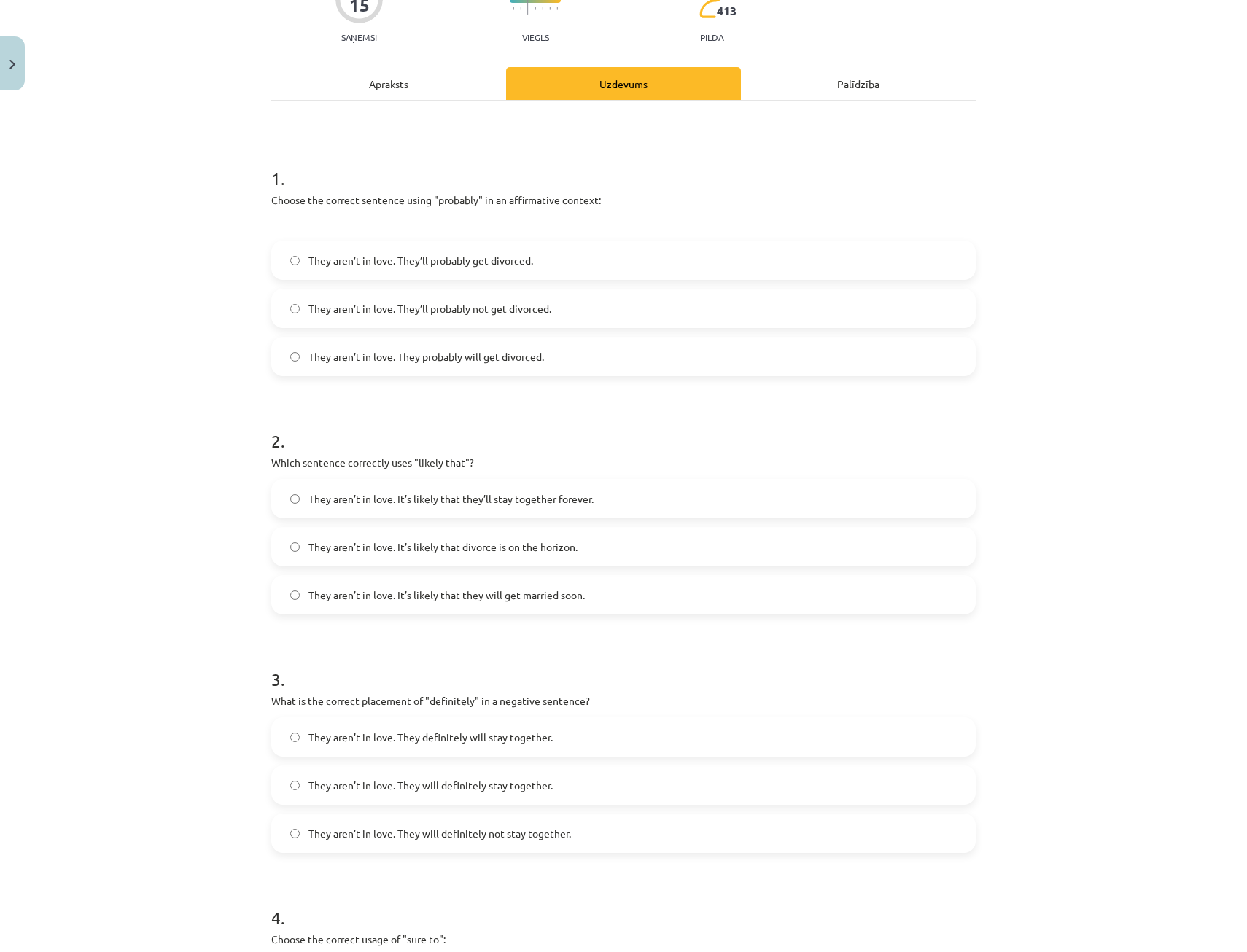
scroll to position [0, 0]
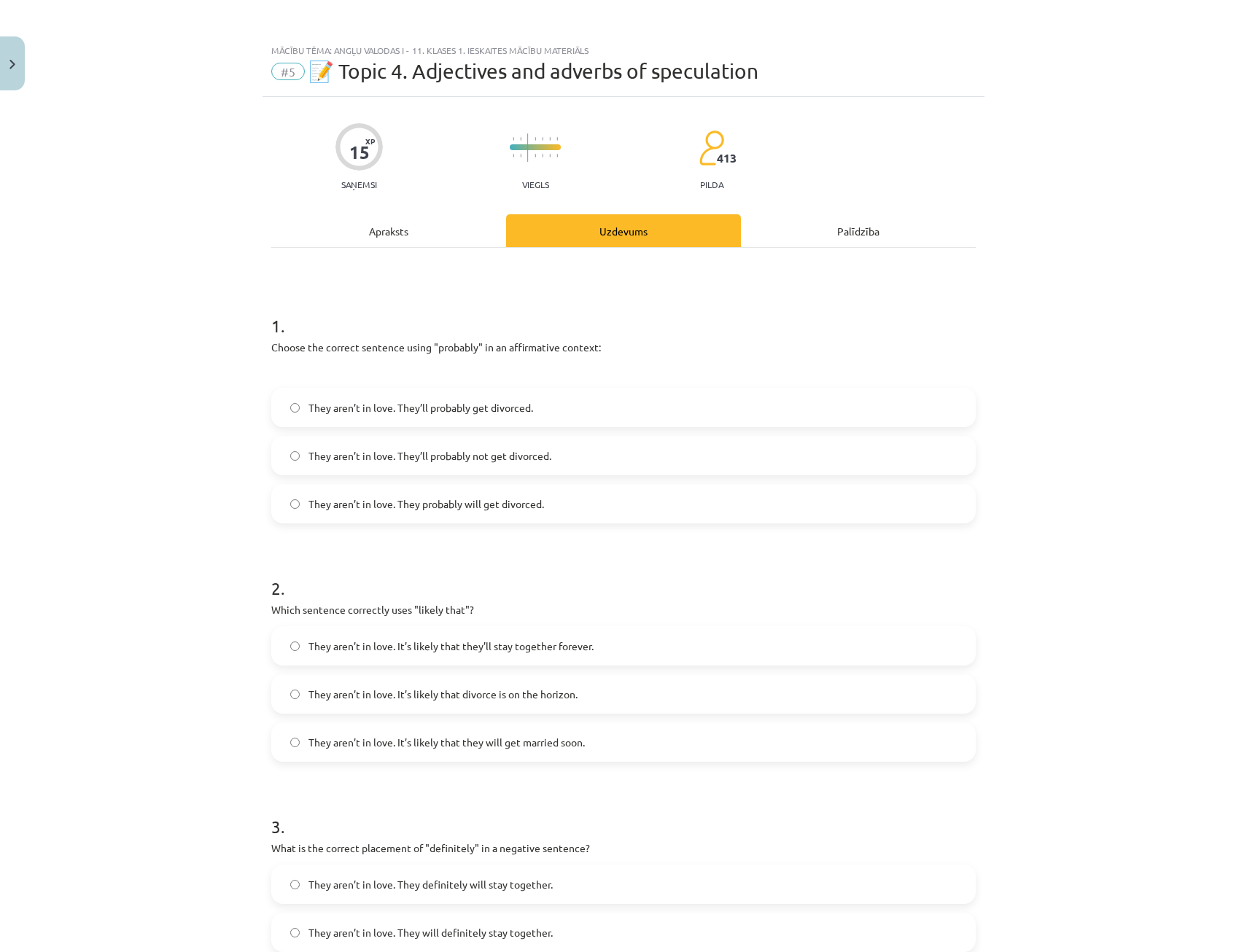
drag, startPoint x: 406, startPoint y: 213, endPoint x: 405, endPoint y: 220, distance: 7.1
click at [405, 215] on div "15 XP Saņemsi Viegls 413 pilda Apraksts Uzdevums Palīdzība 1 . Choose the corre…" at bounding box center [623, 853] width 722 height 1512
click at [408, 230] on div "Apraksts" at bounding box center [388, 230] width 235 height 33
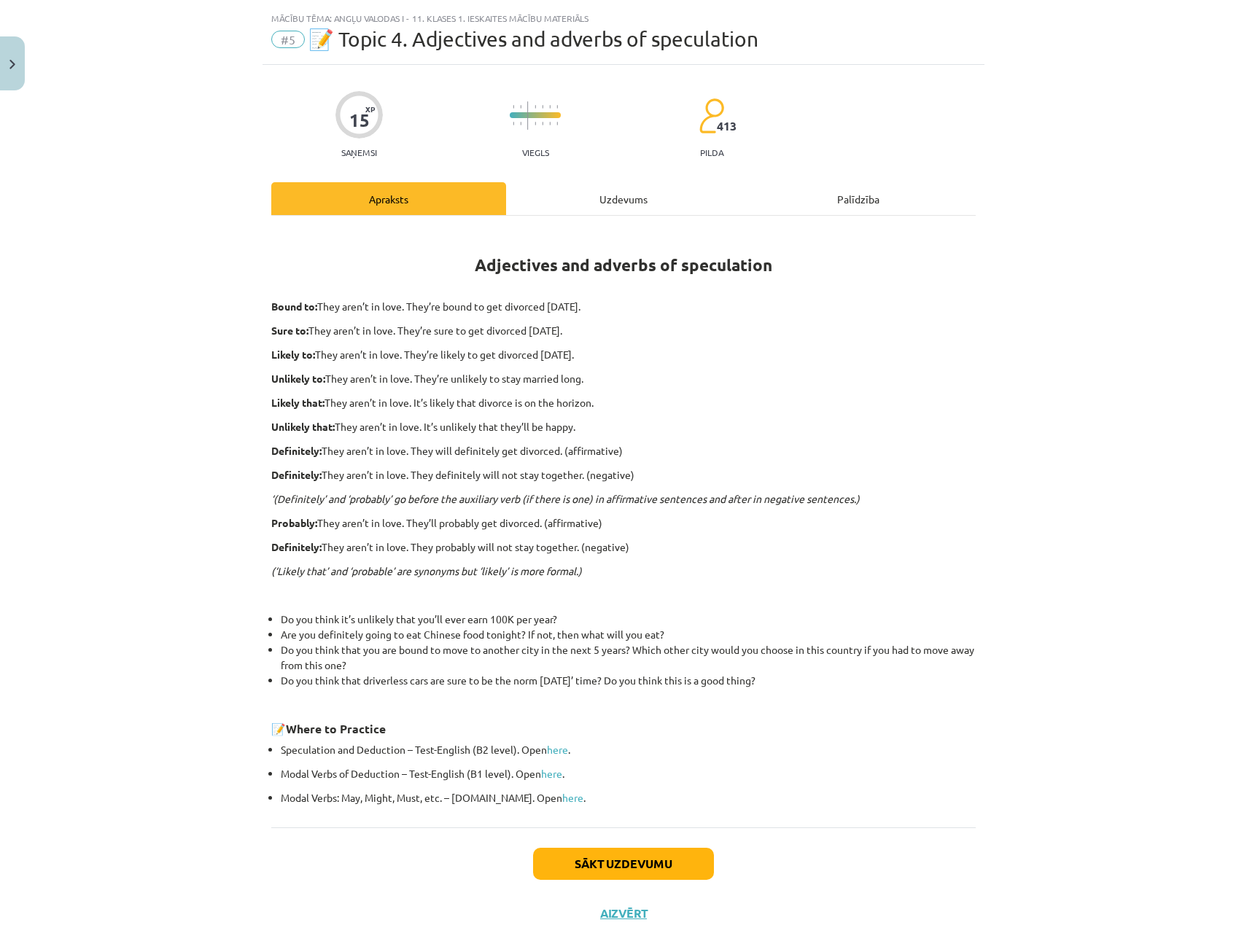
scroll to position [36, 0]
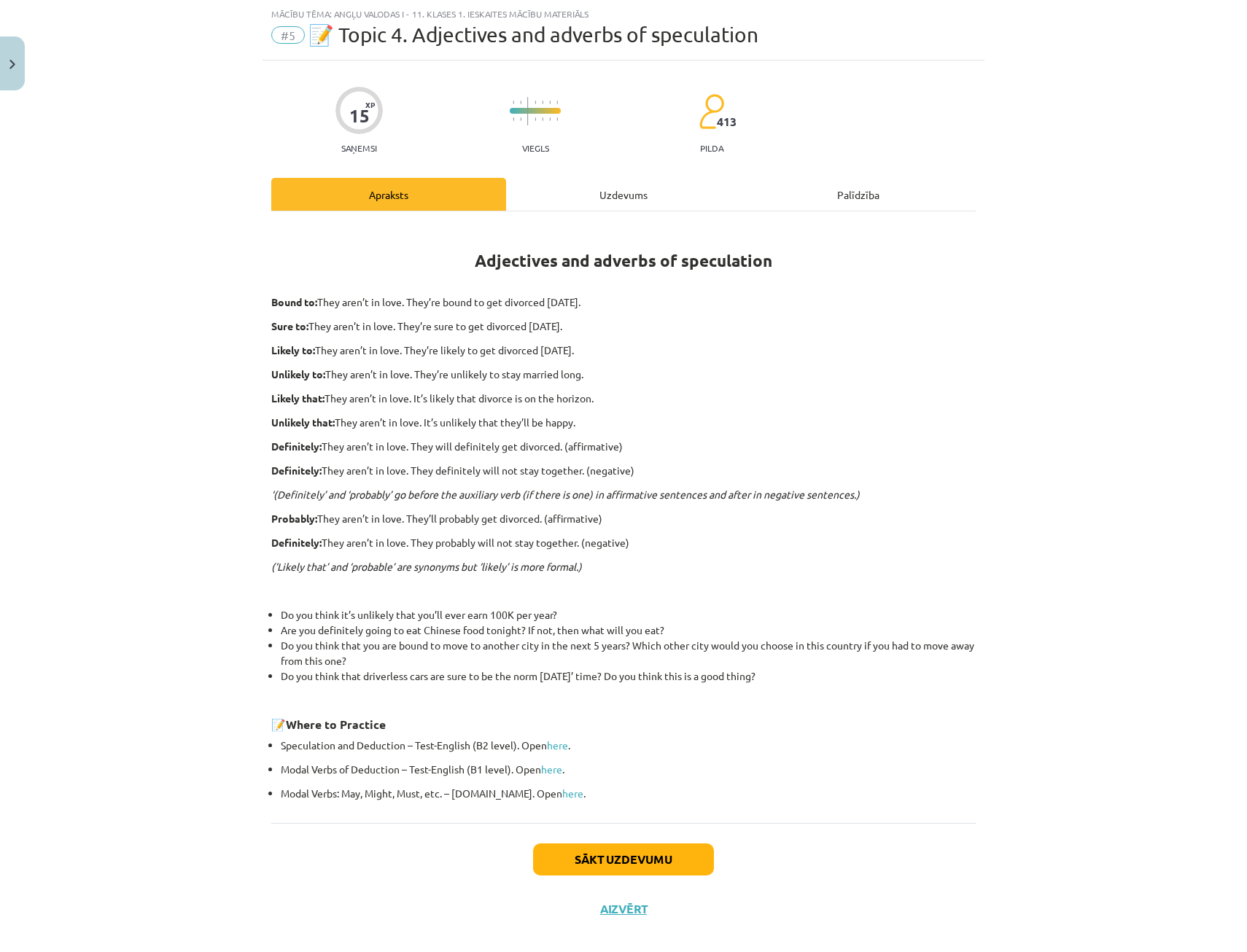
click at [573, 195] on div "Uzdevums" at bounding box center [623, 194] width 235 height 33
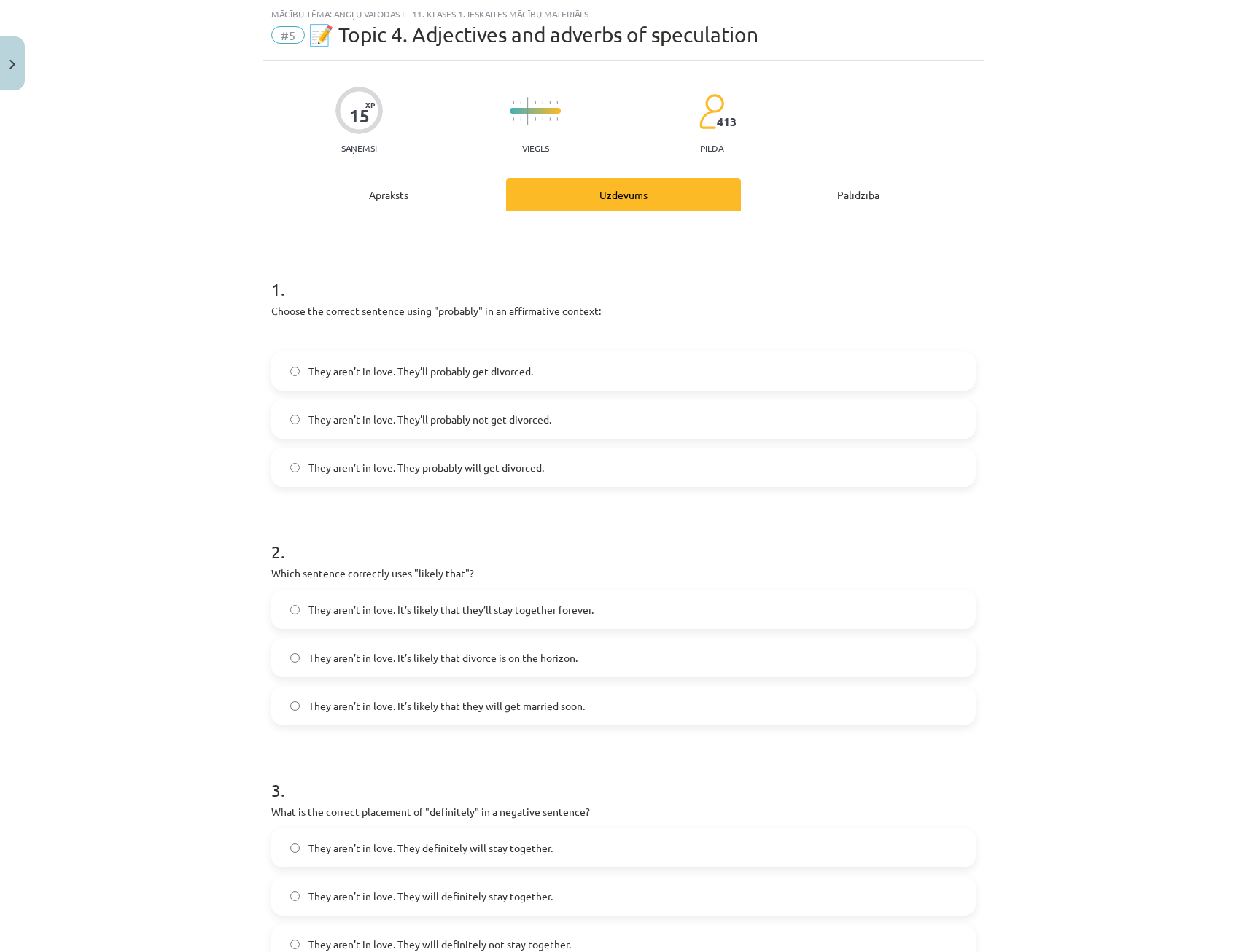
click at [424, 207] on div "Apraksts" at bounding box center [388, 194] width 235 height 33
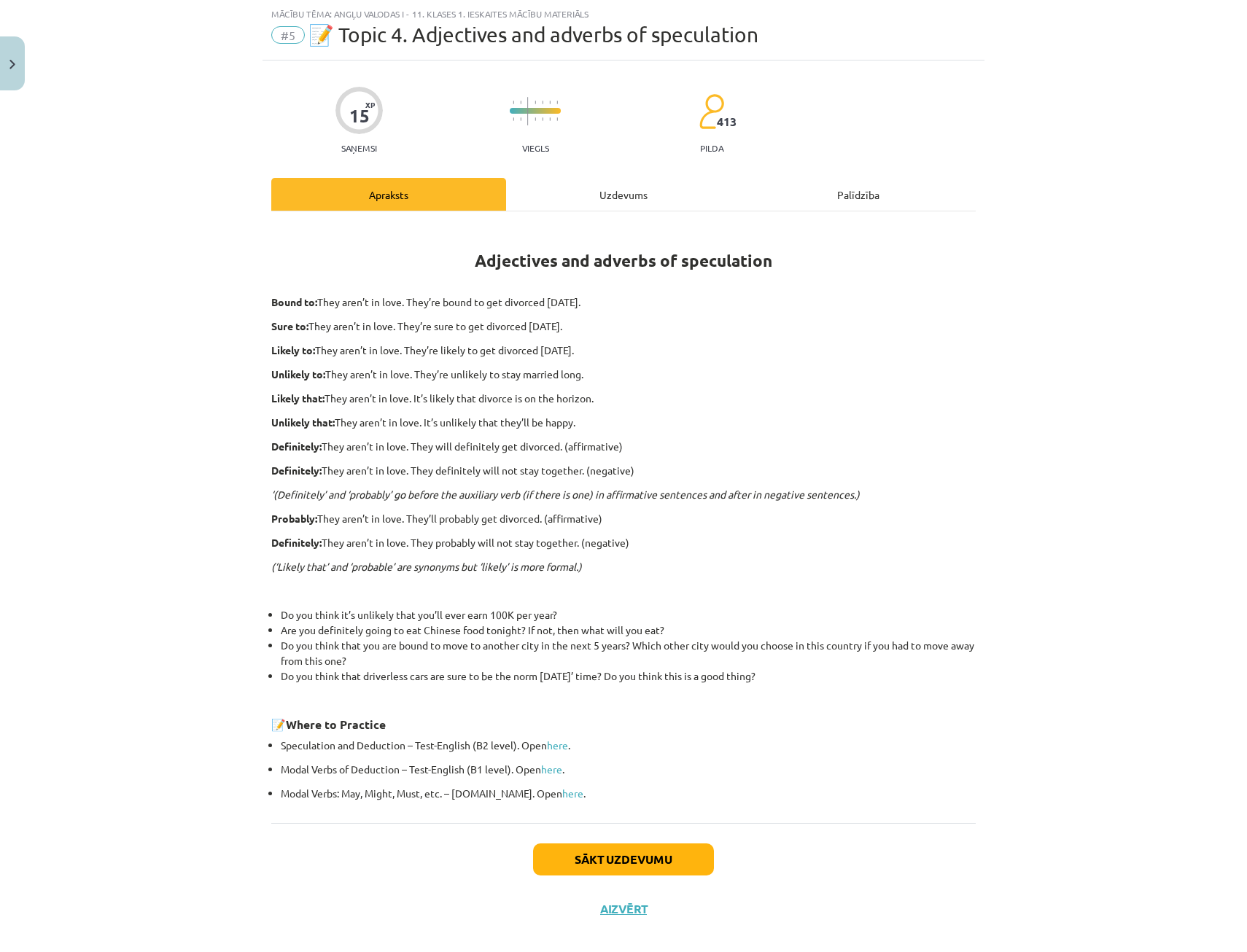
click at [613, 195] on div "Uzdevums" at bounding box center [623, 194] width 235 height 33
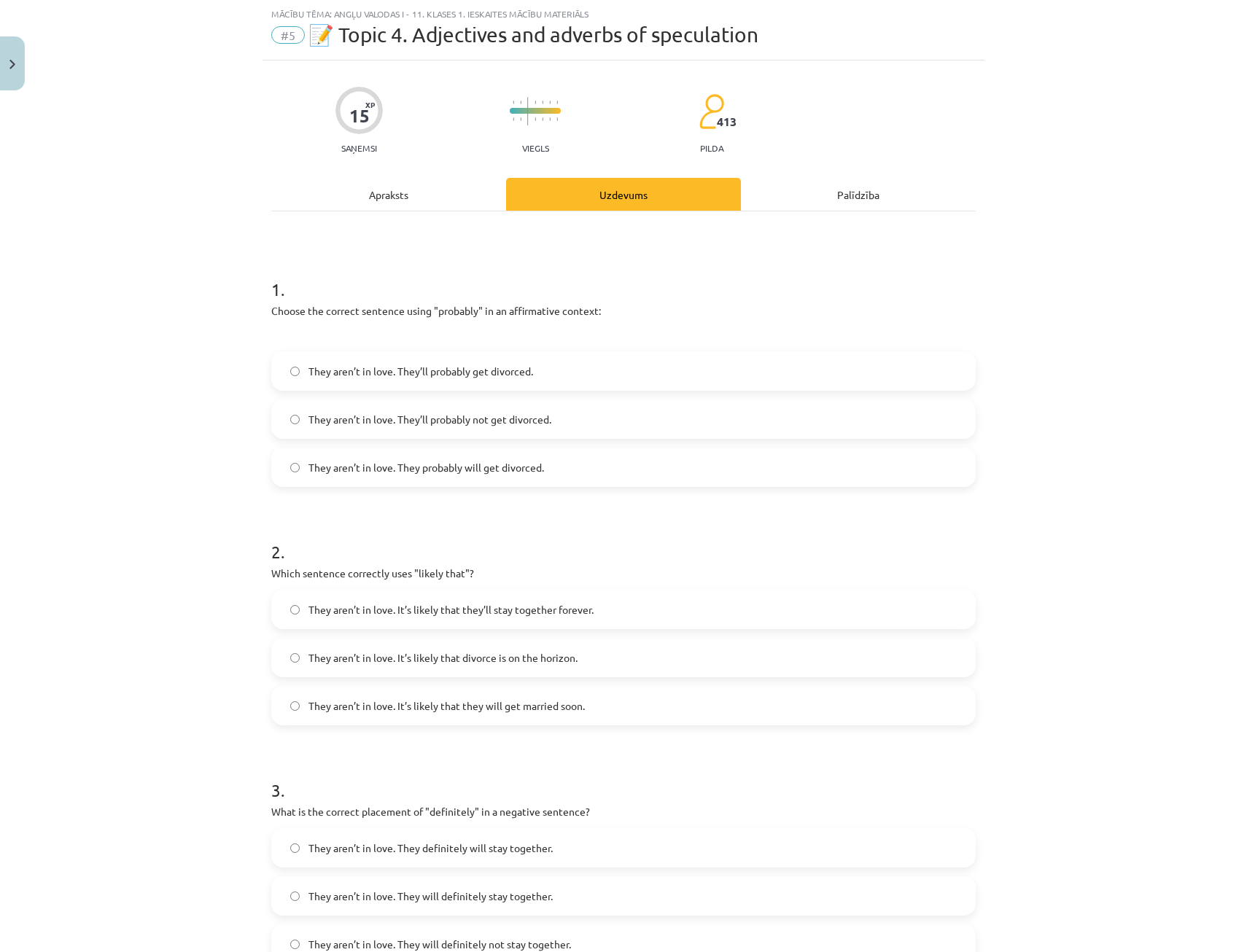
click at [444, 657] on span "They aren’t in love. It’s likely that divorce is on the horizon." at bounding box center [443, 657] width 269 height 16
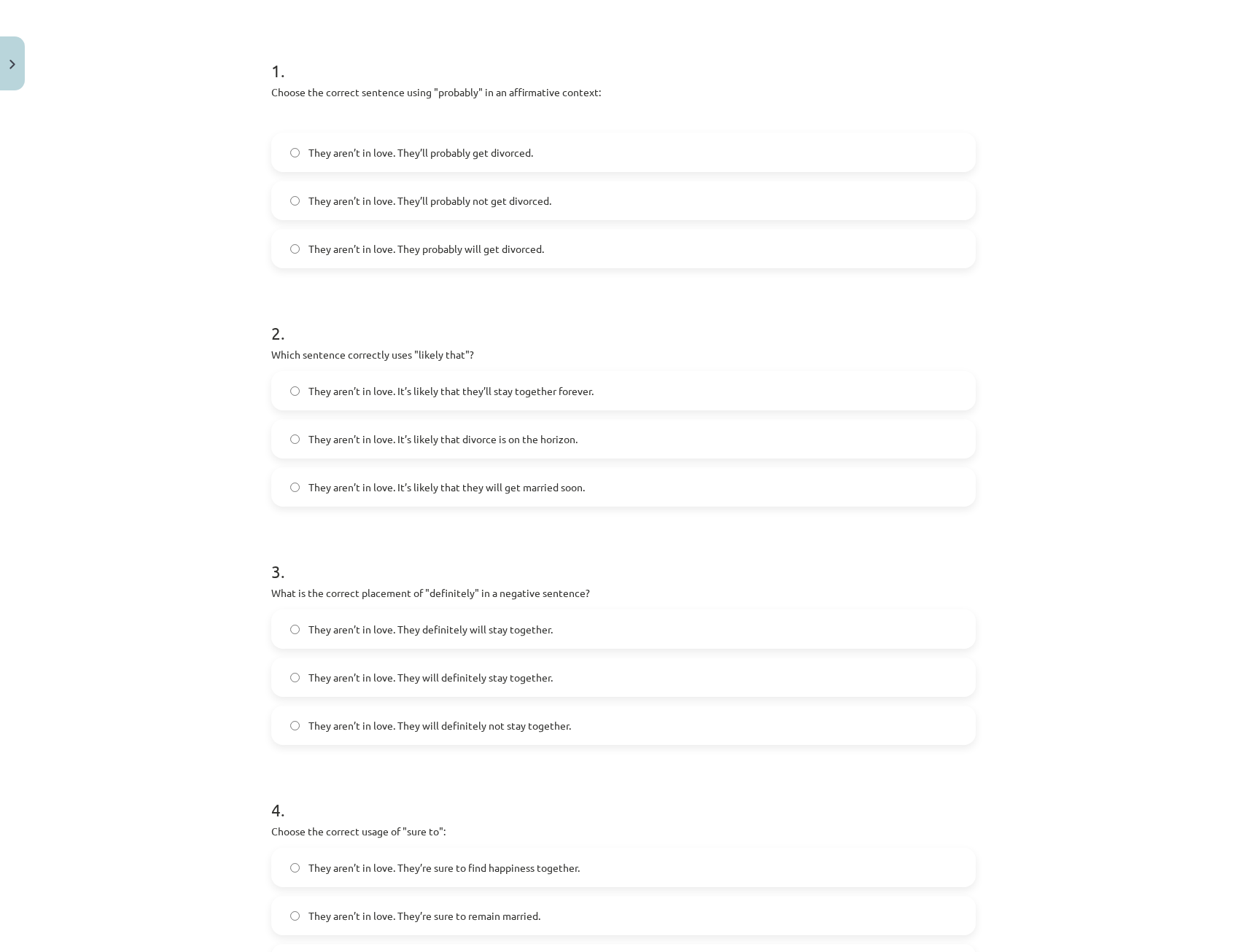
scroll to position [328, 0]
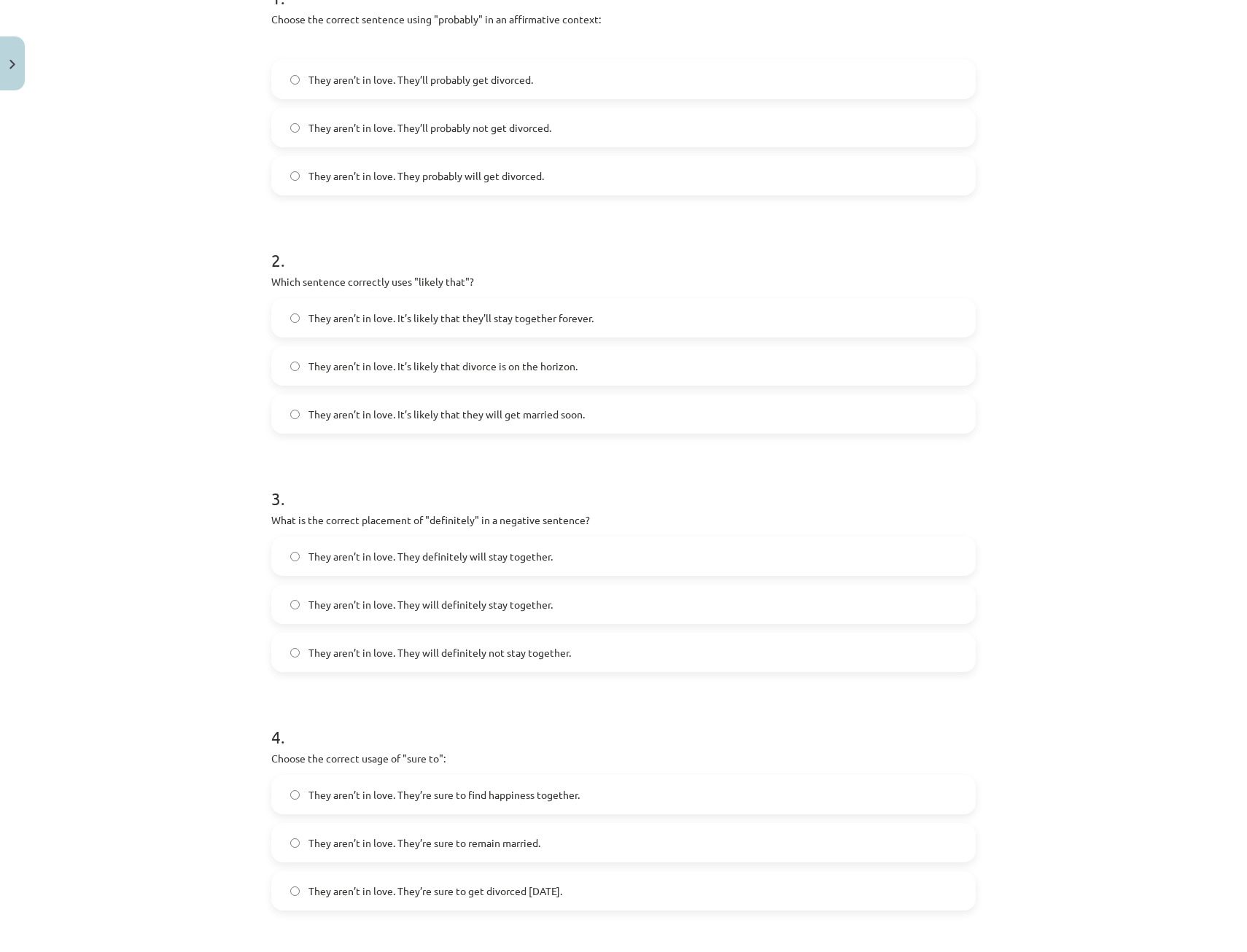
click at [492, 658] on span "They aren’t in love. They will definitely not stay together." at bounding box center [440, 652] width 262 height 16
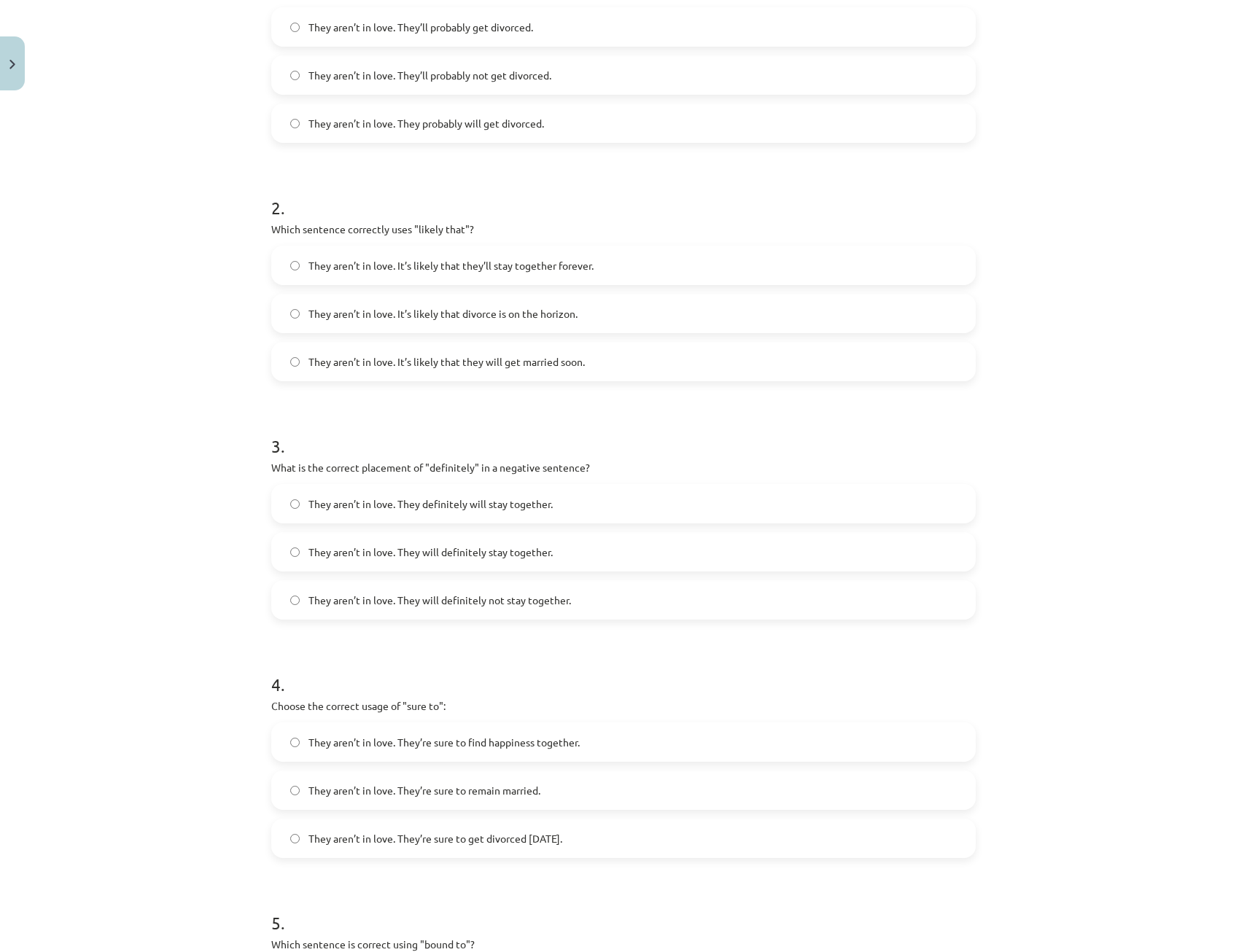
scroll to position [547, 0]
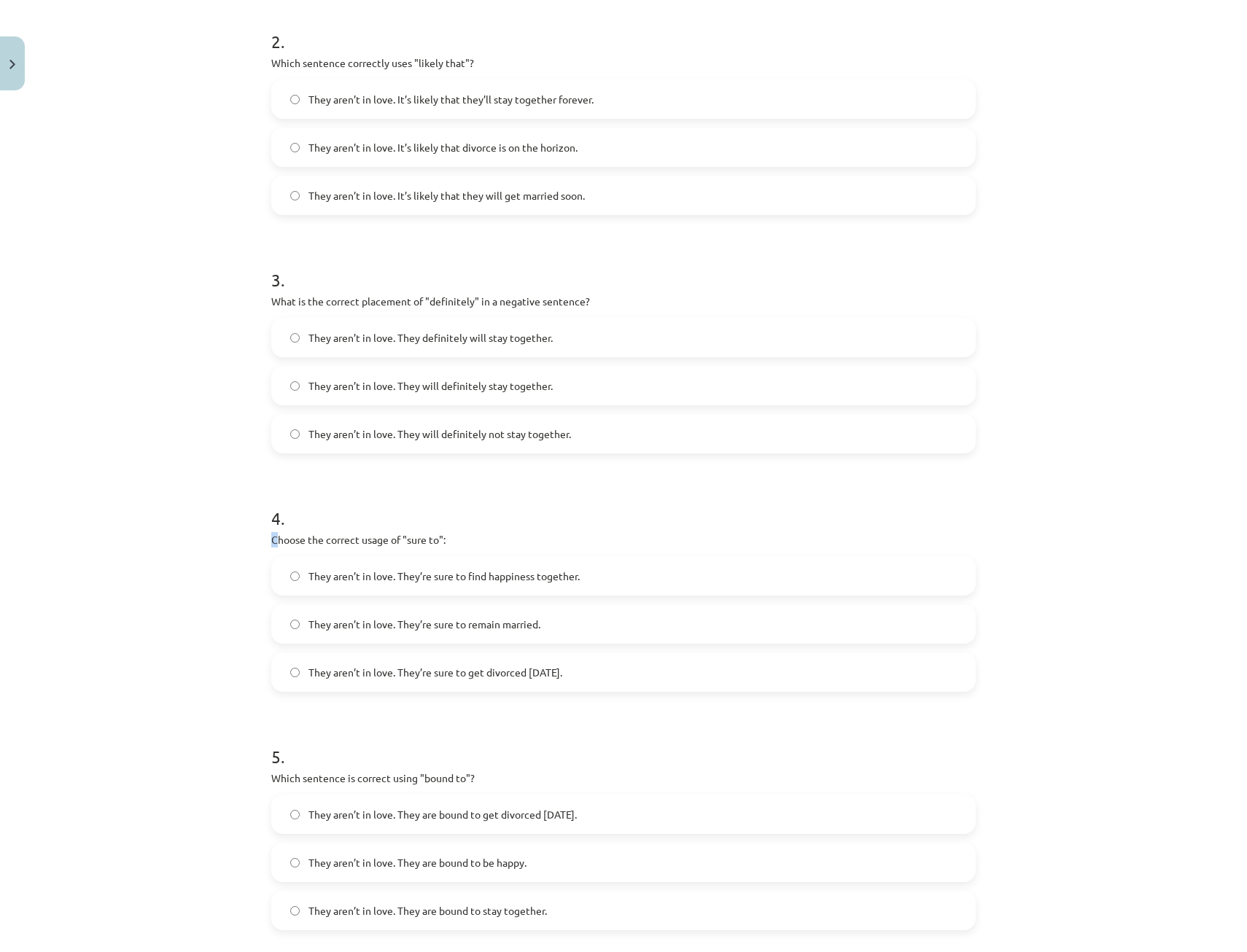
drag, startPoint x: 273, startPoint y: 543, endPoint x: 464, endPoint y: 517, distance: 192.8
click at [464, 517] on div "4 . Choose the correct usage of "sure to": They aren’t in love. They’re sure to…" at bounding box center [623, 587] width 704 height 209
drag, startPoint x: 464, startPoint y: 517, endPoint x: 507, endPoint y: 581, distance: 77.1
click at [507, 581] on span "They aren’t in love. They’re sure to find happiness together." at bounding box center [444, 576] width 271 height 16
drag, startPoint x: 347, startPoint y: 636, endPoint x: 429, endPoint y: 635, distance: 82.0
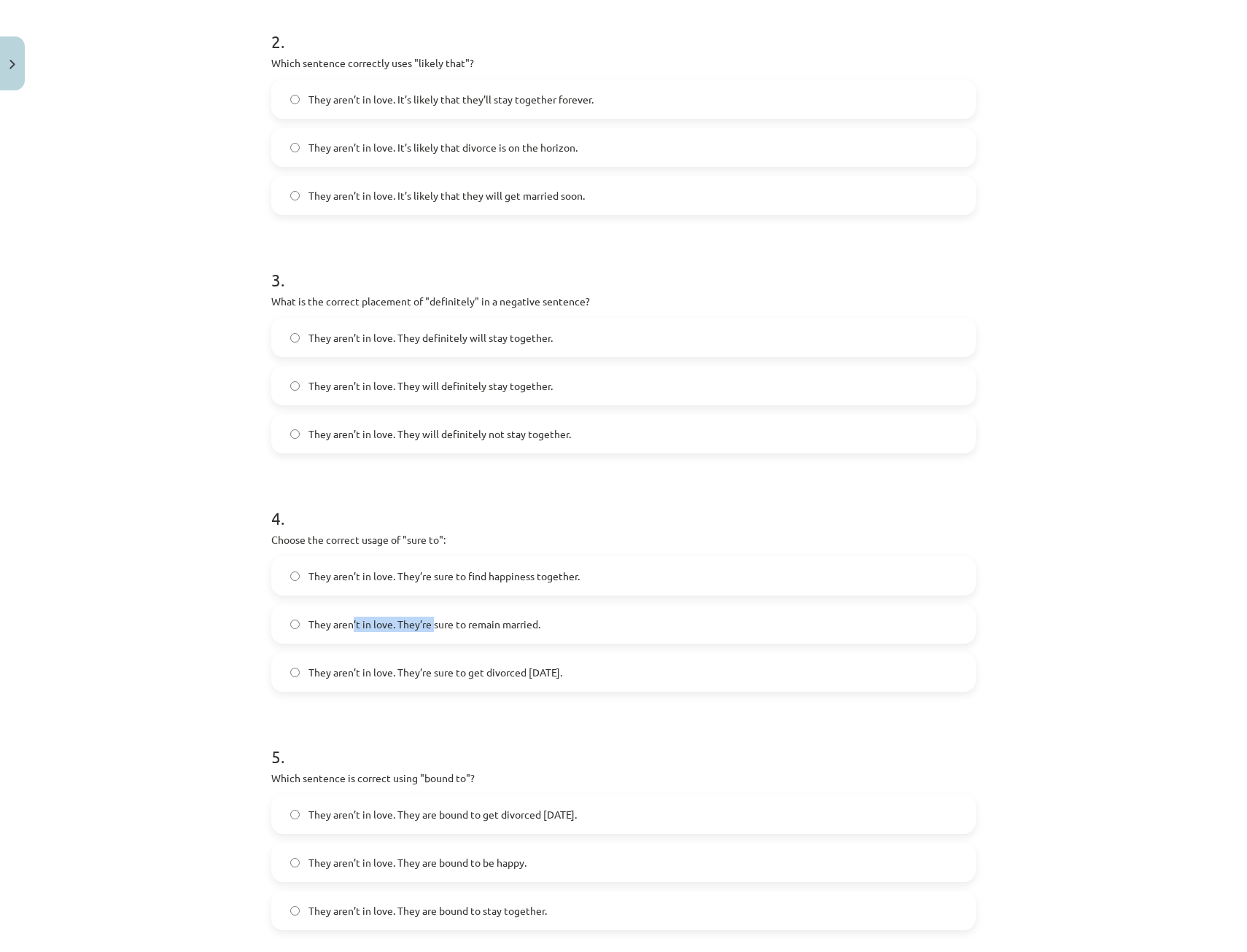
click at [429, 635] on label "They aren’t in love. They’re sure to remain married." at bounding box center [623, 623] width 701 height 36
drag, startPoint x: 429, startPoint y: 635, endPoint x: 424, endPoint y: 674, distance: 39.3
click at [424, 674] on span "They aren’t in love. They’re sure to get divorced within six months." at bounding box center [435, 672] width 254 height 16
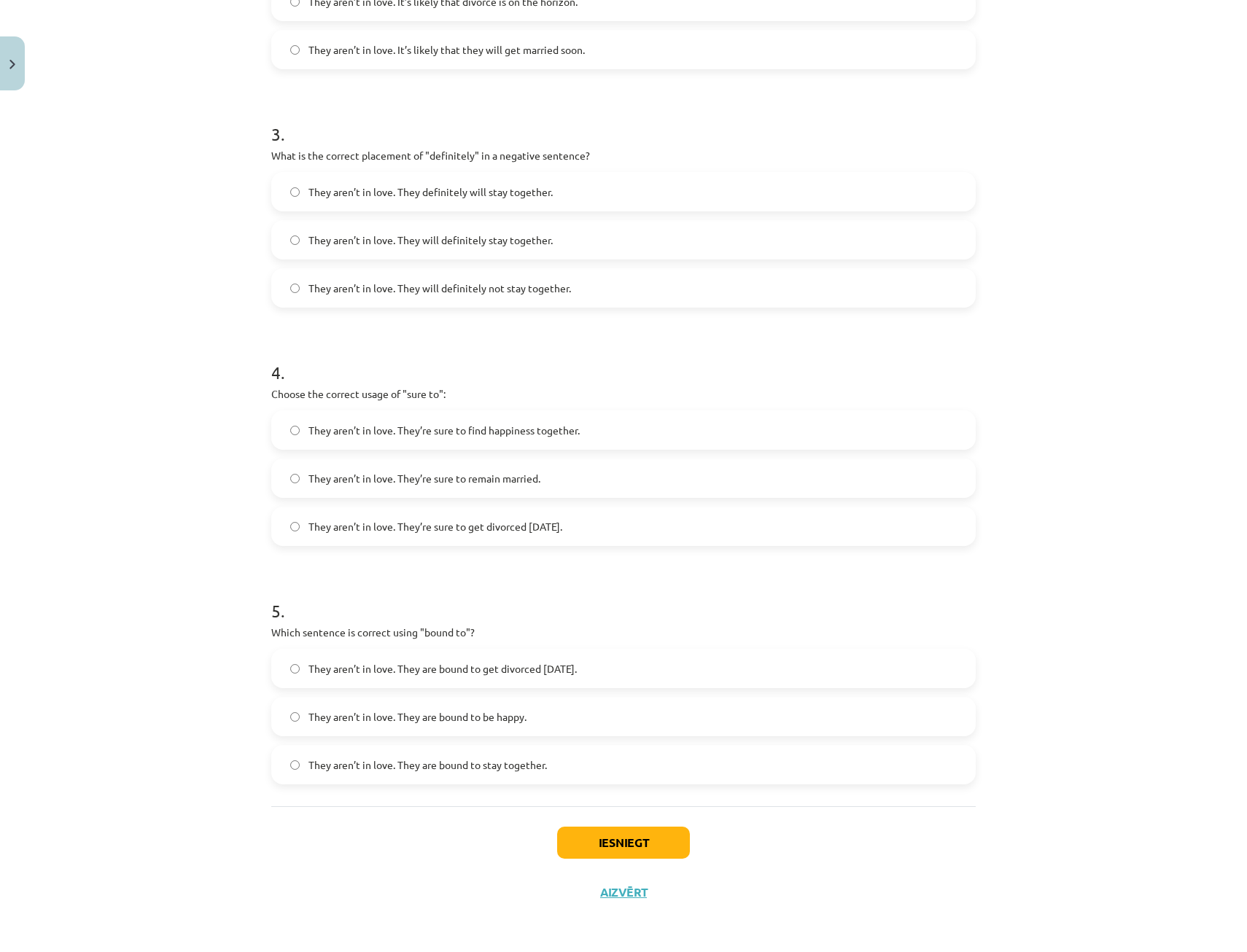
scroll to position [694, 0]
click at [512, 666] on span "They aren’t in love. They are bound to get divorced within six months." at bounding box center [443, 667] width 268 height 16
click at [606, 839] on button "Iesniegt" at bounding box center [623, 841] width 133 height 32
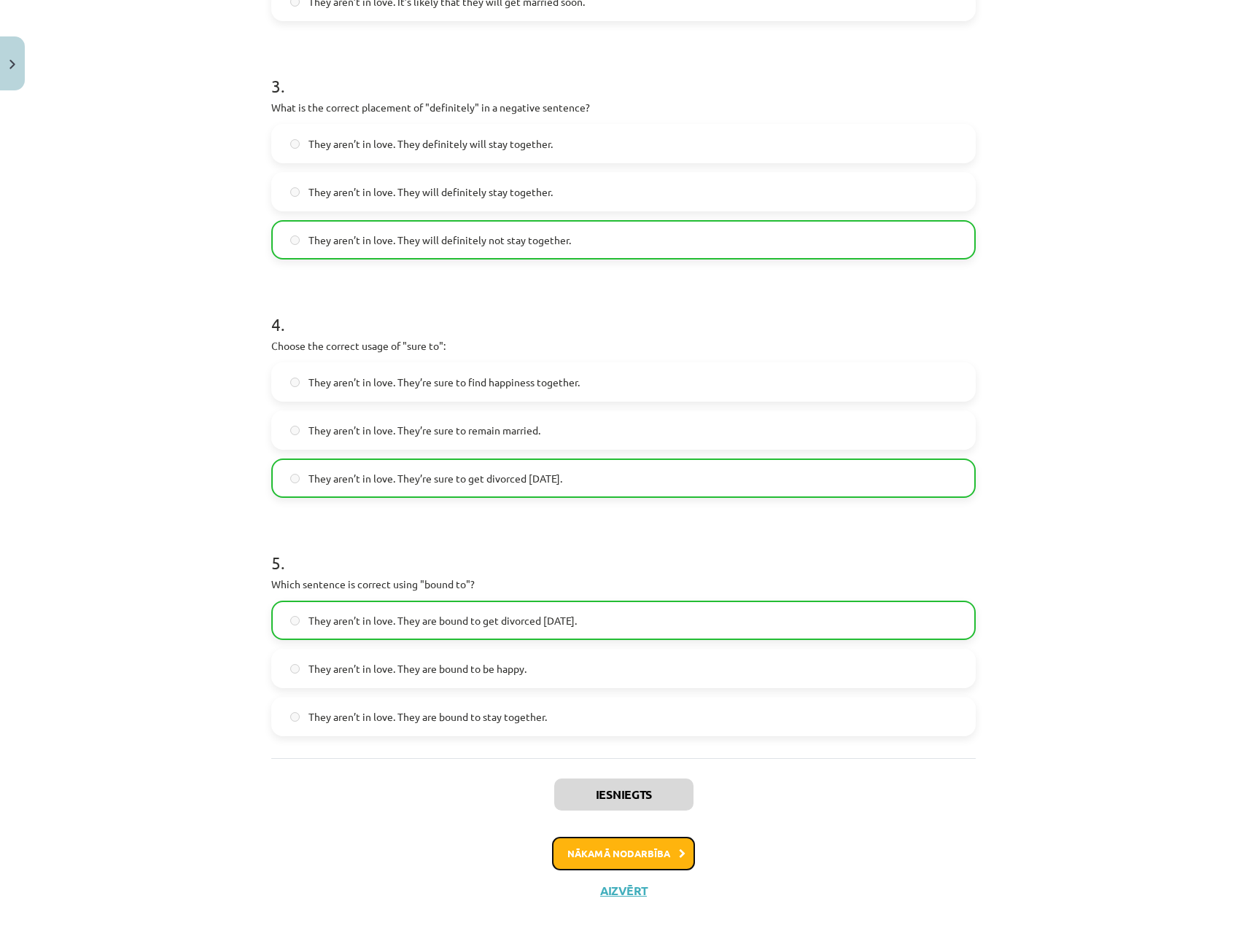
click at [645, 852] on button "Nākamā nodarbība" at bounding box center [623, 853] width 143 height 33
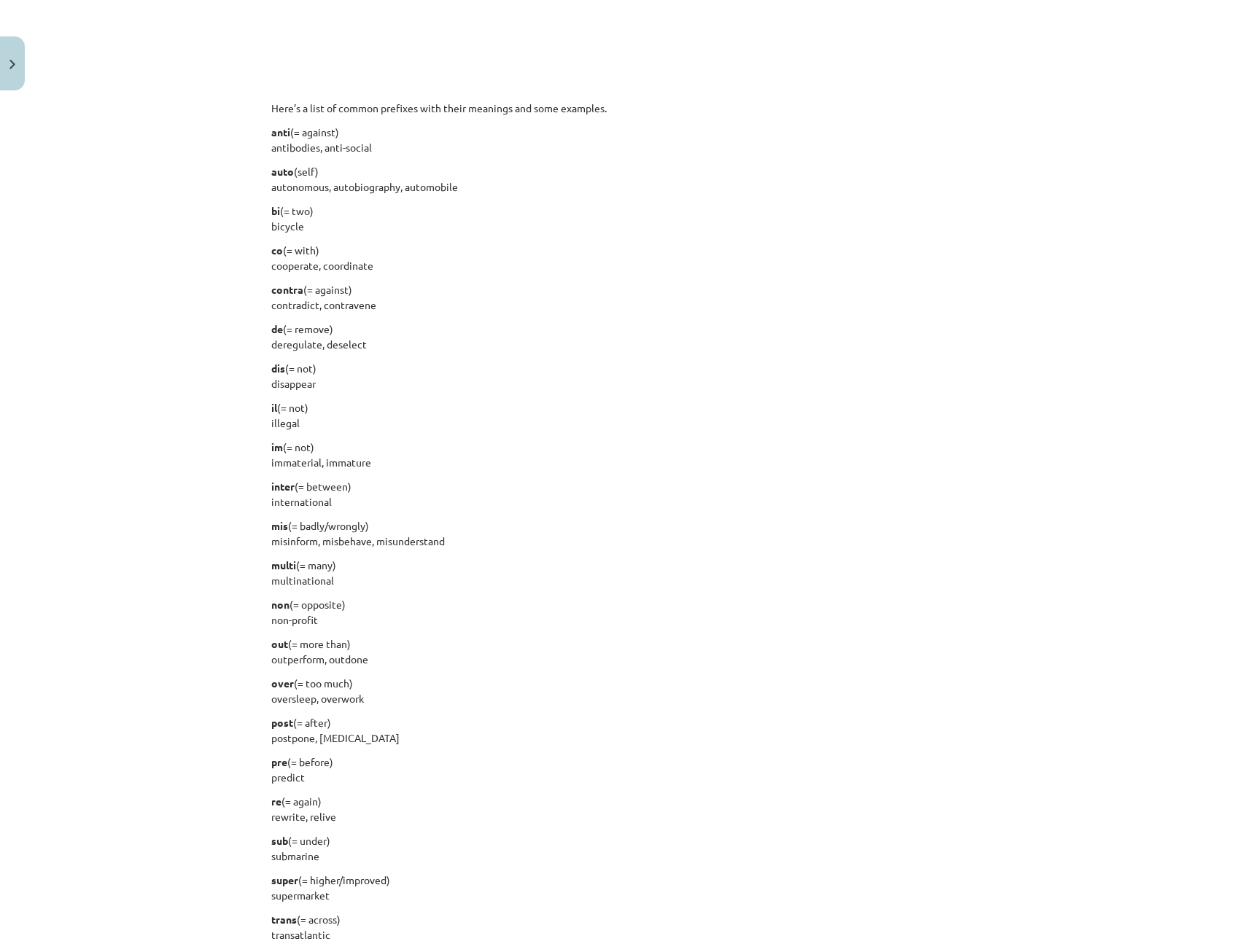
scroll to position [1429, 0]
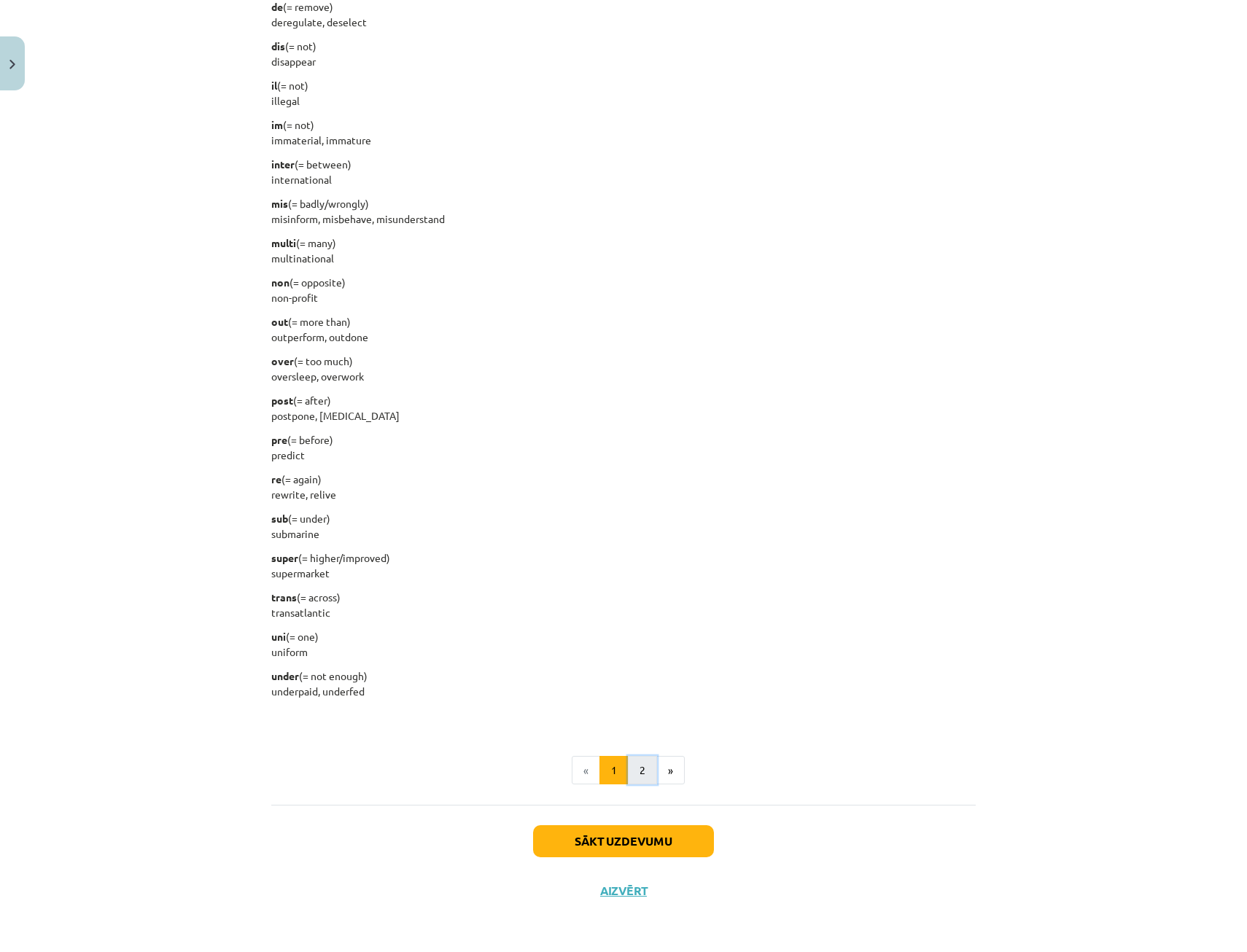
click at [634, 766] on button "2" at bounding box center [642, 770] width 29 height 29
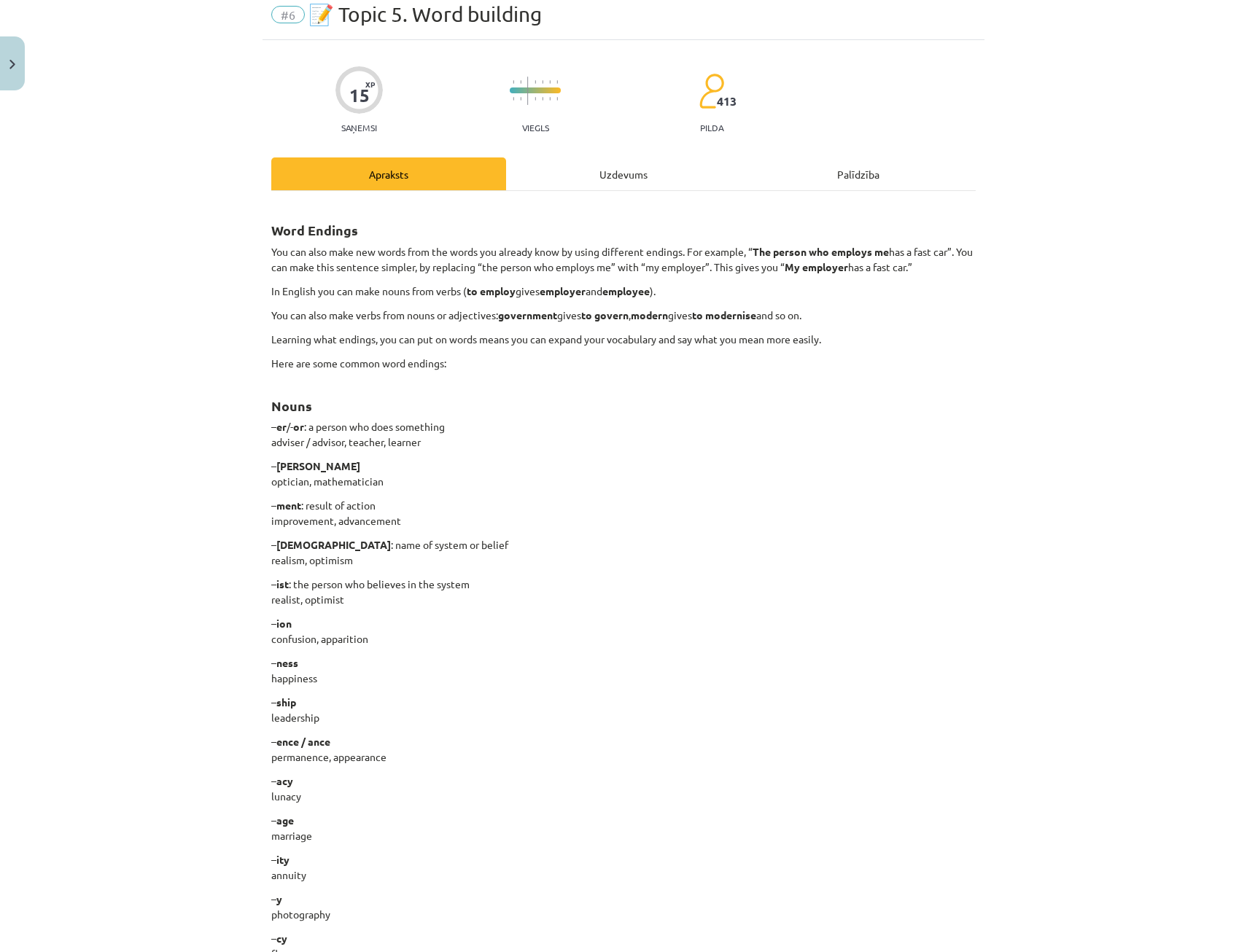
scroll to position [0, 0]
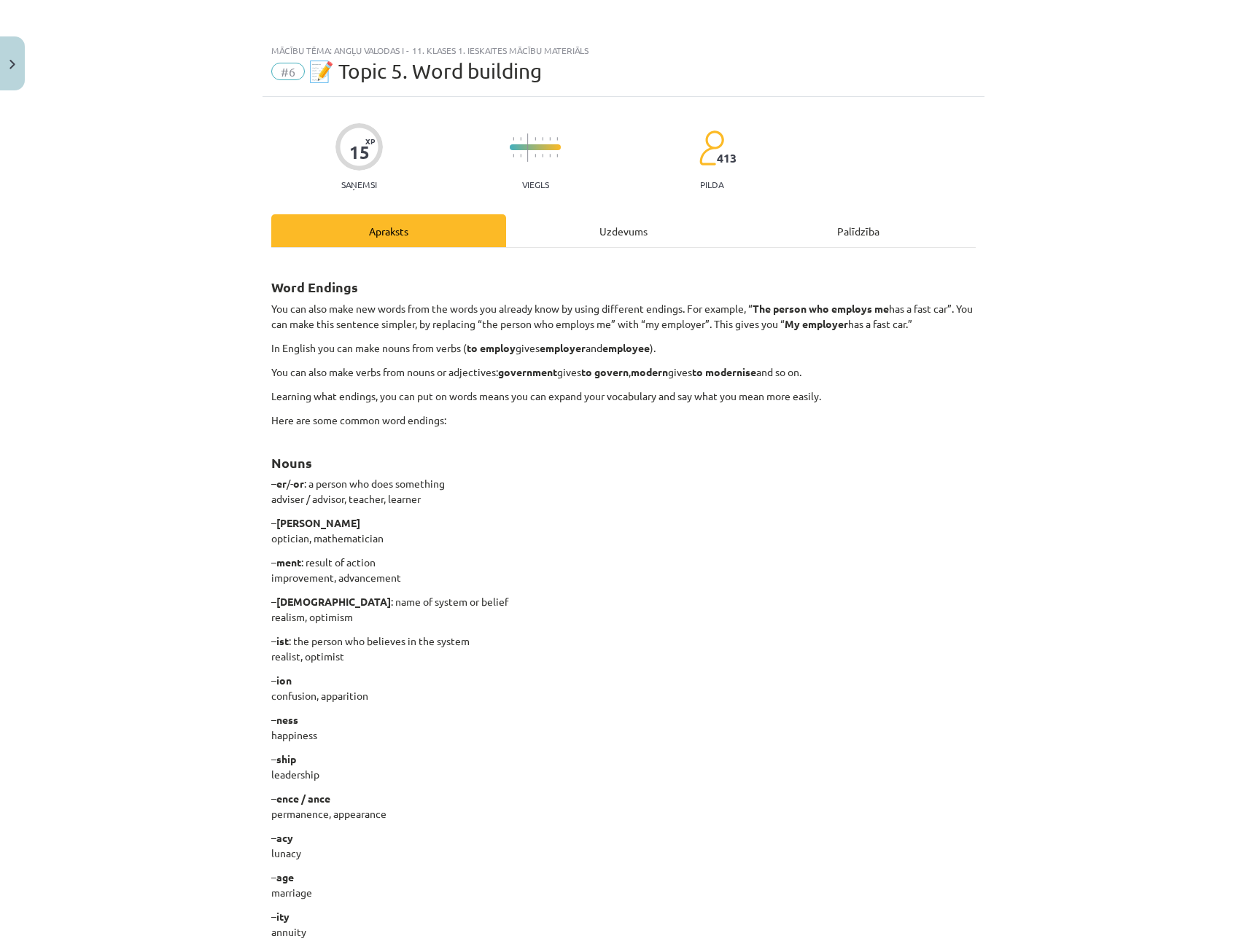
click at [611, 238] on div "Uzdevums" at bounding box center [623, 230] width 235 height 33
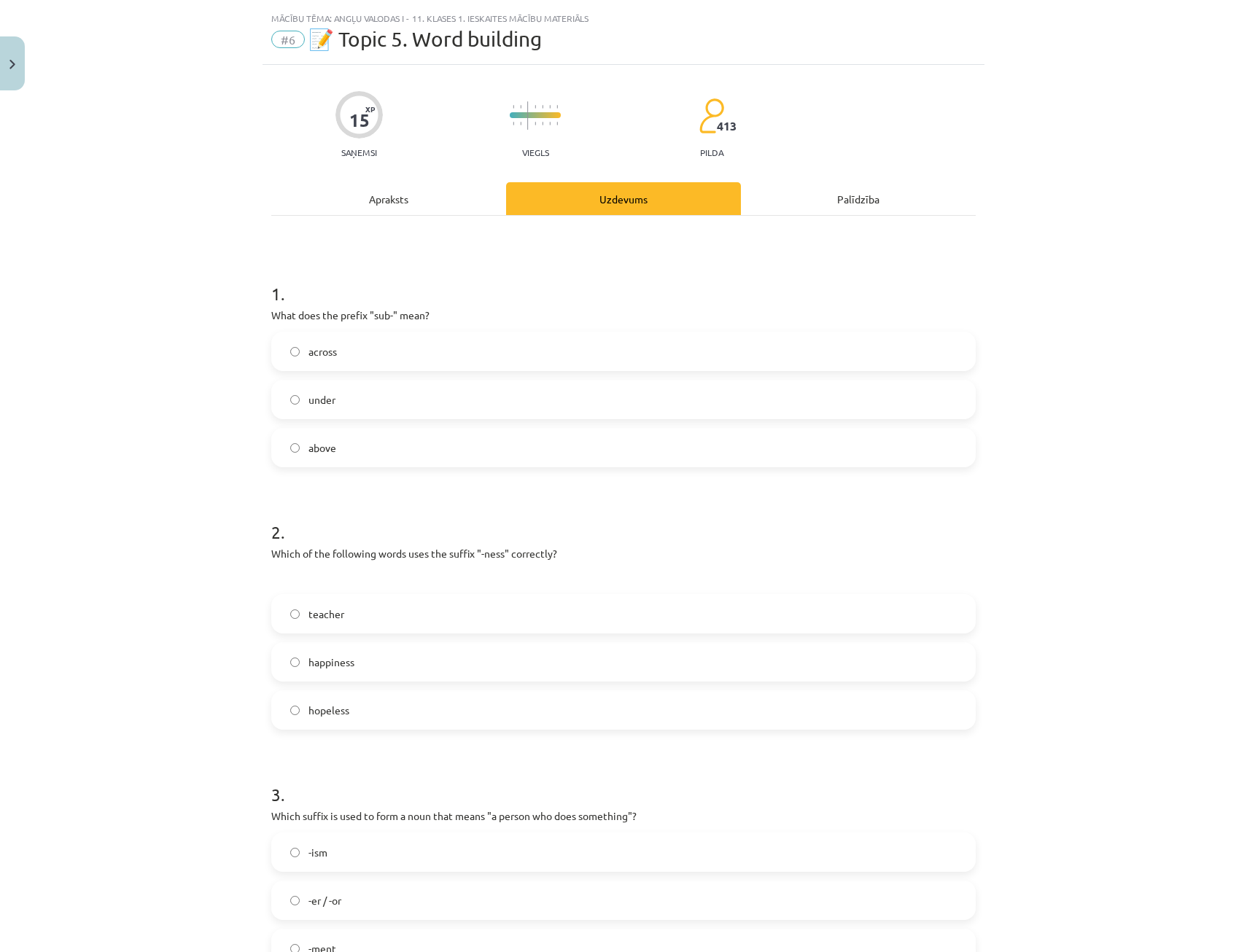
scroll to position [36, 0]
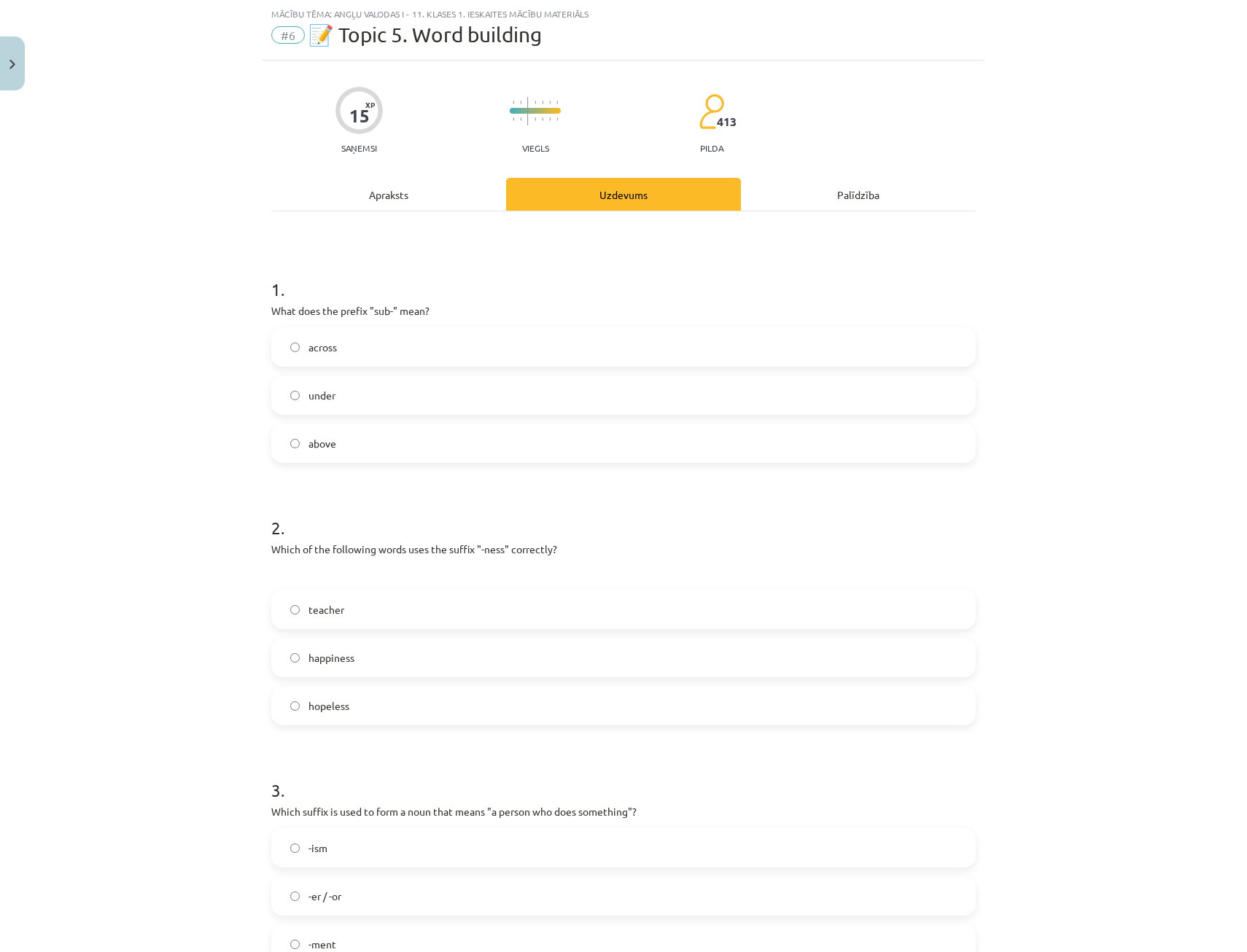
click at [301, 402] on label "under" at bounding box center [623, 395] width 701 height 36
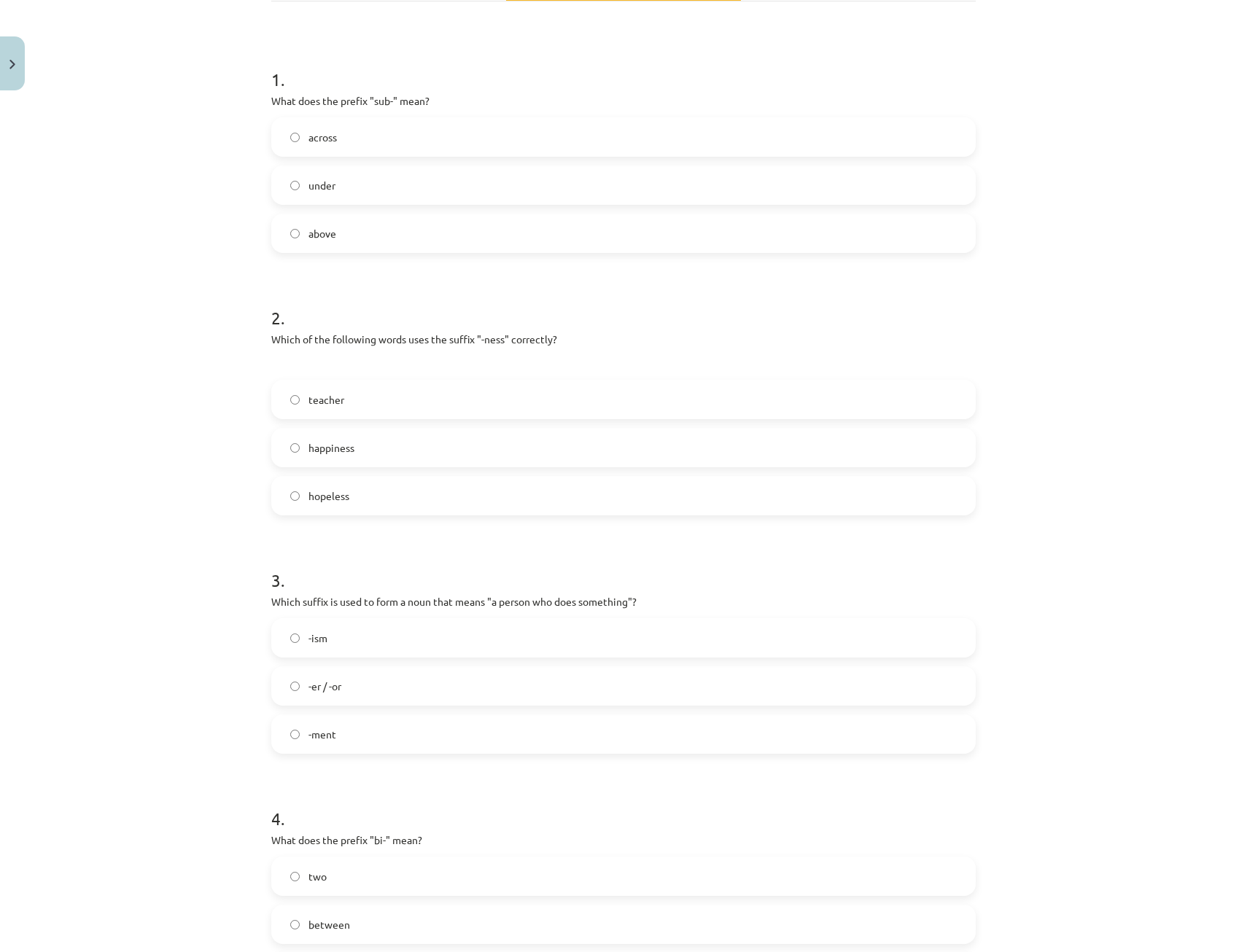
scroll to position [255, 0]
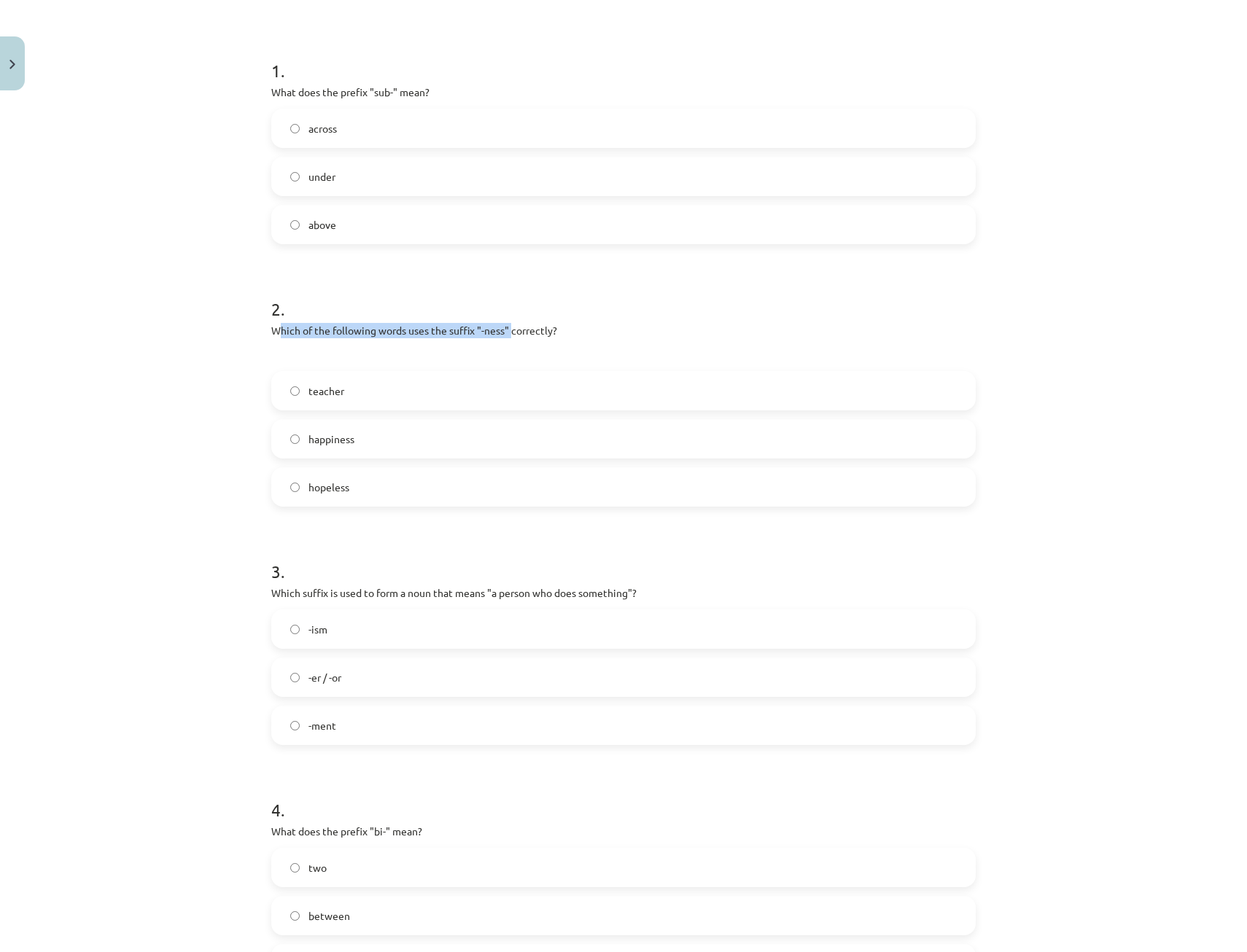
drag, startPoint x: 282, startPoint y: 332, endPoint x: 507, endPoint y: 324, distance: 225.1
click at [507, 324] on p "Which of the following words uses the suffix "-ness" correctly?" at bounding box center [623, 330] width 704 height 16
click at [322, 434] on span "happiness" at bounding box center [332, 439] width 46 height 16
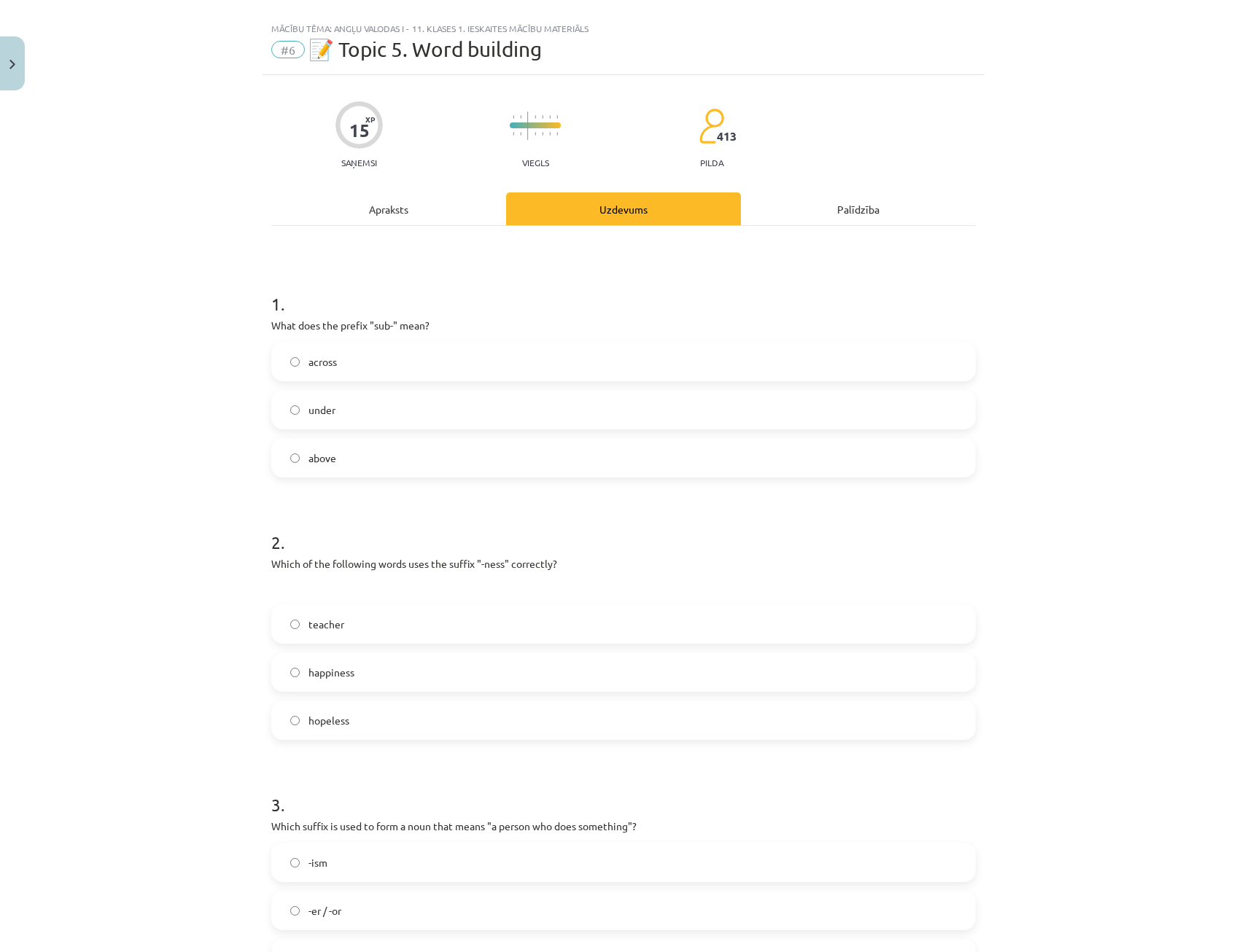
scroll to position [0, 0]
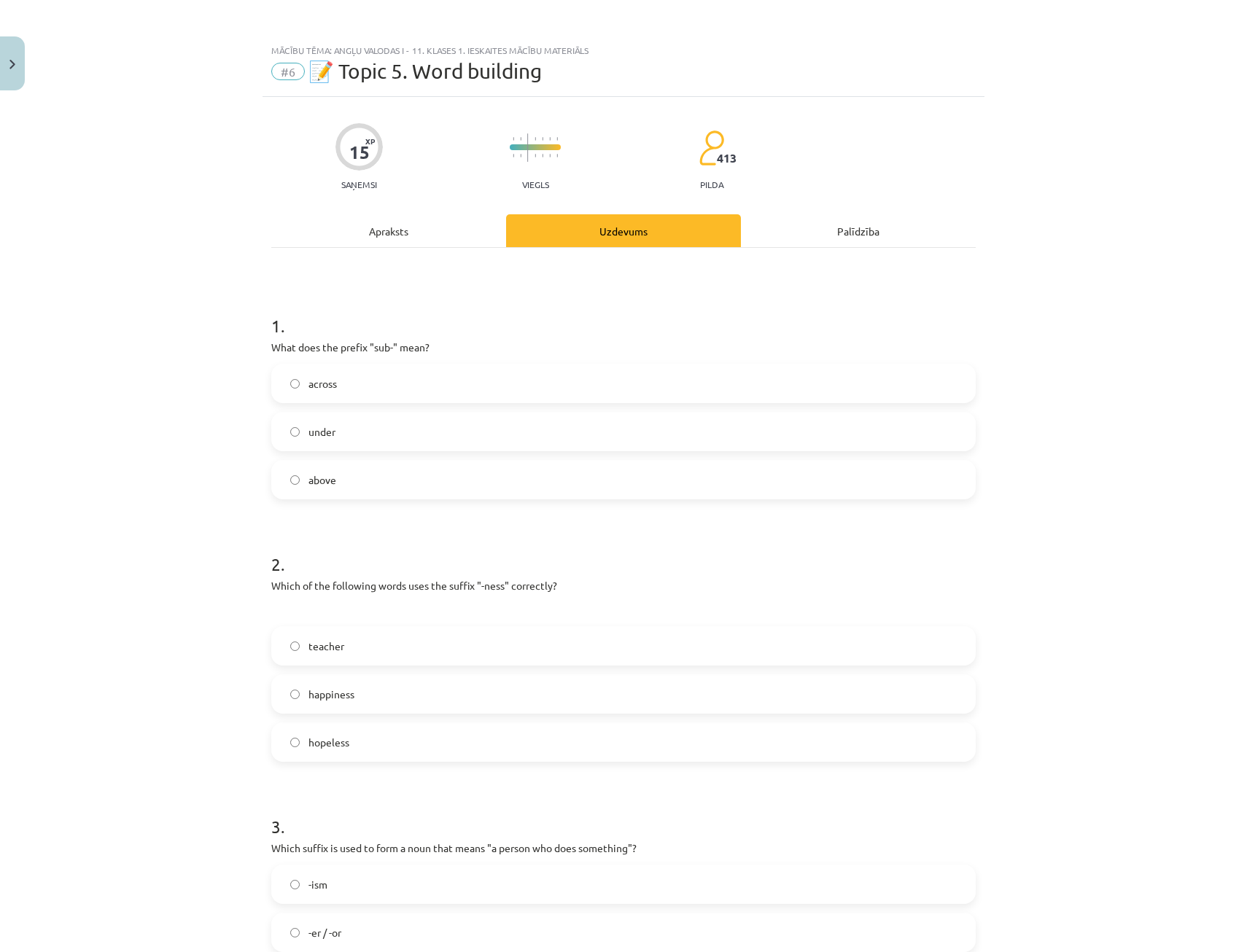
click at [354, 224] on div "Apraksts" at bounding box center [388, 230] width 235 height 33
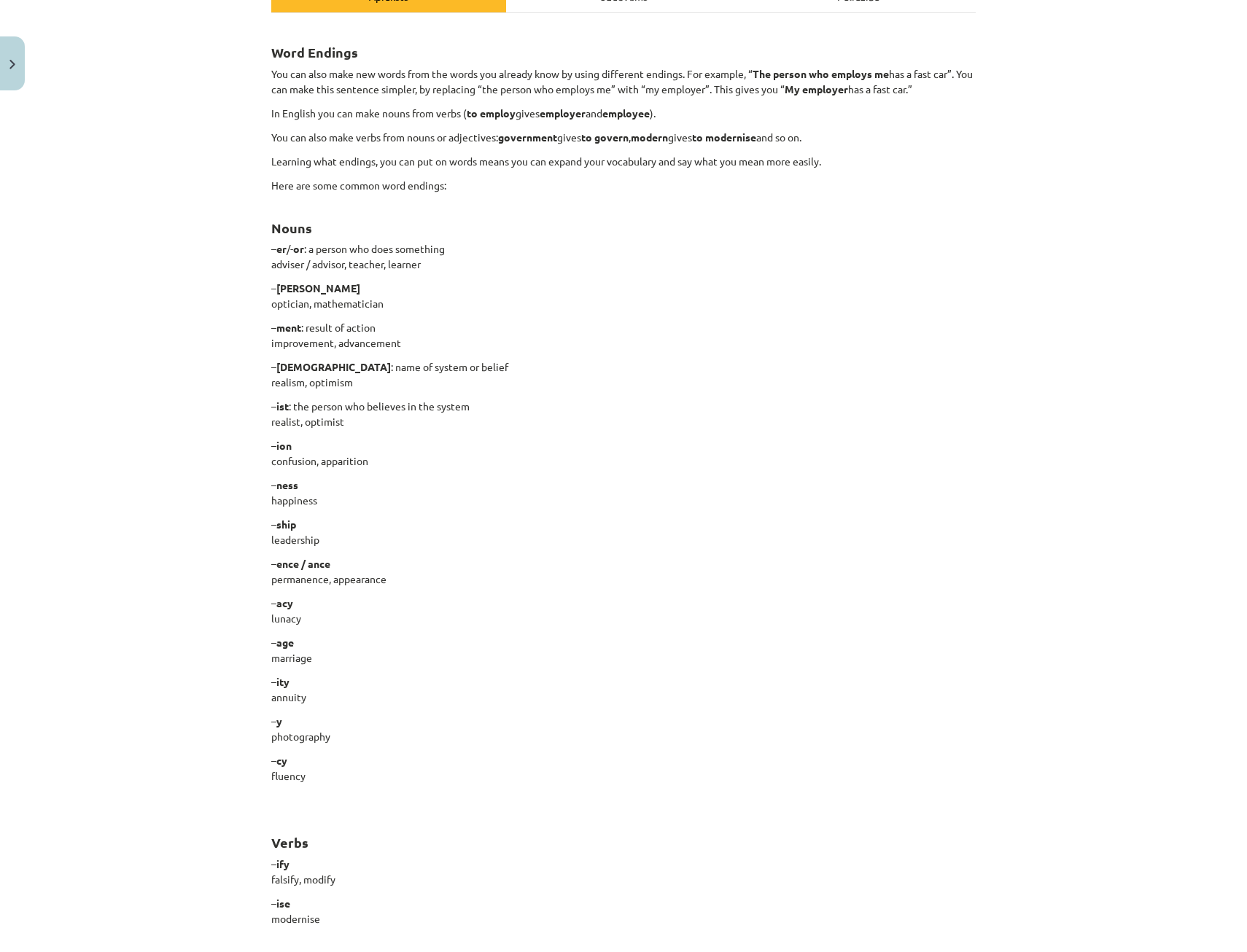
scroll to position [104, 0]
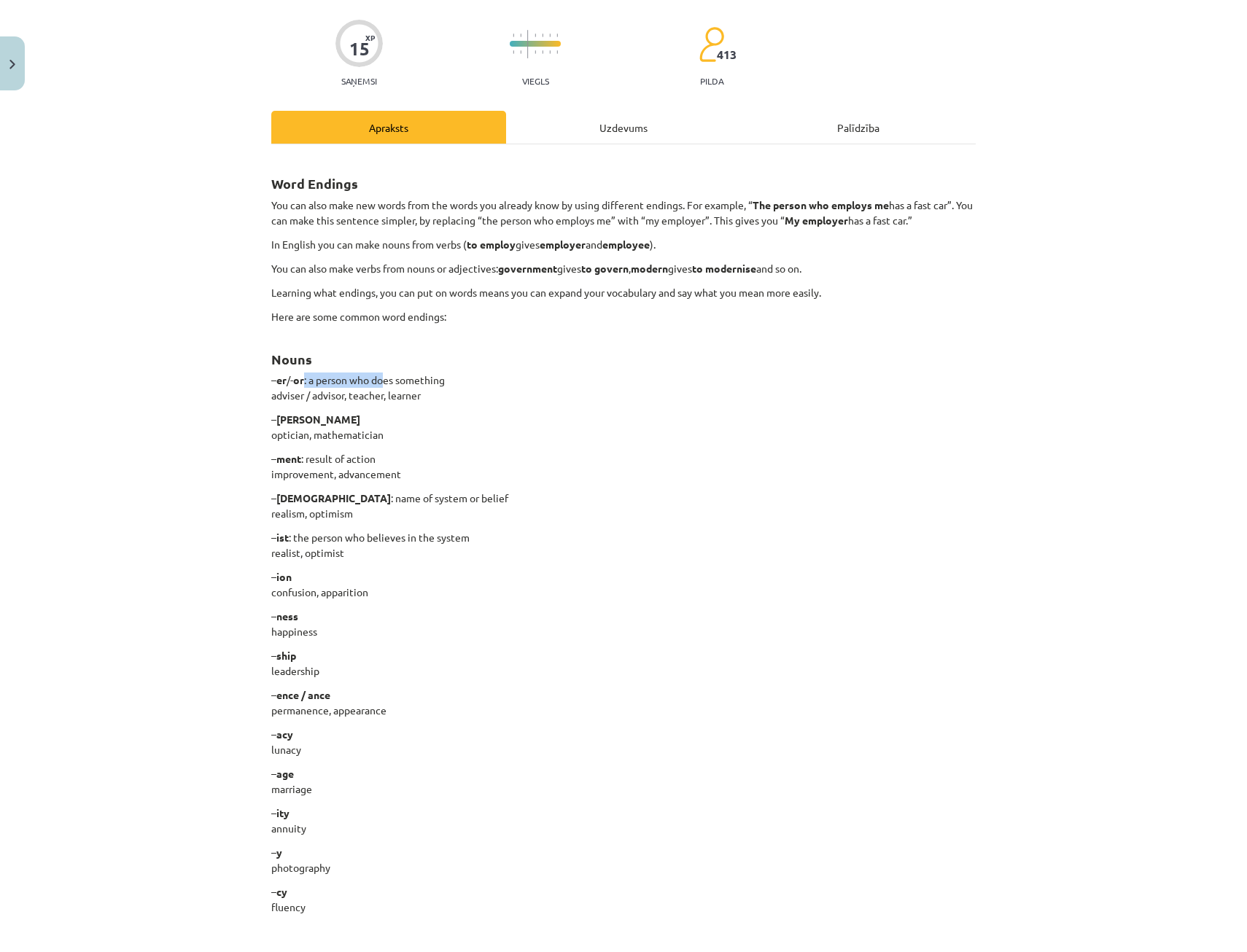
drag, startPoint x: 302, startPoint y: 383, endPoint x: 399, endPoint y: 383, distance: 97.0
click at [398, 383] on p "– er /- or : a person who does something adviser / advisor, teacher, learner" at bounding box center [623, 387] width 704 height 30
click at [606, 128] on div "Uzdevums" at bounding box center [623, 127] width 235 height 33
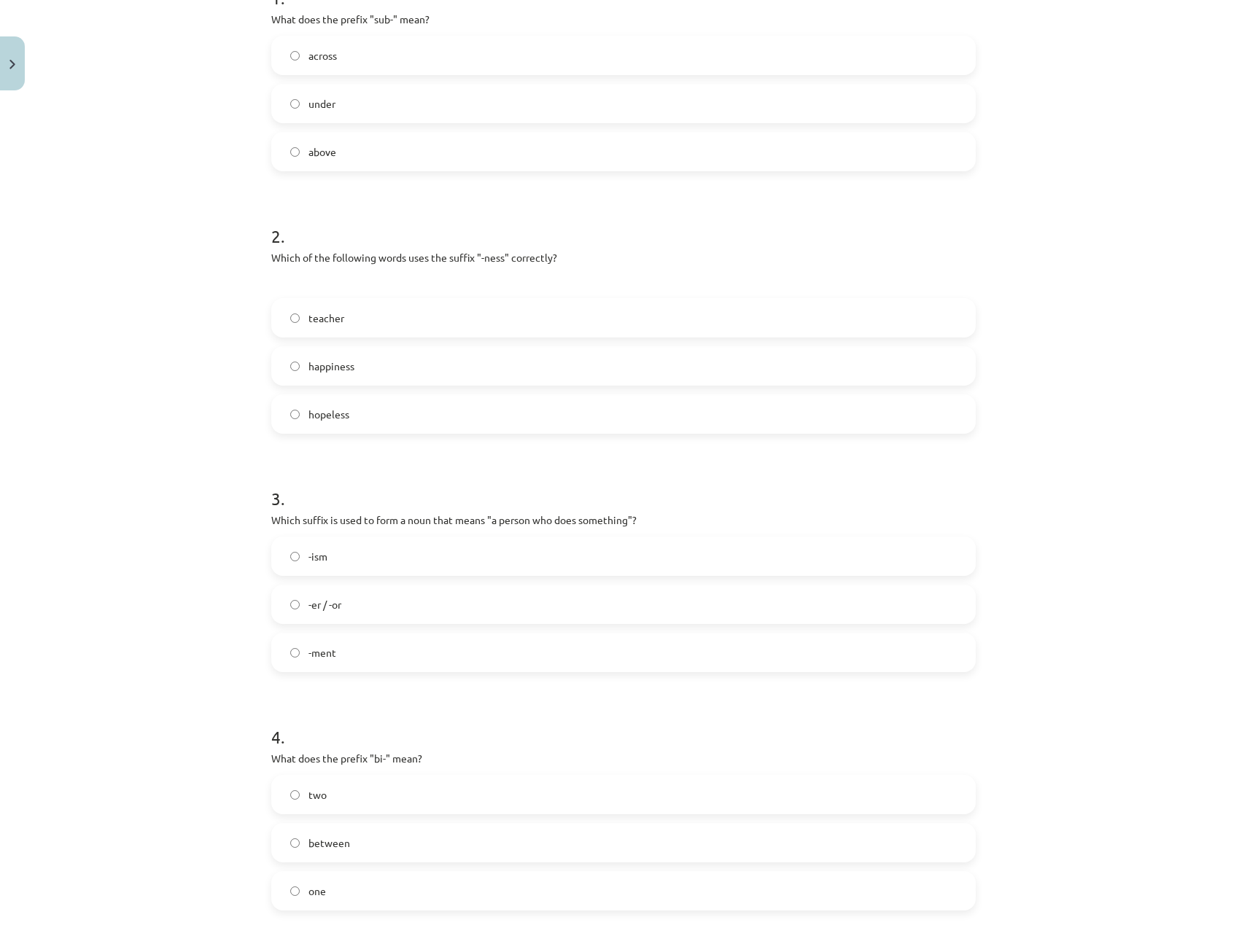
click at [334, 602] on span "-er / -or" at bounding box center [325, 604] width 33 height 16
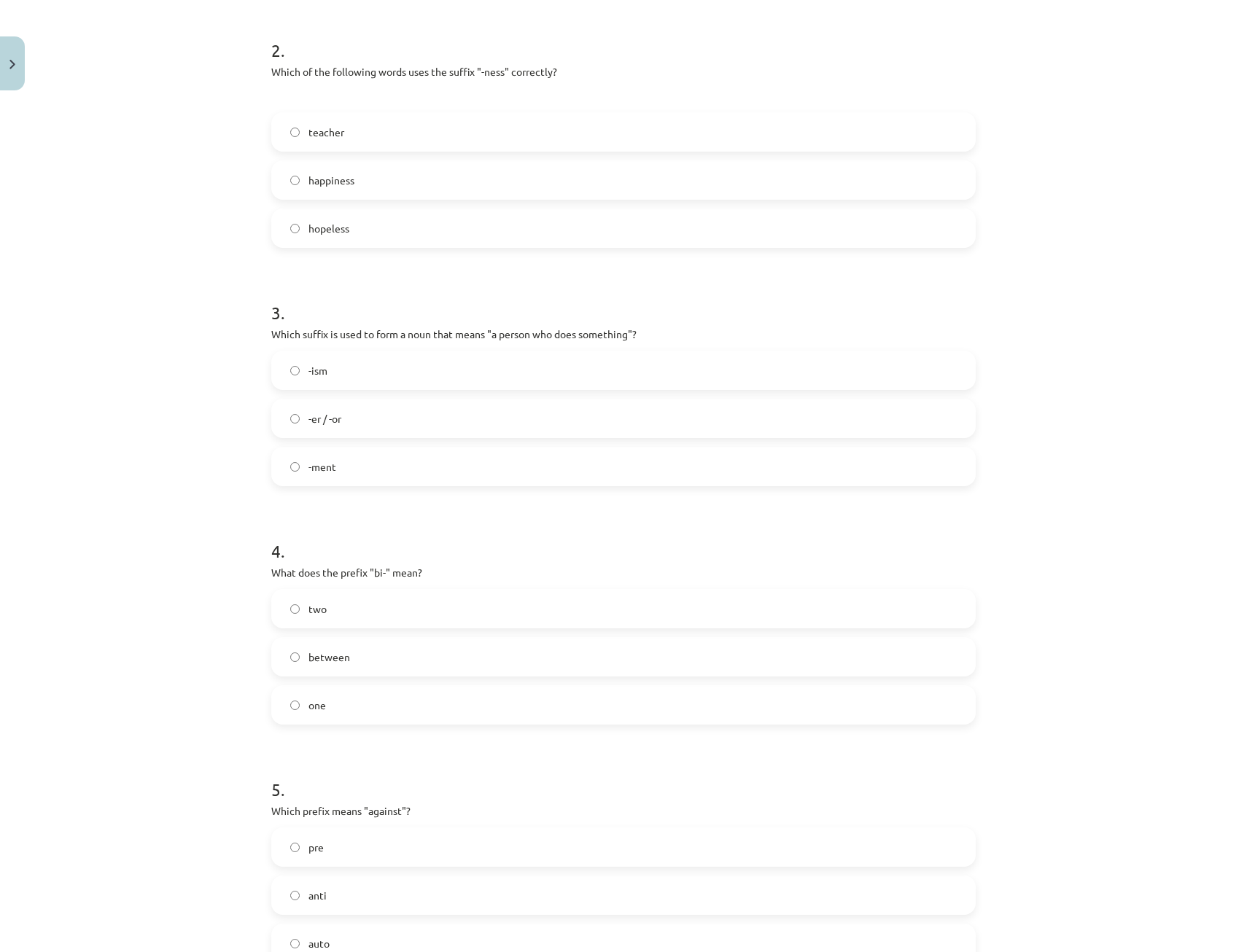
scroll to position [547, 0]
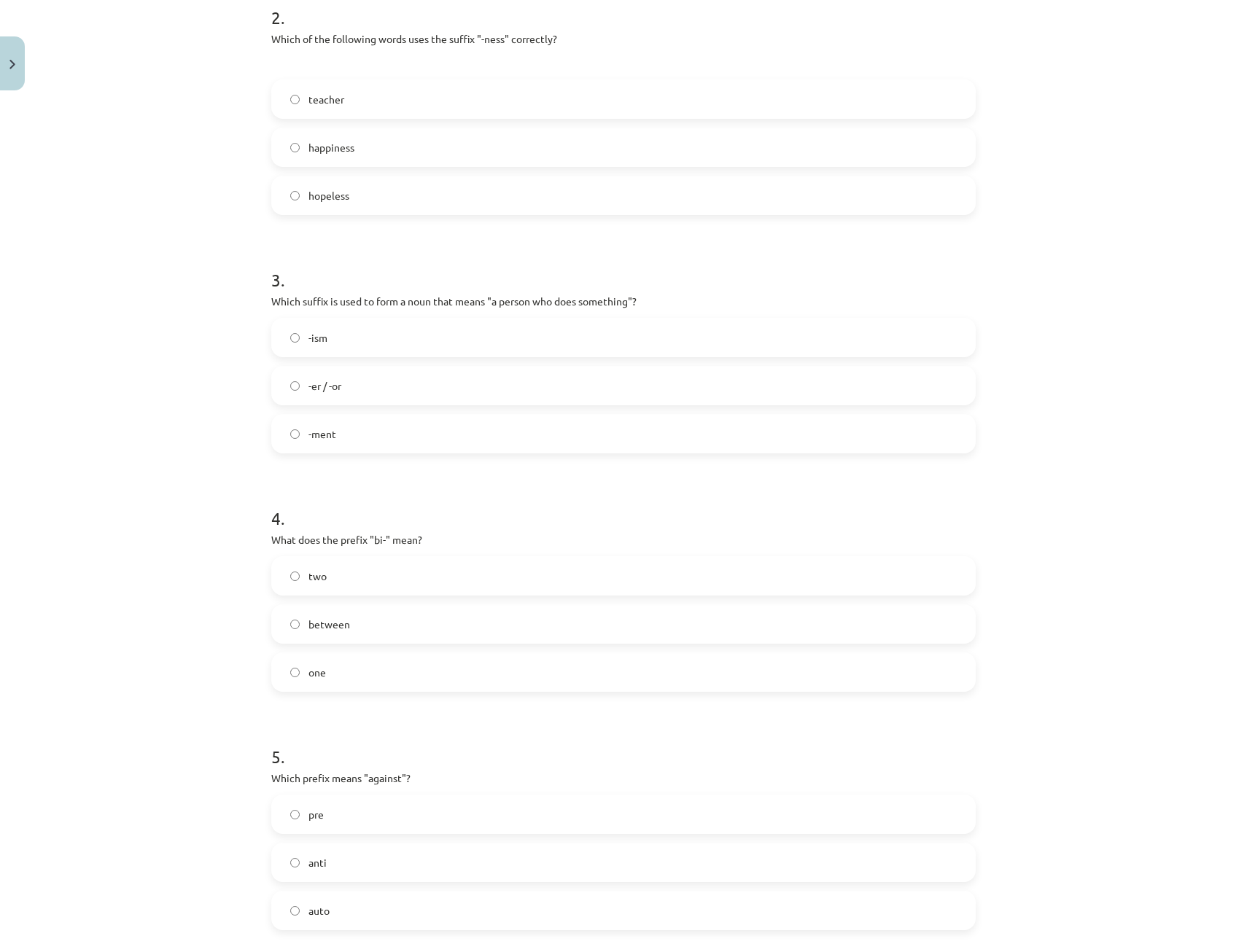
click at [301, 579] on label "two" at bounding box center [623, 575] width 701 height 36
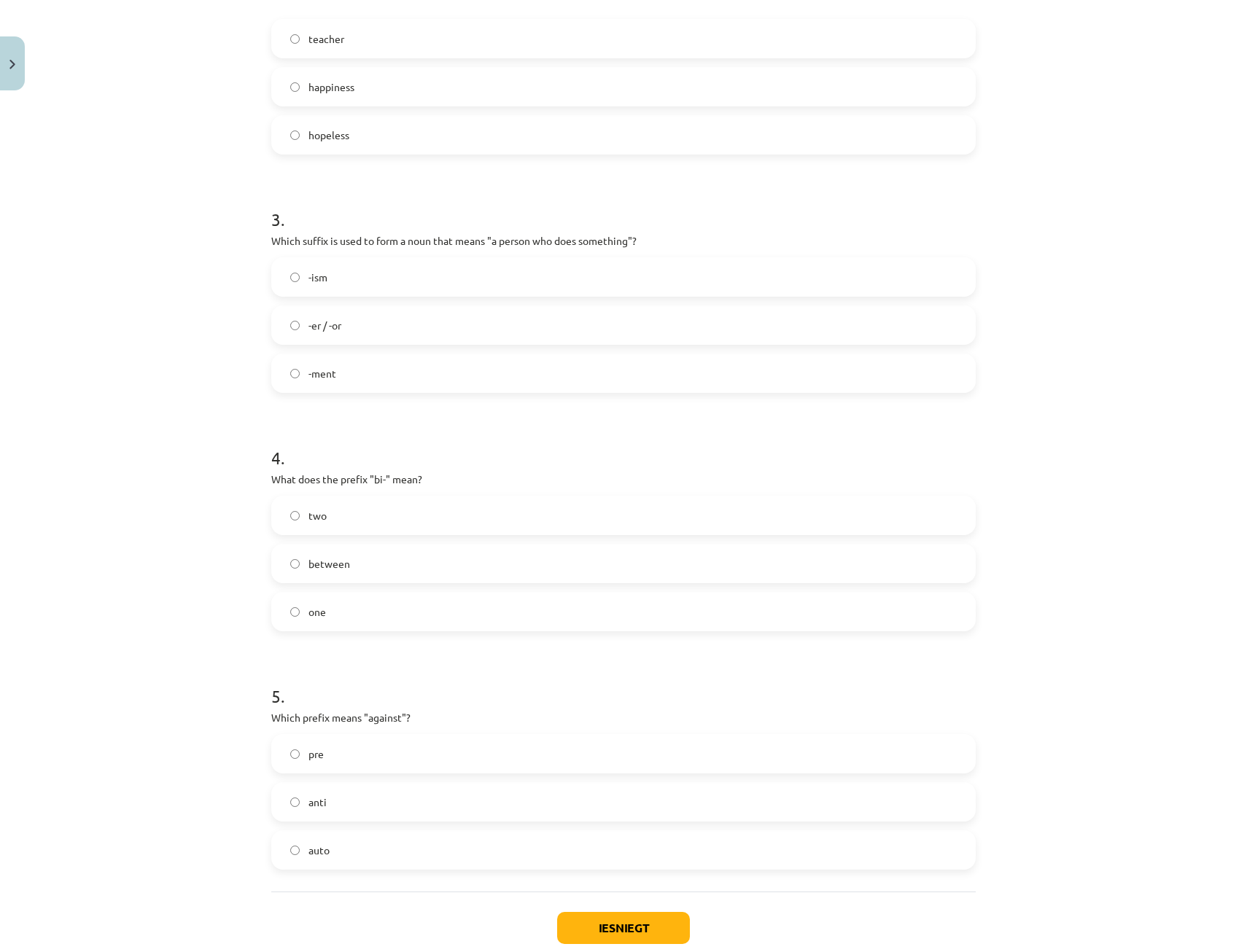
scroll to position [694, 0]
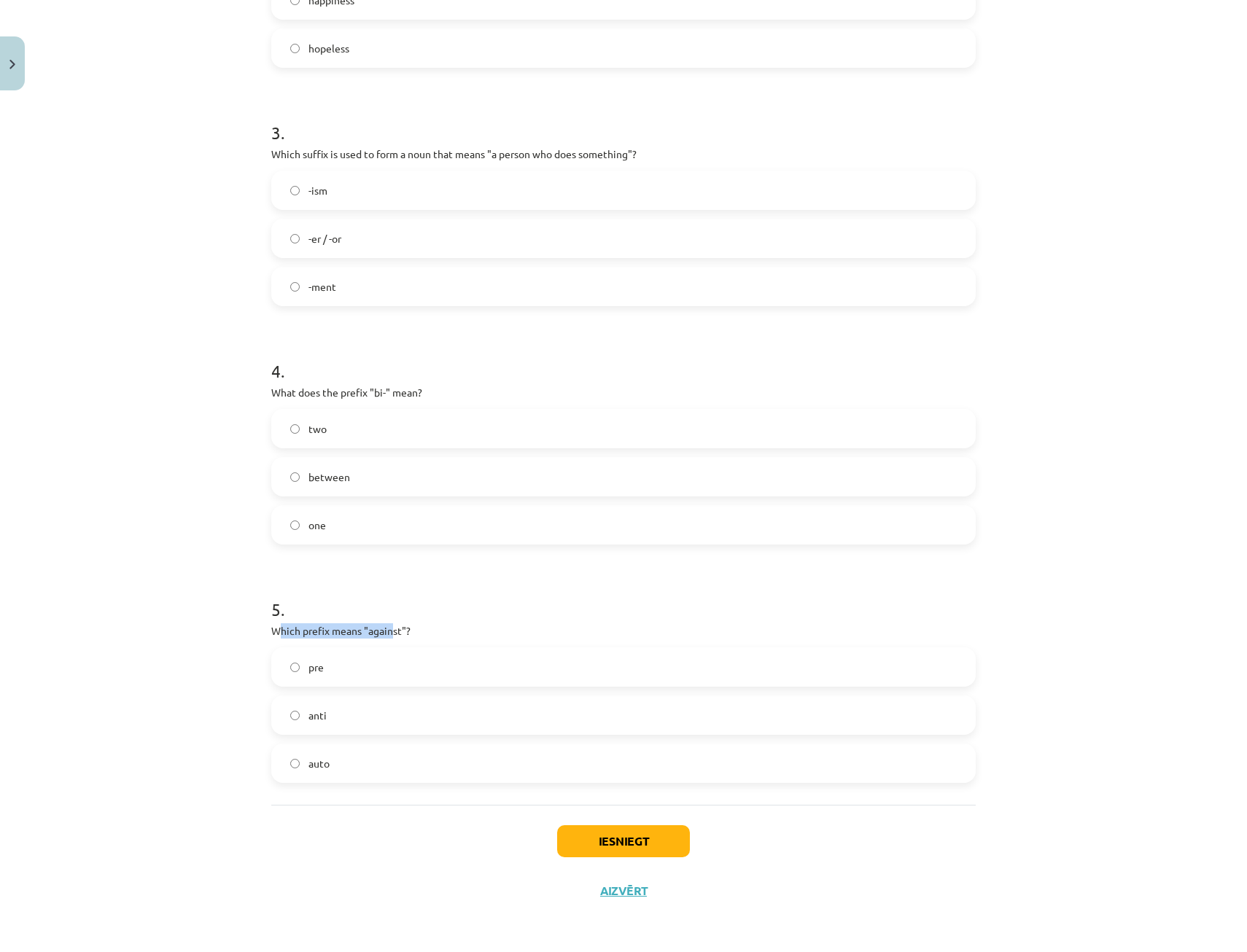
drag, startPoint x: 284, startPoint y: 616, endPoint x: 387, endPoint y: 633, distance: 104.4
click at [387, 633] on div "5 . Which prefix means "against"? pre anti auto" at bounding box center [623, 678] width 704 height 209
click at [262, 717] on div "15 XP Saņemsi Viegls 413 pilda Apraksts Uzdevums Palīdzība 1 . What does the pr…" at bounding box center [623, 159] width 722 height 1512
click at [618, 841] on button "Iesniegt" at bounding box center [623, 841] width 133 height 32
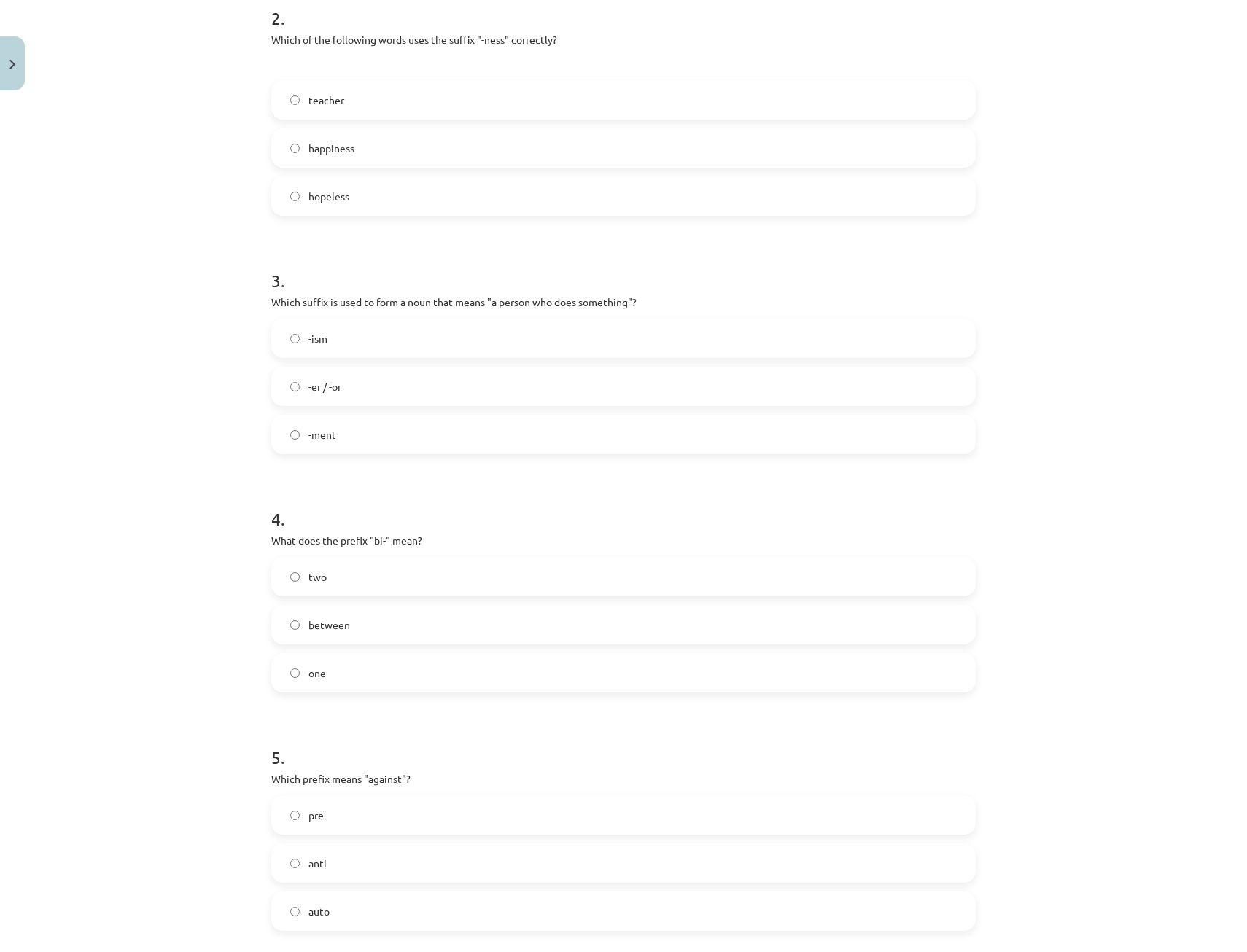
scroll to position [403, 0]
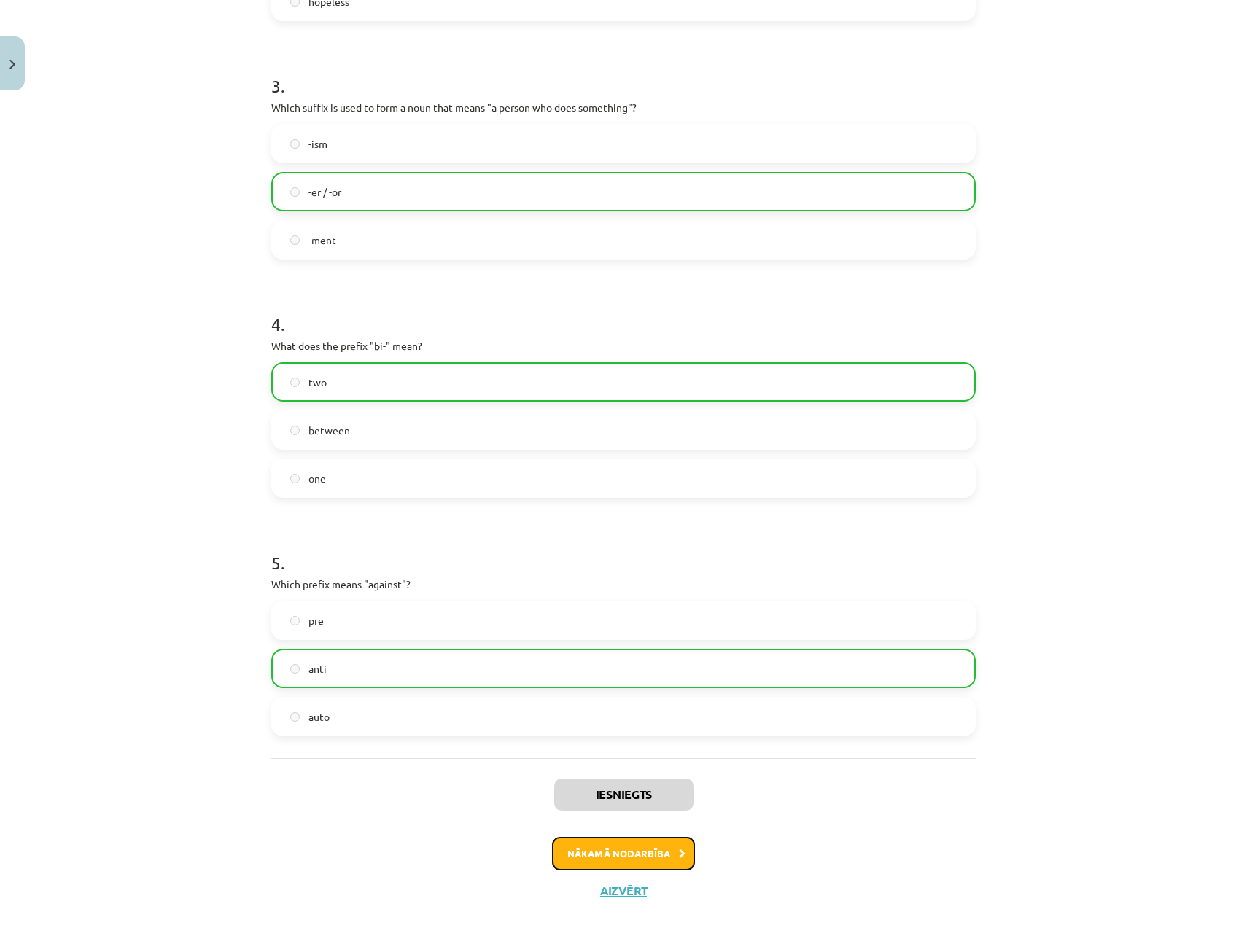
click at [637, 842] on button "Nākamā nodarbība" at bounding box center [623, 853] width 143 height 33
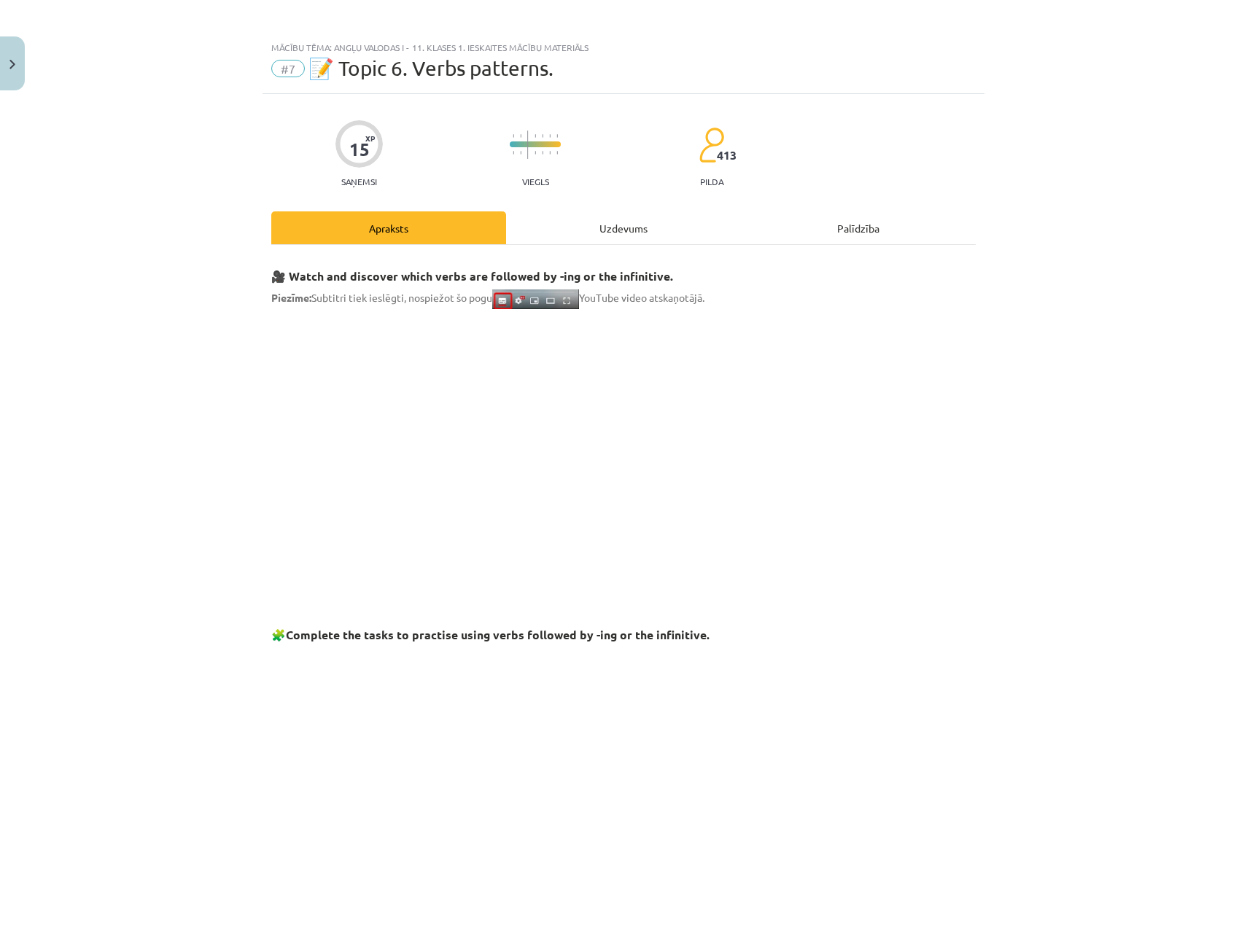
scroll to position [0, 0]
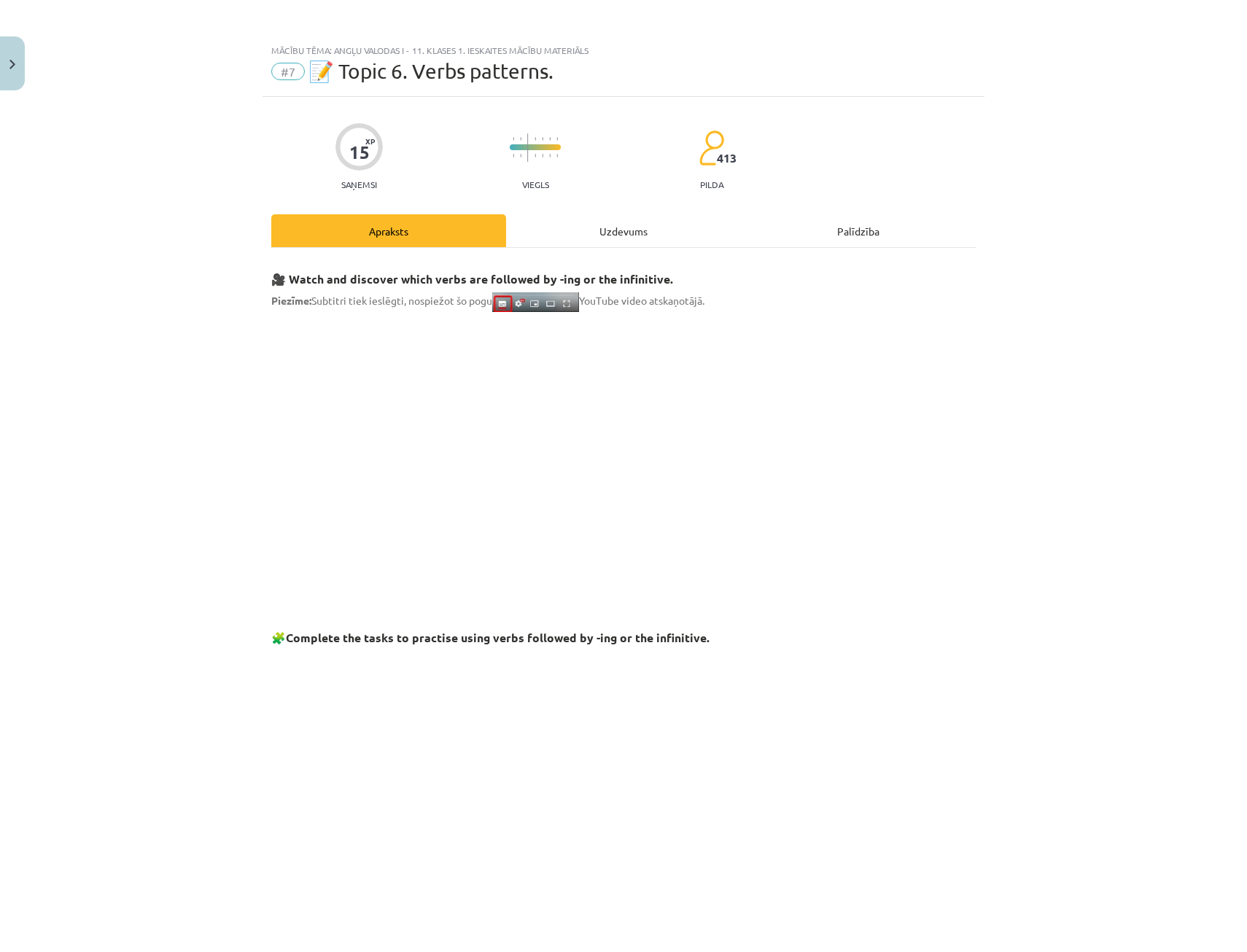
click at [623, 233] on div "Uzdevums" at bounding box center [623, 230] width 235 height 33
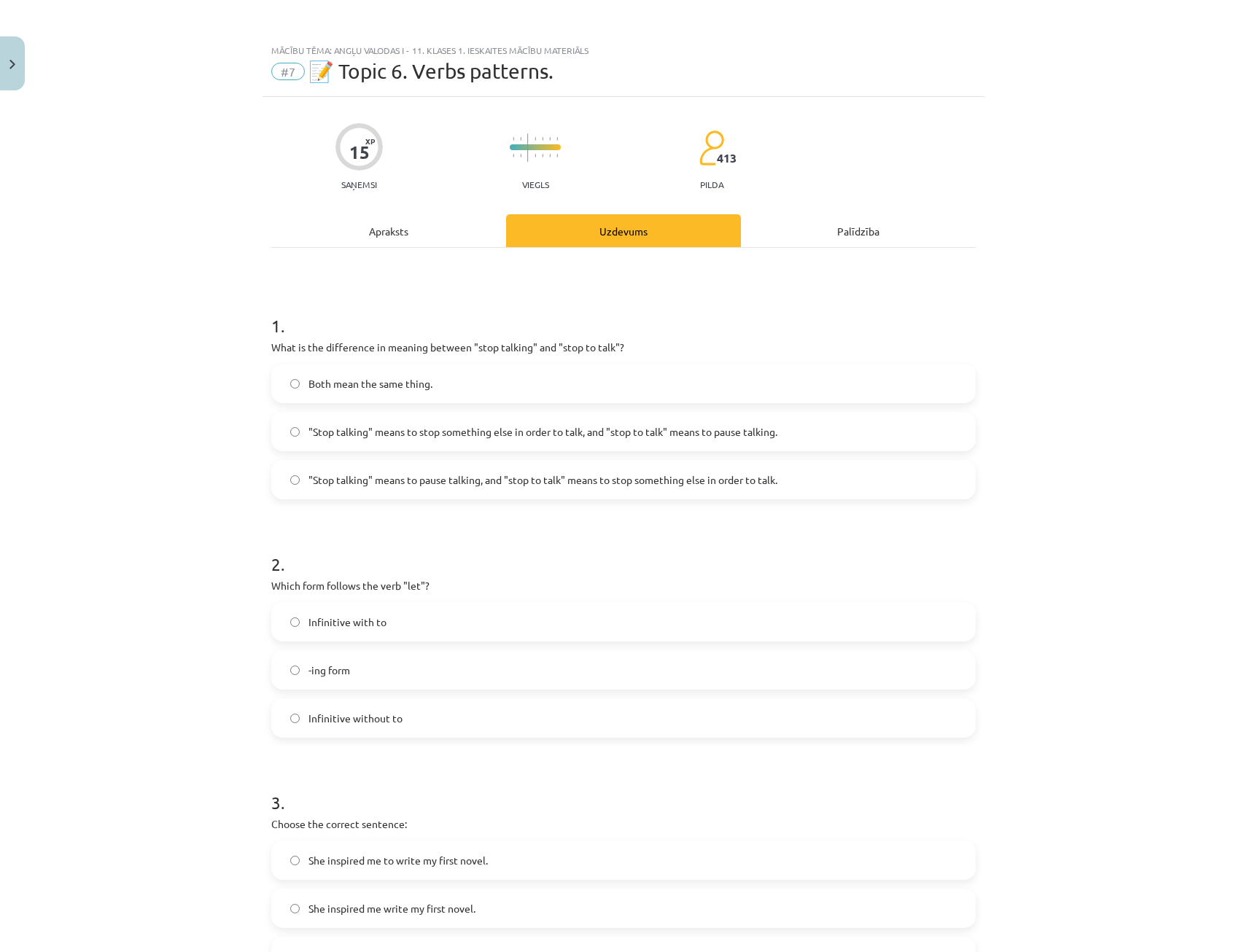
scroll to position [36, 0]
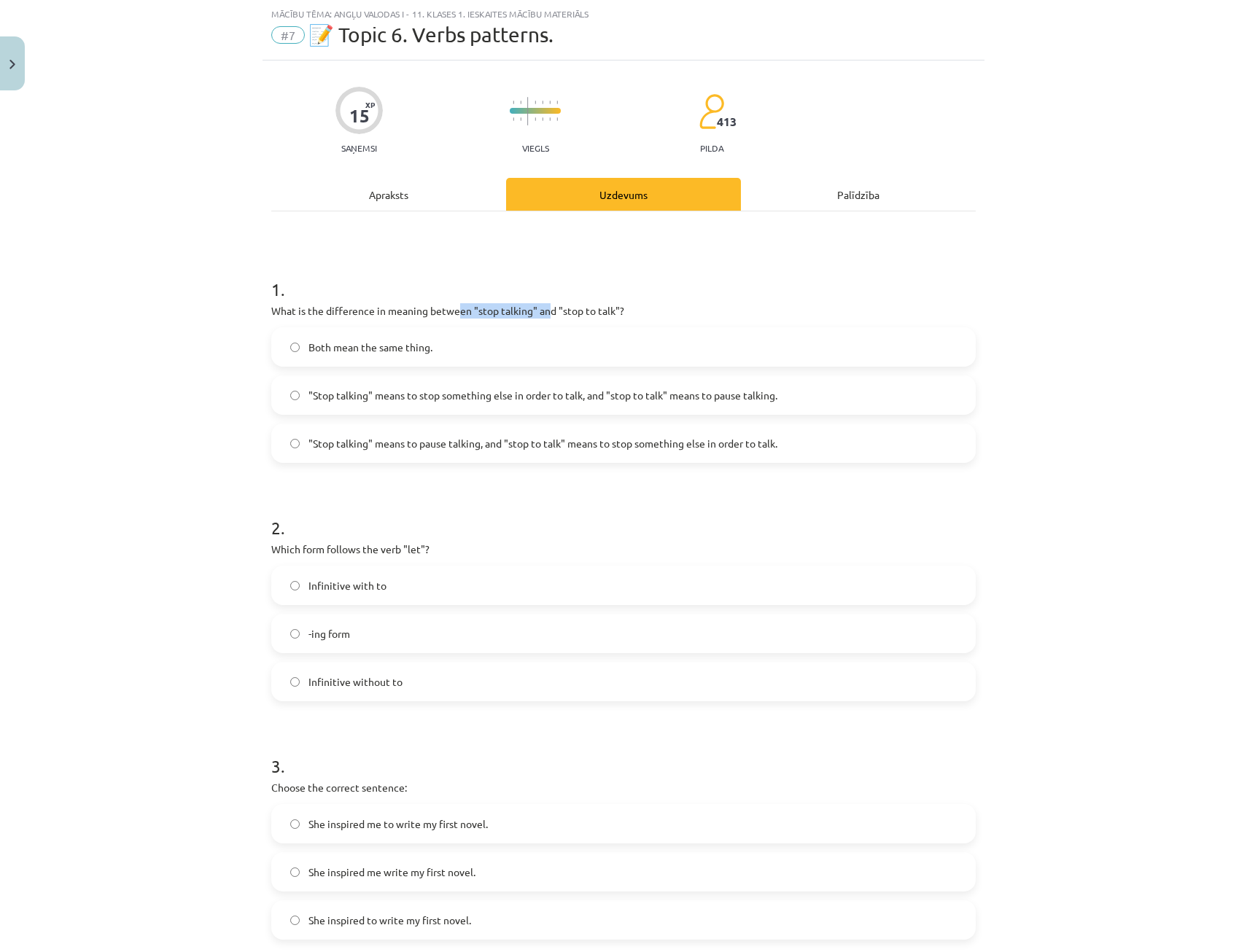
drag, startPoint x: 455, startPoint y: 317, endPoint x: 550, endPoint y: 314, distance: 95.0
click at [549, 314] on p "What is the difference in meaning between "stop talking" and "stop to talk"?" at bounding box center [623, 311] width 704 height 16
click at [481, 356] on label "Both mean the same thing." at bounding box center [623, 346] width 701 height 36
click at [322, 450] on span ""Stop talking" means to pause talking, and "stop to talk" means to stop somethi…" at bounding box center [543, 443] width 469 height 16
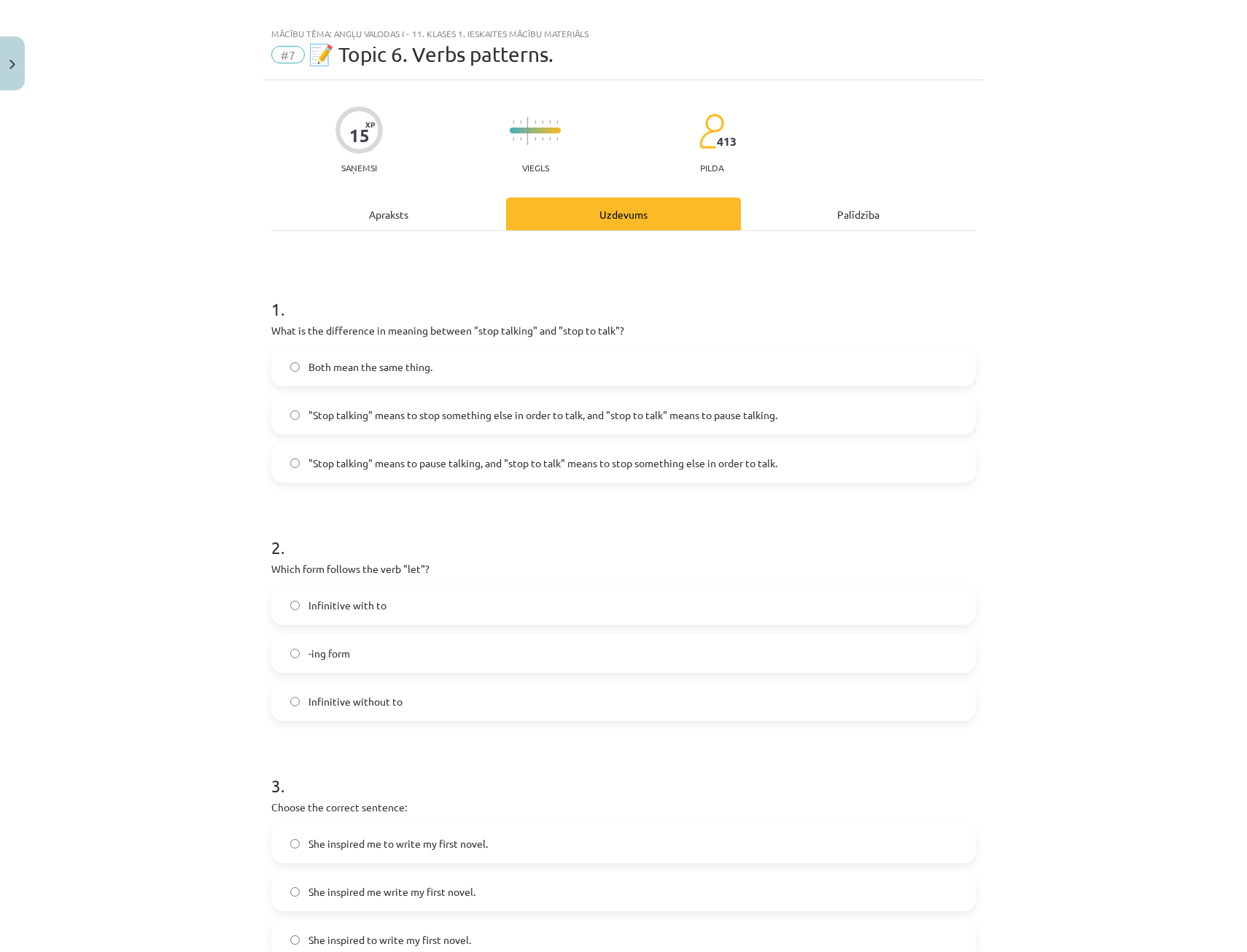
scroll to position [0, 0]
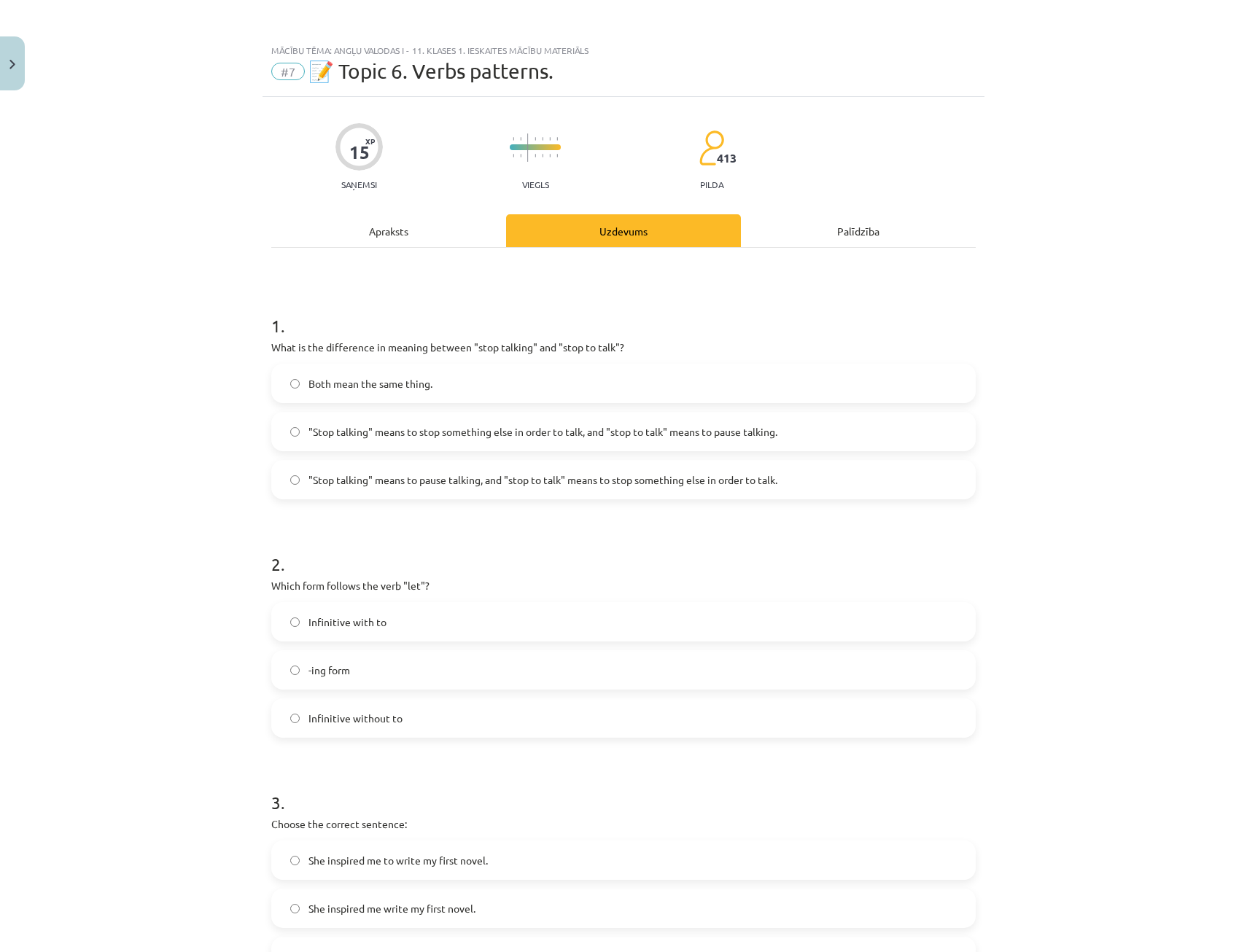
click at [366, 191] on div "15 XP Saņemsi Viegls 413 pilda Apraksts Uzdevums Palīdzība 1 . What is the diff…" at bounding box center [623, 841] width 722 height 1489
click at [388, 232] on div "Apraksts" at bounding box center [388, 230] width 235 height 33
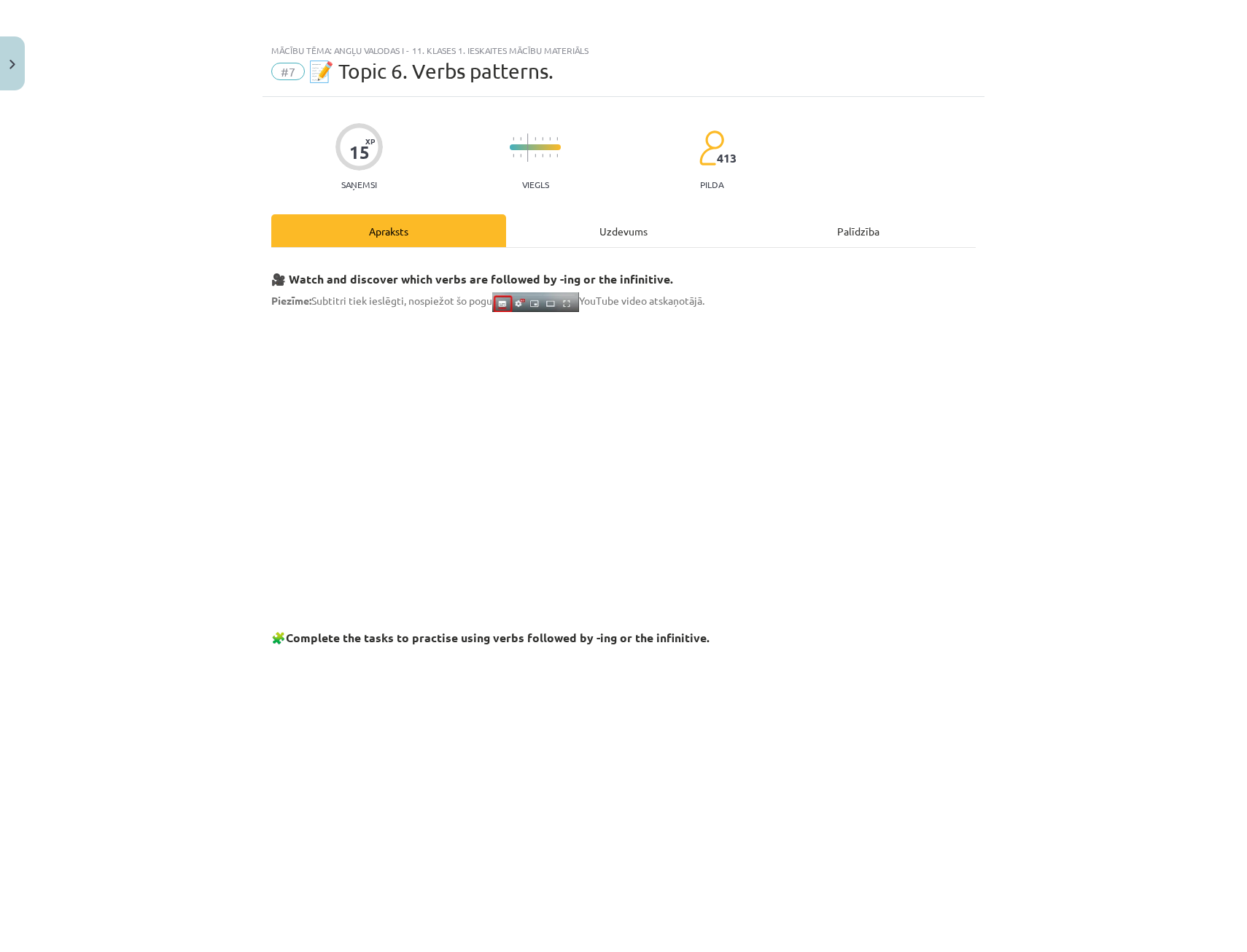
click at [612, 227] on div "Uzdevums" at bounding box center [623, 230] width 235 height 33
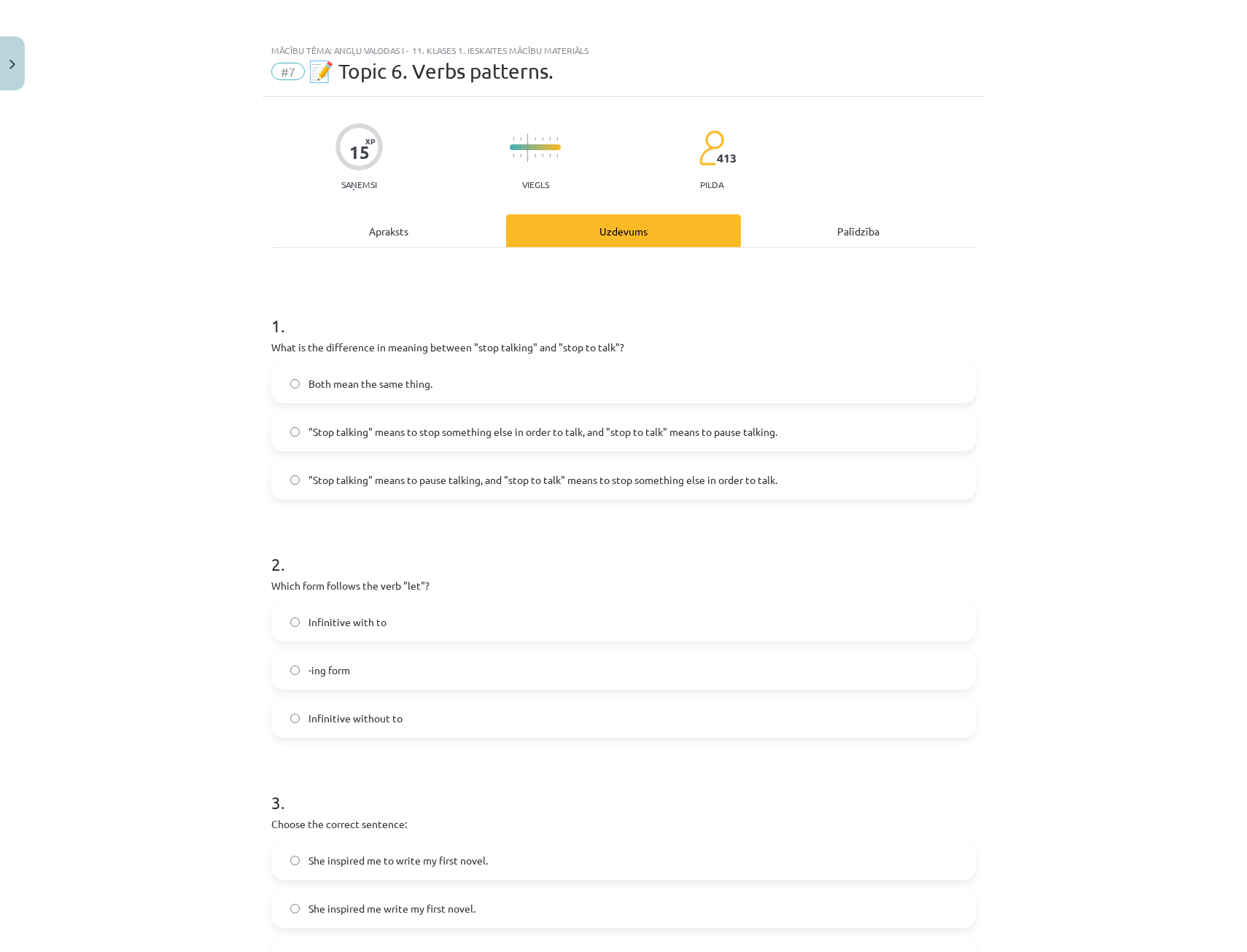
scroll to position [36, 0]
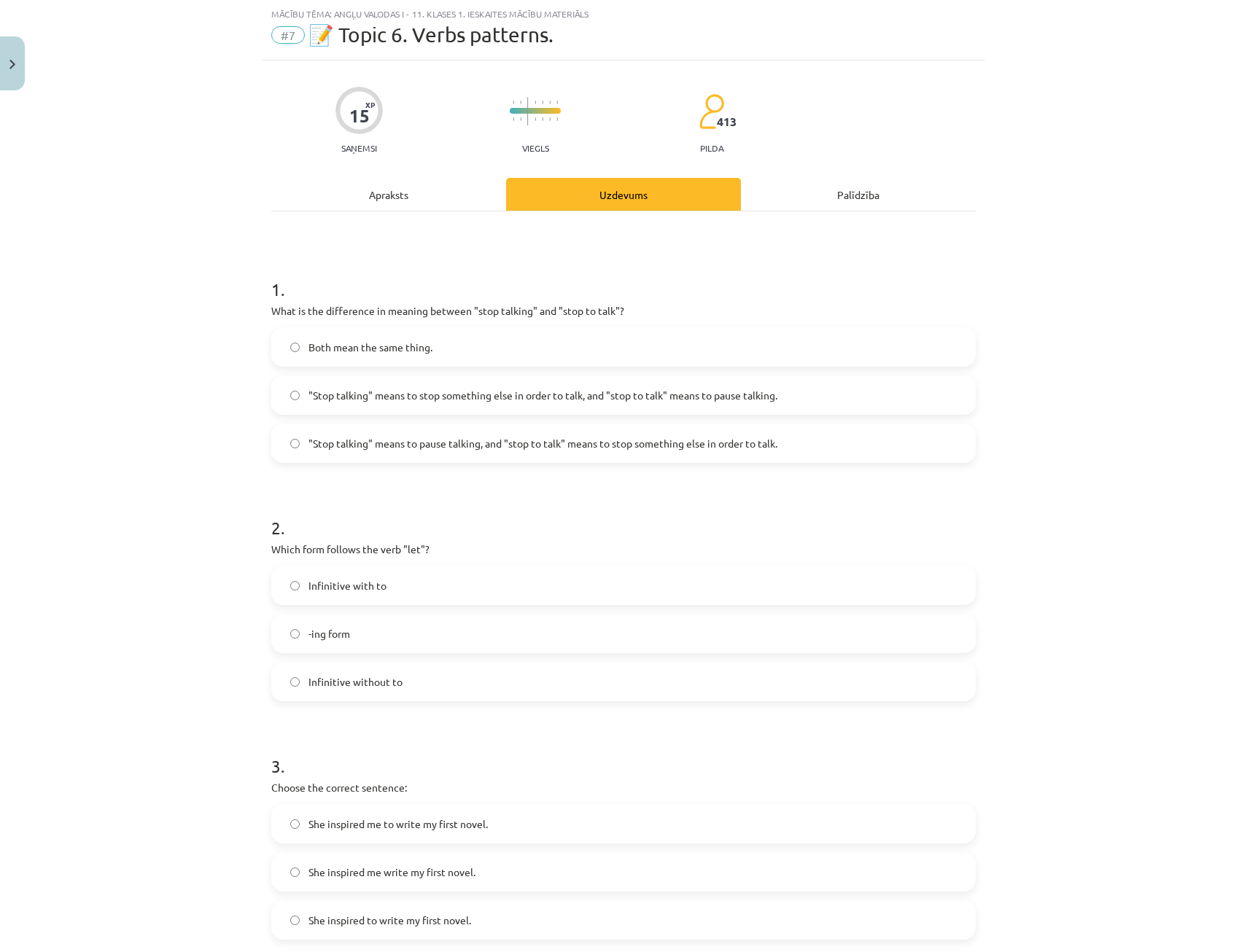
click at [352, 189] on div "Apraksts" at bounding box center [388, 194] width 235 height 33
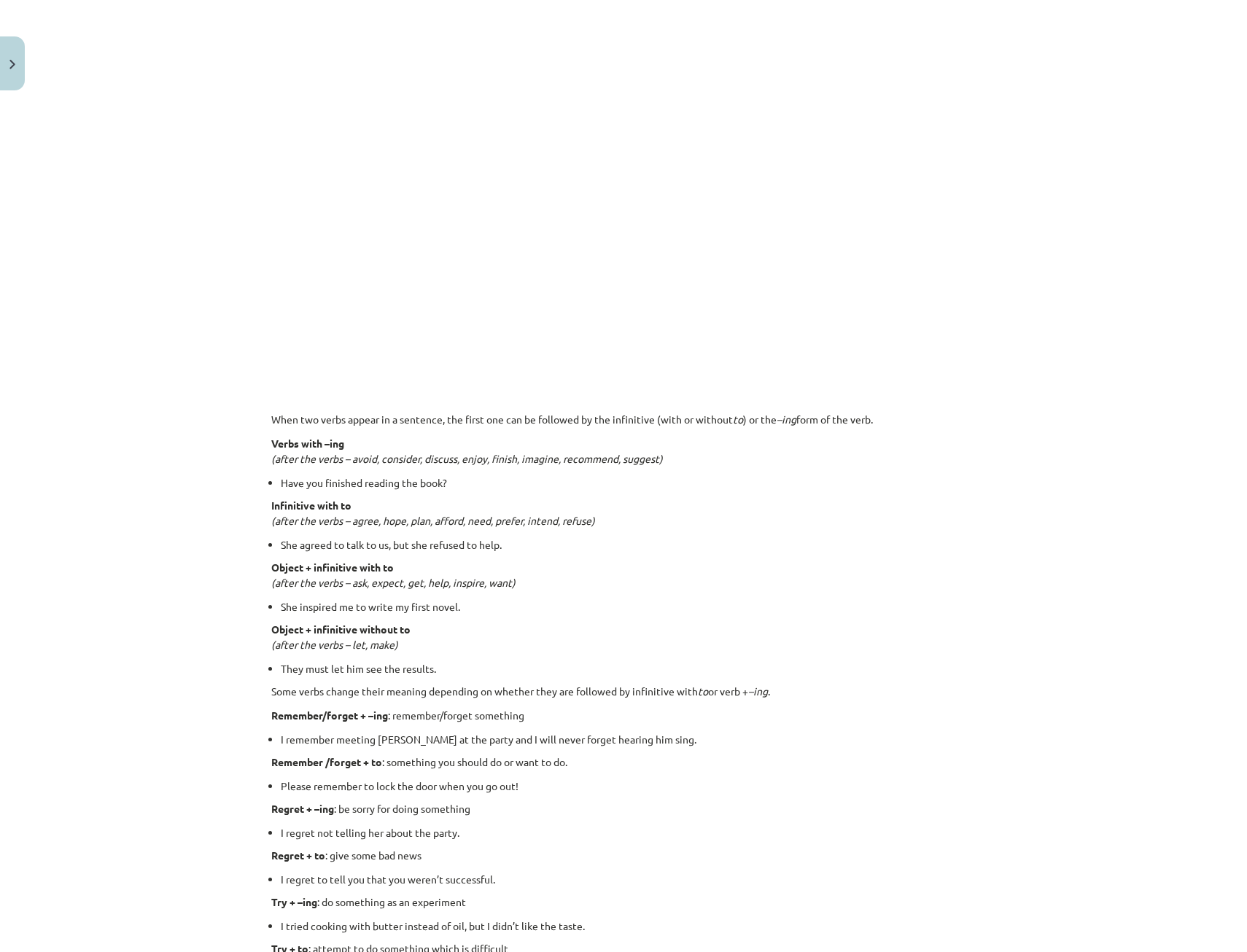
scroll to position [765, 0]
drag, startPoint x: 280, startPoint y: 513, endPoint x: 413, endPoint y: 517, distance: 133.1
click at [413, 517] on em "(after the verbs – agree, hope, plan, afford, need, prefer, intend, refuse)" at bounding box center [432, 517] width 324 height 13
drag, startPoint x: 413, startPoint y: 517, endPoint x: 397, endPoint y: 553, distance: 39.4
click at [397, 553] on div "🎥 Watch and discover which verbs are followed by -ing or the infinitive. Piezīm…" at bounding box center [623, 524] width 704 height 2057
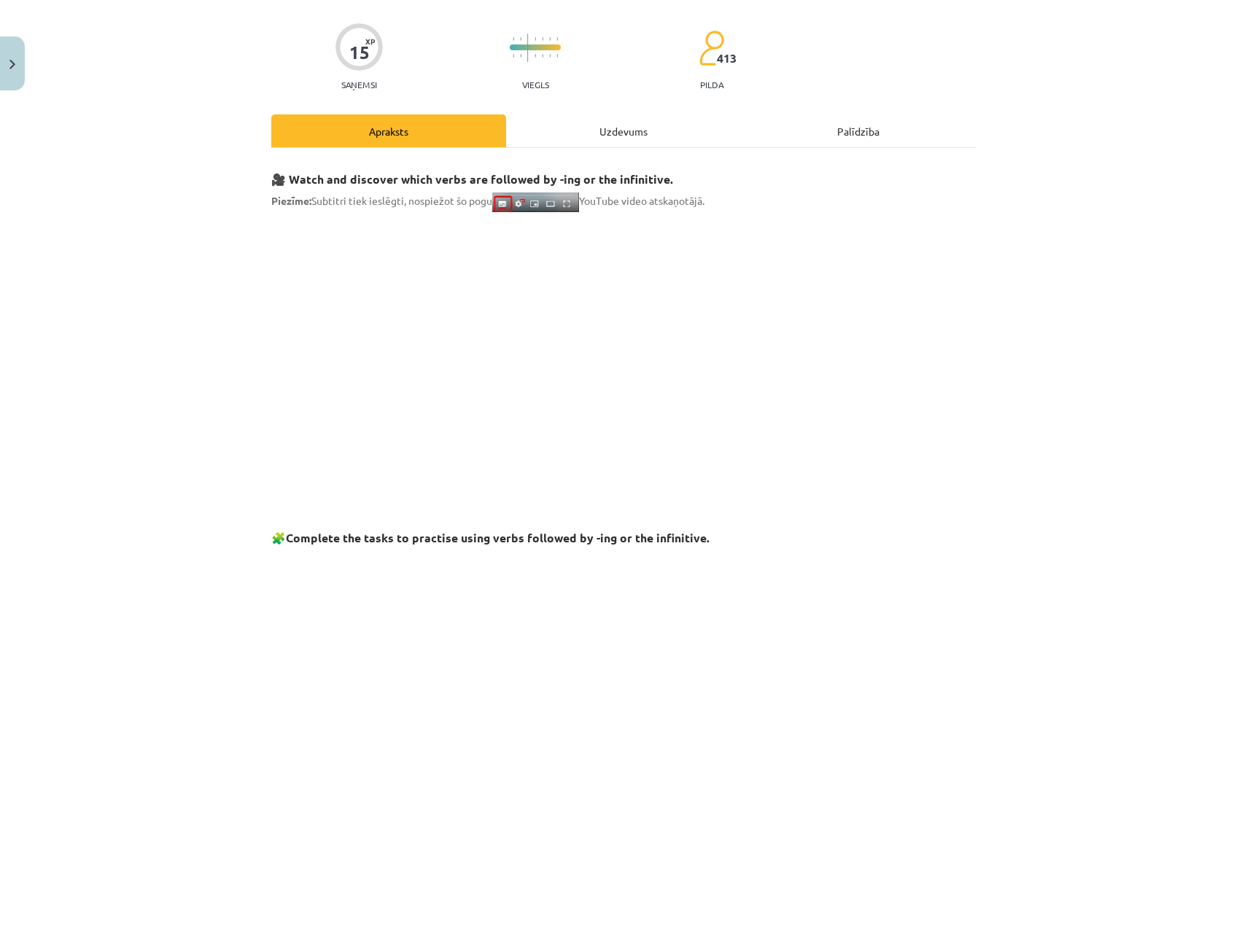
scroll to position [36, 0]
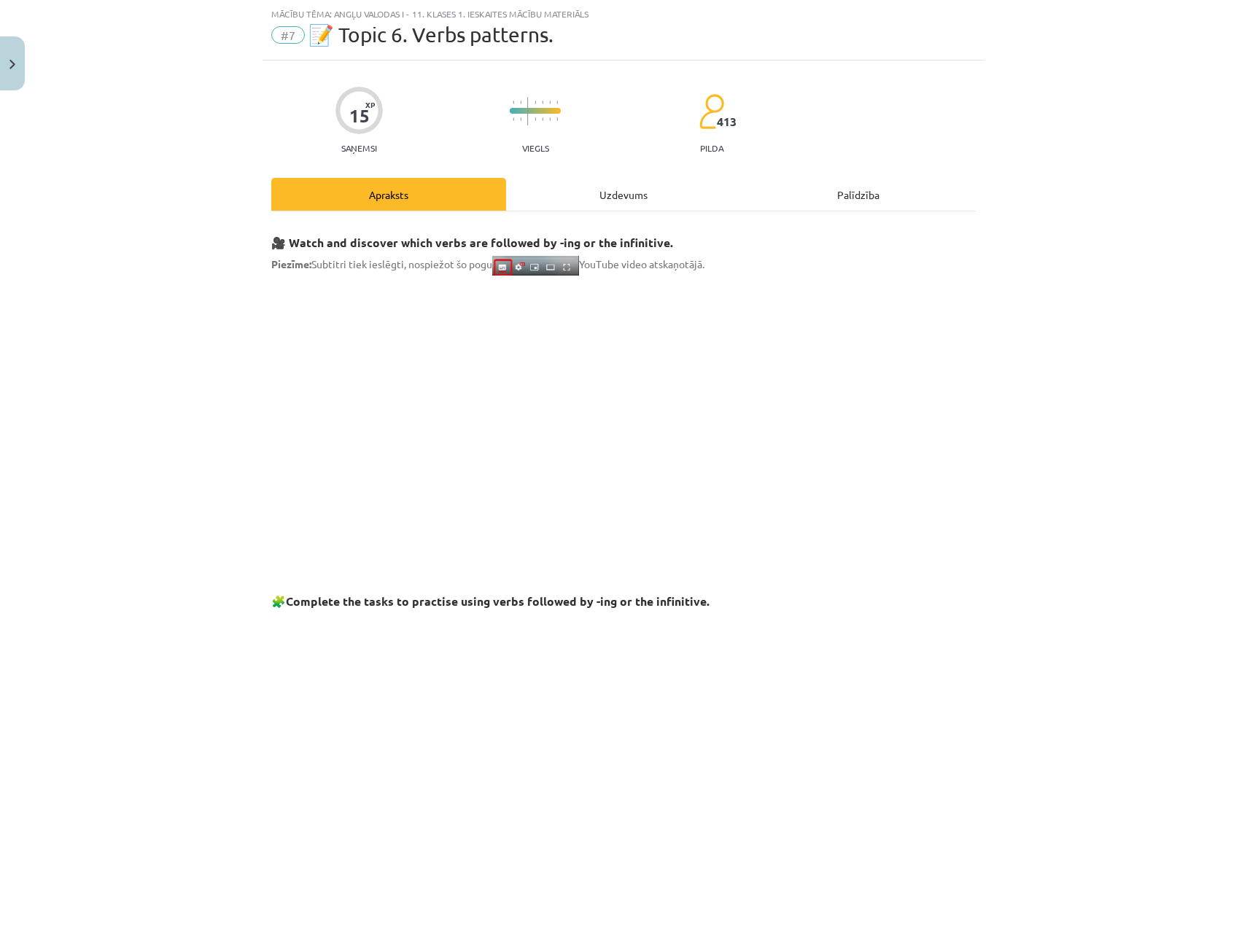
click at [550, 189] on div "Uzdevums" at bounding box center [623, 194] width 235 height 33
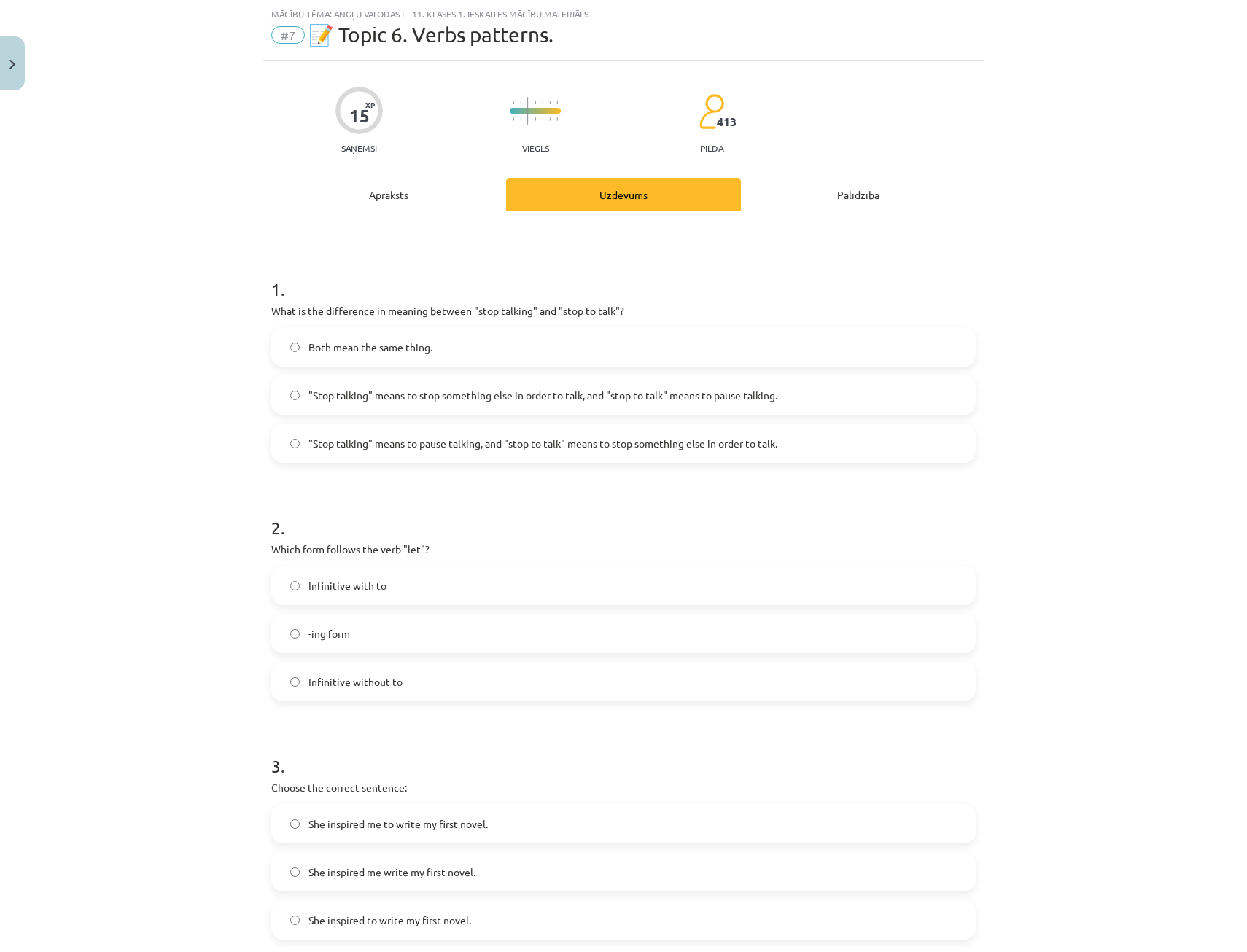
click at [367, 192] on div "Apraksts" at bounding box center [388, 194] width 235 height 33
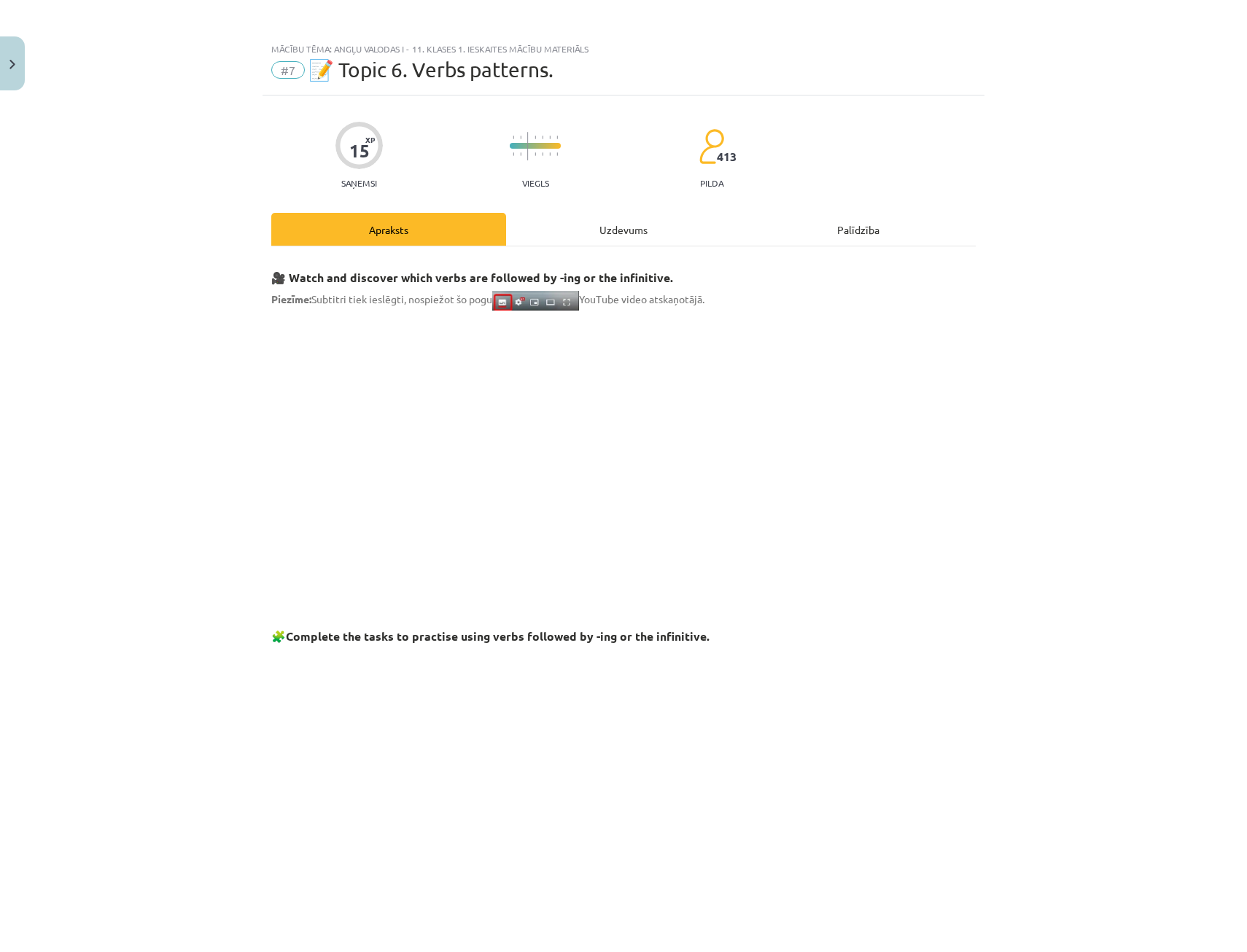
scroll to position [0, 0]
click at [587, 221] on div "Uzdevums" at bounding box center [623, 230] width 235 height 33
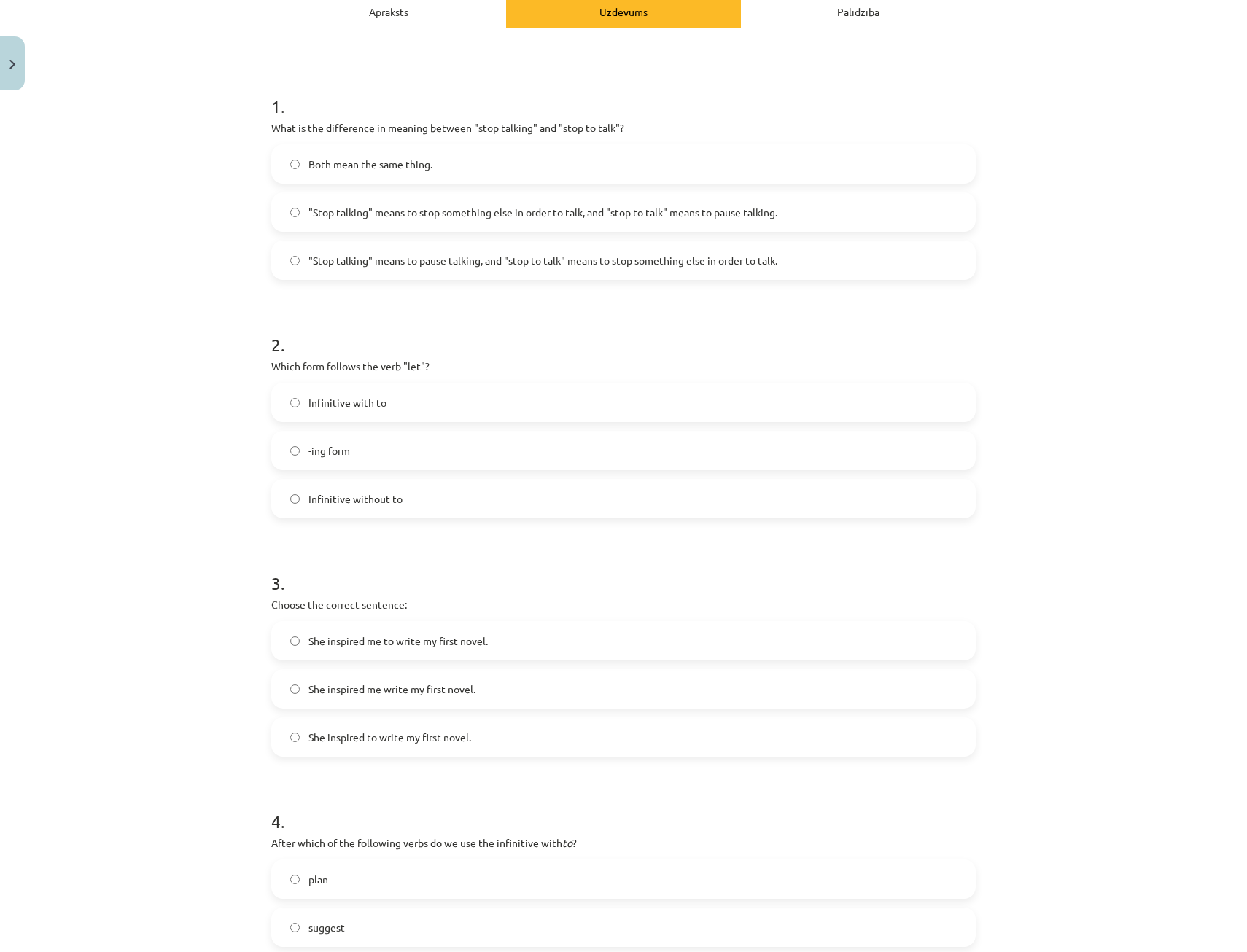
scroll to position [255, 0]
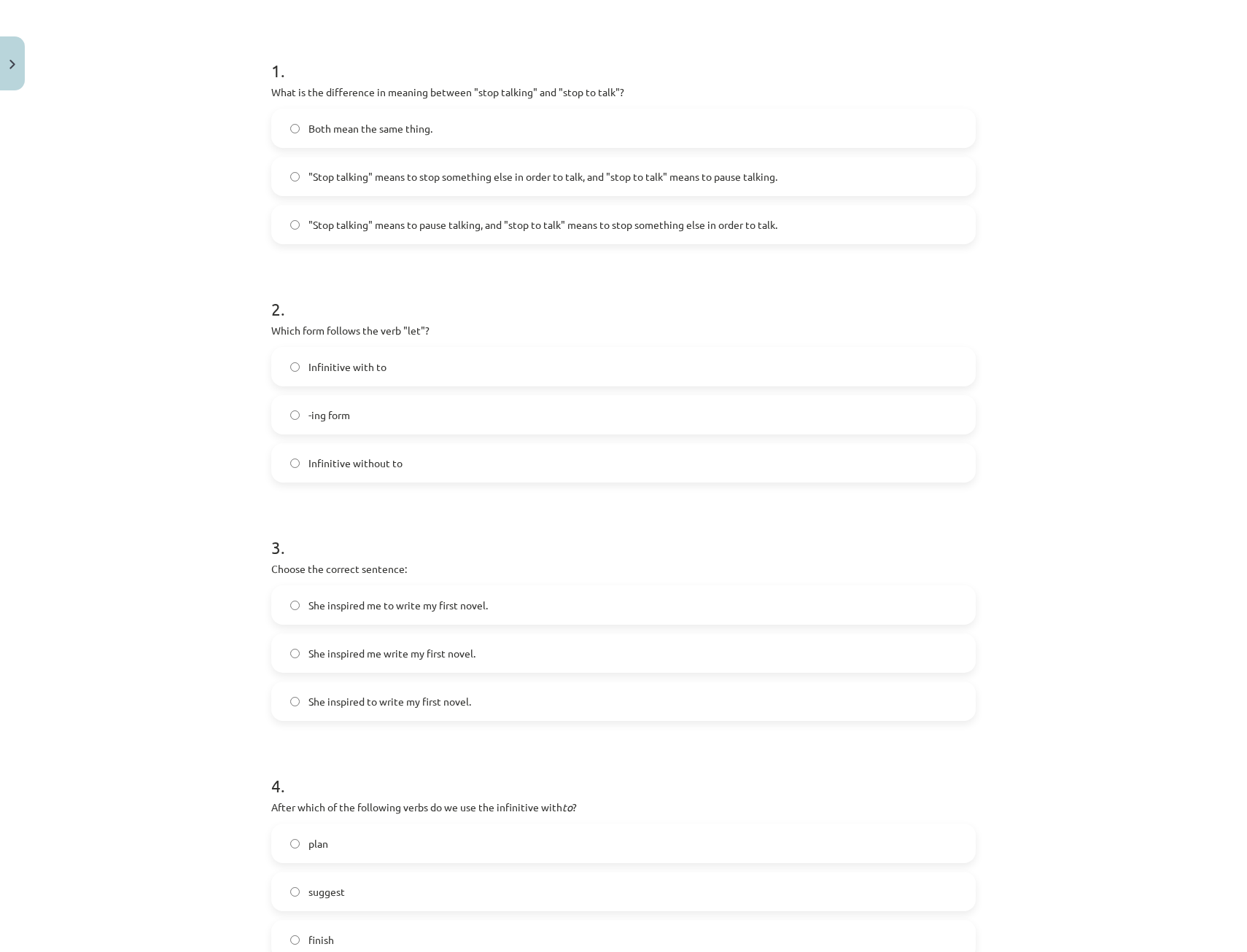
click at [353, 469] on span "Infinitive without to" at bounding box center [355, 463] width 94 height 16
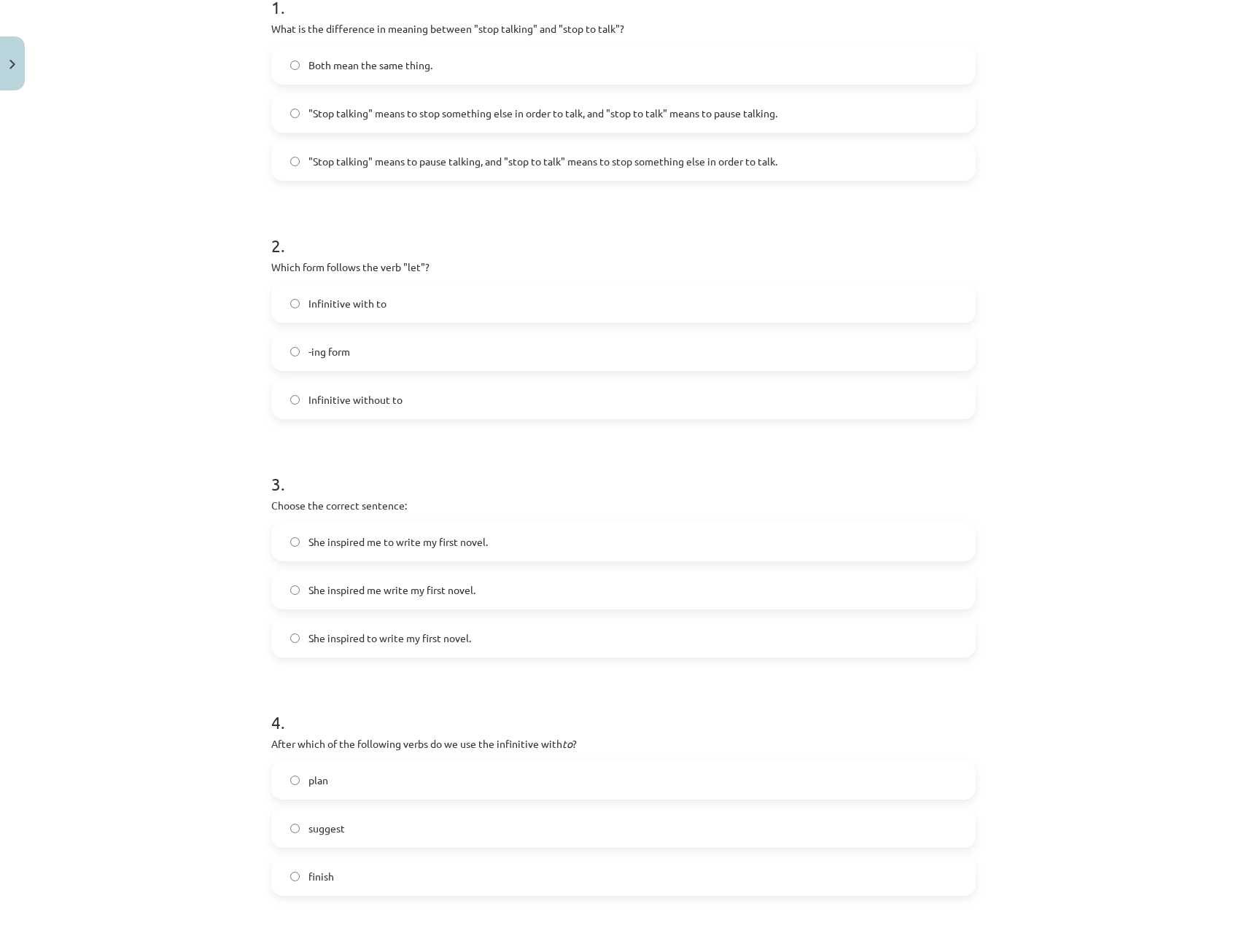
scroll to position [474, 0]
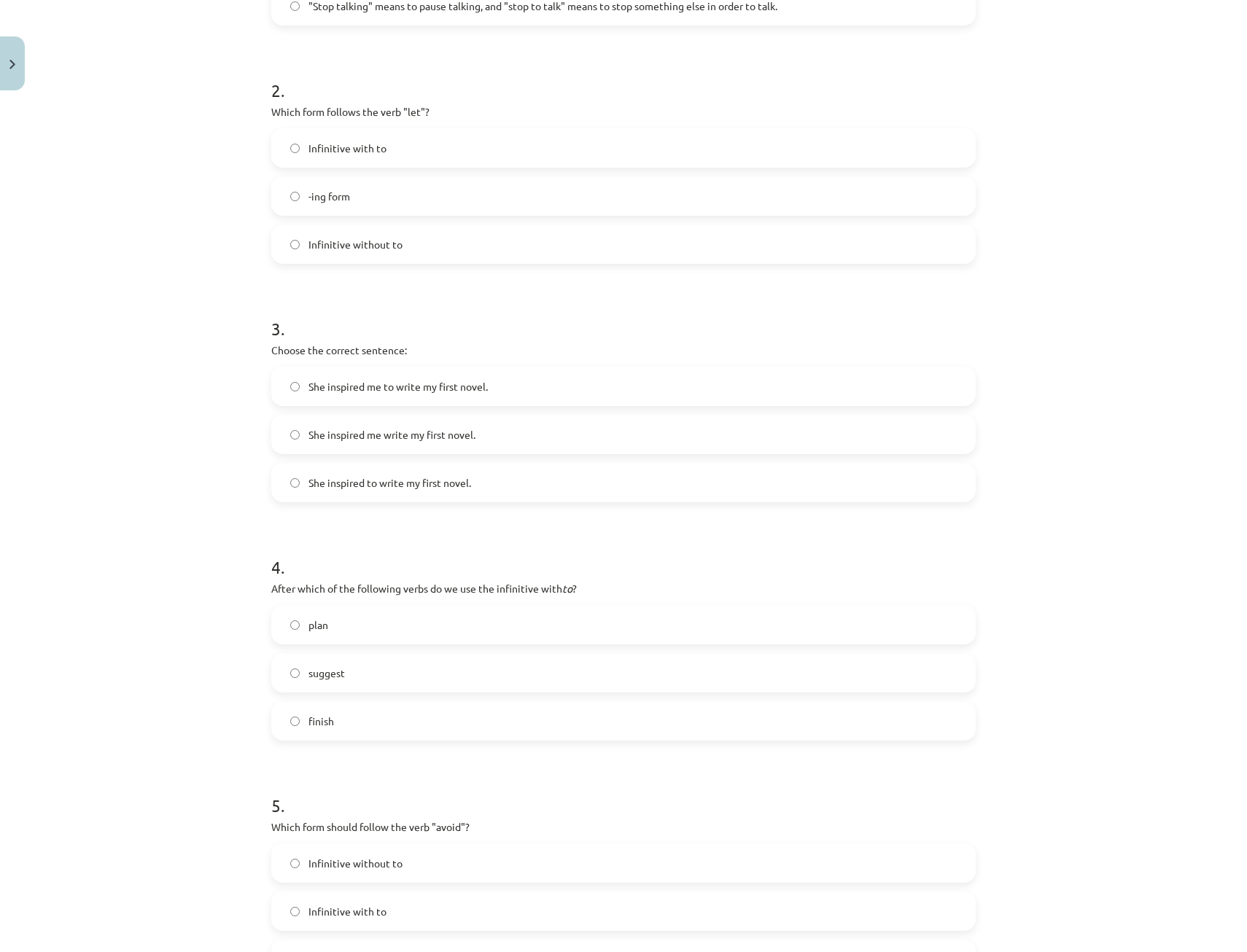
click at [365, 391] on span "She inspired me to write my first novel." at bounding box center [398, 386] width 179 height 16
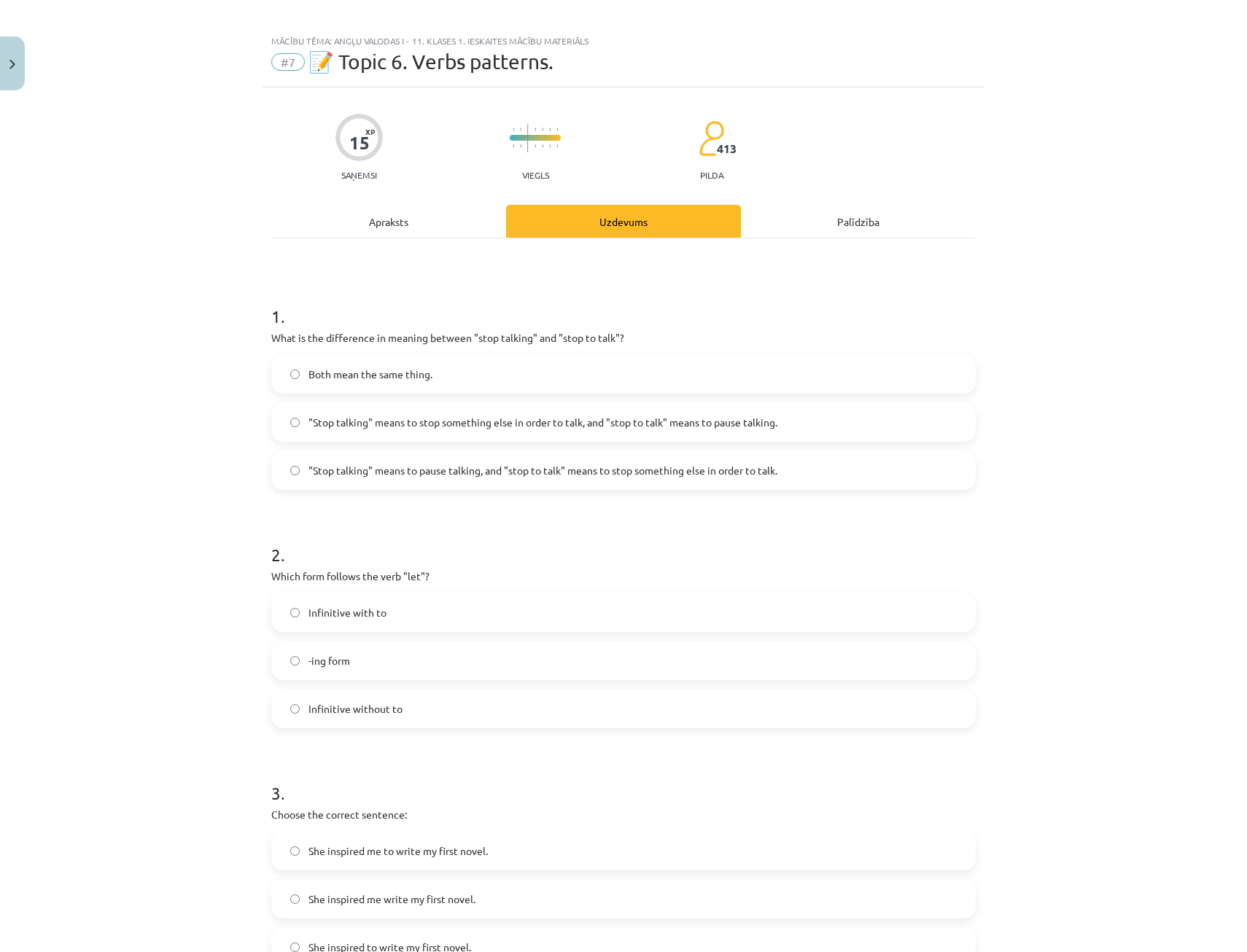
scroll to position [0, 0]
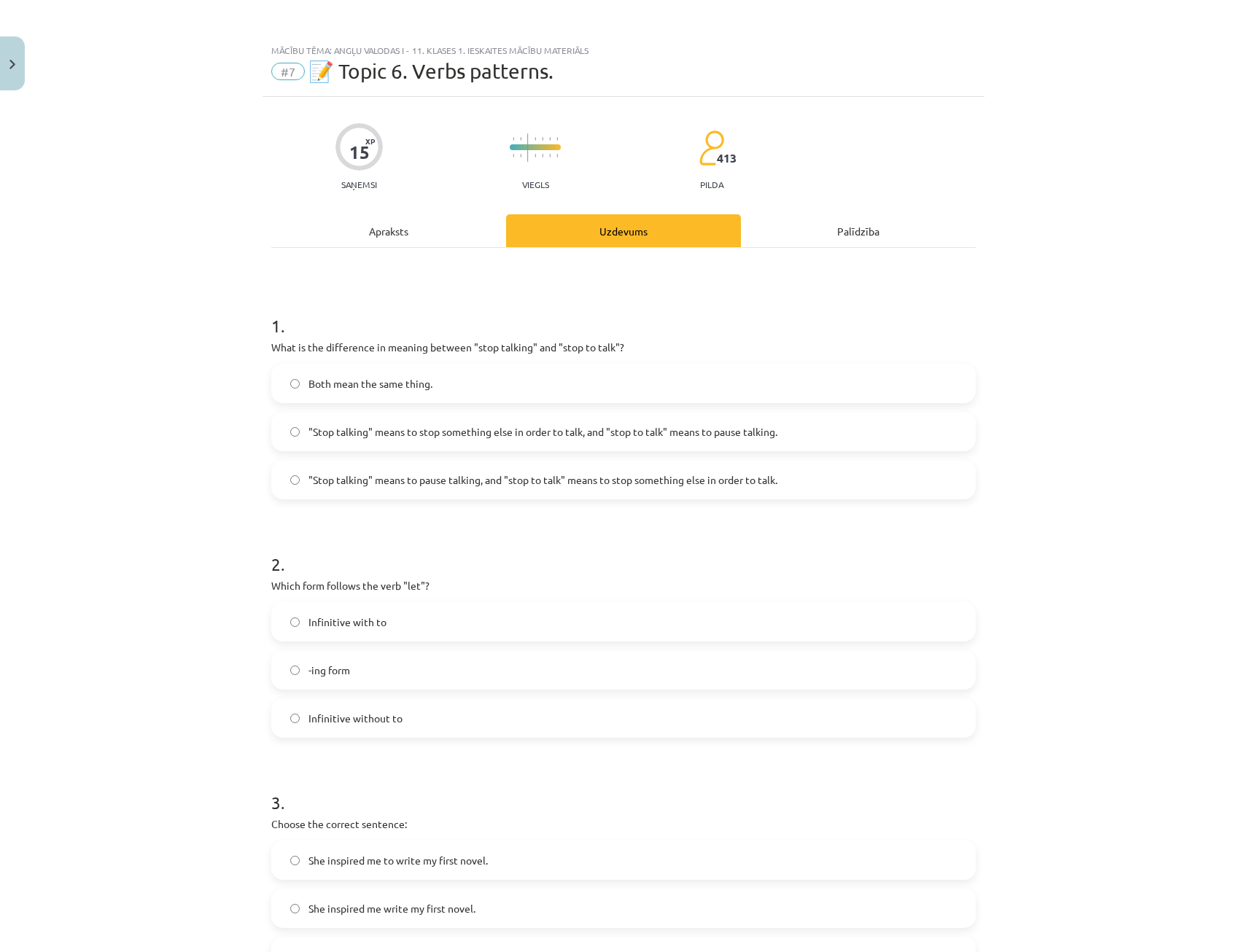
click at [407, 229] on div "Apraksts" at bounding box center [388, 230] width 235 height 33
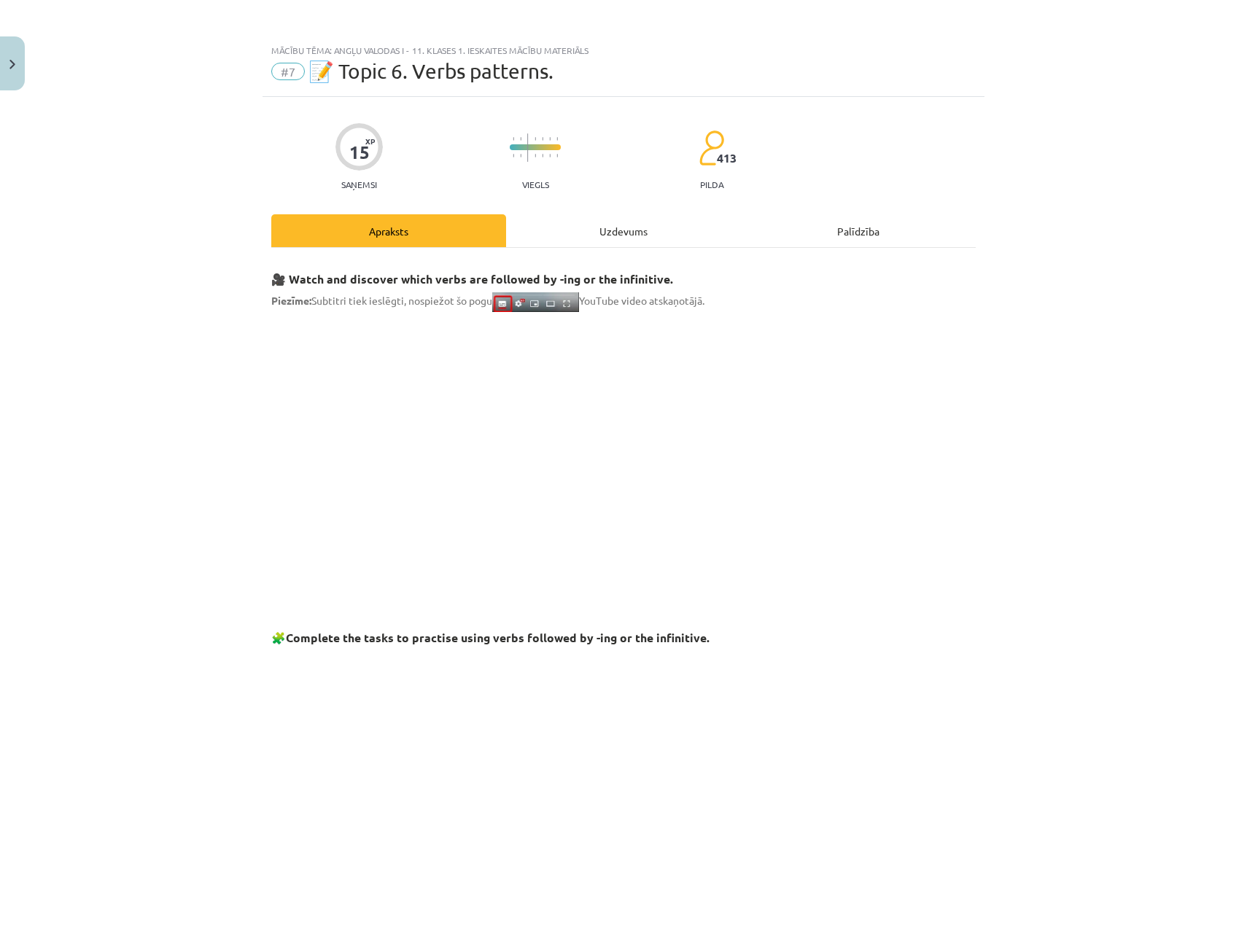
click at [603, 238] on div "Uzdevums" at bounding box center [623, 230] width 235 height 33
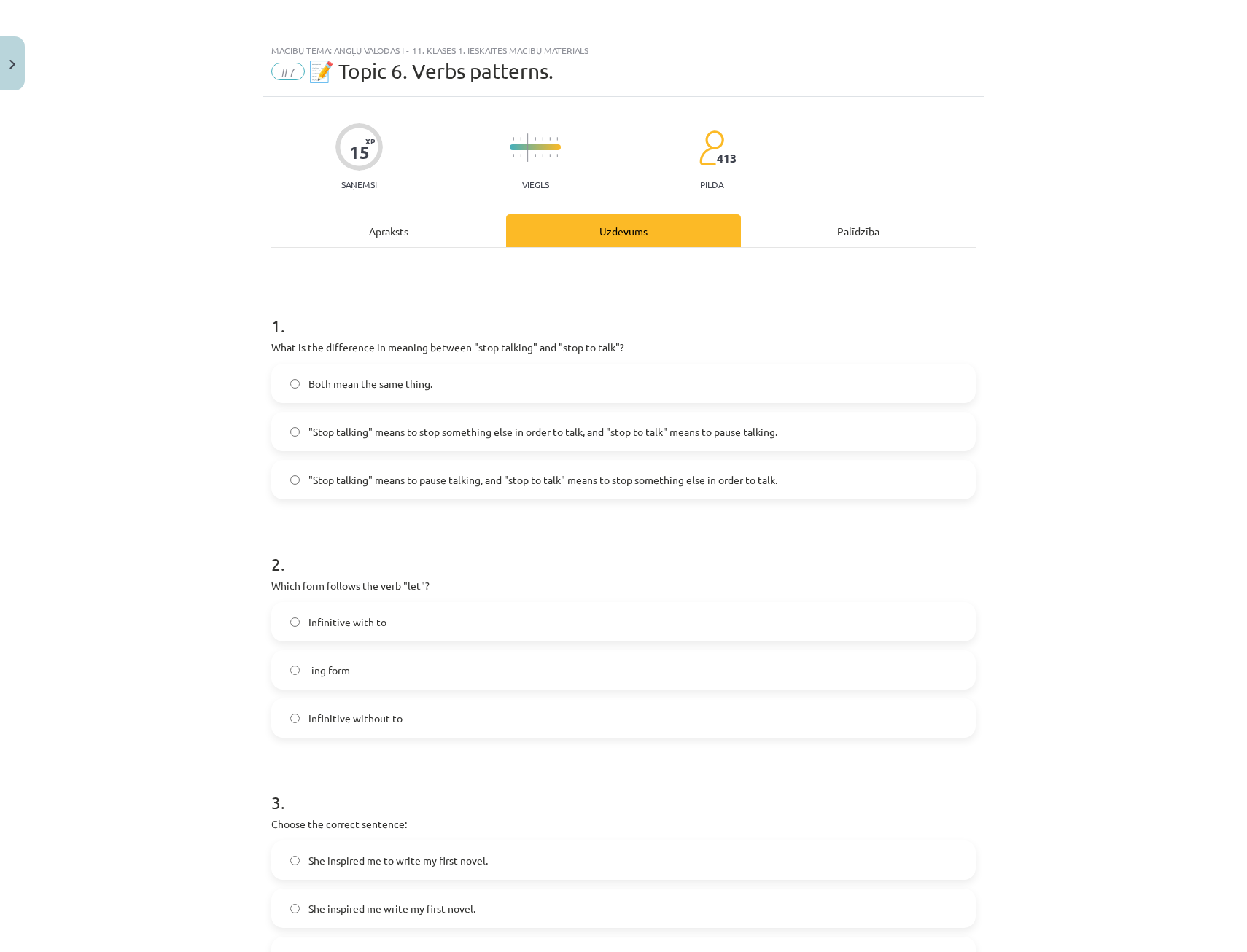
click at [398, 238] on div "Apraksts" at bounding box center [388, 230] width 235 height 33
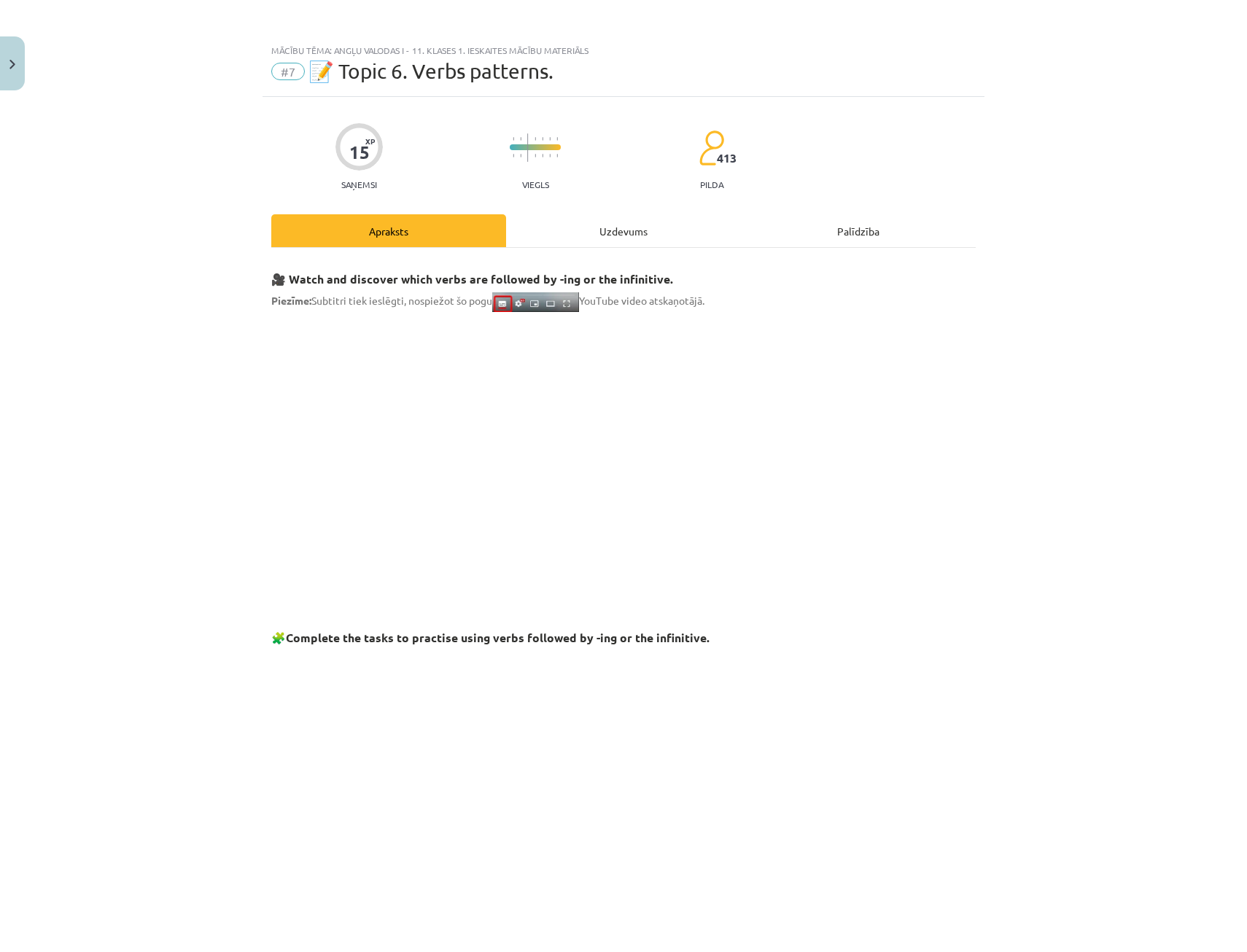
drag, startPoint x: 594, startPoint y: 221, endPoint x: 594, endPoint y: 229, distance: 8.0
click at [594, 221] on div "Uzdevums" at bounding box center [623, 230] width 235 height 33
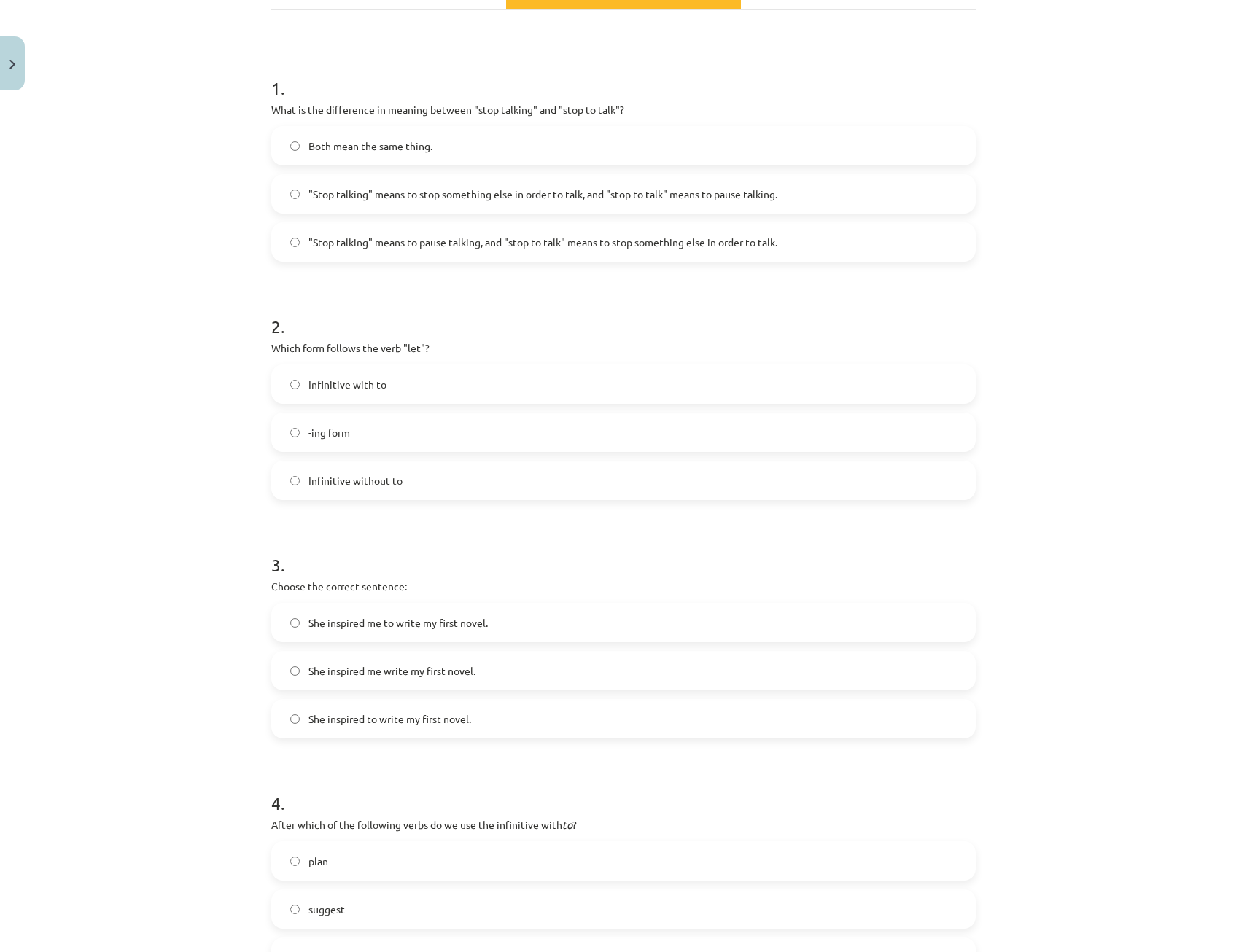
scroll to position [182, 0]
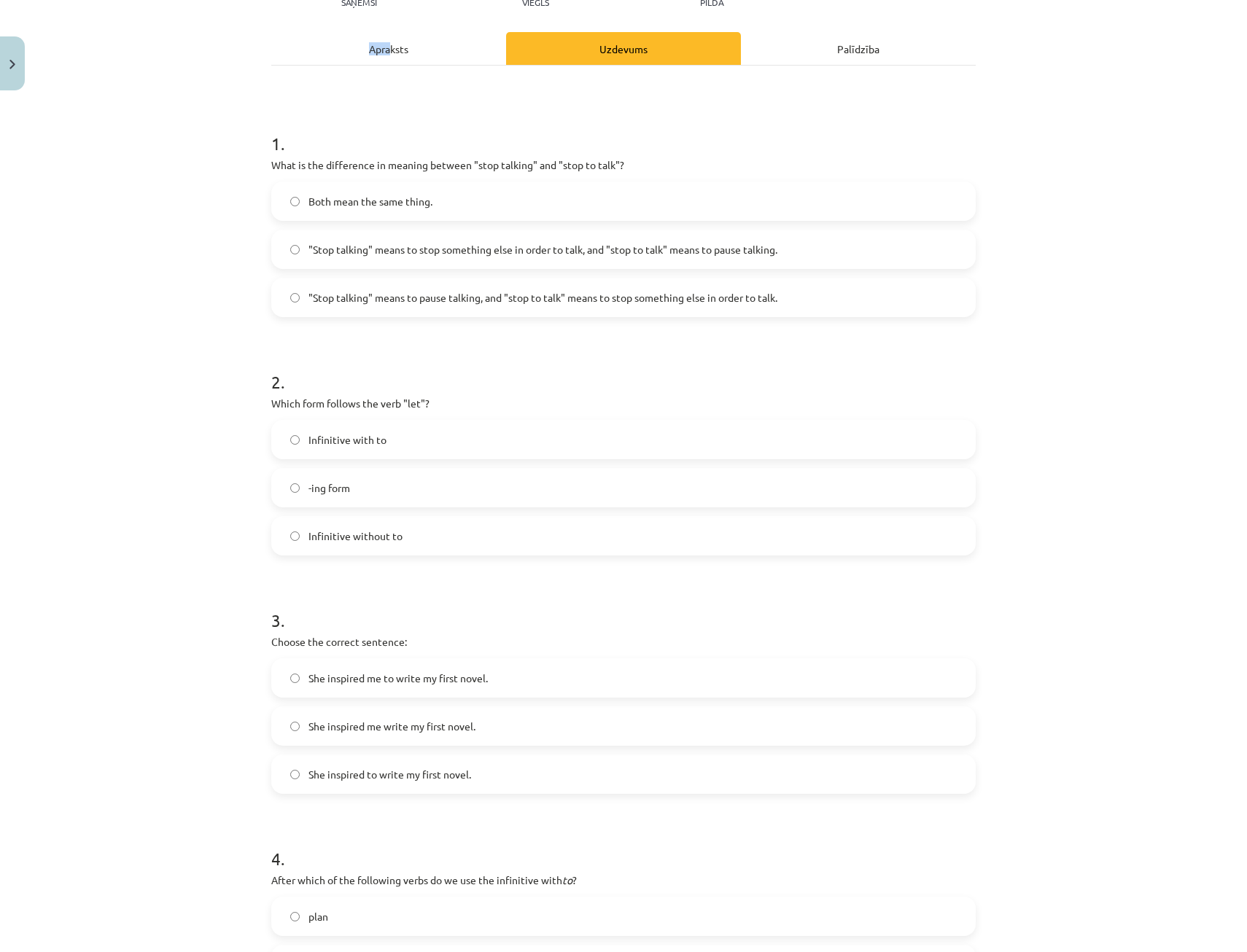
click at [386, 59] on div "Apraksts Uzdevums Palīdzība 1 . What is the difference in meaning between "stop…" at bounding box center [623, 662] width 704 height 1261
drag, startPoint x: 386, startPoint y: 59, endPoint x: 380, endPoint y: 41, distance: 19.0
click at [380, 41] on div "Apraksts" at bounding box center [388, 48] width 235 height 33
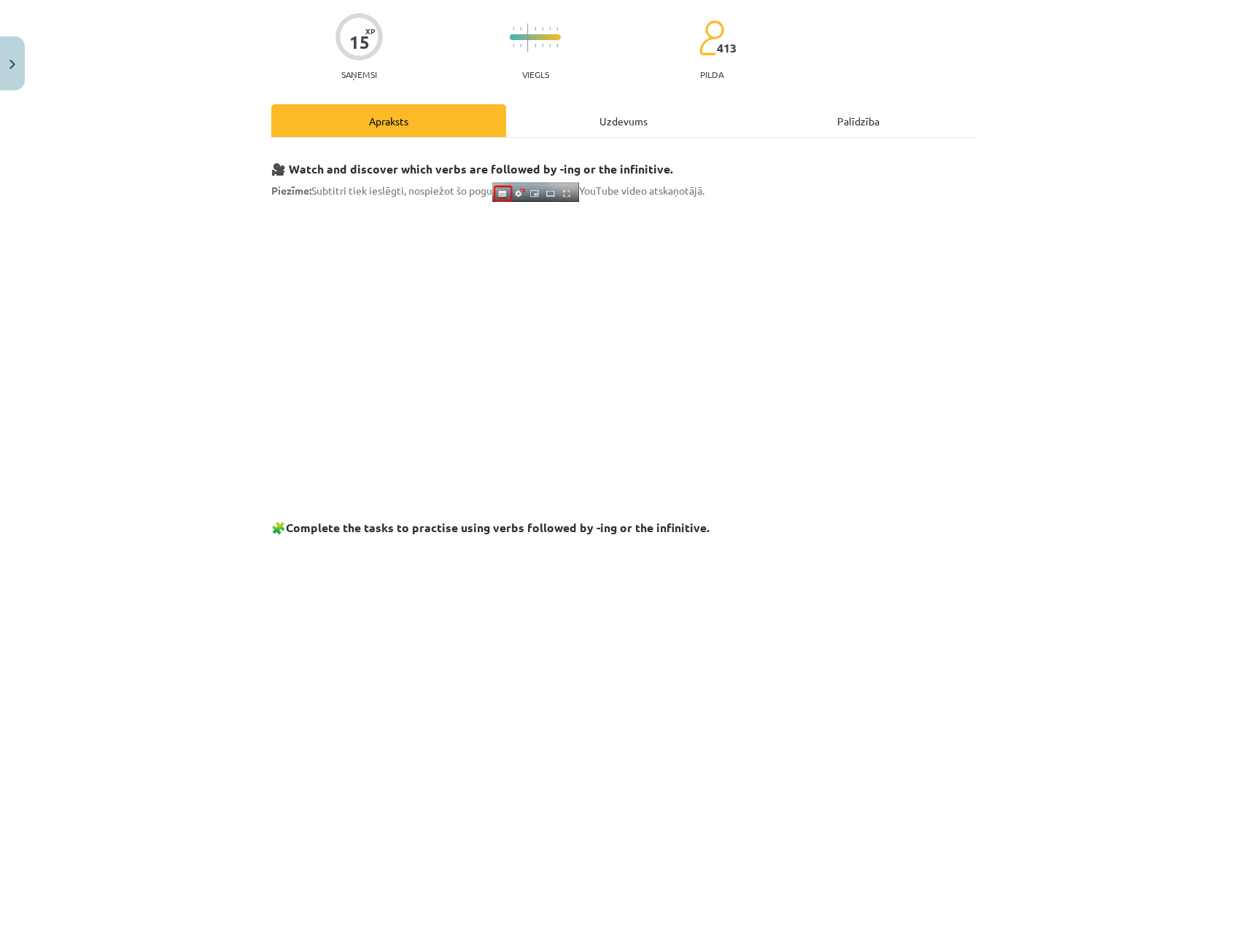
scroll to position [110, 0]
click at [595, 126] on div "Uzdevums" at bounding box center [623, 121] width 235 height 33
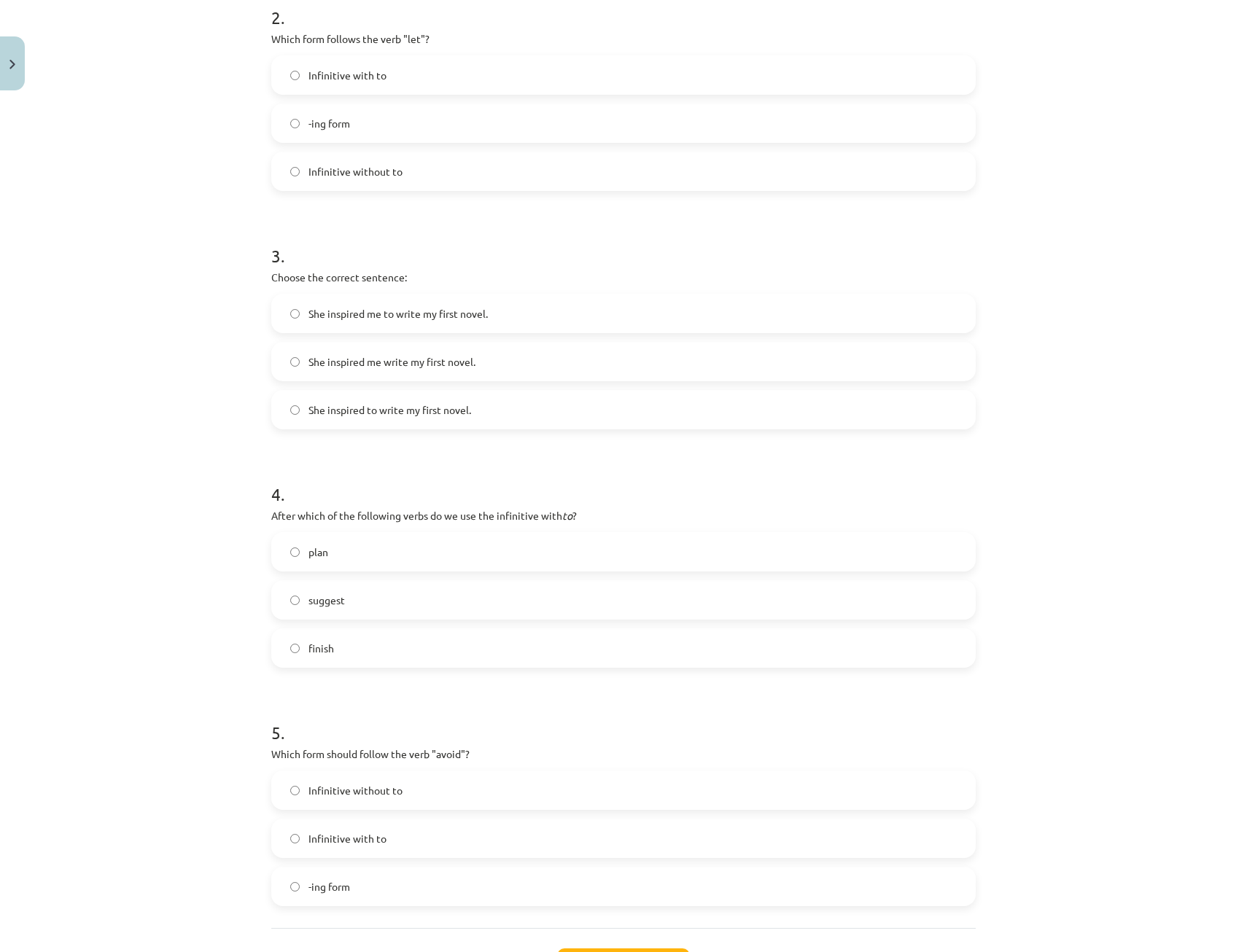
click at [316, 537] on label "plan" at bounding box center [623, 552] width 701 height 36
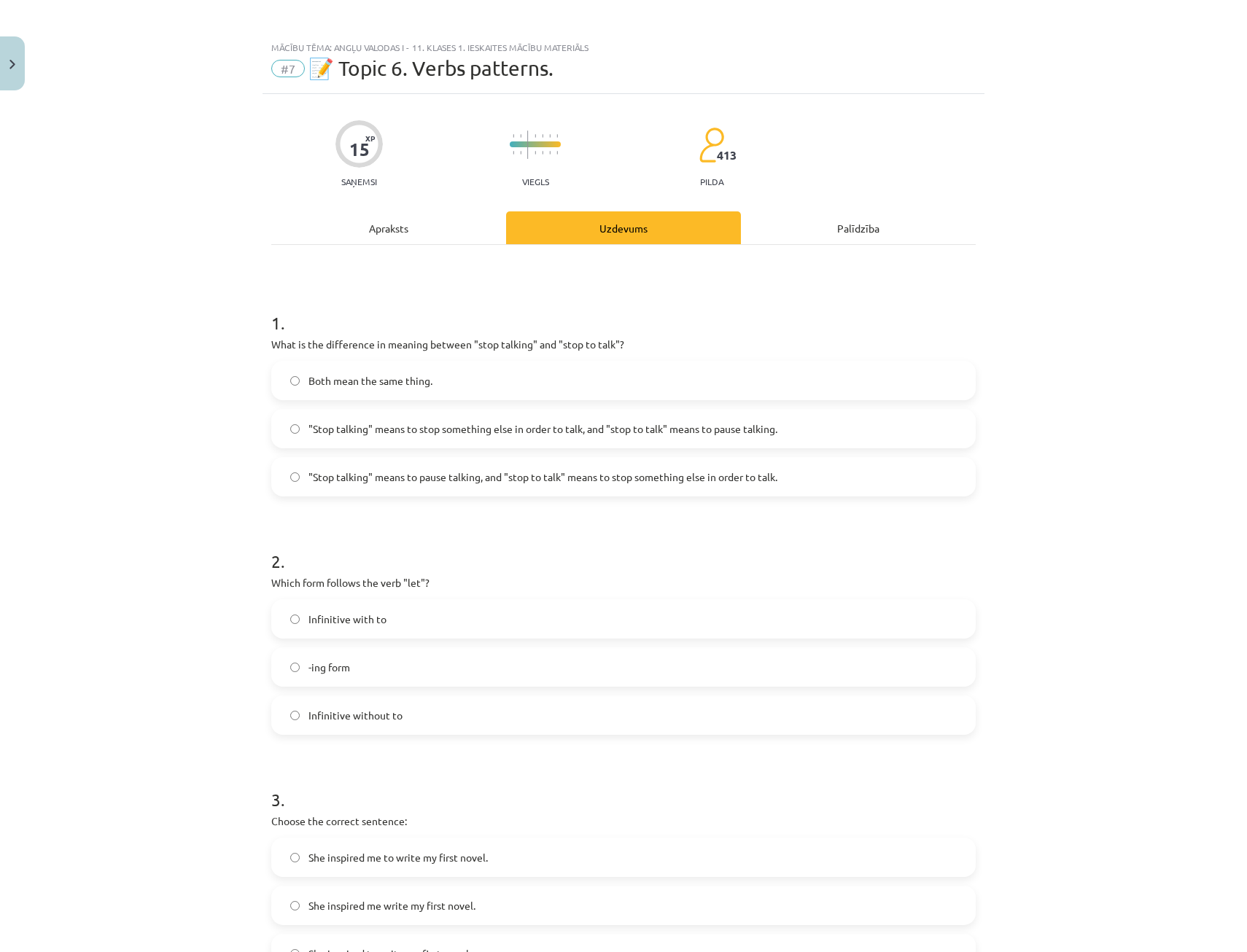
scroll to position [0, 0]
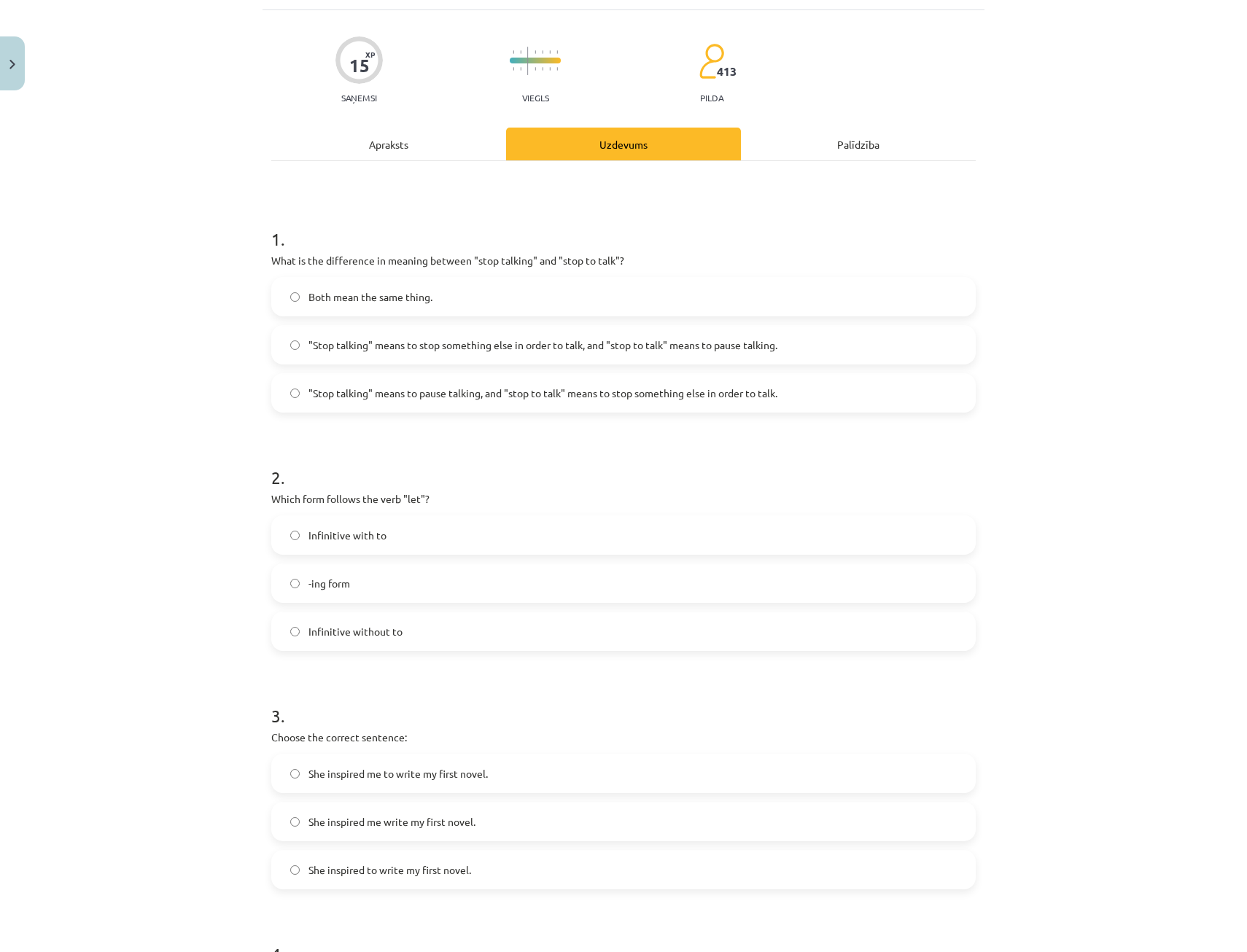
click at [381, 153] on div "Apraksts" at bounding box center [388, 144] width 235 height 33
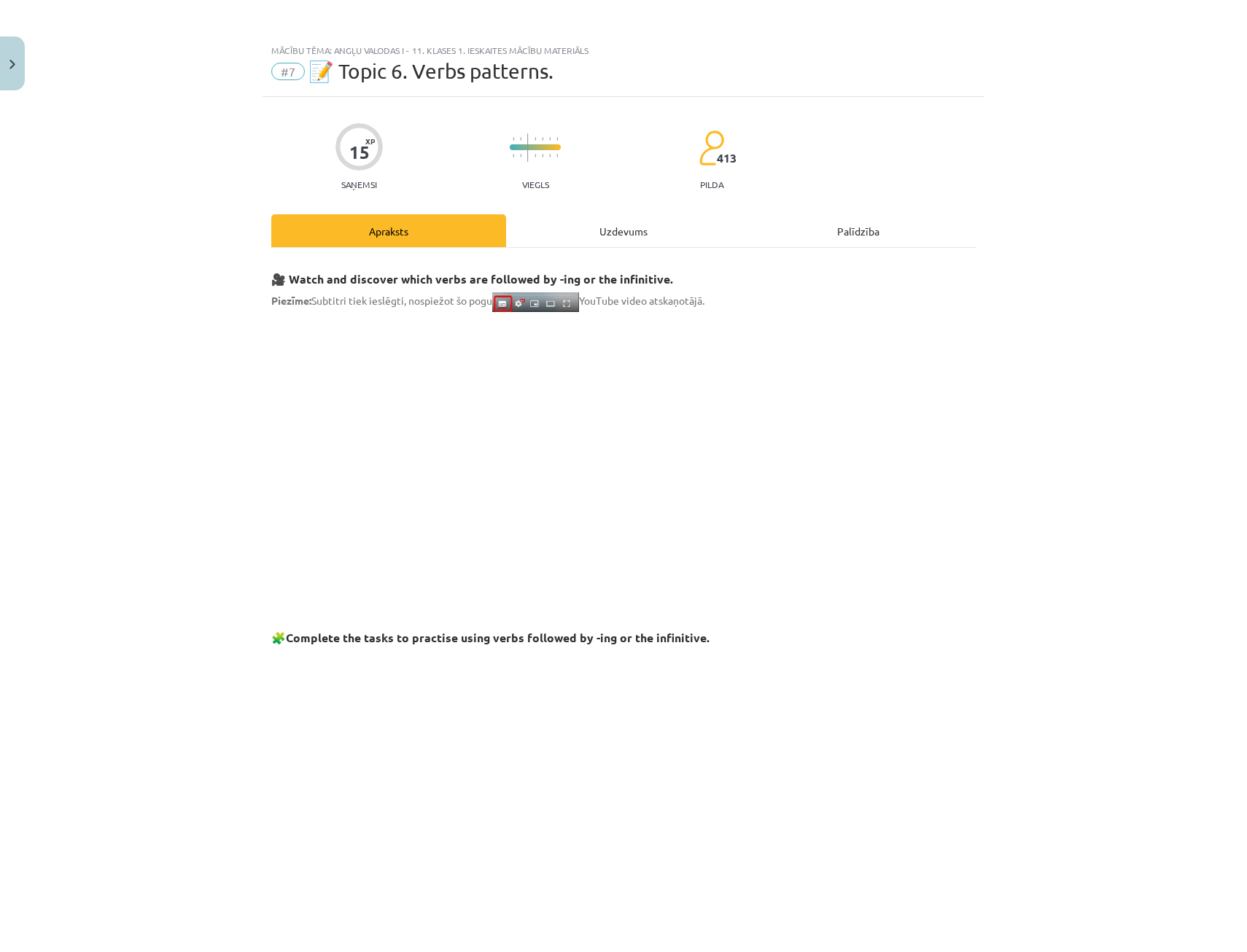
click at [650, 232] on div "Uzdevums" at bounding box center [623, 230] width 235 height 33
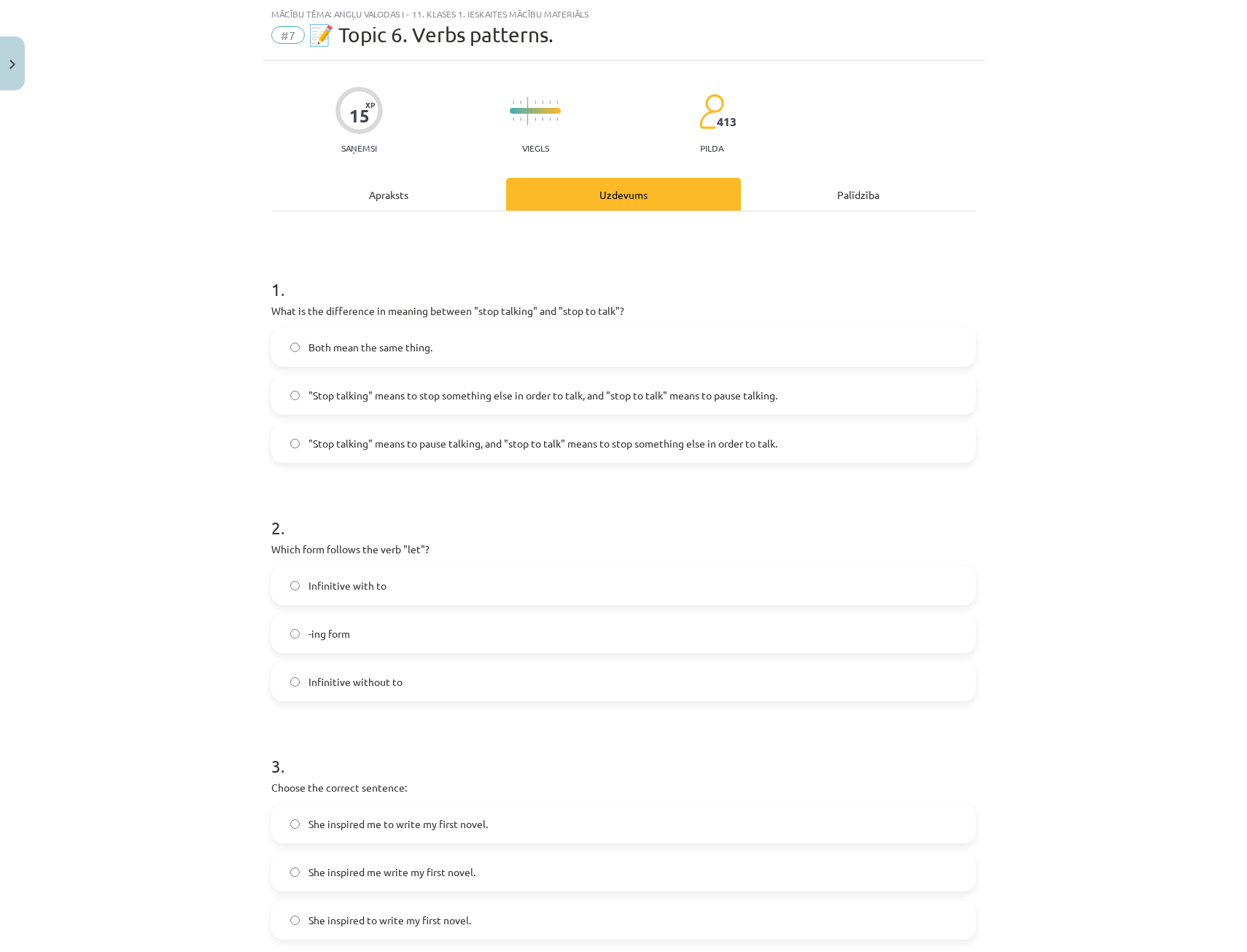
scroll to position [670, 0]
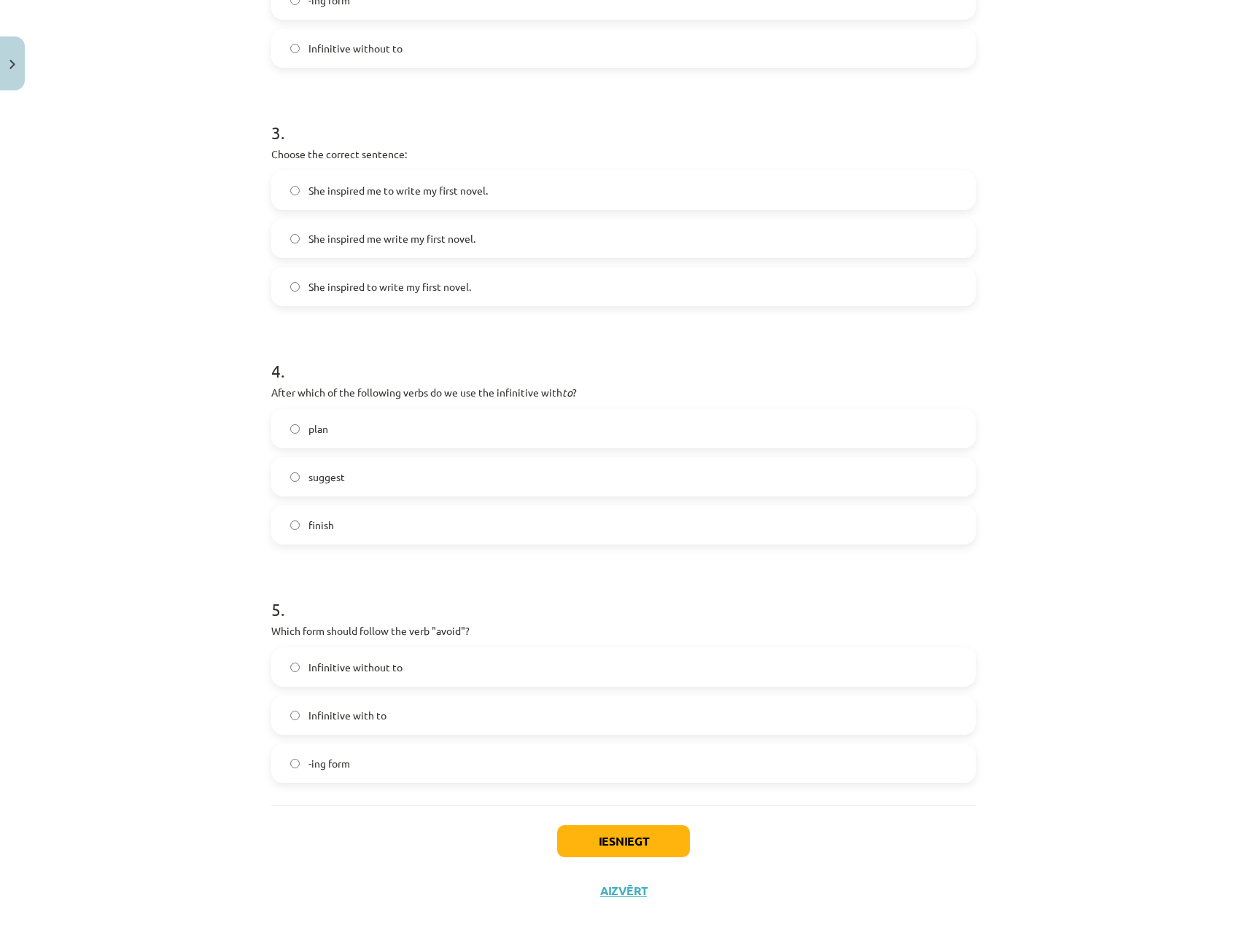
click at [343, 769] on span "-ing form" at bounding box center [330, 763] width 41 height 16
click at [672, 842] on button "Iesniegt" at bounding box center [623, 841] width 133 height 32
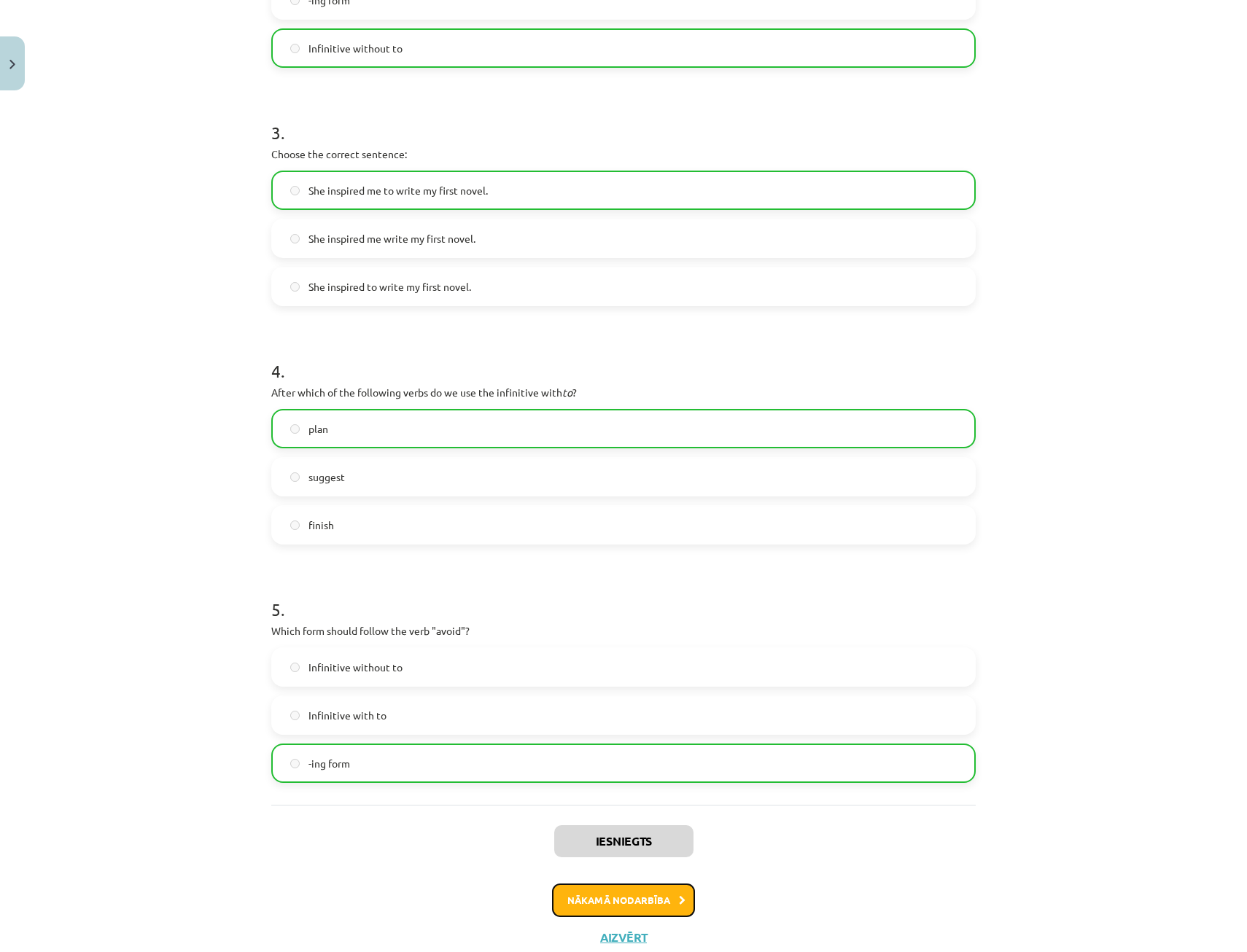
click at [641, 896] on button "Nākamā nodarbība" at bounding box center [623, 899] width 143 height 33
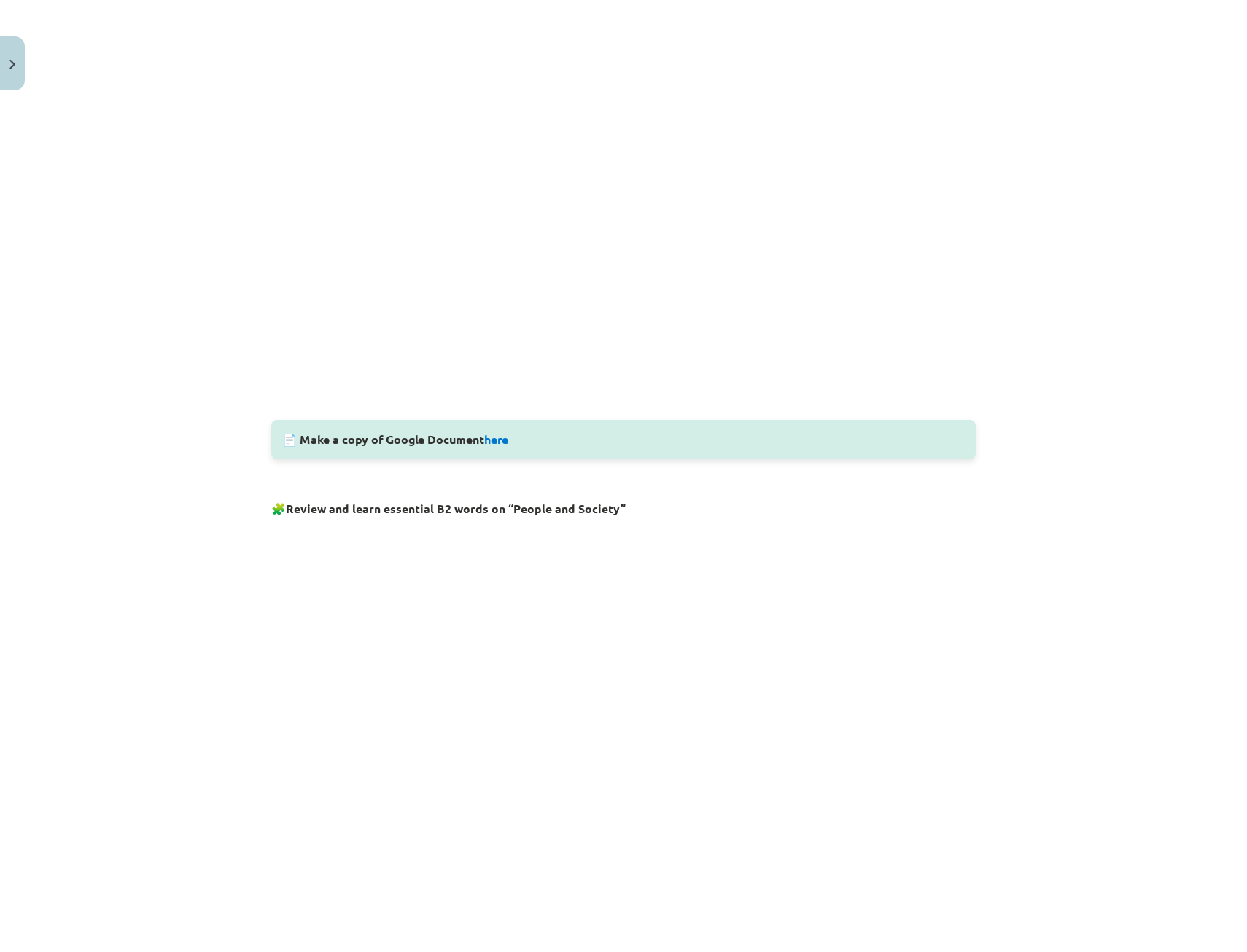
scroll to position [564, 0]
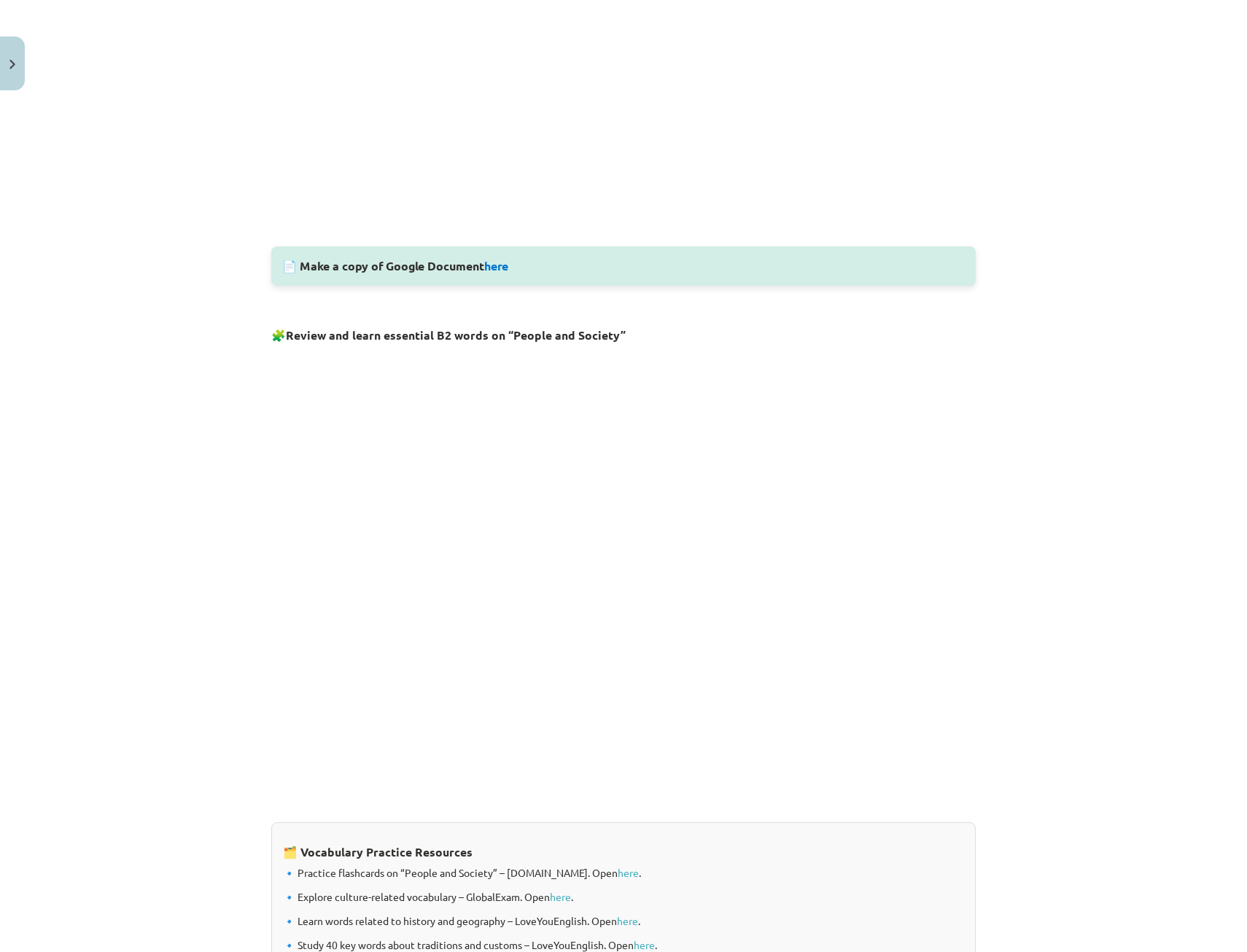
click at [1146, 558] on div "Mācību tēma: Angļu valodas i - 11. klases 1. ieskaites mācību materiāls #8 🔤 To…" at bounding box center [624, 476] width 1247 height 952
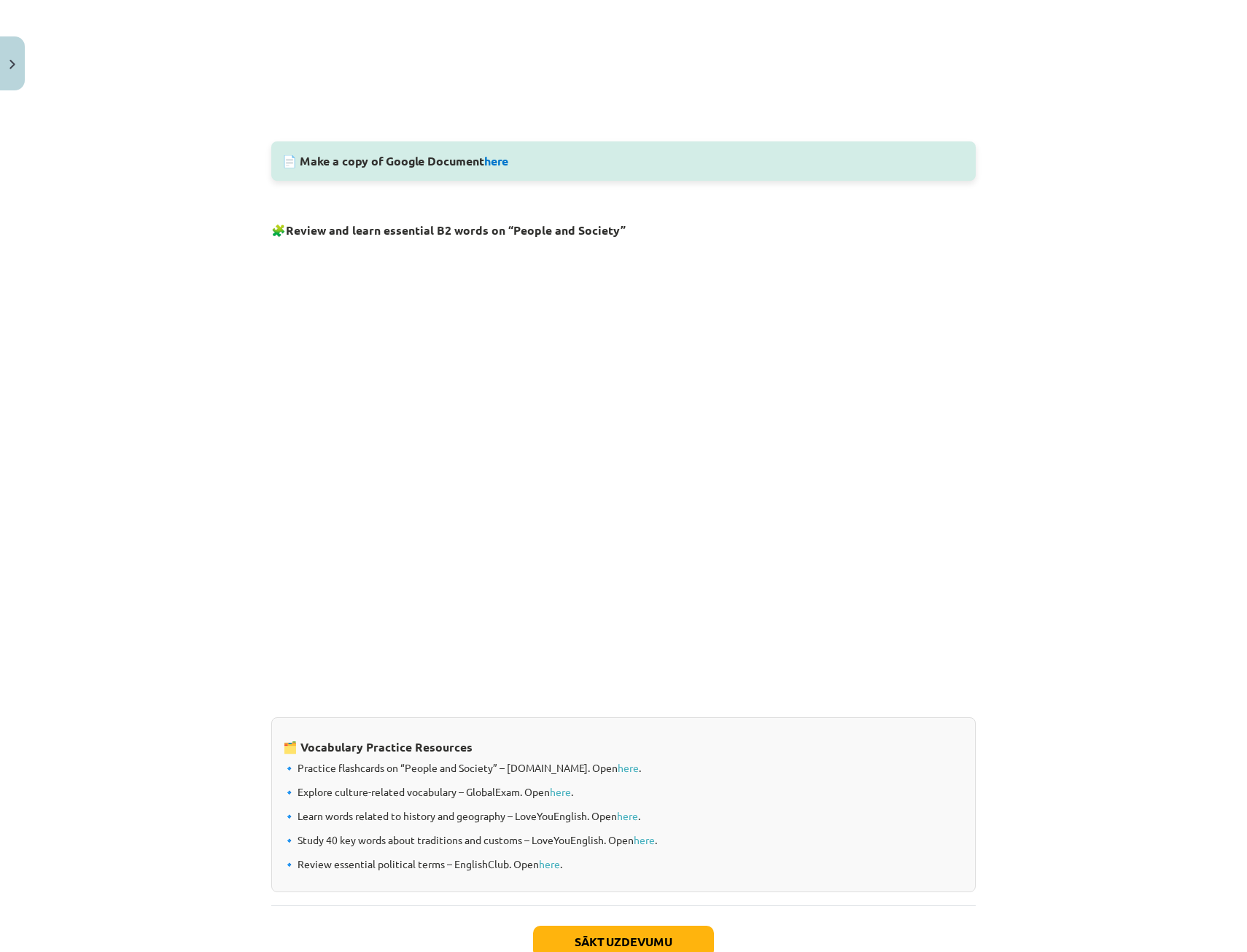
scroll to position [769, 0]
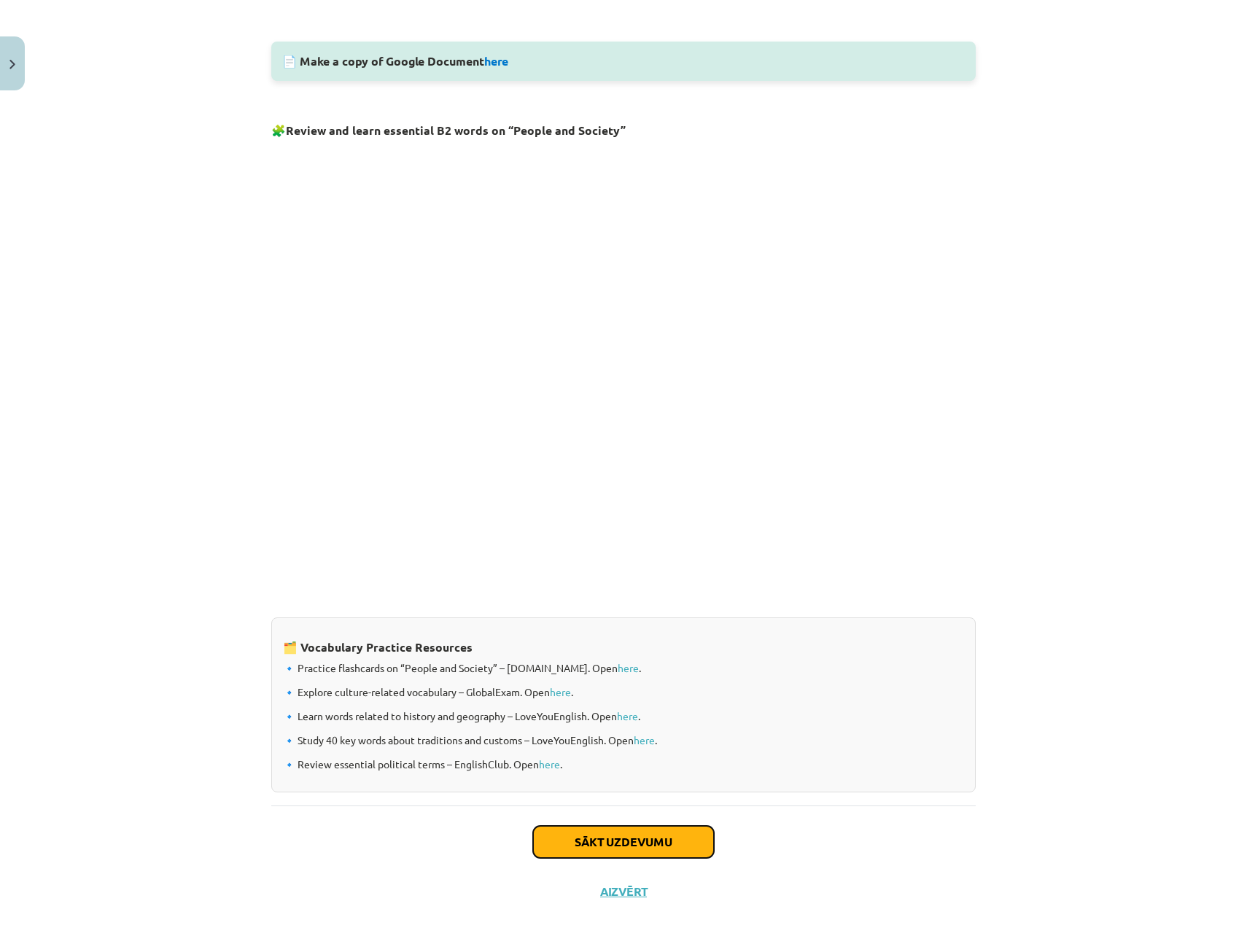
click at [644, 843] on button "Sākt uzdevumu" at bounding box center [624, 842] width 181 height 32
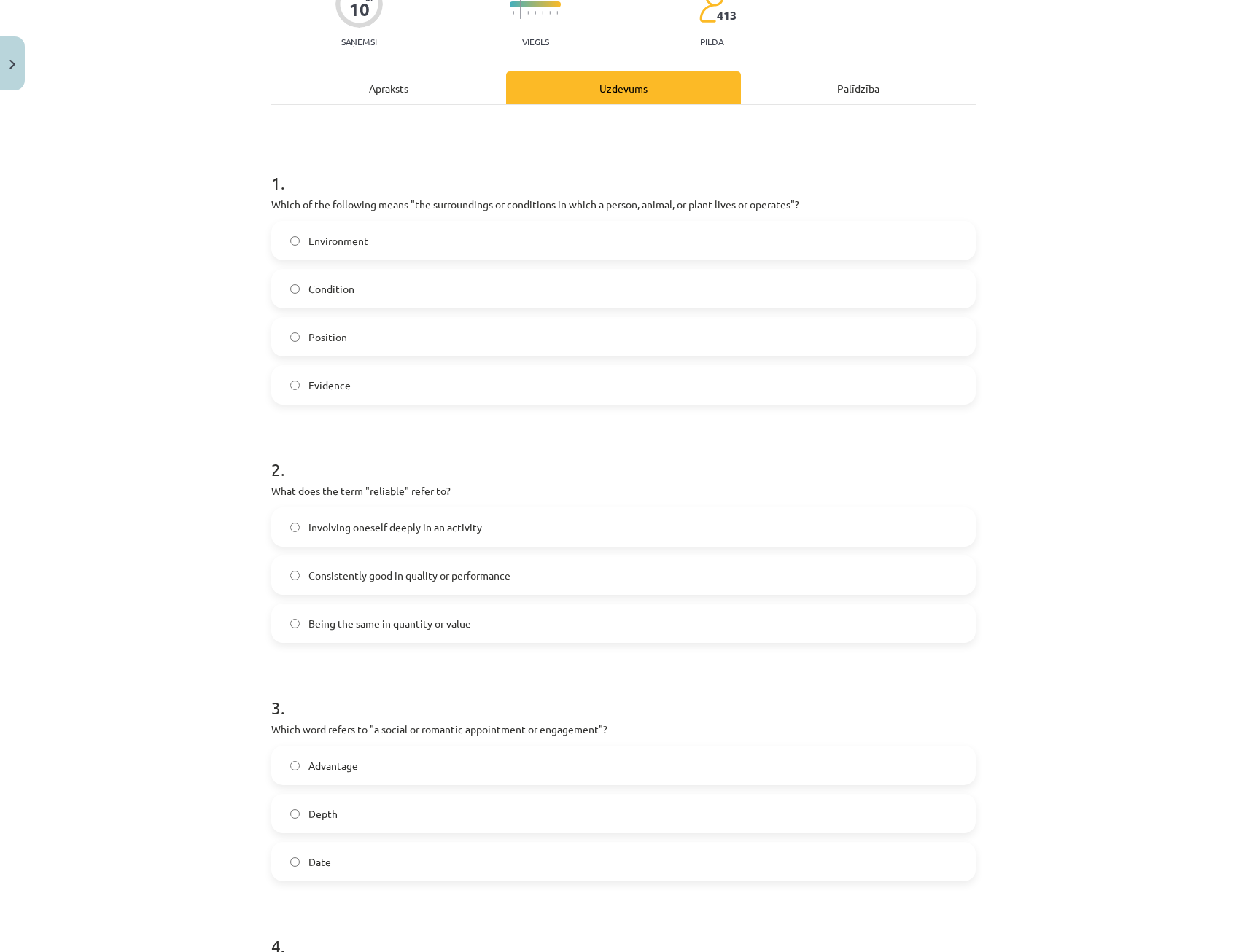
scroll to position [36, 0]
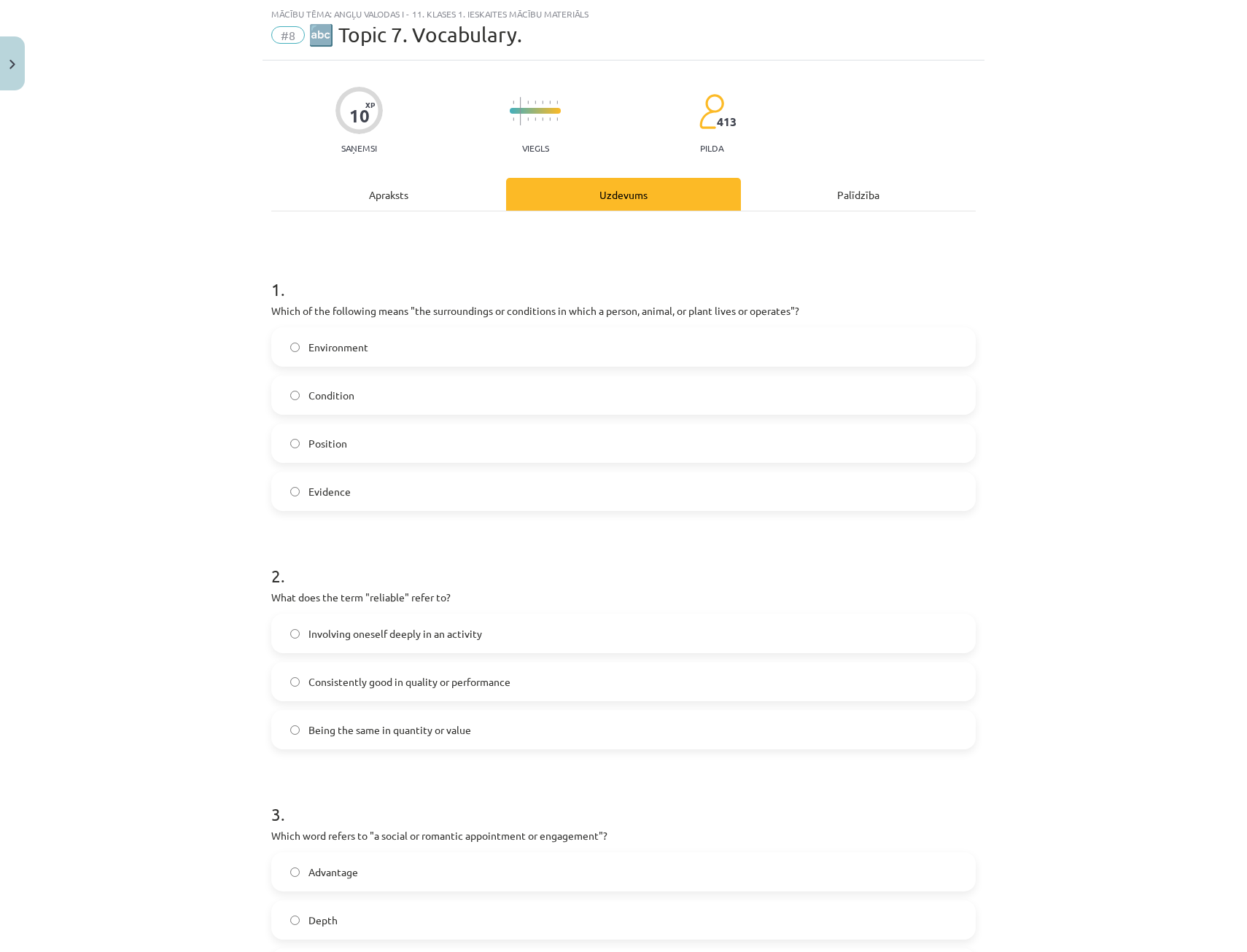
click at [347, 349] on span "Environment" at bounding box center [338, 347] width 60 height 16
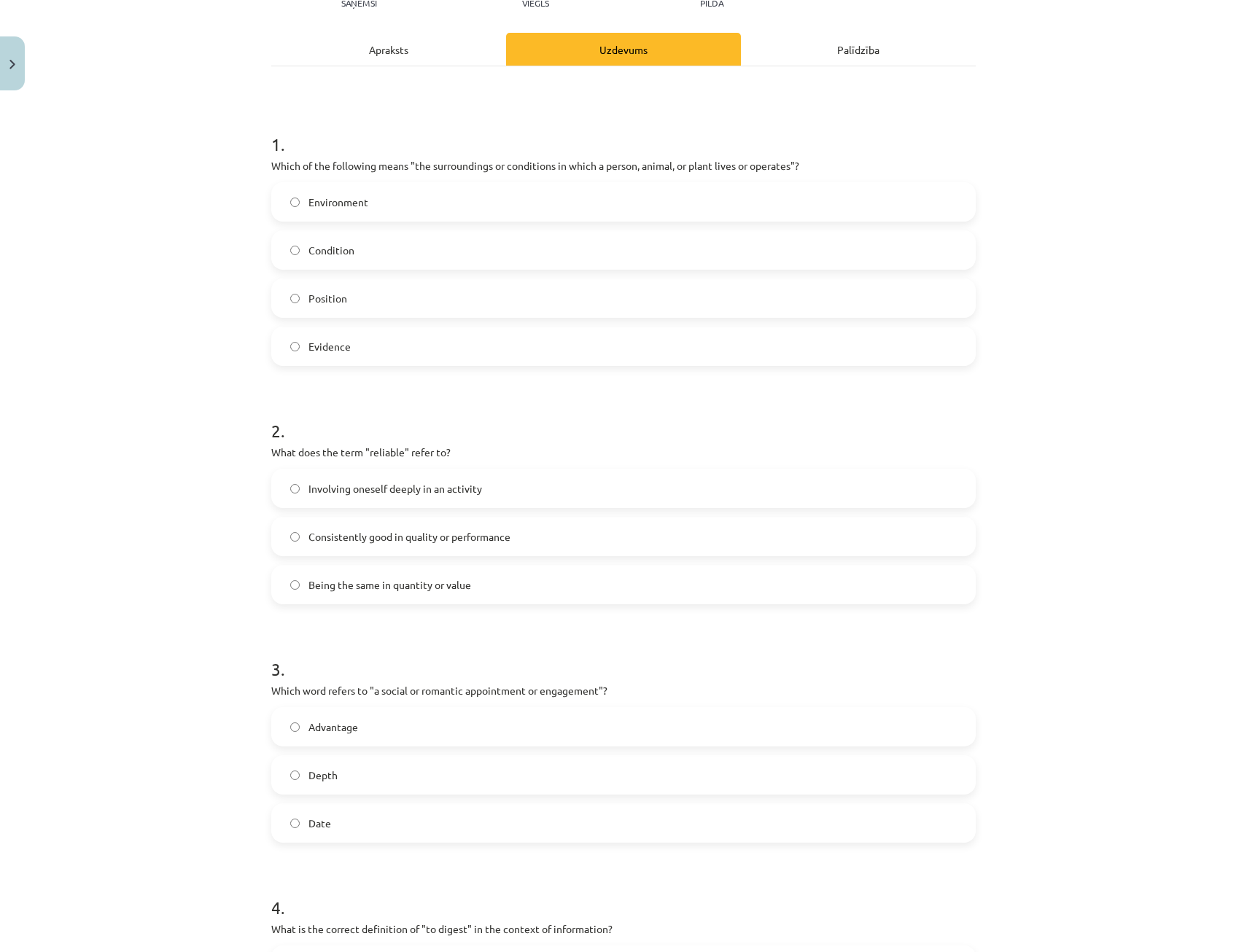
scroll to position [182, 0]
click at [404, 540] on span "Consistently good in quality or performance" at bounding box center [409, 536] width 202 height 16
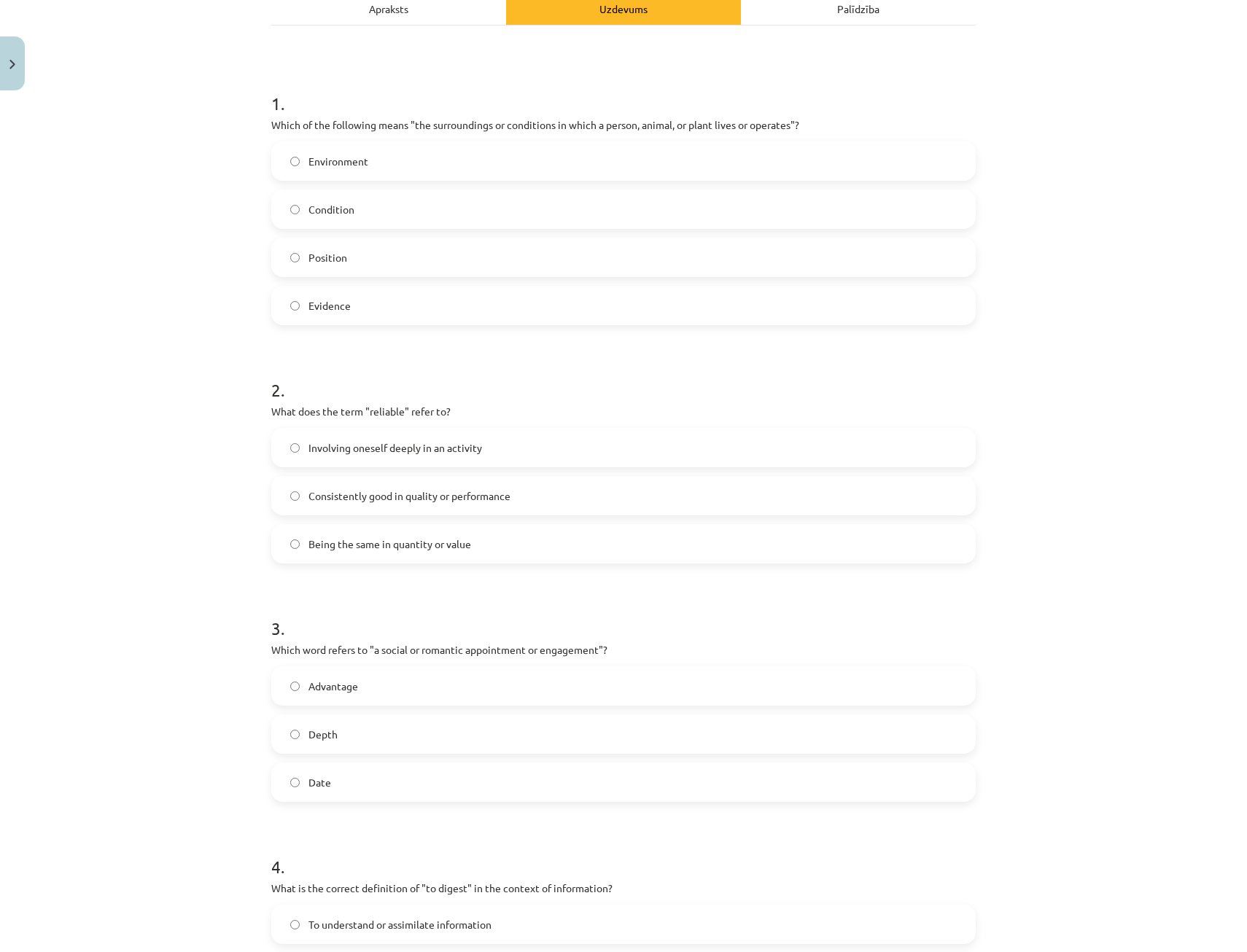
scroll to position [328, 0]
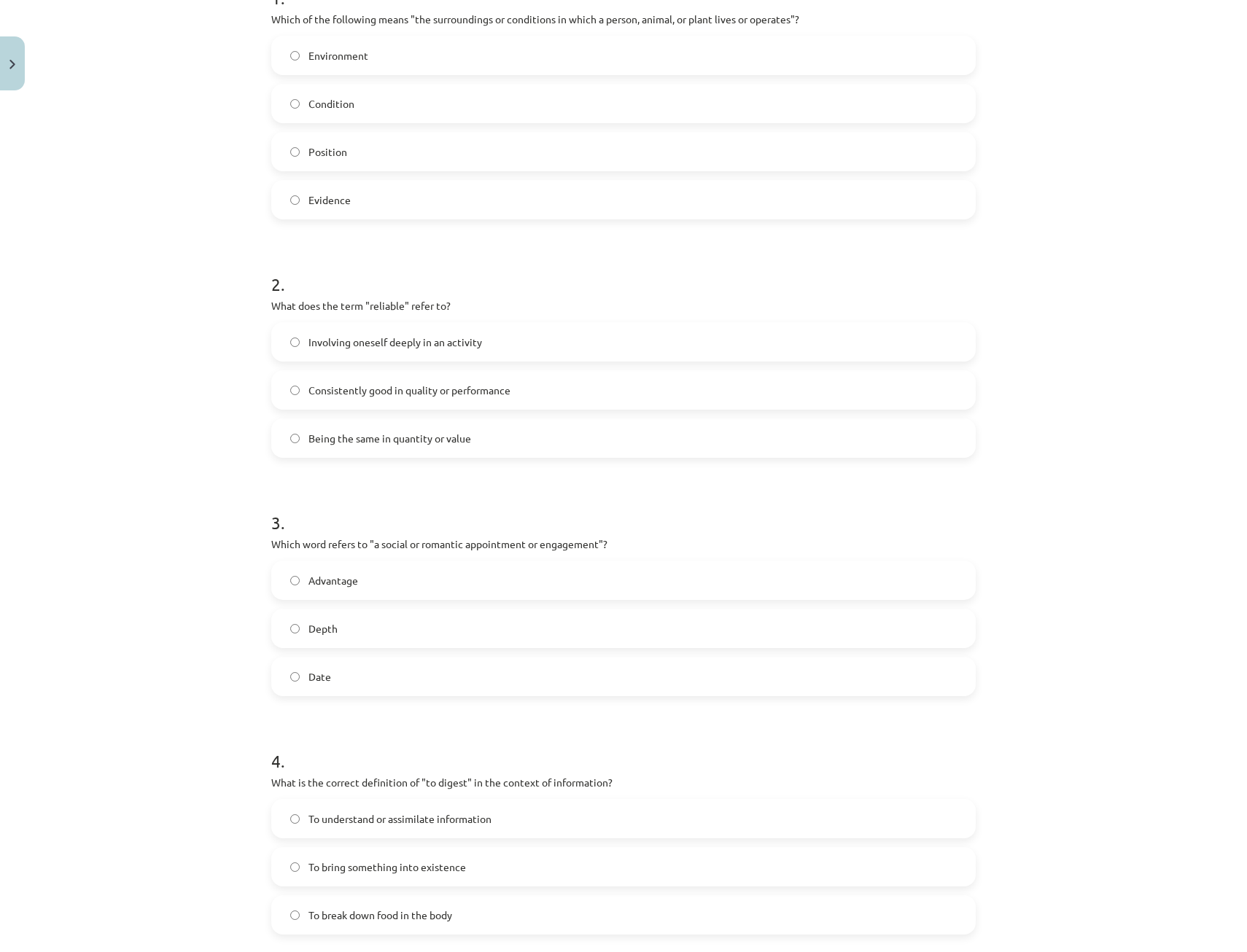
click at [321, 683] on span "Date" at bounding box center [320, 677] width 23 height 16
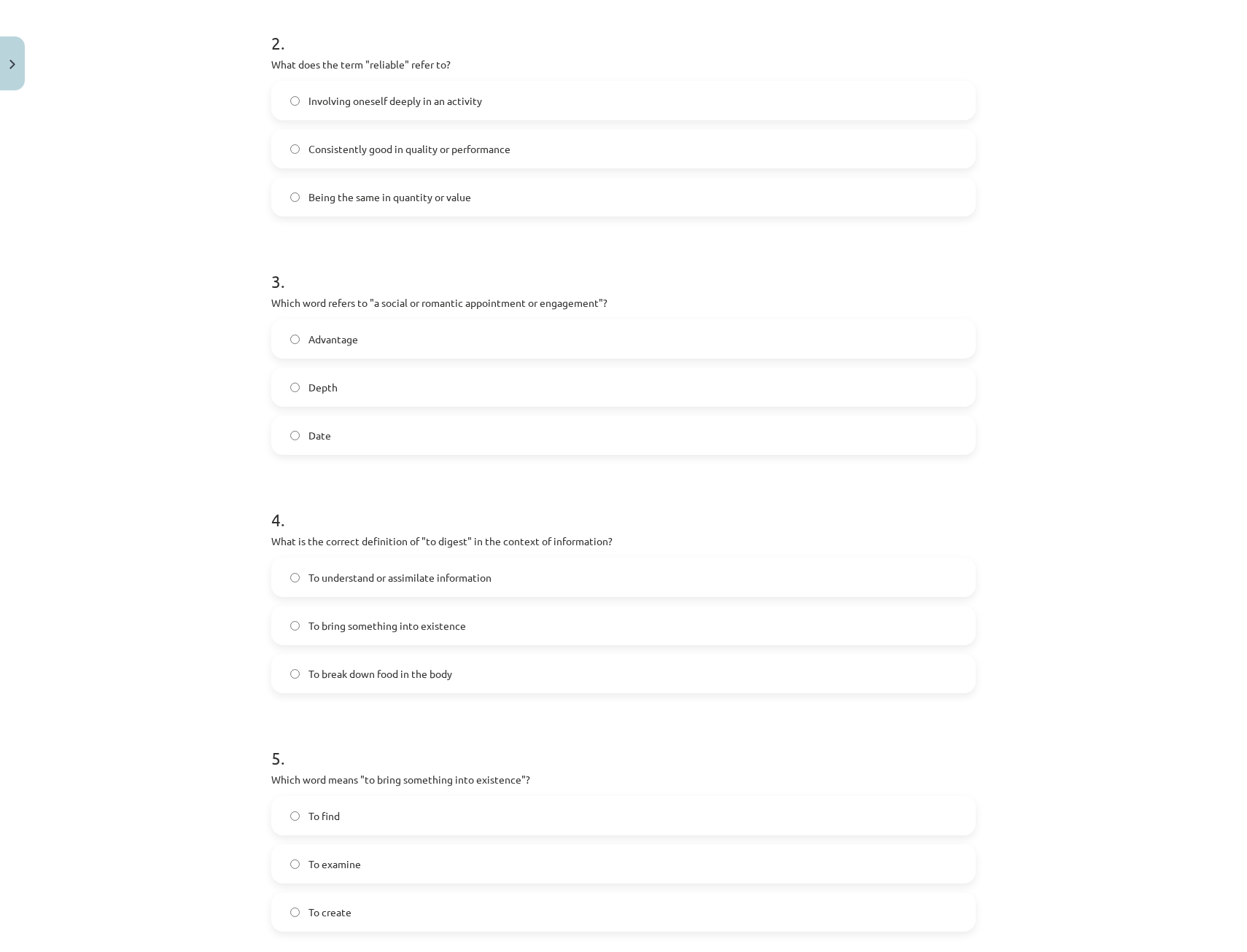
scroll to position [620, 0]
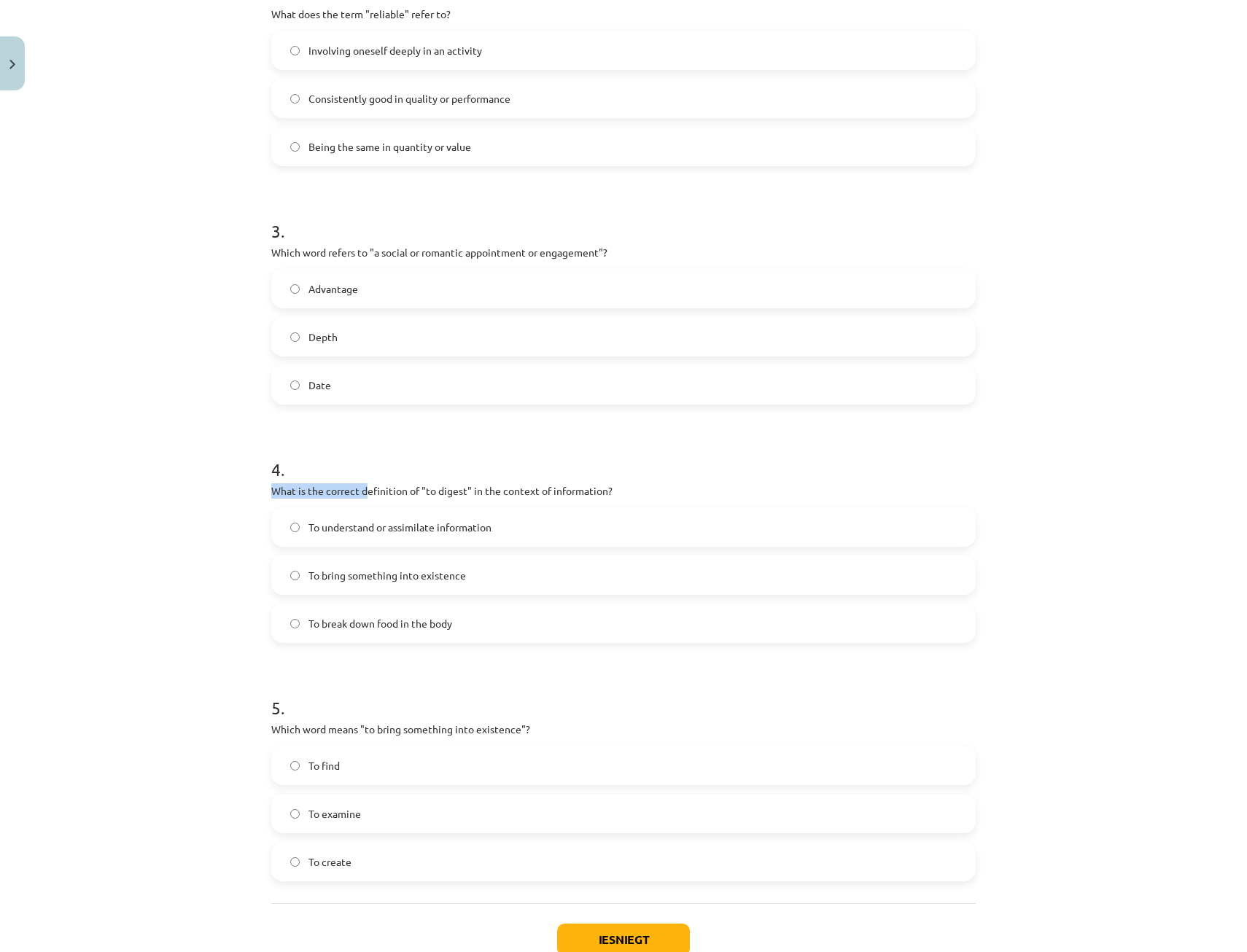
drag, startPoint x: 265, startPoint y: 488, endPoint x: 364, endPoint y: 490, distance: 99.0
click at [364, 490] on p "What is the correct definition of "to digest" in the context of information?" at bounding box center [623, 491] width 704 height 16
drag, startPoint x: 364, startPoint y: 490, endPoint x: 494, endPoint y: 502, distance: 130.6
click at [494, 502] on div "4 . What is the correct definition of "to digest" in the context of information…" at bounding box center [623, 538] width 704 height 209
click at [344, 631] on span "To break down food in the body" at bounding box center [381, 623] width 144 height 16
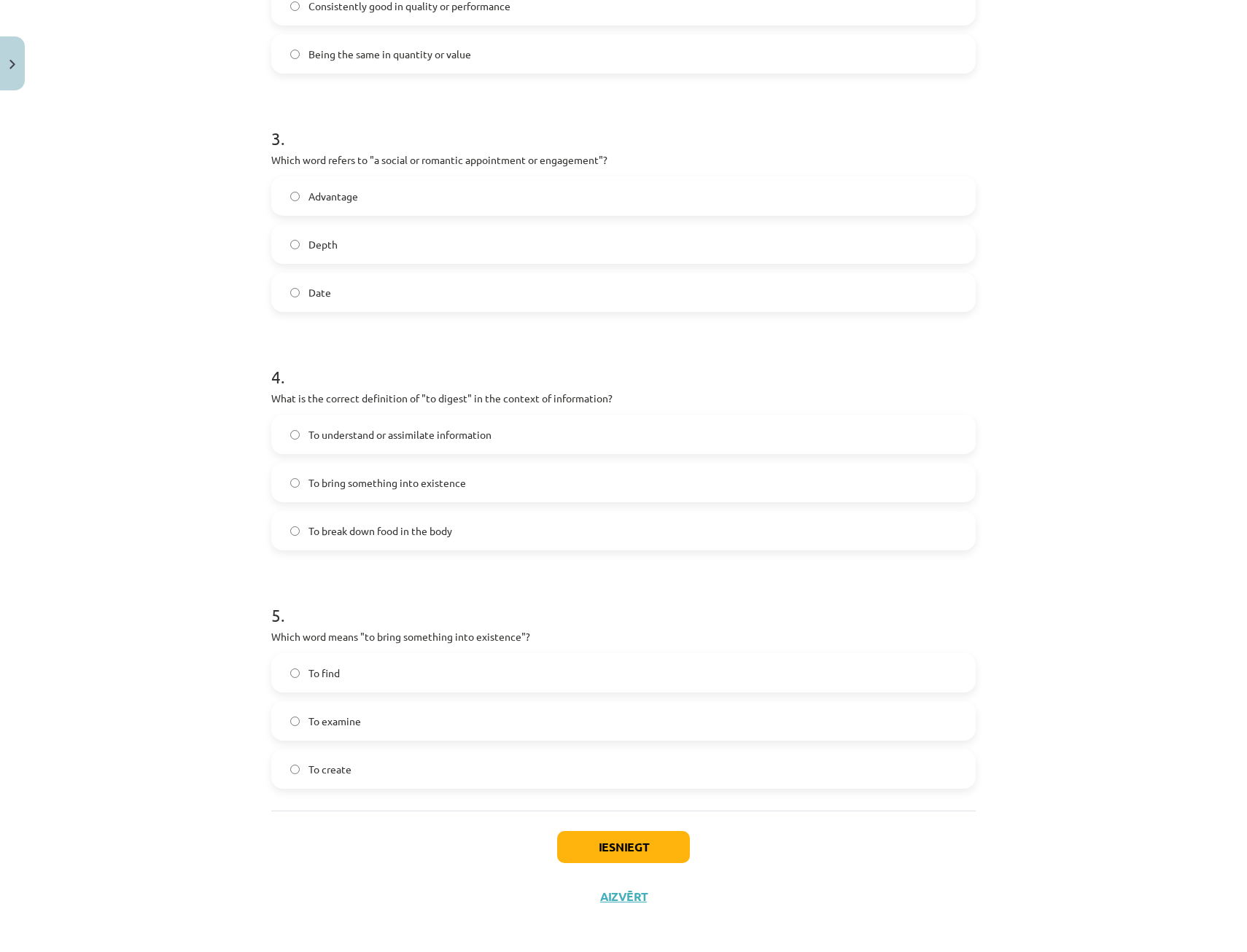
scroll to position [718, 0]
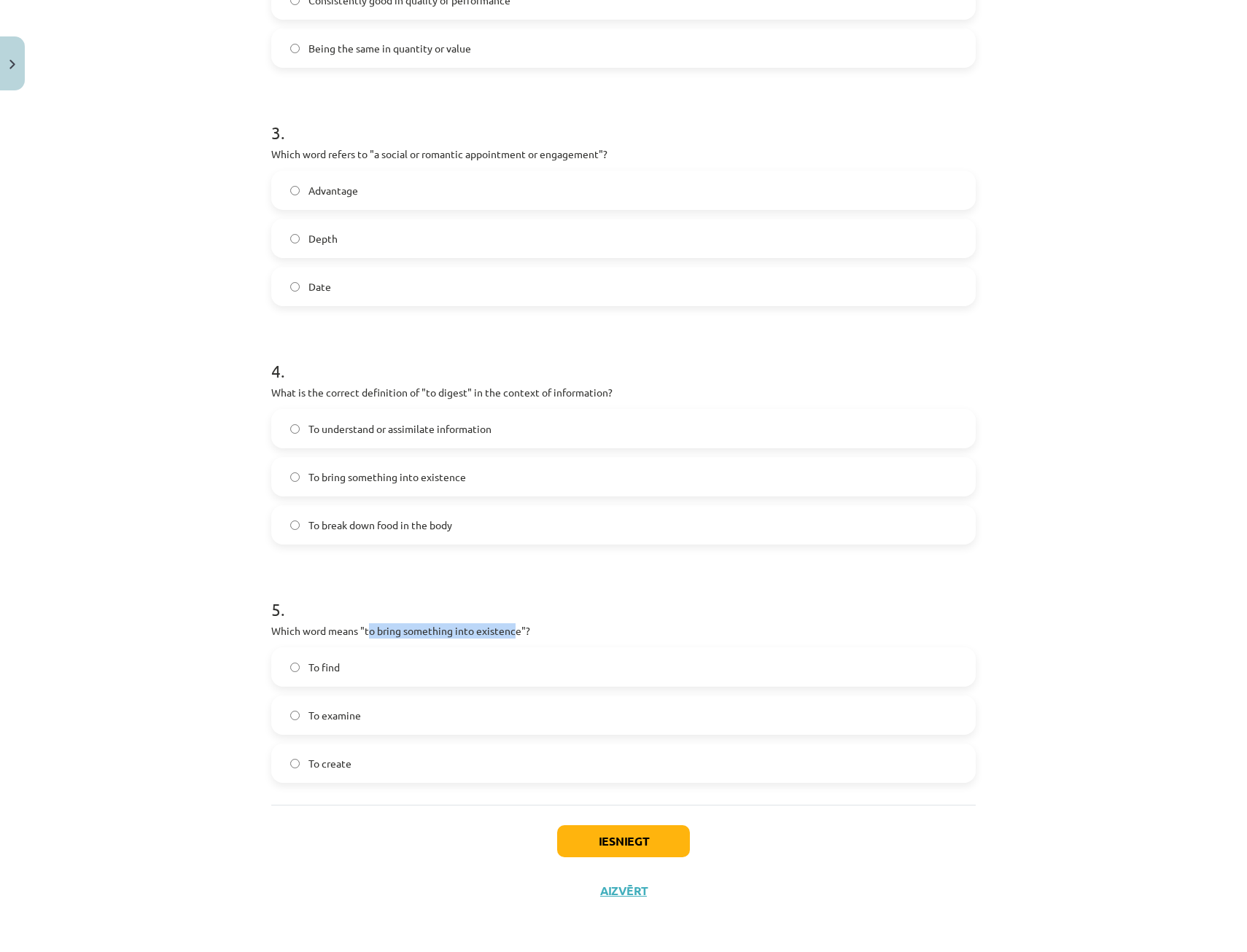
drag, startPoint x: 363, startPoint y: 637, endPoint x: 509, endPoint y: 637, distance: 146.0
click at [509, 637] on p "Which word means "to bring something into existence"?" at bounding box center [623, 631] width 704 height 16
click at [347, 766] on label "To create" at bounding box center [623, 762] width 701 height 36
click at [593, 837] on button "Iesniegt" at bounding box center [623, 841] width 133 height 32
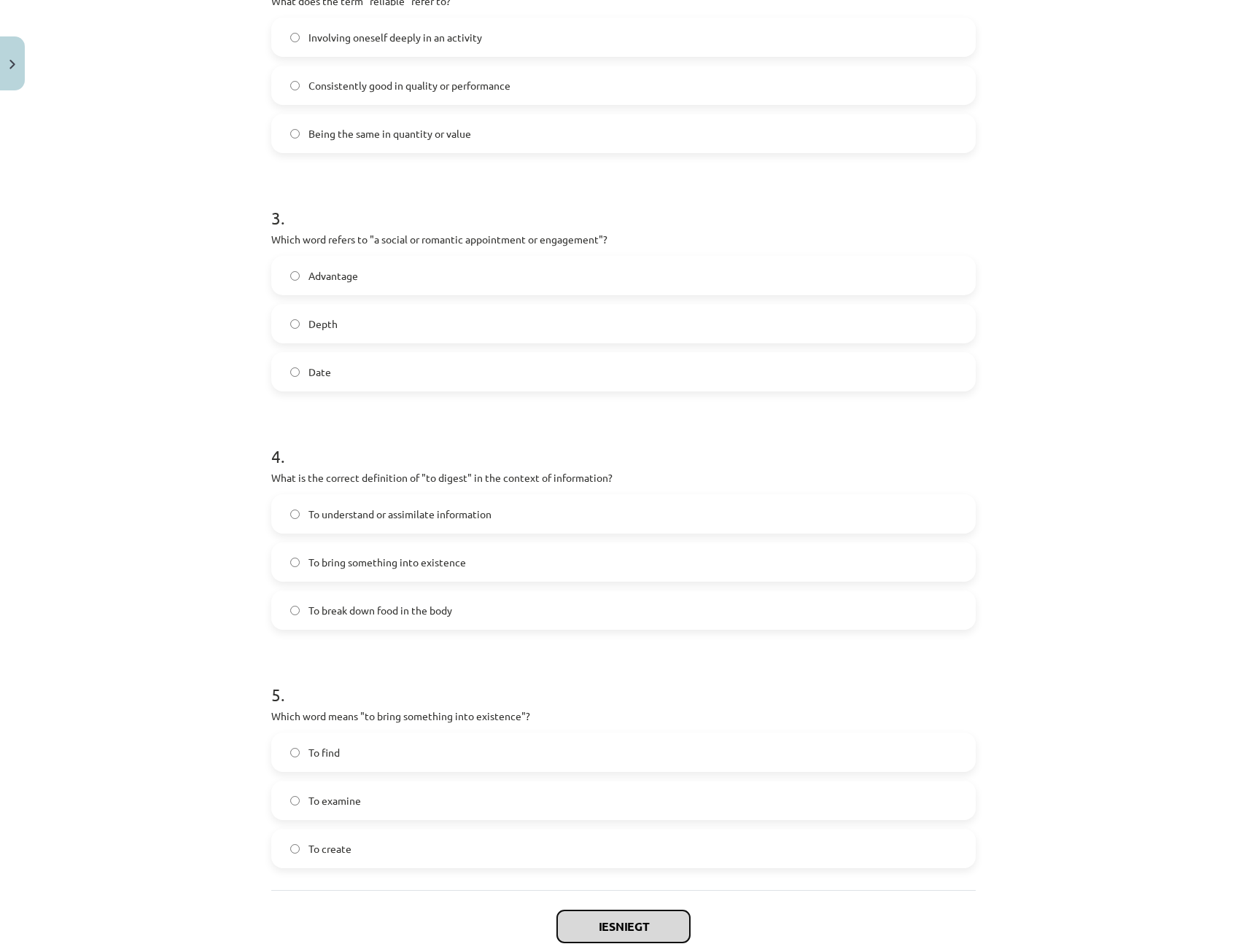
scroll to position [426, 0]
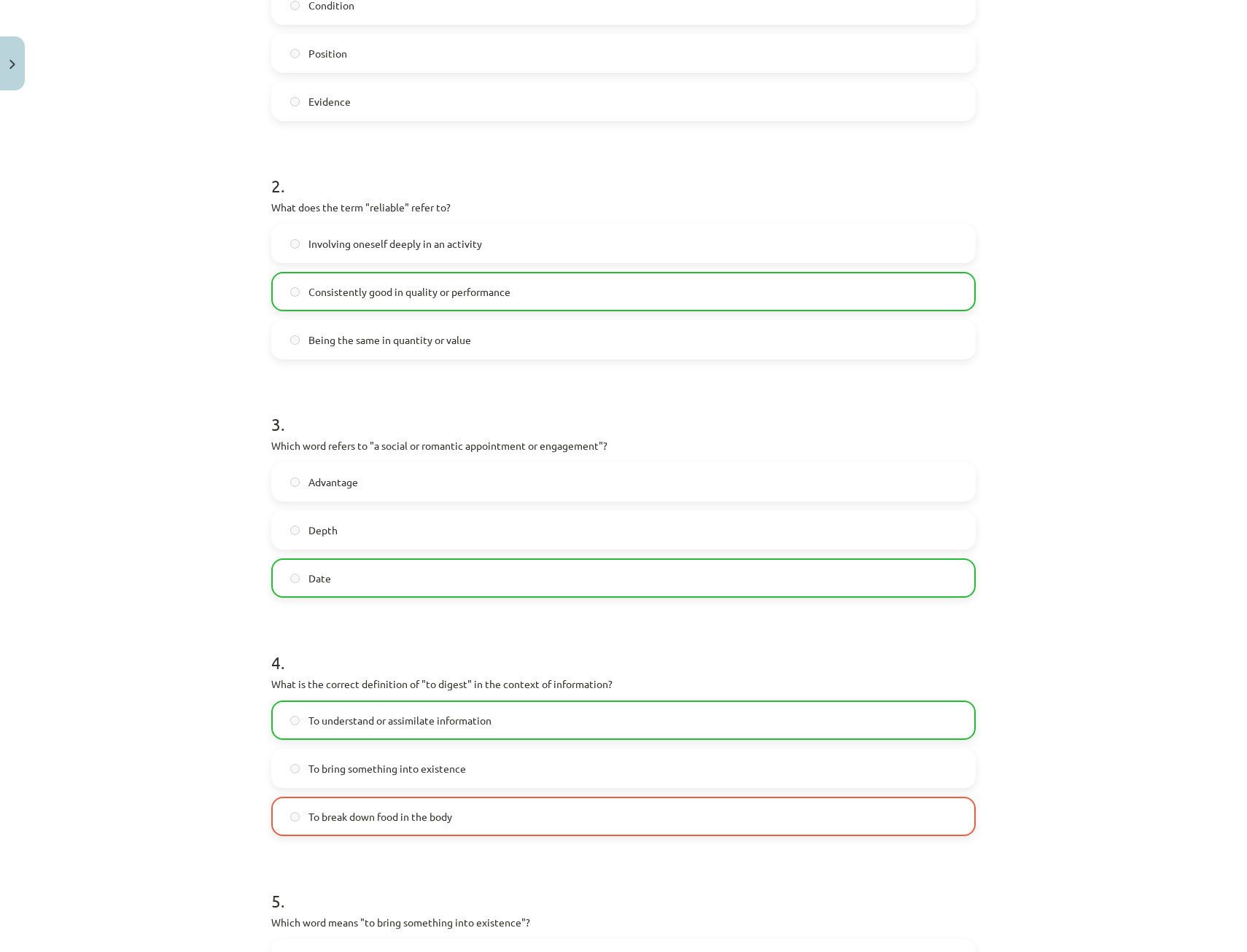
click at [472, 721] on span "To understand or assimilate information" at bounding box center [400, 720] width 183 height 16
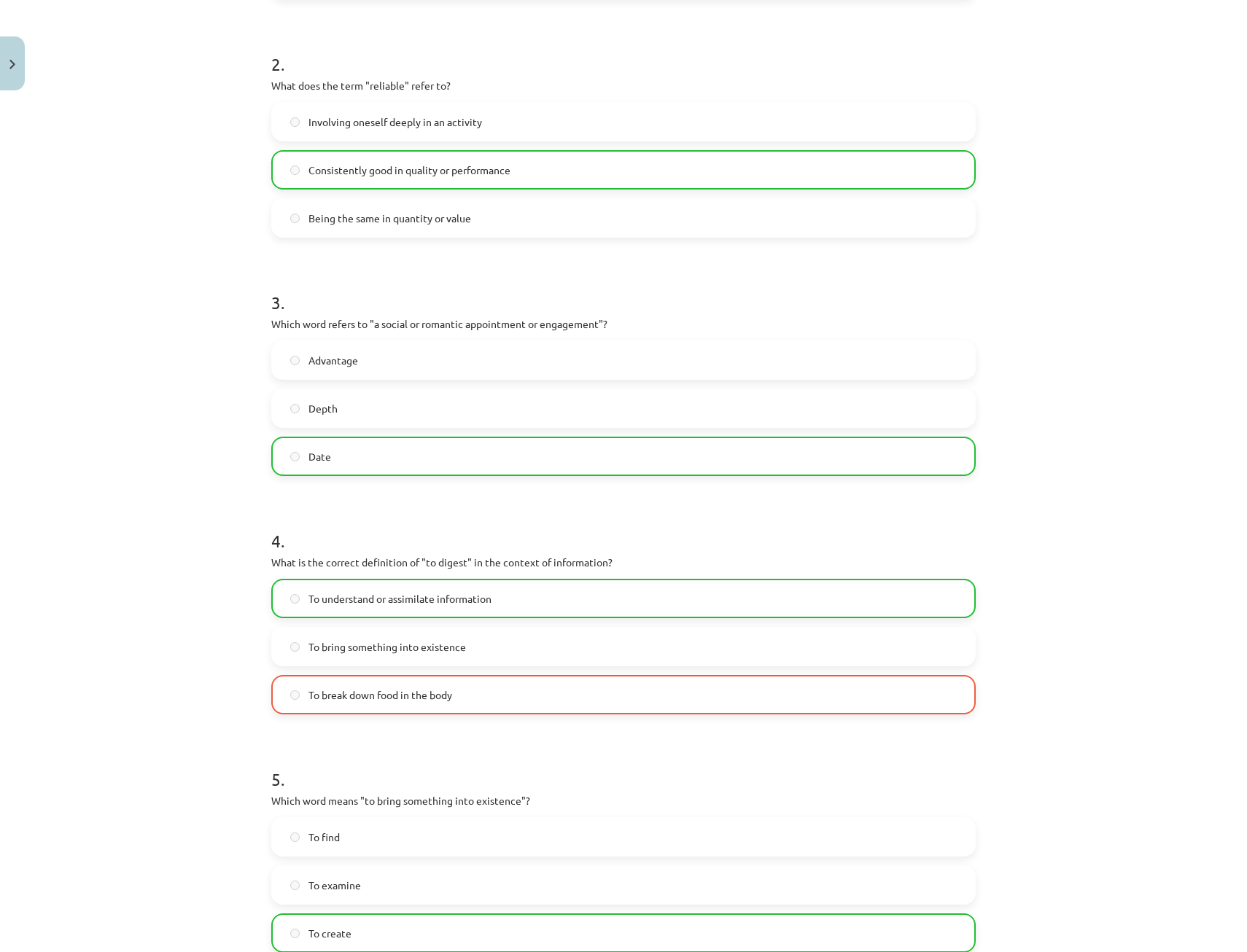
scroll to position [718, 0]
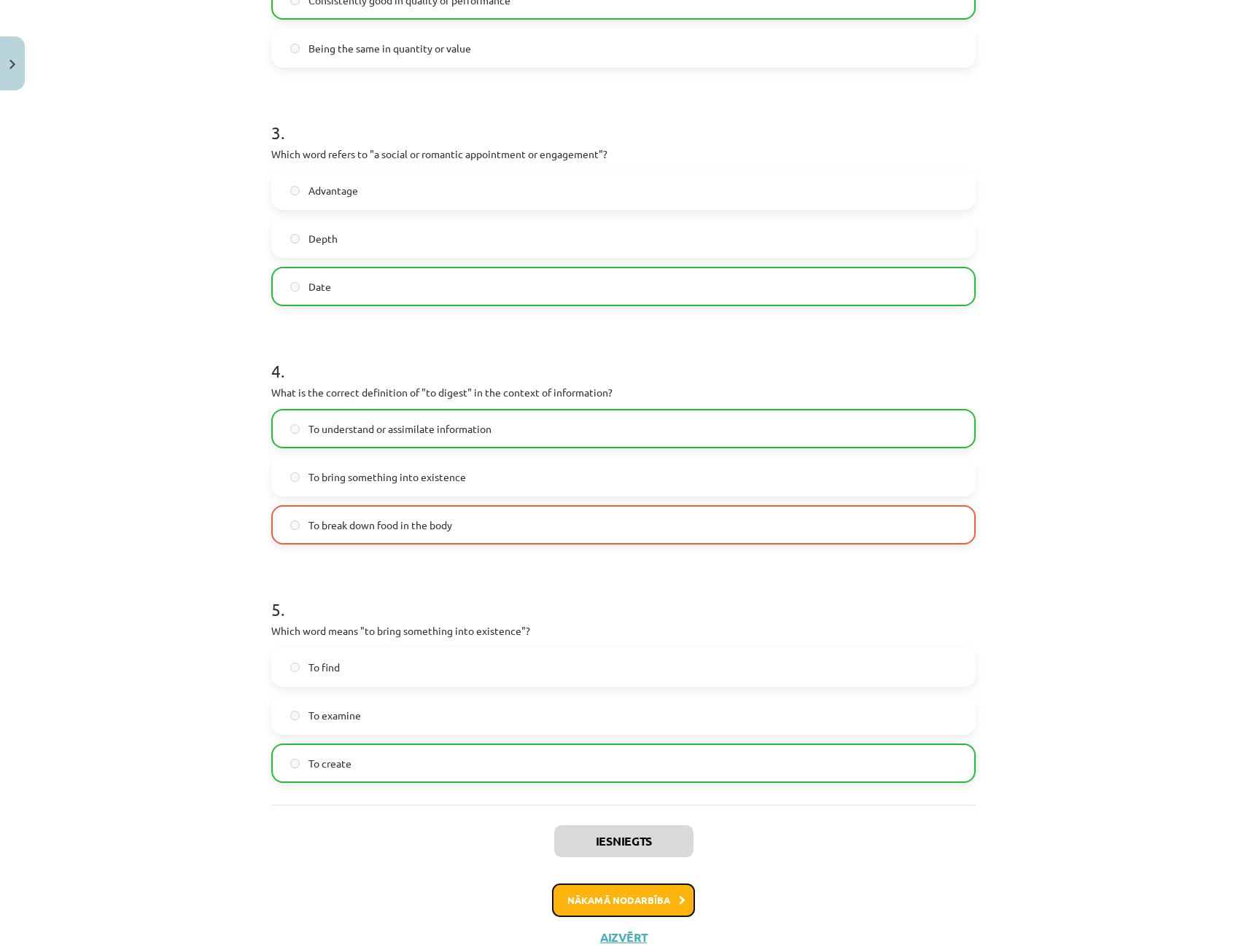
click at [611, 906] on button "Nākamā nodarbība" at bounding box center [623, 899] width 143 height 33
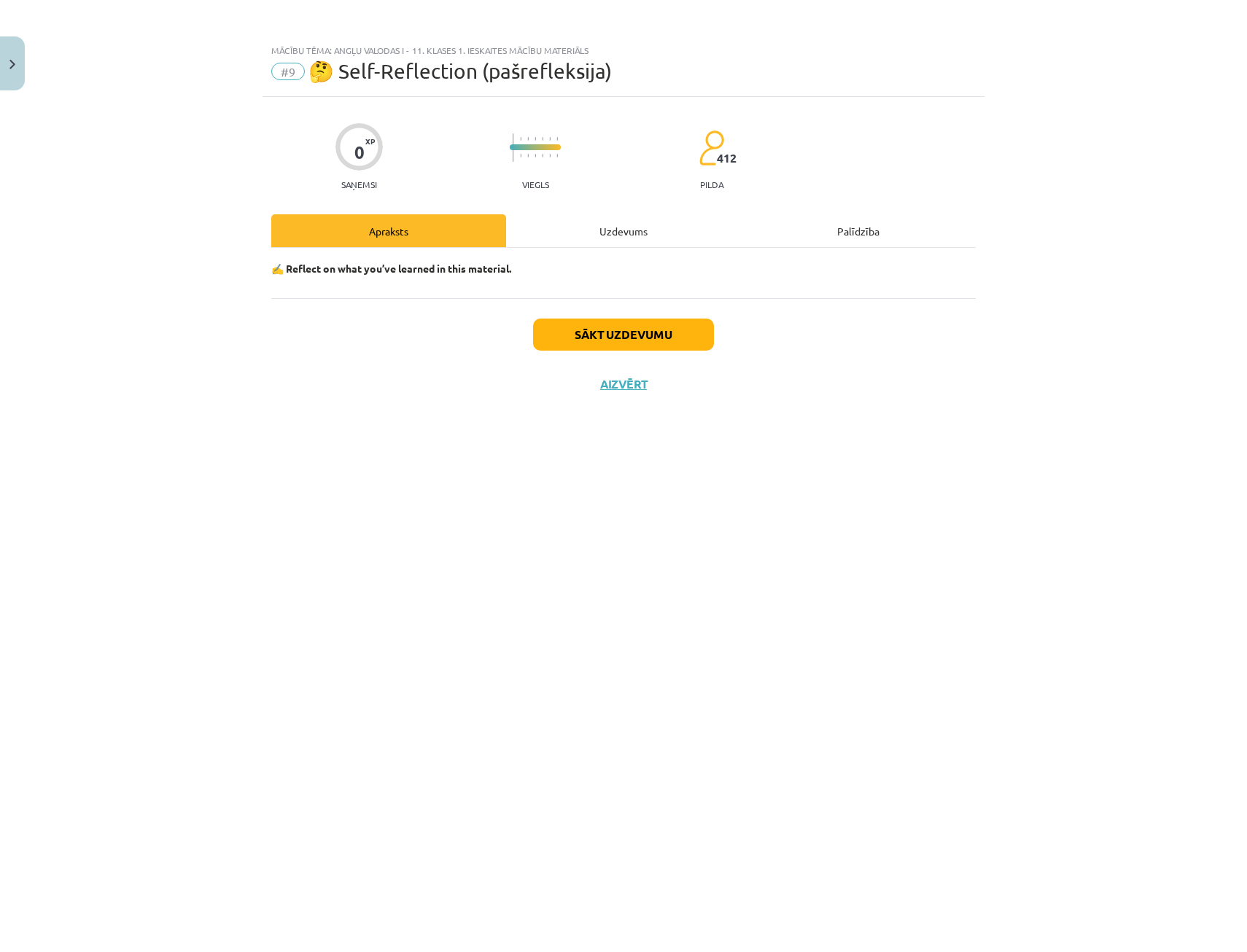
scroll to position [0, 0]
click at [626, 343] on button "Sākt uzdevumu" at bounding box center [624, 334] width 181 height 32
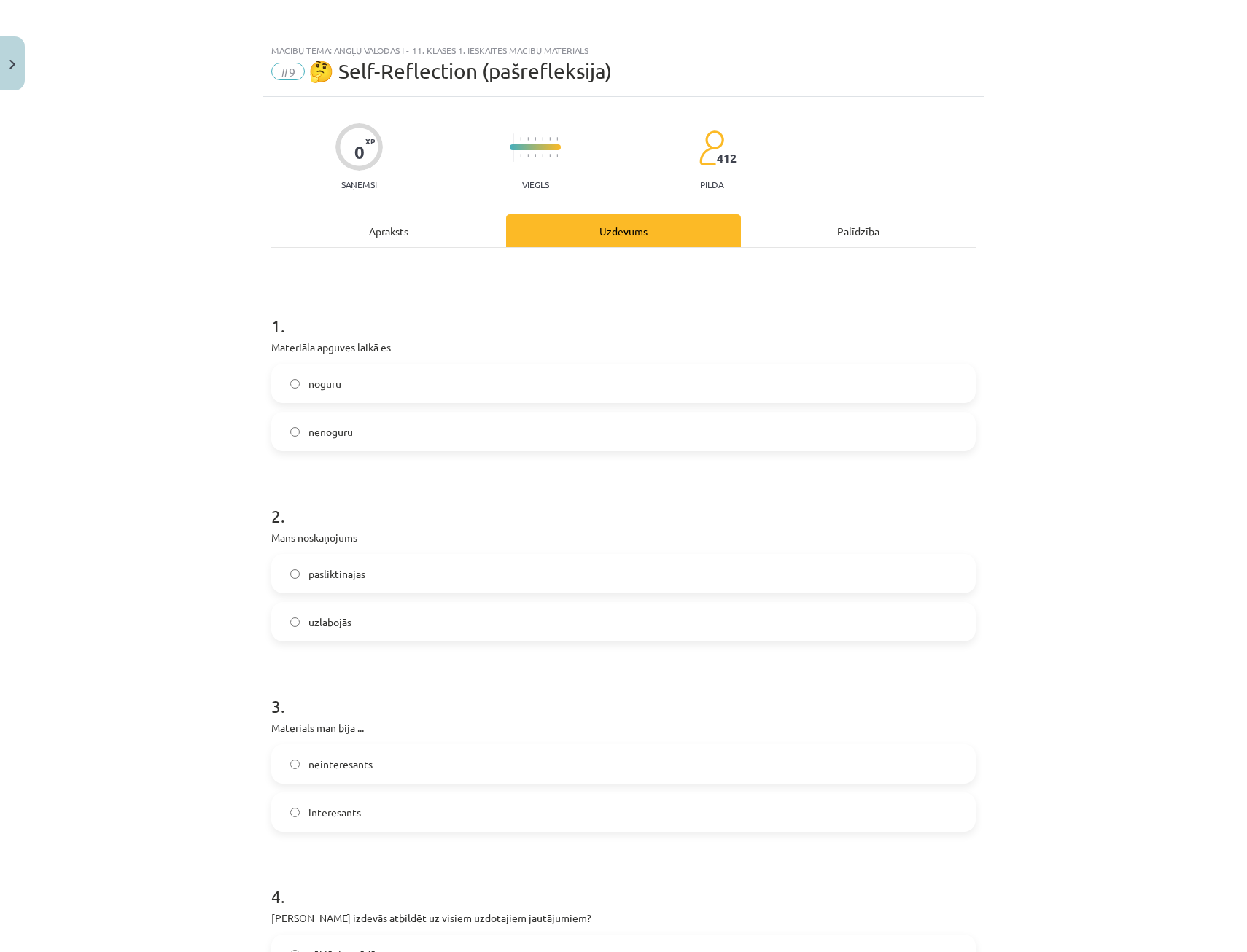
click at [361, 387] on label "noguru" at bounding box center [623, 383] width 701 height 36
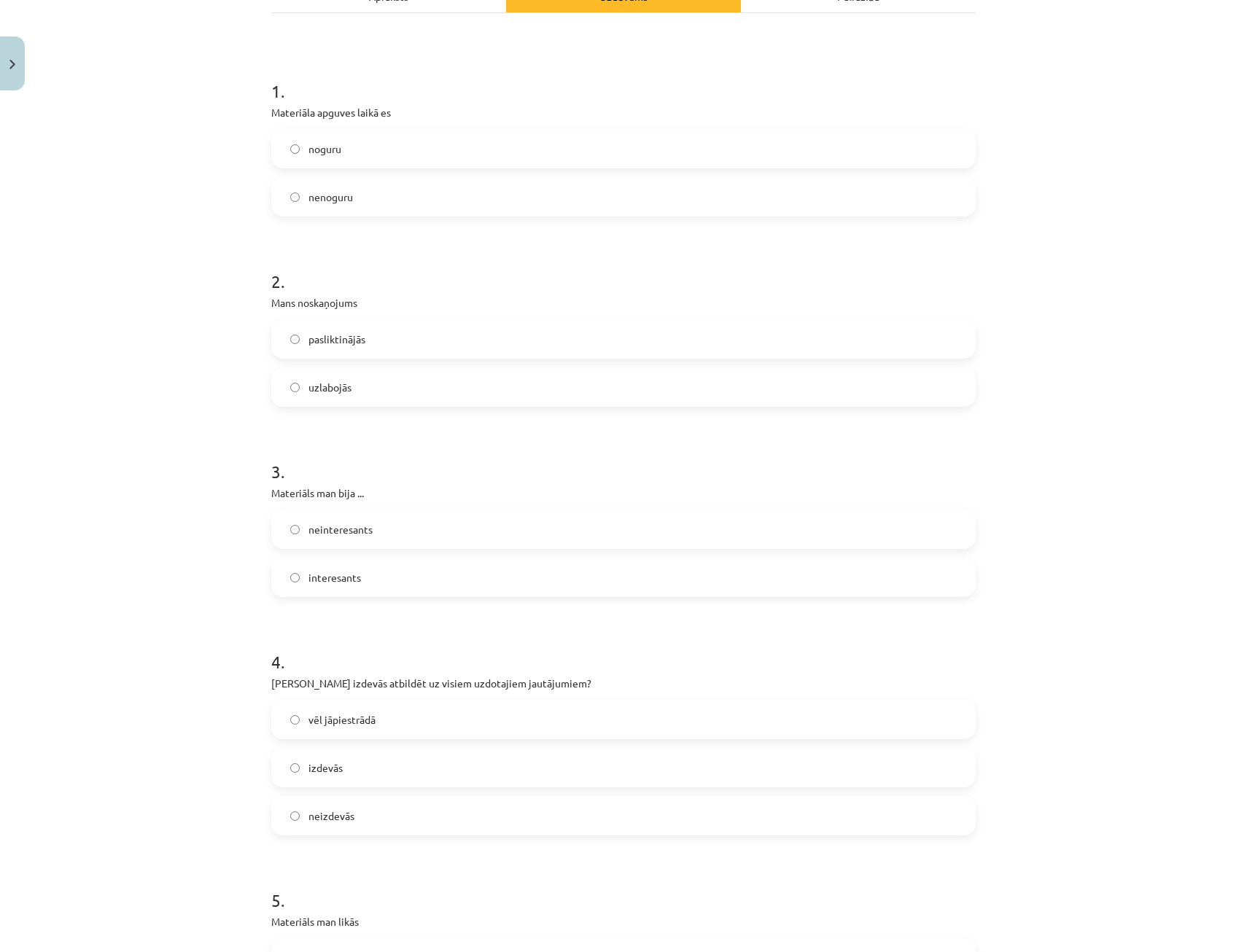
scroll to position [292, 0]
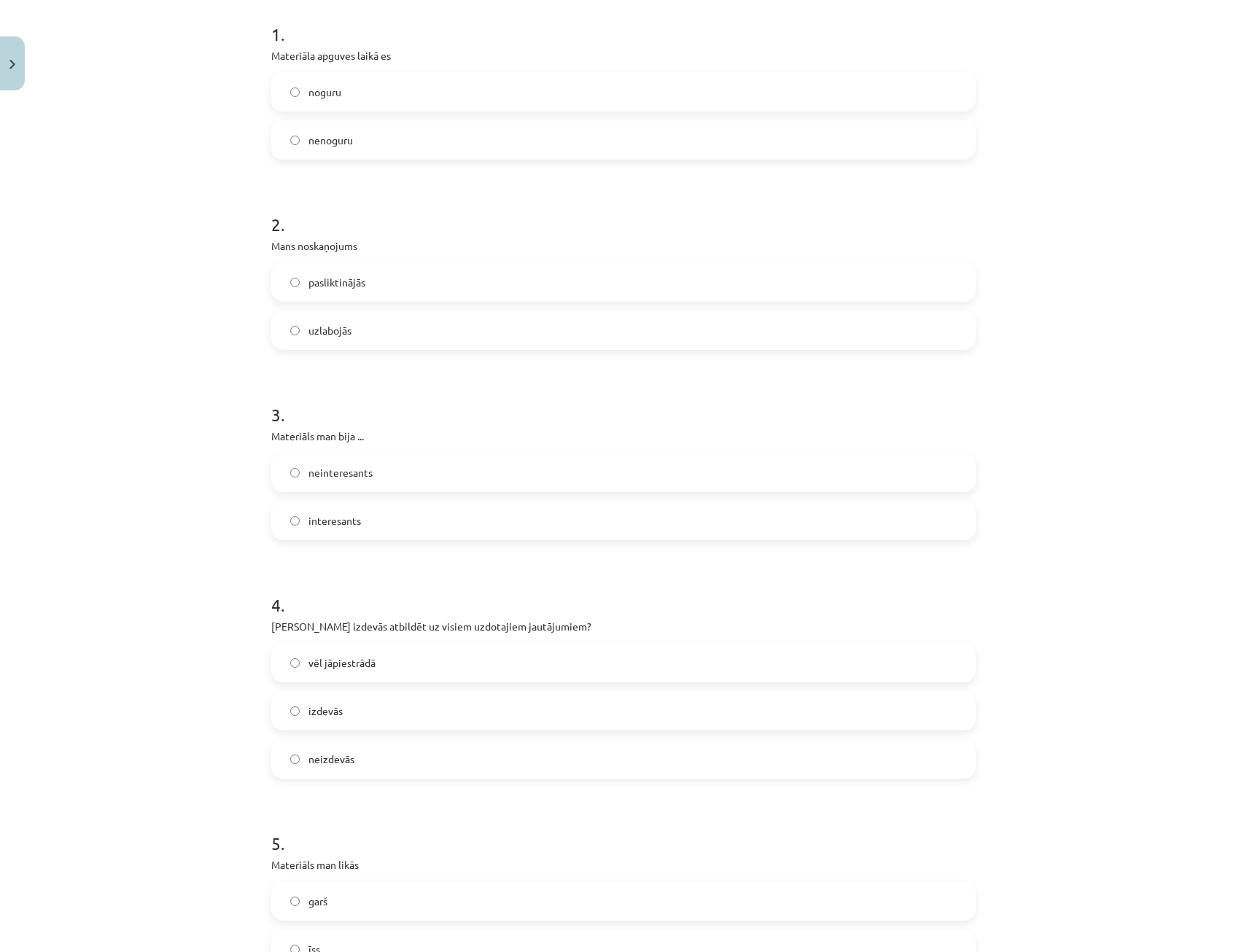
click at [388, 285] on label "pasliktinājās" at bounding box center [623, 281] width 701 height 36
click at [392, 521] on label "interesants" at bounding box center [623, 520] width 701 height 36
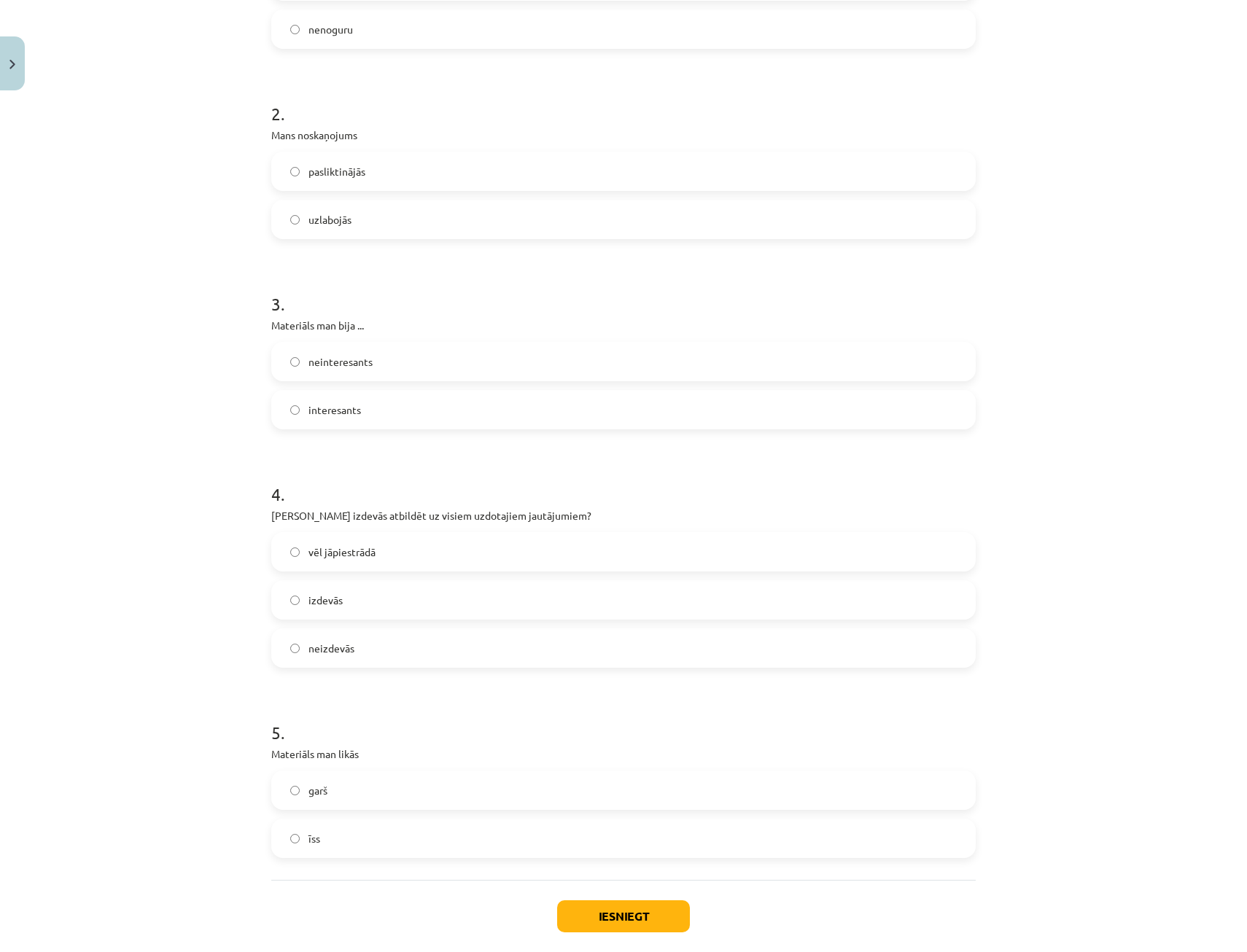
scroll to position [477, 0]
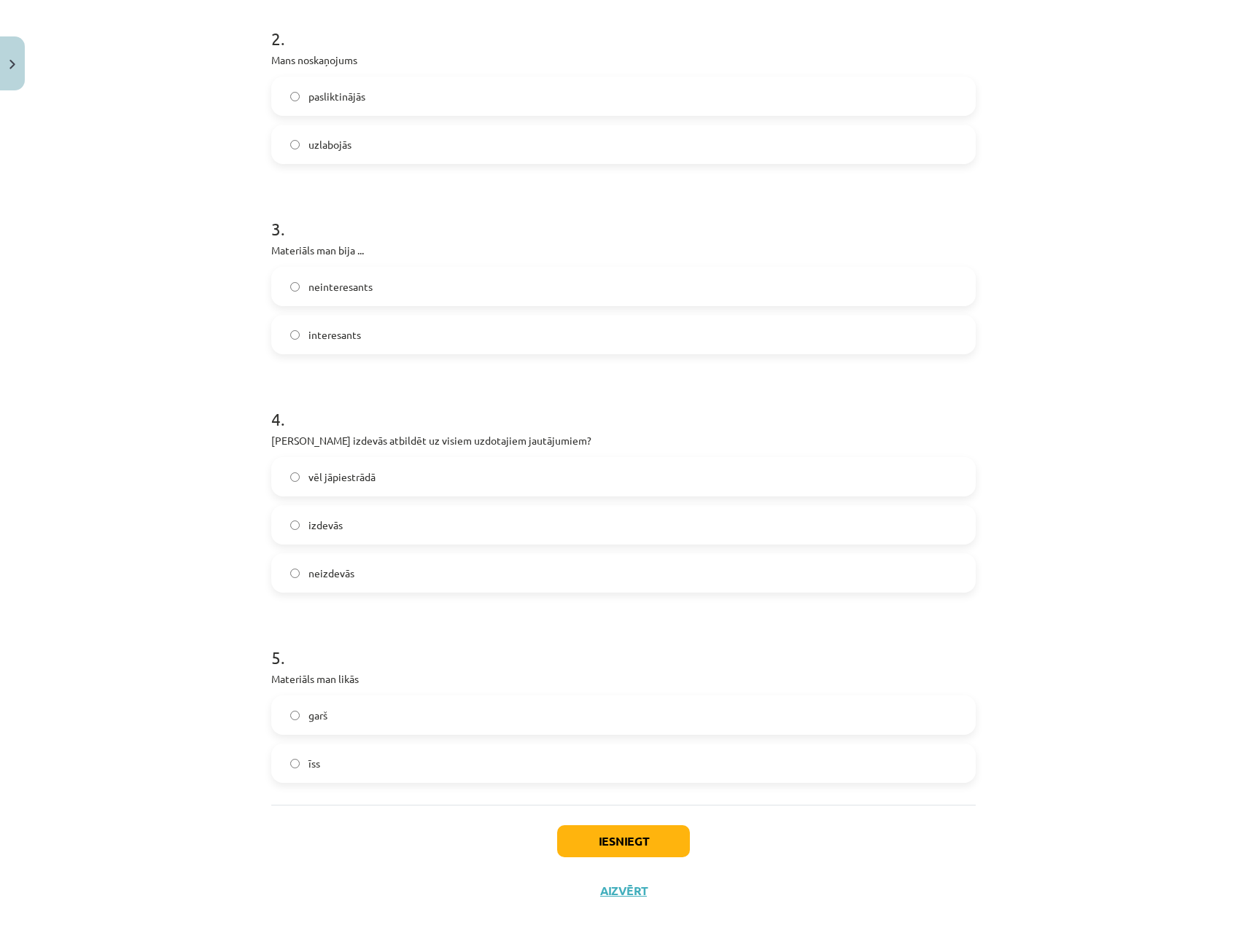
click at [387, 477] on label "vēl jāpiestrādā" at bounding box center [623, 476] width 701 height 36
click at [327, 729] on label "garš" at bounding box center [623, 714] width 701 height 36
click at [562, 842] on button "Iesniegt" at bounding box center [623, 841] width 133 height 32
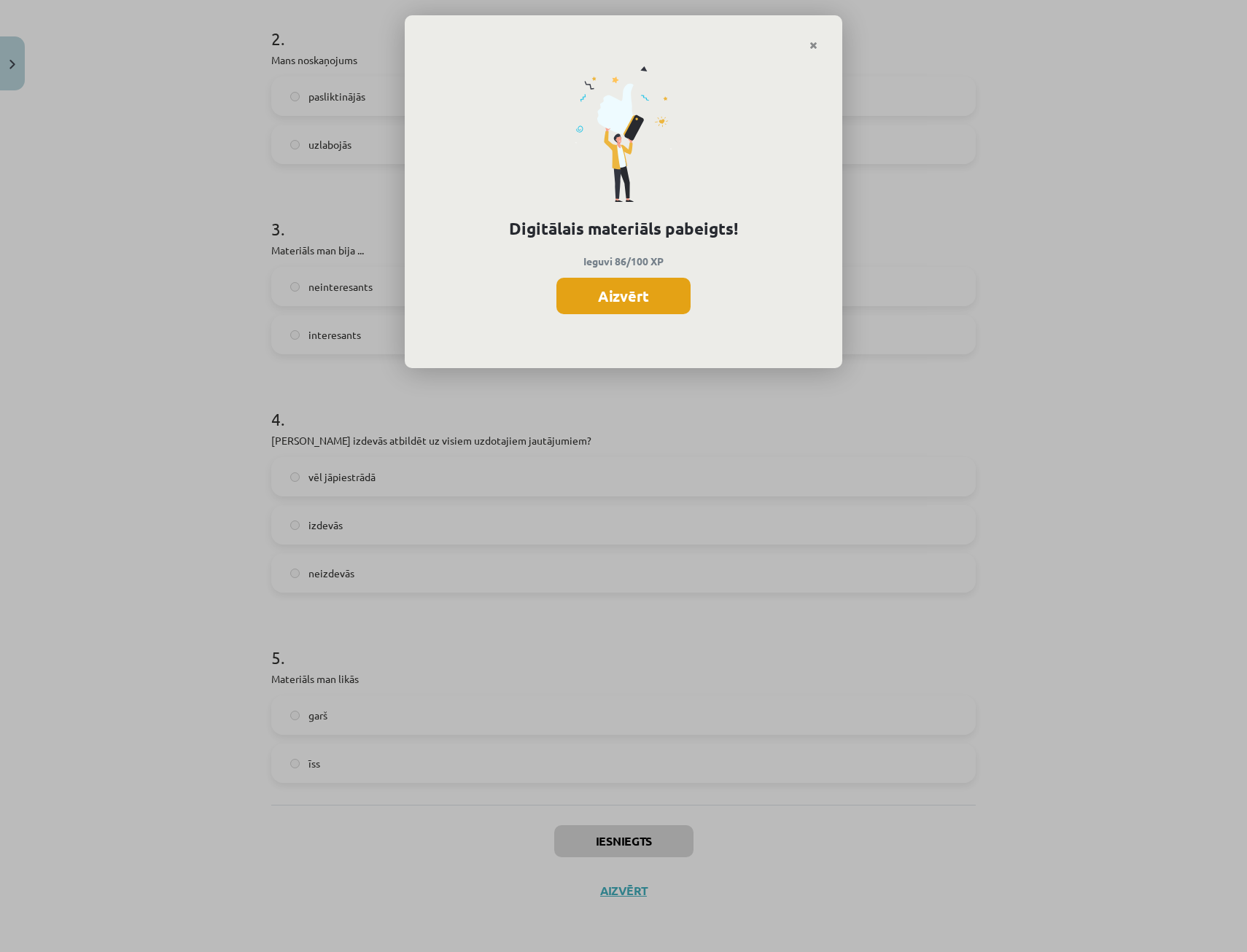
click at [615, 293] on button "Aizvērt" at bounding box center [623, 295] width 134 height 36
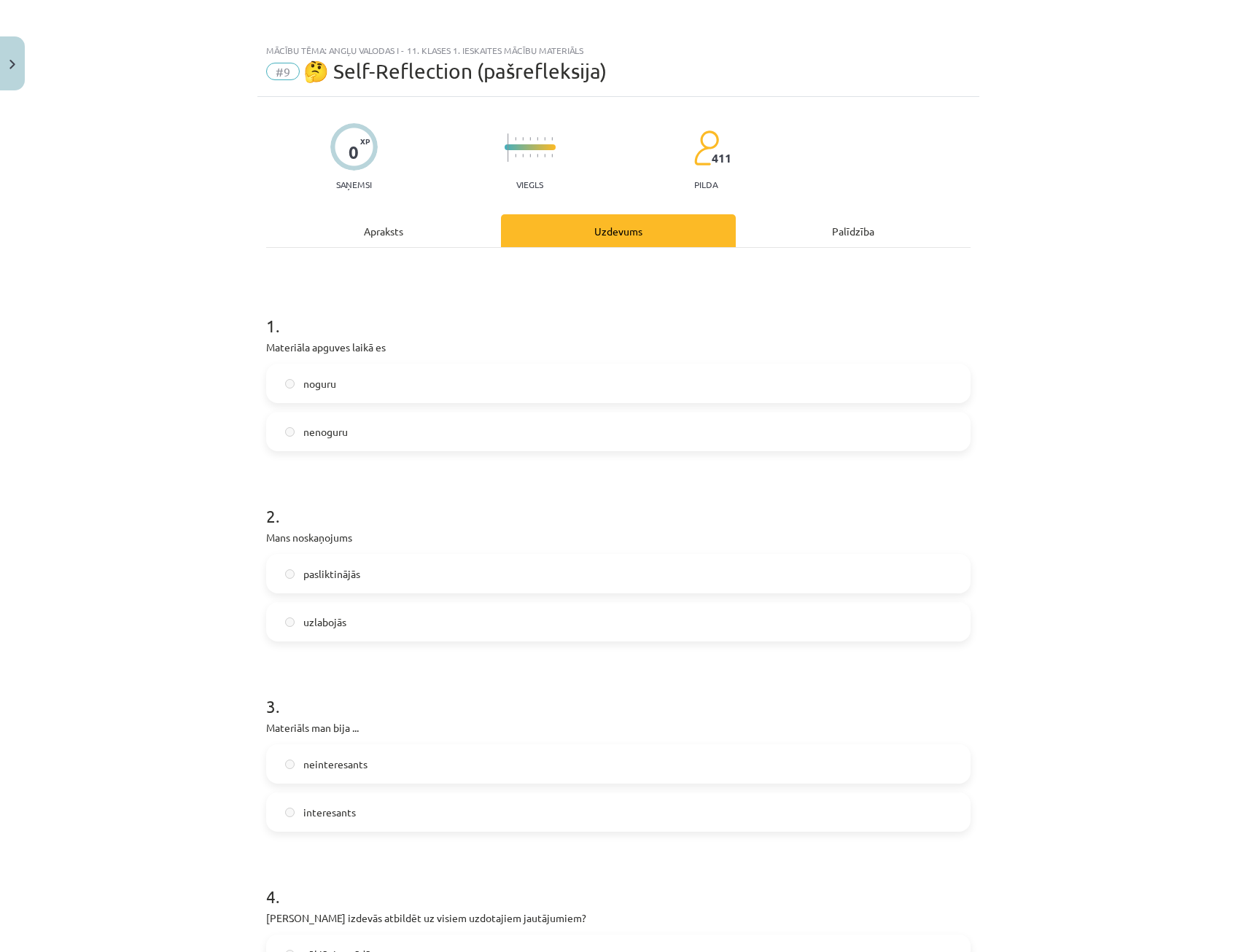
scroll to position [123, 0]
click at [13, 67] on img "Close" at bounding box center [13, 64] width 6 height 10
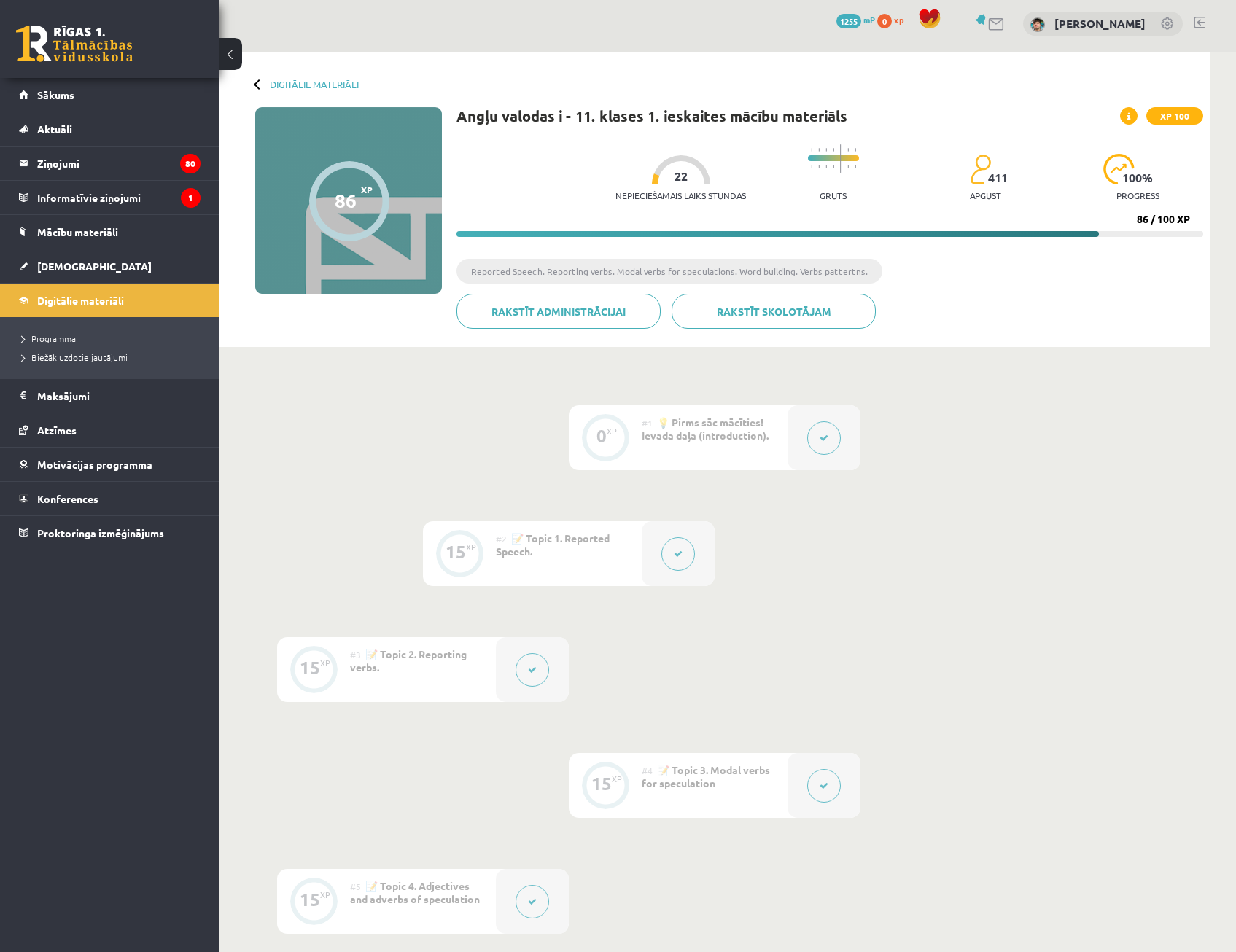
scroll to position [0, 0]
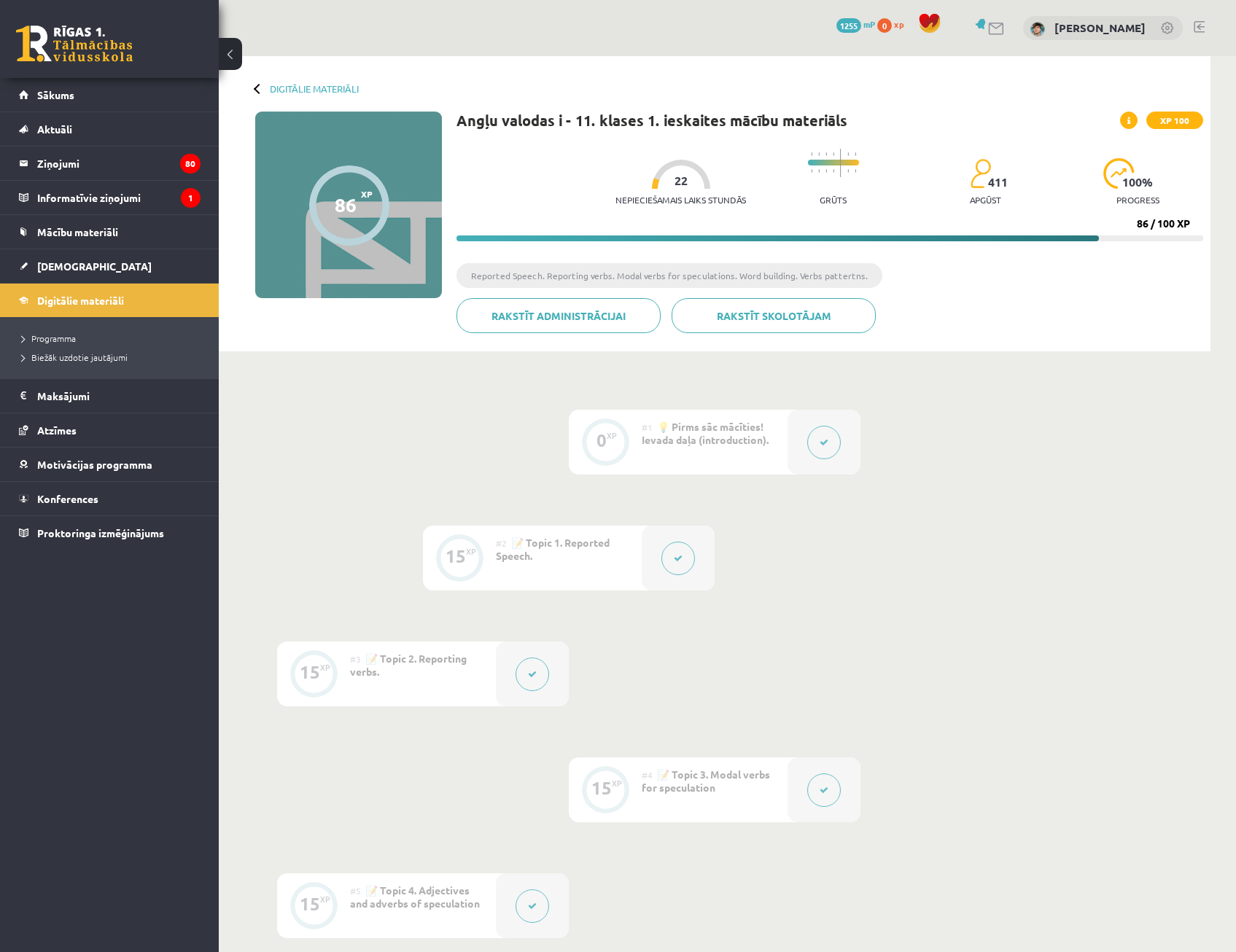
click at [73, 331] on li "Programma" at bounding box center [113, 338] width 182 height 19
click at [86, 269] on link "[DEMOGRAPHIC_DATA]" at bounding box center [110, 266] width 181 height 33
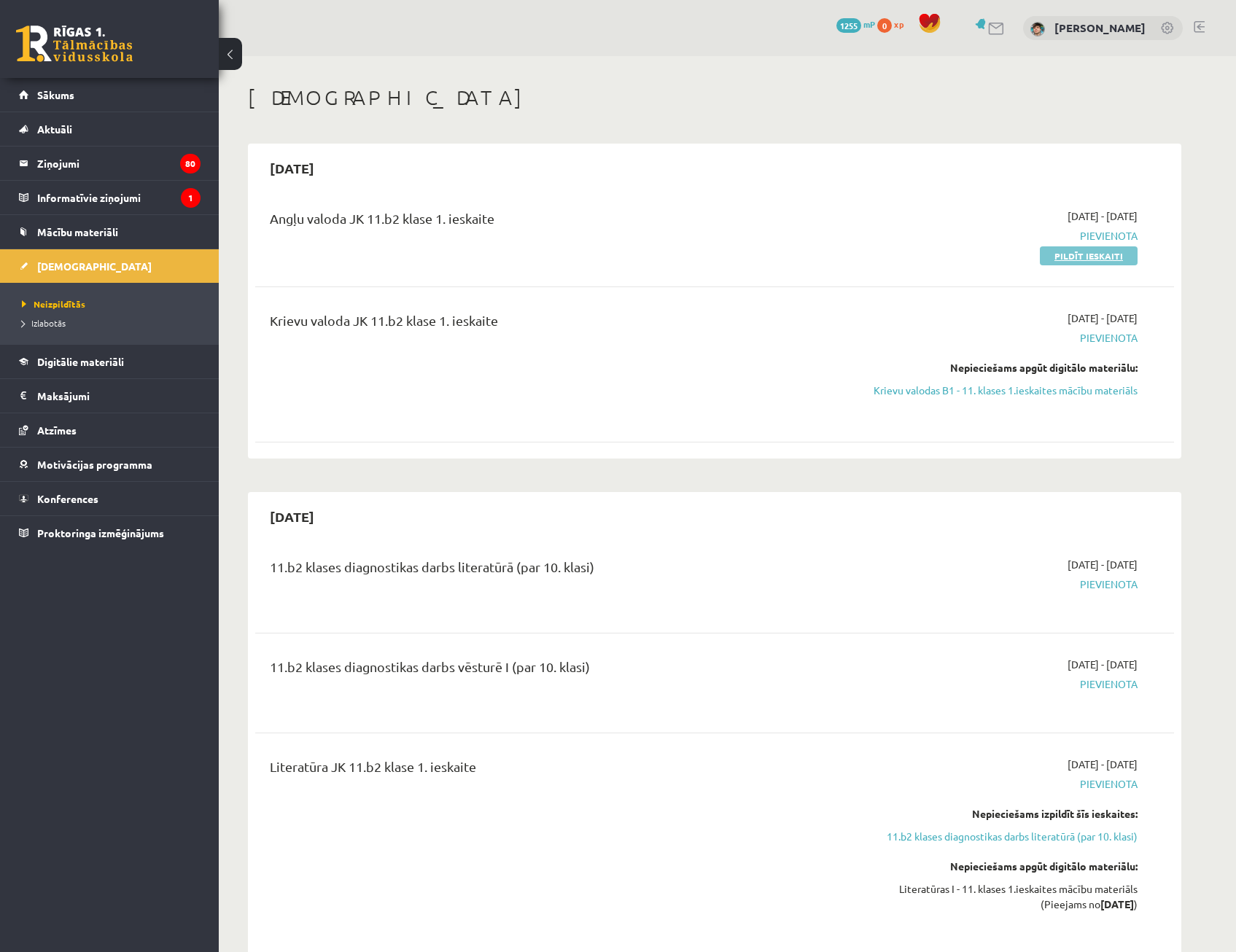
click at [1100, 250] on link "Pildīt ieskaiti" at bounding box center [1089, 256] width 98 height 19
click at [1070, 394] on link "Krievu valodas B1 - 11. klases 1.ieskaites mācību materiāls" at bounding box center [1000, 390] width 275 height 16
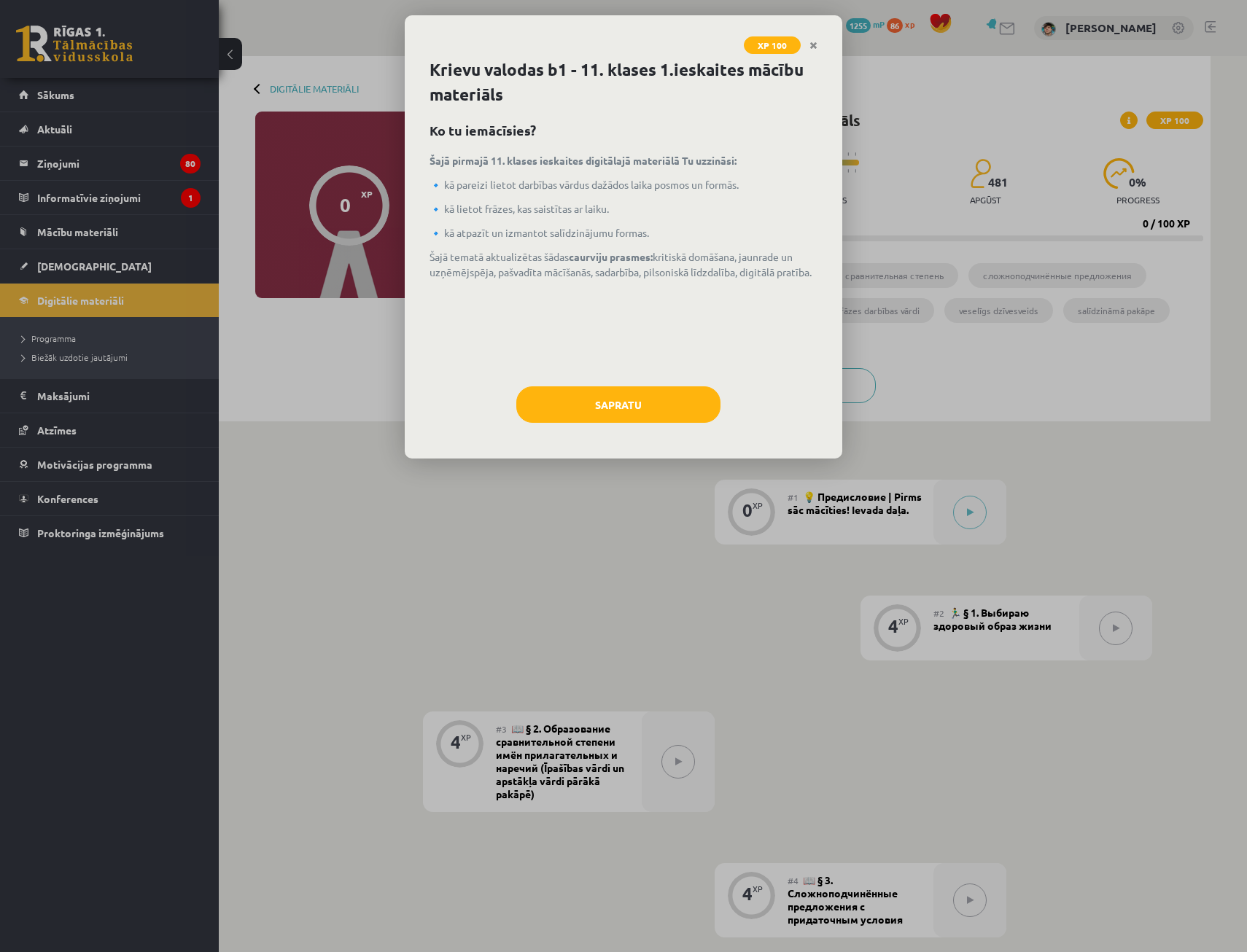
click at [634, 381] on div "Krievu valodas b1 - 11. klases 1.ieskaites mācību materiāls Ko tu iemācīsies? Š…" at bounding box center [623, 258] width 438 height 401
click at [630, 391] on button "Sapratu" at bounding box center [618, 404] width 204 height 36
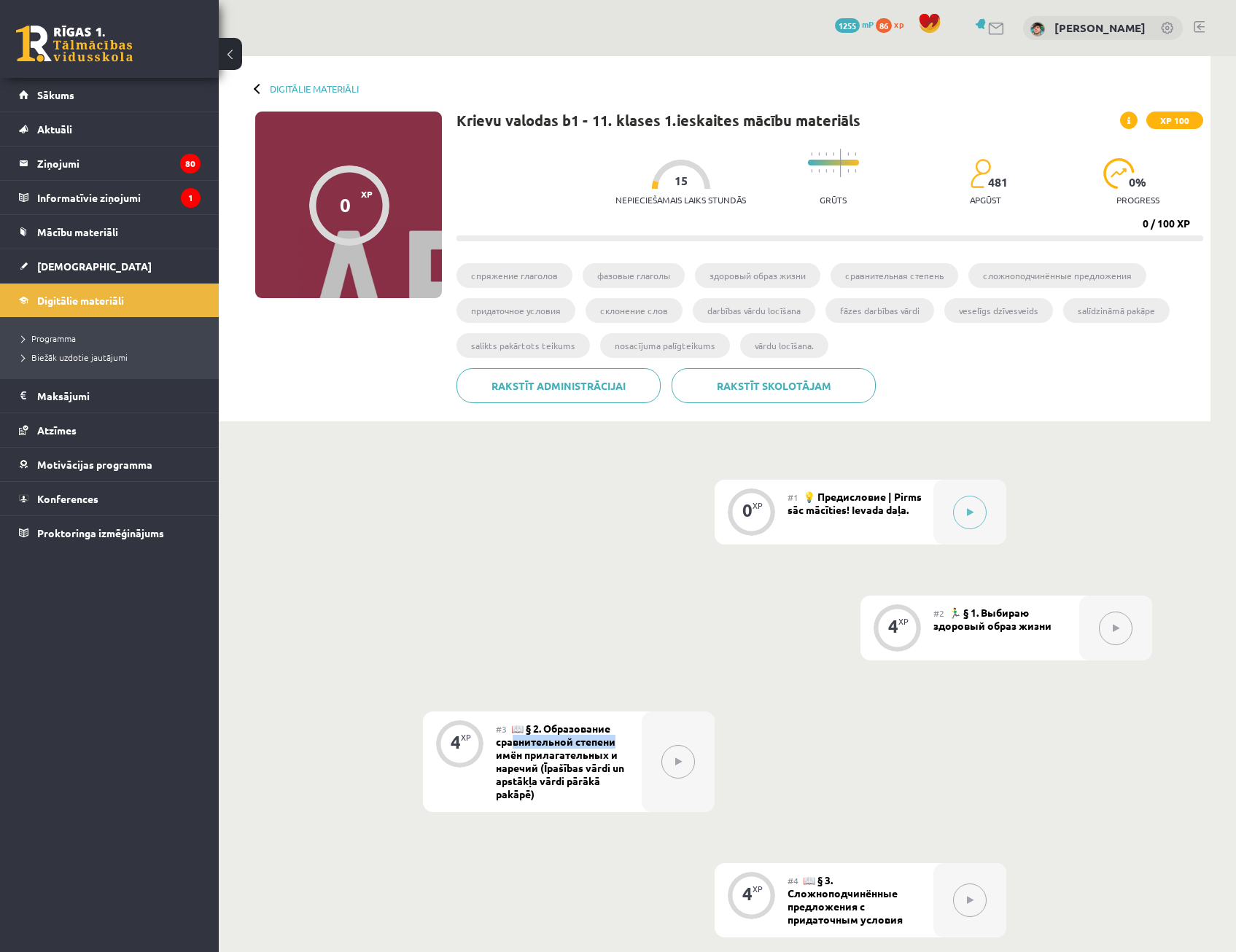
drag, startPoint x: 539, startPoint y: 740, endPoint x: 621, endPoint y: 745, distance: 82.2
click at [621, 745] on div "#3 📖 § 2. Образование сравнительной степени имён прилагательных и наречий (Īpaš…" at bounding box center [569, 762] width 146 height 101
drag, startPoint x: 621, startPoint y: 745, endPoint x: 875, endPoint y: 715, distance: 255.8
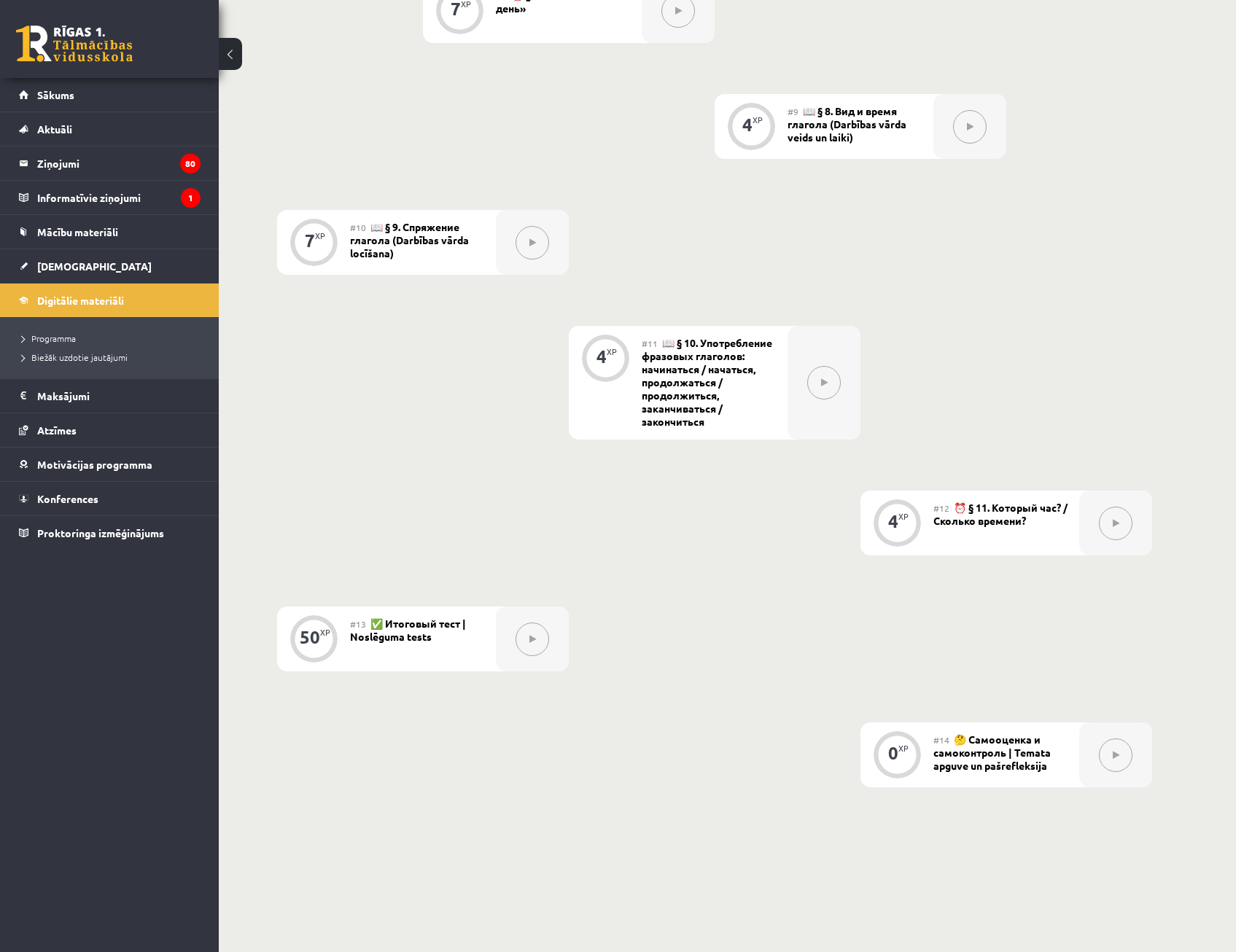
scroll to position [1449, 0]
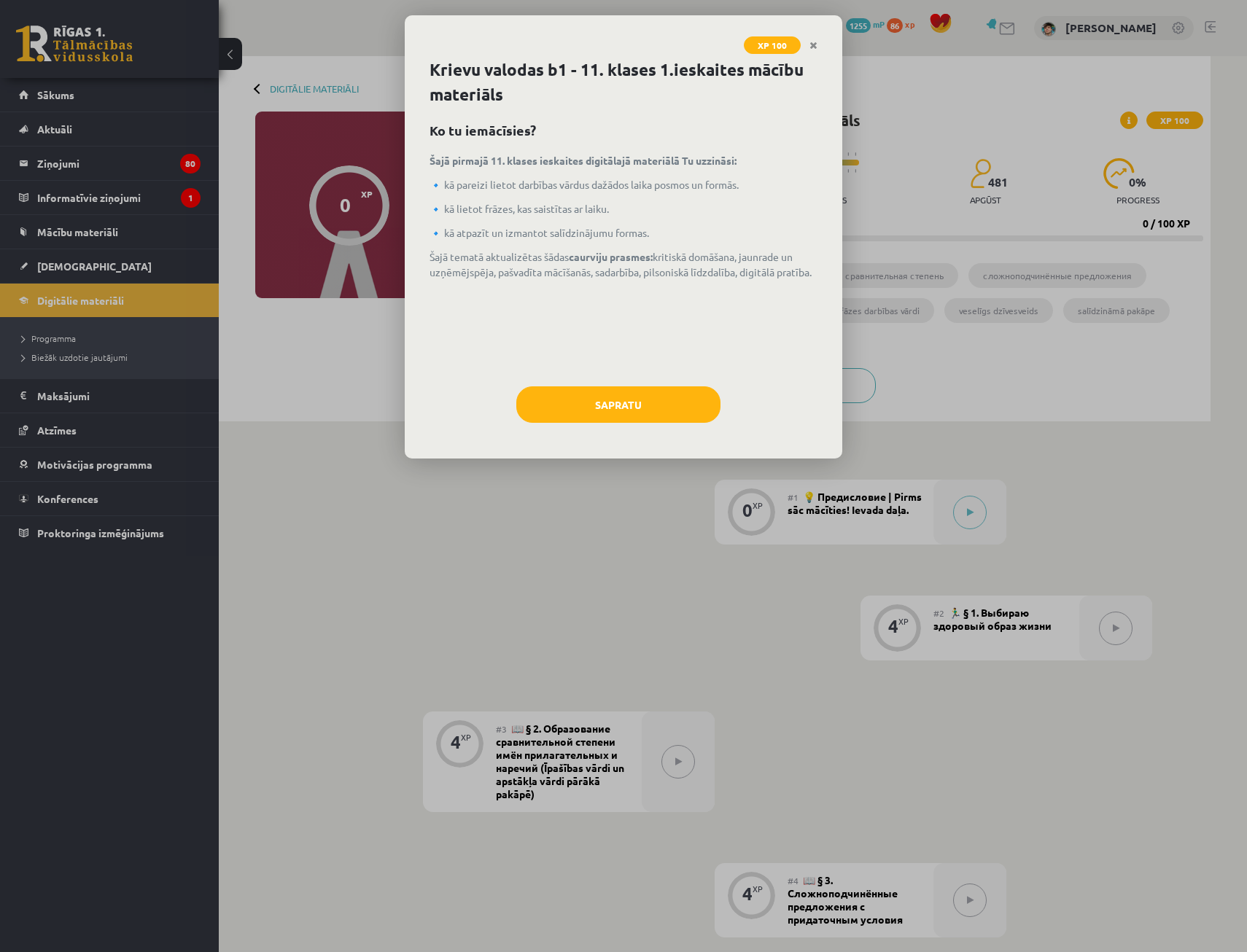
scroll to position [1449, 0]
